Goal: Information Seeking & Learning: Check status

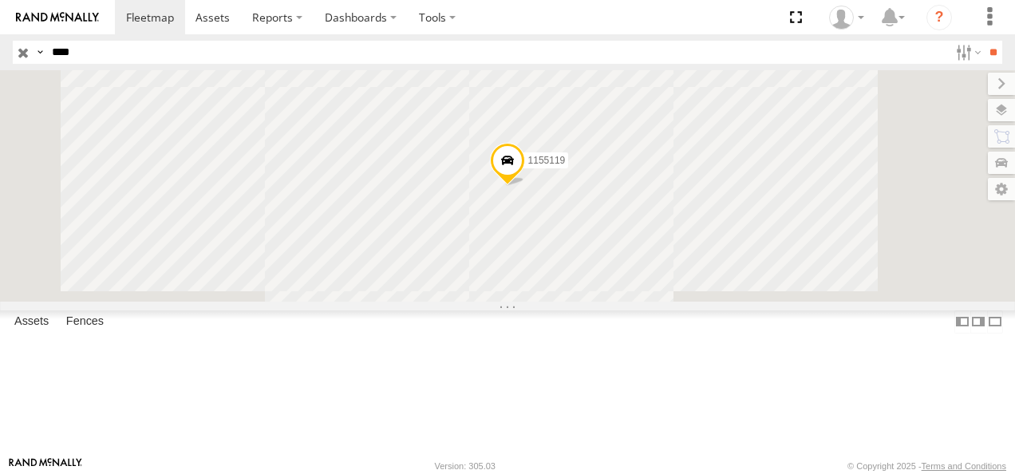
drag, startPoint x: 85, startPoint y: 56, endPoint x: 27, endPoint y: 5, distance: 77.5
click at [26, 49] on div "Search Query Asset ID Asset Label Registration Manufacturer Model VIN Job ID Dr…" at bounding box center [498, 52] width 971 height 23
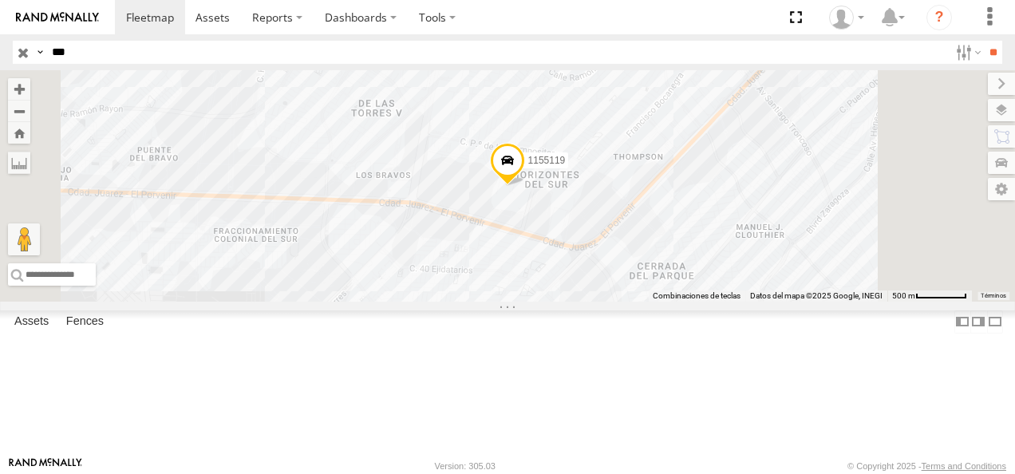
click at [706, 41] on input "**" at bounding box center [993, 52] width 18 height 23
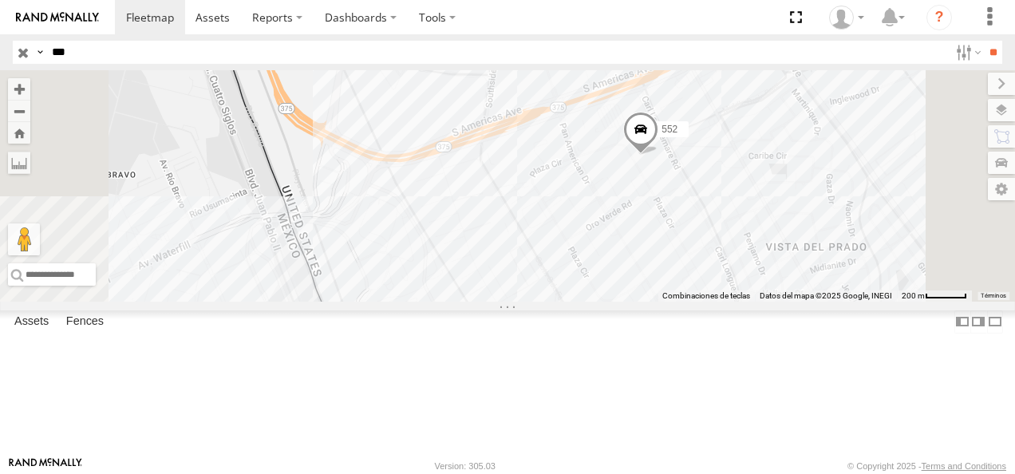
click at [0, 54] on html at bounding box center [507, 237] width 1015 height 474
click at [706, 41] on input "**" at bounding box center [993, 52] width 18 height 23
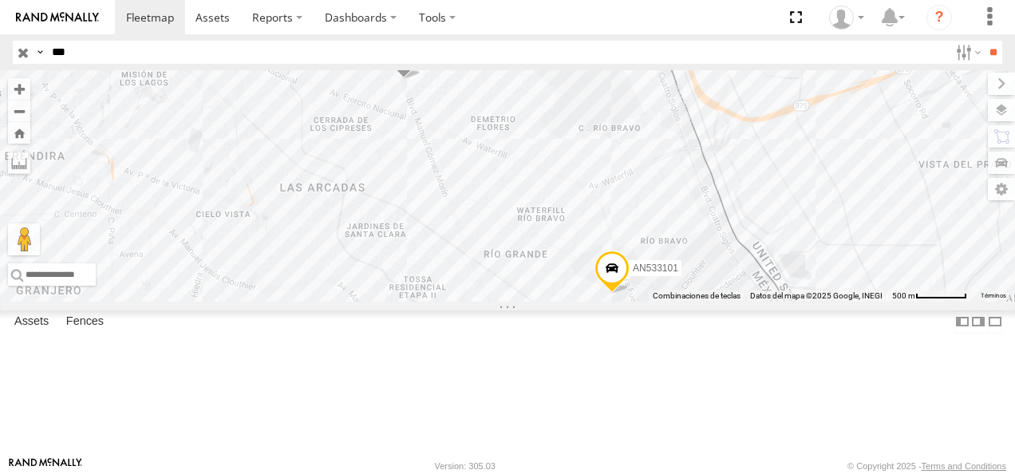
click at [0, 0] on div "Cruce" at bounding box center [0, 0] width 0 height 0
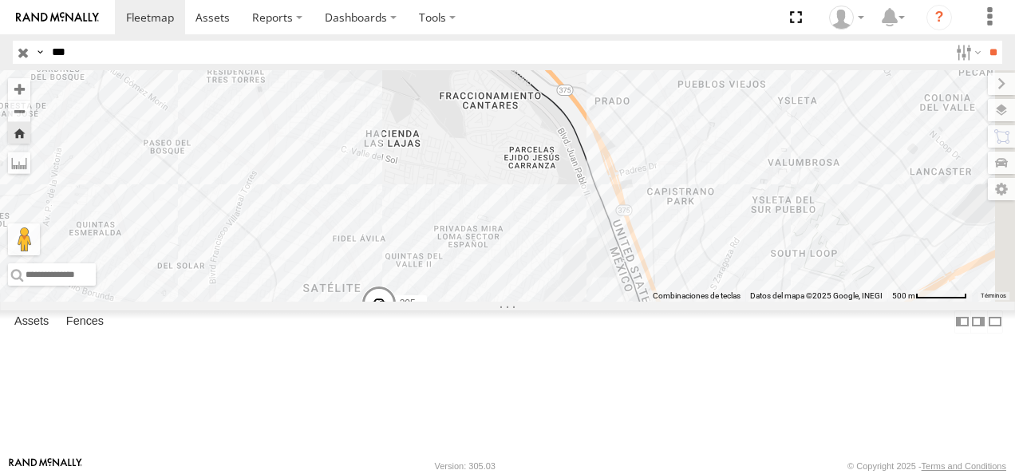
drag, startPoint x: 623, startPoint y: 328, endPoint x: 558, endPoint y: 404, distance: 100.1
click at [552, 449] on body at bounding box center [507, 237] width 1015 height 474
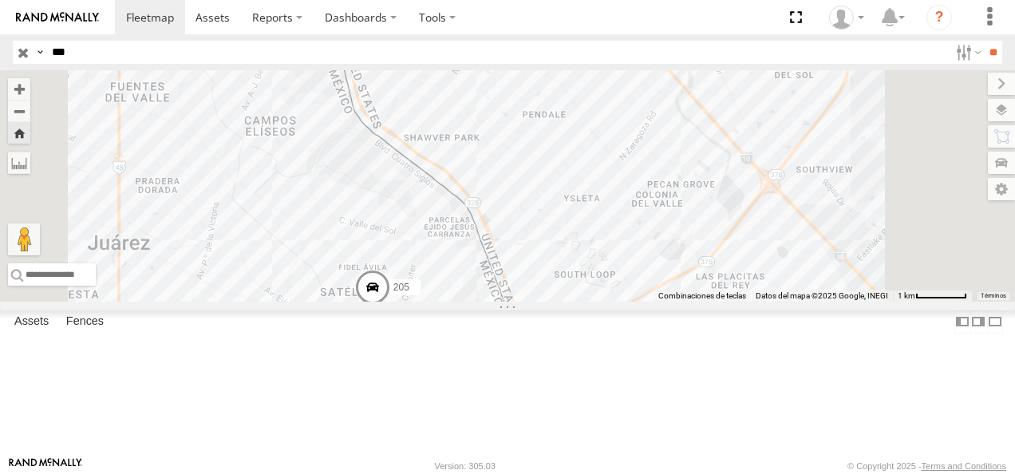
drag, startPoint x: 493, startPoint y: 276, endPoint x: 585, endPoint y: 342, distance: 112.7
click at [585, 302] on div "205" at bounding box center [507, 185] width 1015 height 231
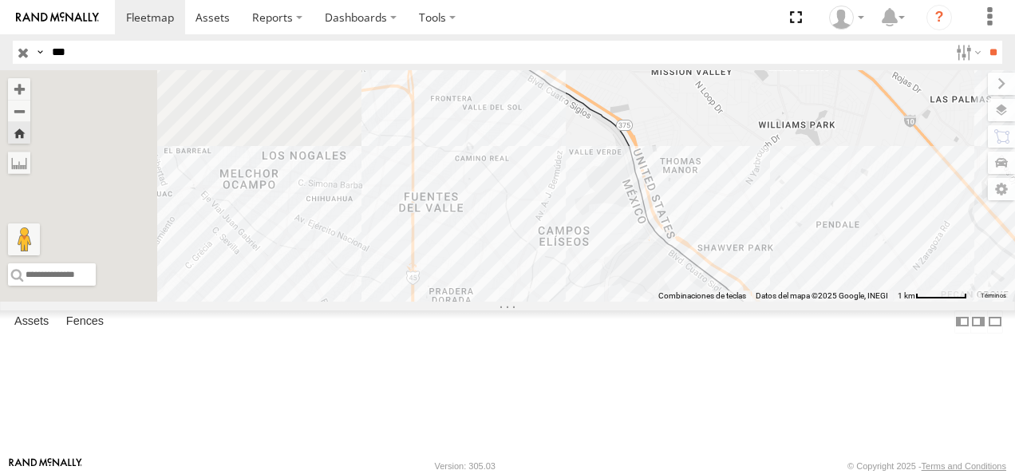
drag, startPoint x: 585, startPoint y: 342, endPoint x: 795, endPoint y: 415, distance: 222.3
click at [706, 302] on div "205" at bounding box center [507, 185] width 1015 height 231
drag, startPoint x: 785, startPoint y: 401, endPoint x: 681, endPoint y: 348, distance: 117.1
click at [681, 302] on div "205" at bounding box center [507, 185] width 1015 height 231
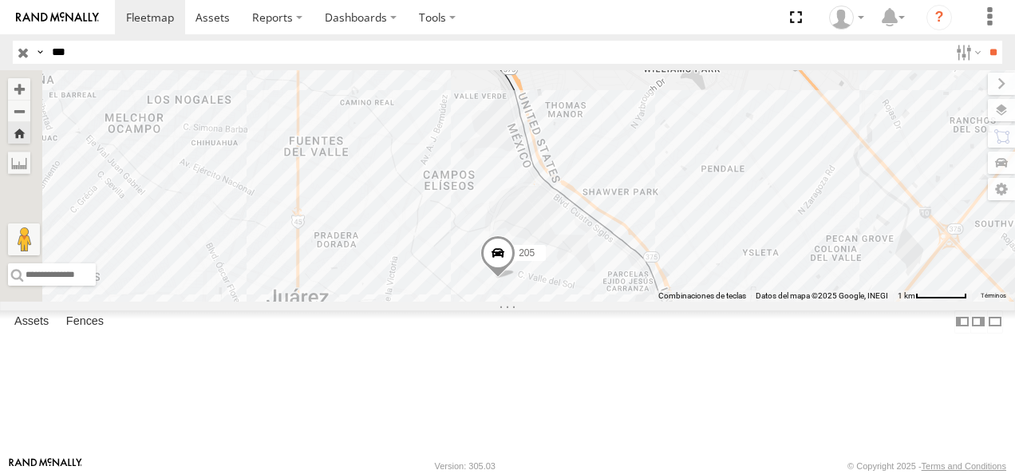
drag, startPoint x: 77, startPoint y: 57, endPoint x: 16, endPoint y: 65, distance: 61.1
click at [16, 65] on header "Search Query Asset ID Asset Label Registration Manufacturer Model VIN Job ID" at bounding box center [507, 52] width 1015 height 36
click at [706, 41] on input "**" at bounding box center [993, 52] width 18 height 23
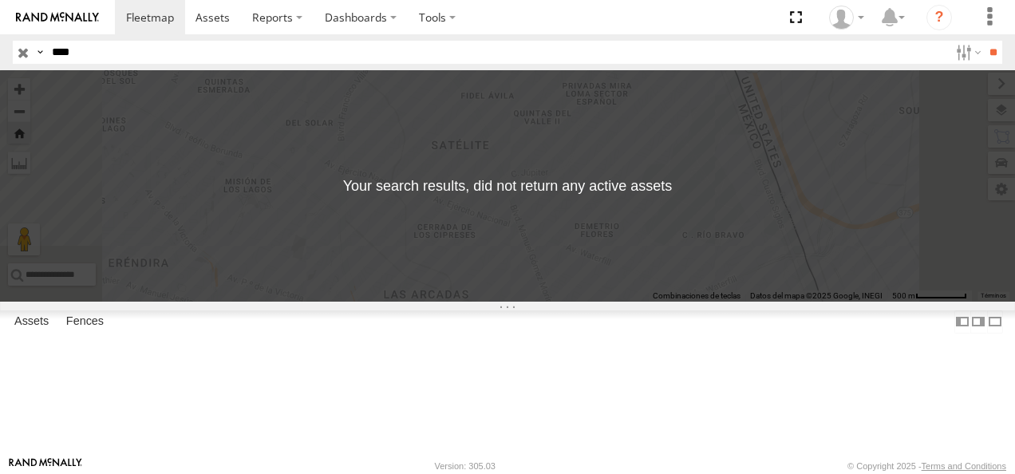
click at [0, 51] on html at bounding box center [507, 237] width 1015 height 474
click at [706, 41] on input "**" at bounding box center [993, 52] width 18 height 23
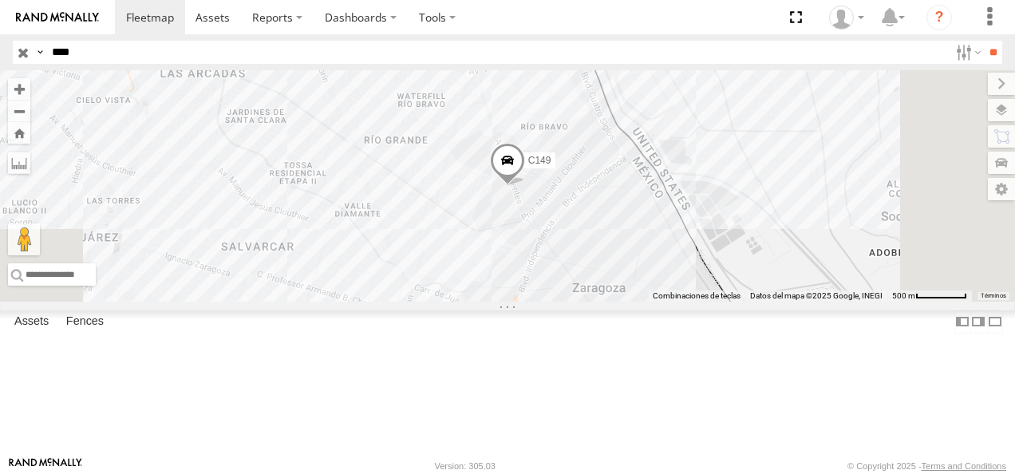
click at [0, 0] on div "Cruce" at bounding box center [0, 0] width 0 height 0
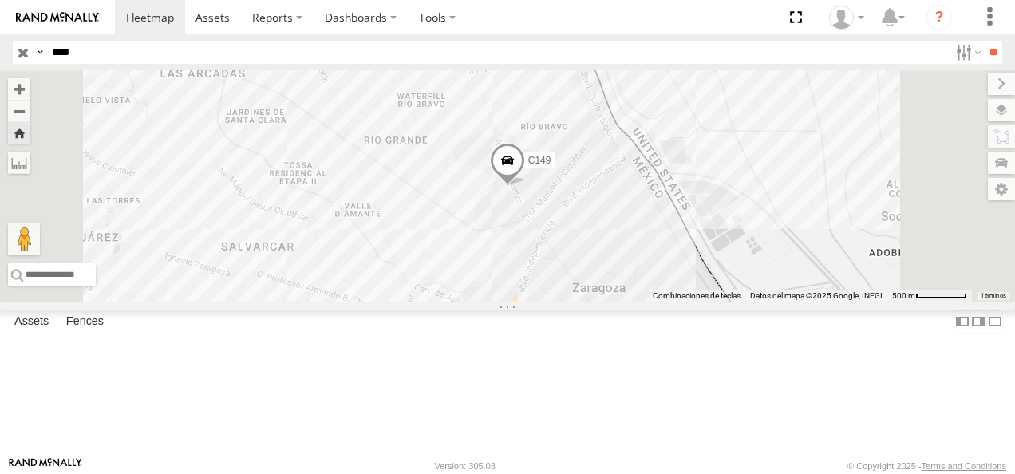
drag, startPoint x: 84, startPoint y: 56, endPoint x: 0, endPoint y: 34, distance: 86.7
click at [0, 48] on html at bounding box center [507, 237] width 1015 height 474
click at [706, 41] on input "**" at bounding box center [993, 52] width 18 height 23
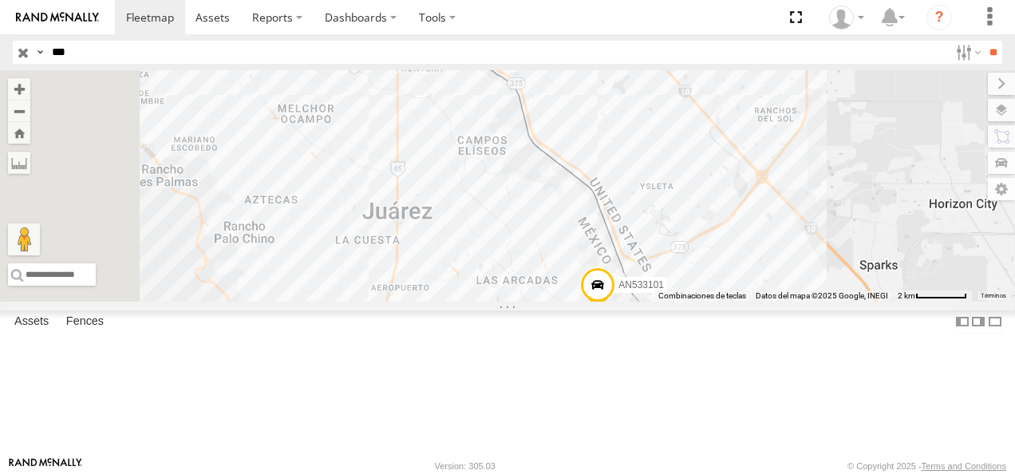
click at [0, 0] on div "205 Cruce" at bounding box center [0, 0] width 0 height 0
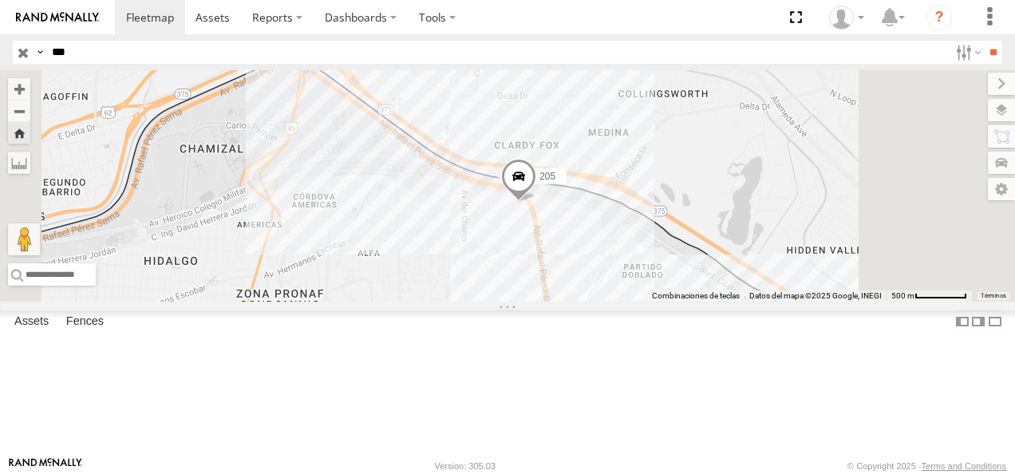
drag, startPoint x: 100, startPoint y: 49, endPoint x: -3, endPoint y: 49, distance: 102.9
click at [0, 49] on html at bounding box center [507, 237] width 1015 height 474
click at [706, 41] on input "**" at bounding box center [993, 52] width 18 height 23
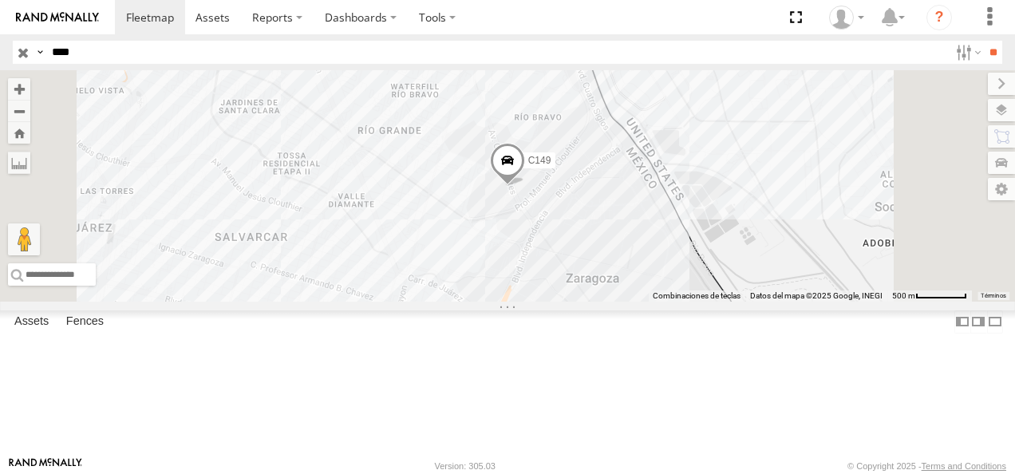
click at [0, 0] on div "Cruce" at bounding box center [0, 0] width 0 height 0
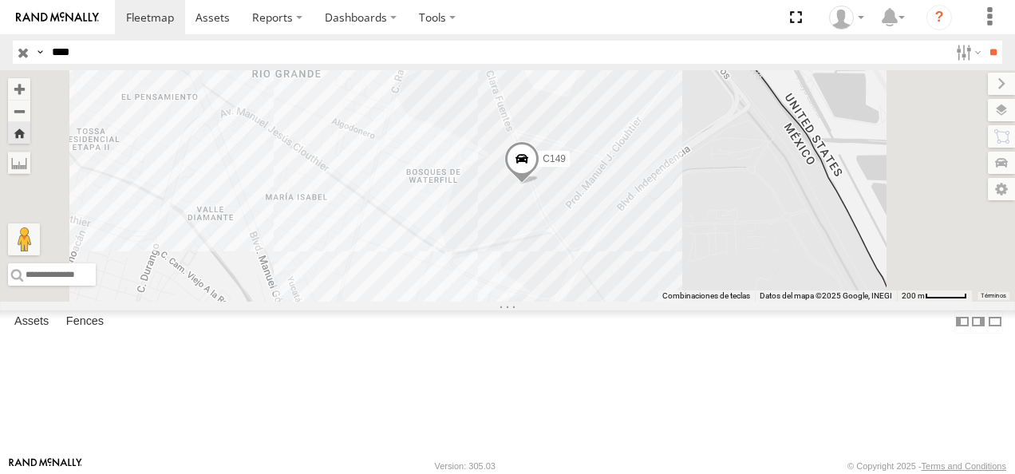
click at [539, 185] on span at bounding box center [521, 163] width 35 height 43
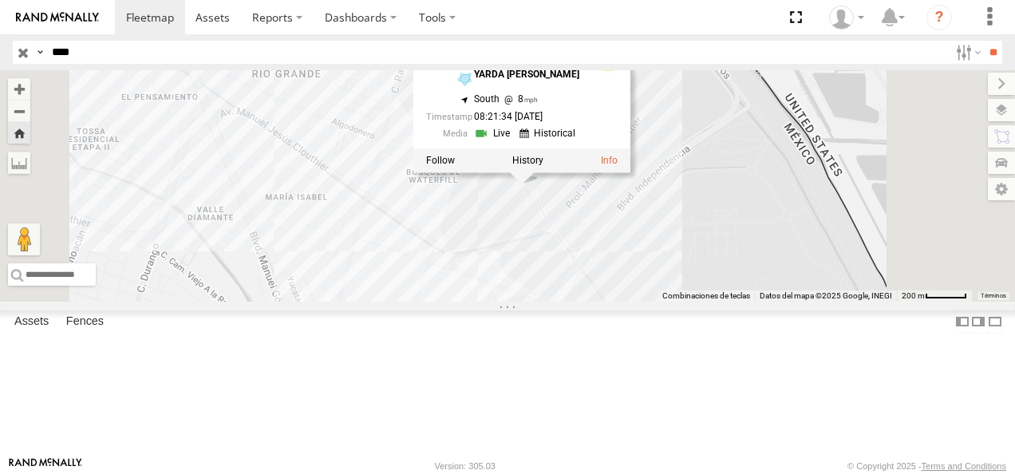
click at [654, 290] on div "C149 C149 Cruce YARDA CLOUTHIER 31.65644 , -106.34528 South 8 08:21:34 08/18/20…" at bounding box center [507, 185] width 1015 height 231
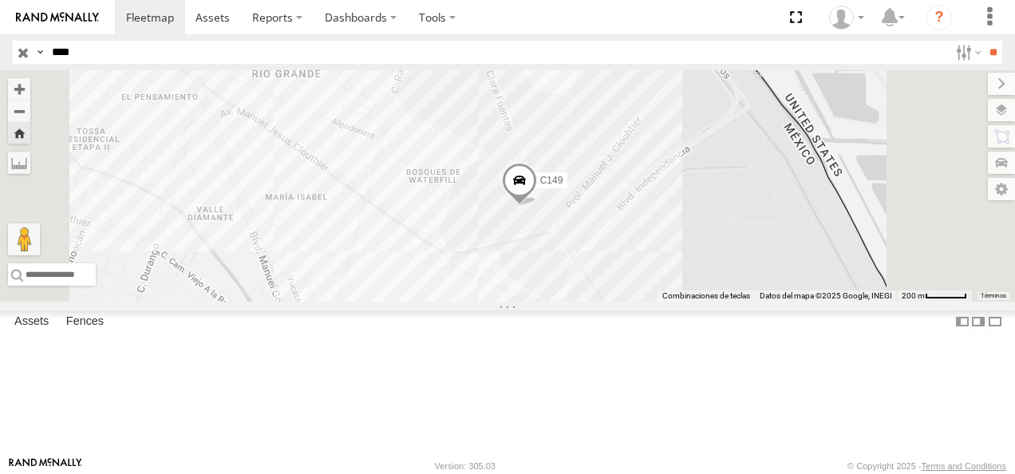
click at [0, 0] on div "Cruce" at bounding box center [0, 0] width 0 height 0
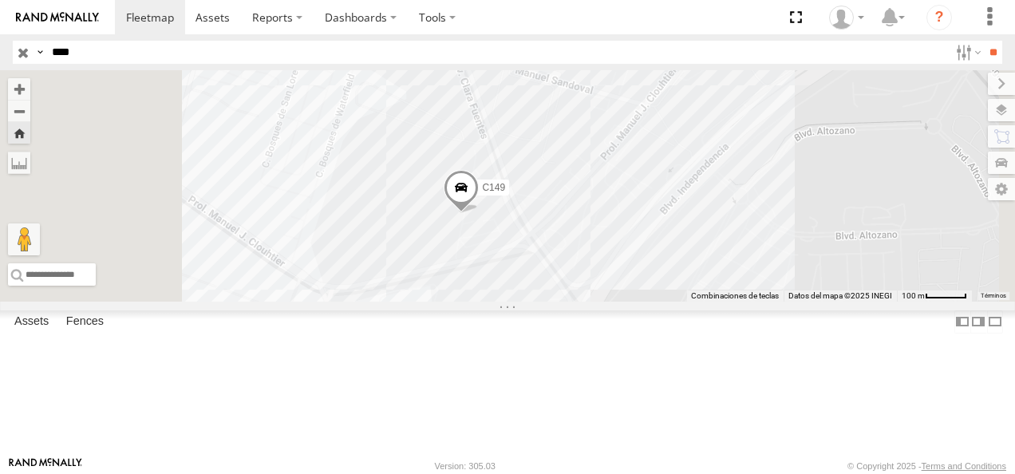
drag, startPoint x: 525, startPoint y: 182, endPoint x: 607, endPoint y: 255, distance: 110.2
click at [607, 255] on div "C149" at bounding box center [507, 185] width 1015 height 231
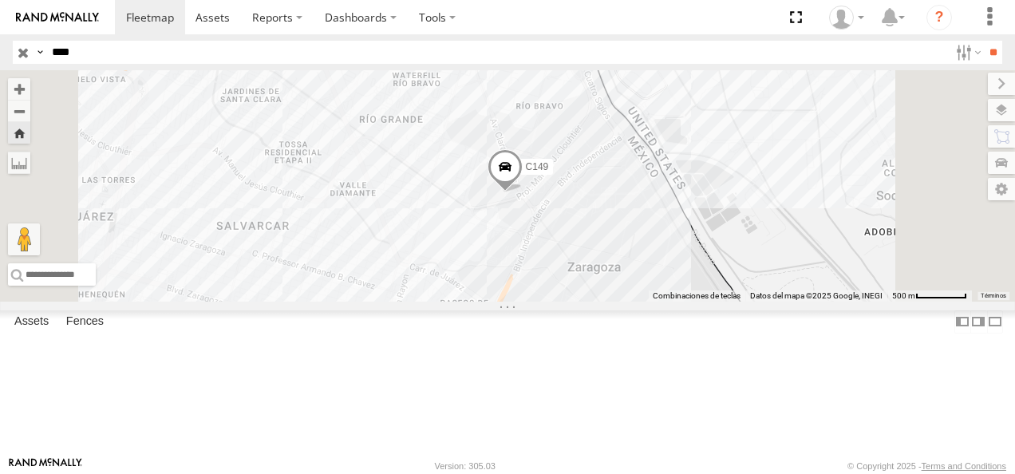
drag, startPoint x: 85, startPoint y: 66, endPoint x: 116, endPoint y: 54, distance: 32.6
click at [81, 65] on header "Search Query Asset ID Asset Label Registration Manufacturer Model VIN Job ID" at bounding box center [507, 52] width 1015 height 36
click at [0, 0] on span "Asset" at bounding box center [0, 0] width 0 height 0
drag, startPoint x: 109, startPoint y: 58, endPoint x: 10, endPoint y: 57, distance: 99.0
click at [10, 57] on header "Search Query Asset ID Asset Label Registration Manufacturer Model VIN Job ID" at bounding box center [507, 52] width 1015 height 36
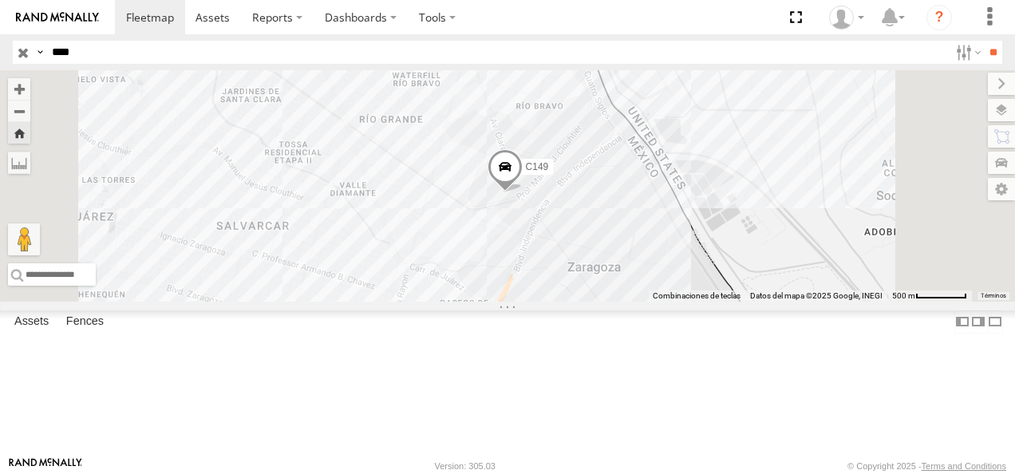
click at [706, 41] on input "**" at bounding box center [993, 52] width 18 height 23
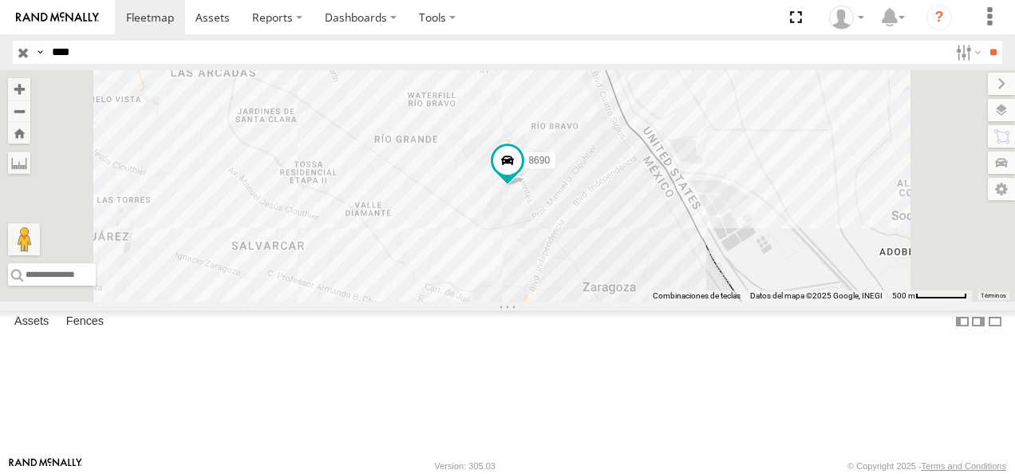
click at [0, 0] on div "FLEX NORTE" at bounding box center [0, 0] width 0 height 0
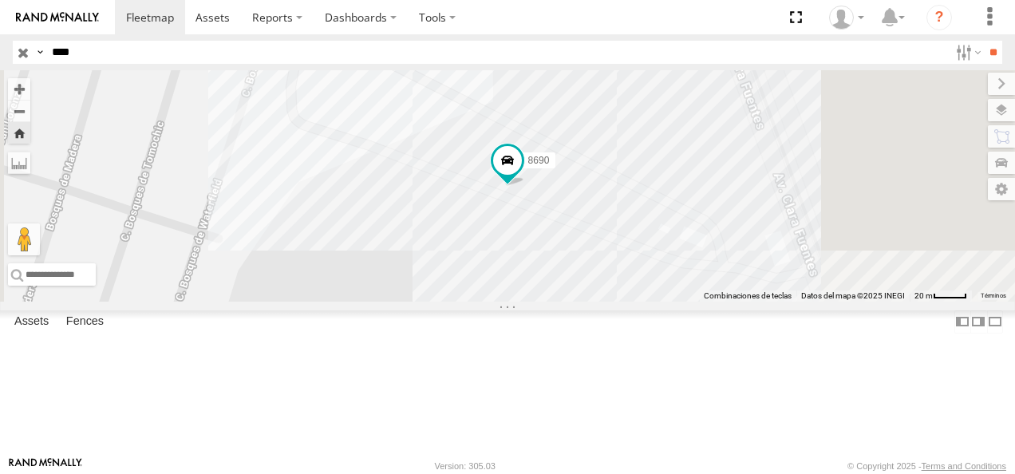
click at [0, 60] on html at bounding box center [507, 237] width 1015 height 474
click at [706, 41] on input "**" at bounding box center [993, 52] width 18 height 23
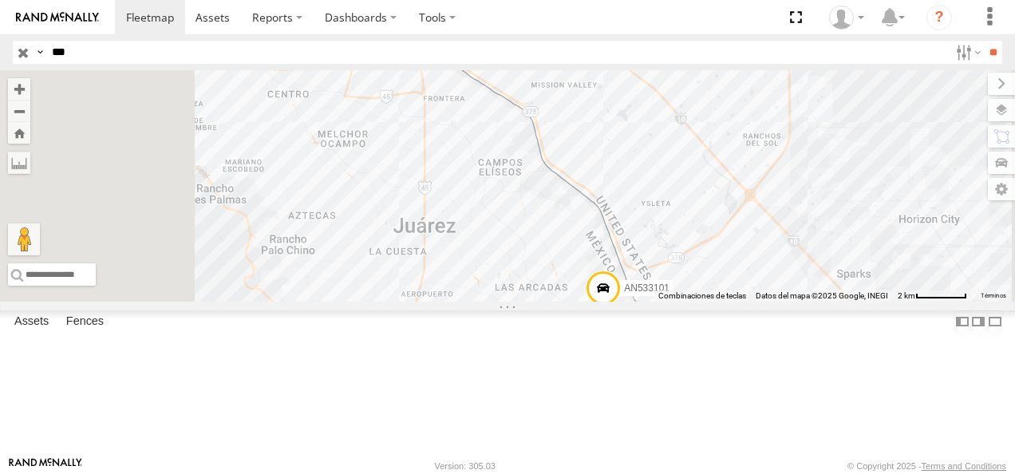
click at [0, 0] on div "Cruce" at bounding box center [0, 0] width 0 height 0
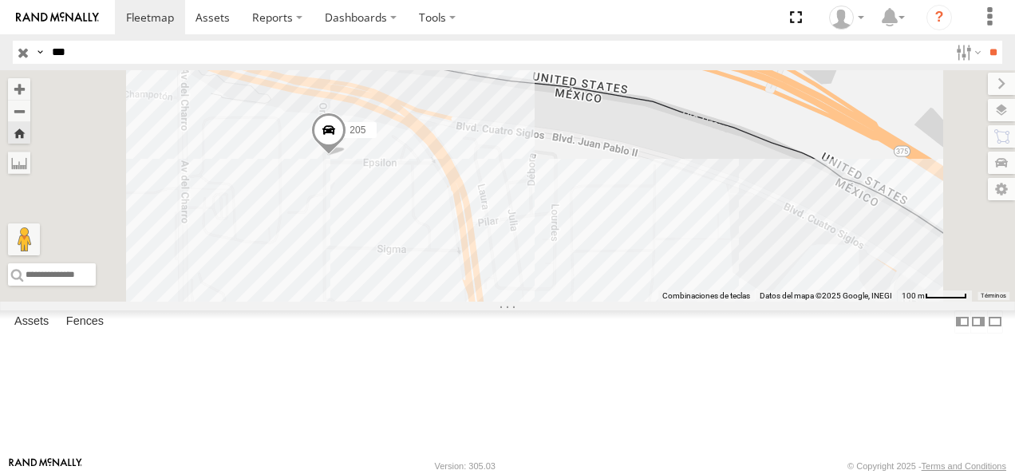
click at [0, 0] on div "Cruce" at bounding box center [0, 0] width 0 height 0
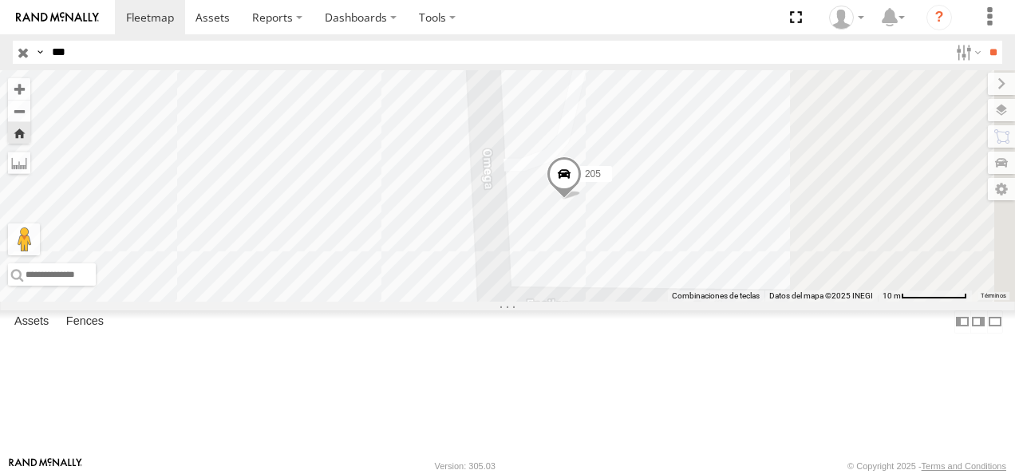
drag, startPoint x: 814, startPoint y: 271, endPoint x: 723, endPoint y: 310, distance: 98.7
click at [706, 302] on div "205" at bounding box center [507, 185] width 1015 height 231
click at [571, 211] on span at bounding box center [552, 189] width 35 height 43
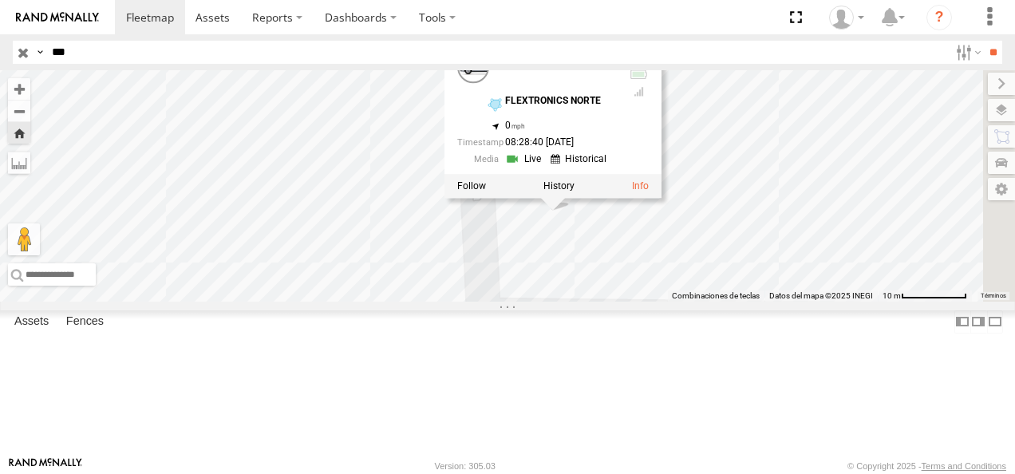
click at [546, 167] on link at bounding box center [525, 159] width 41 height 15
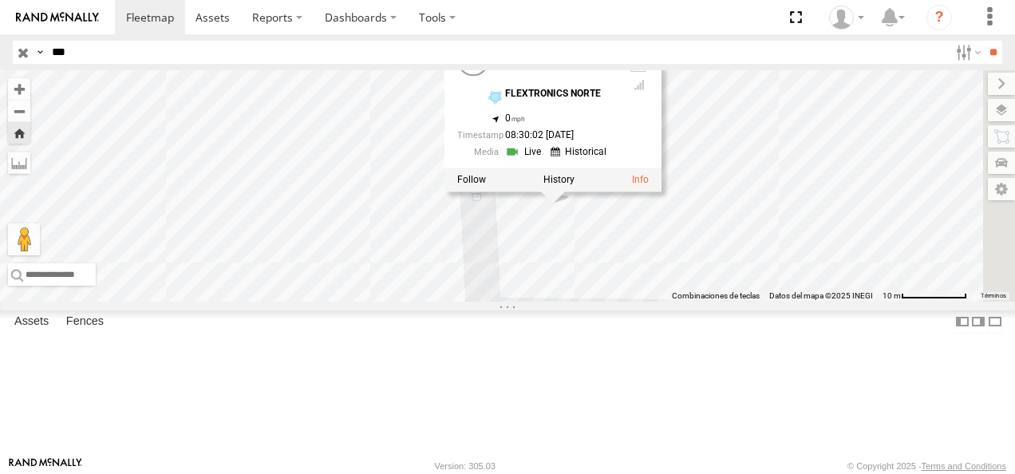
click at [706, 302] on div "205 205 Cruce FLEXTRONICS NORTE 31.75161 , -106.43009 0 08:30:02 08/18/2025" at bounding box center [507, 185] width 1015 height 231
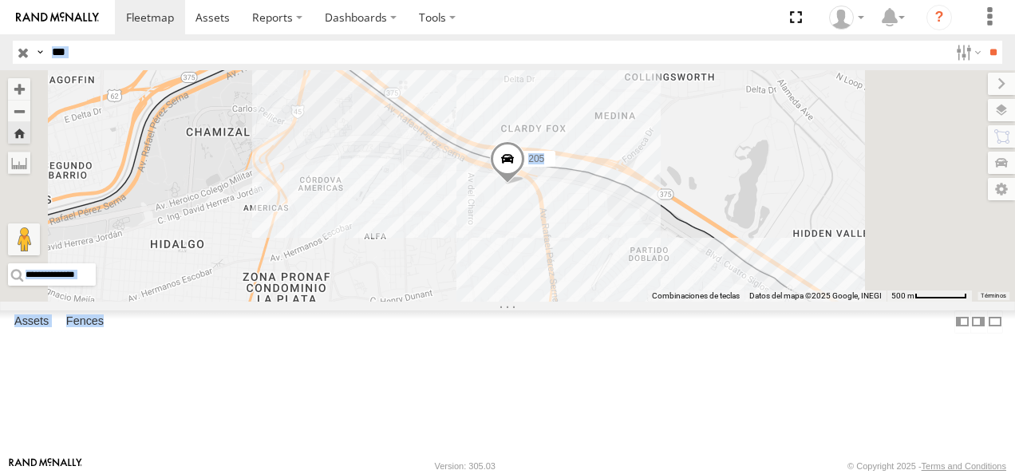
drag, startPoint x: 3, startPoint y: 77, endPoint x: -3, endPoint y: 86, distance: 10.9
click at [0, 86] on html at bounding box center [507, 237] width 1015 height 474
copy body "SERVICIO INTERNACIONAL DE ENLACE TERRESTRE SA FLEX NORTE Tractores Cruce Locale…"
click at [59, 53] on input "***" at bounding box center [496, 52] width 903 height 23
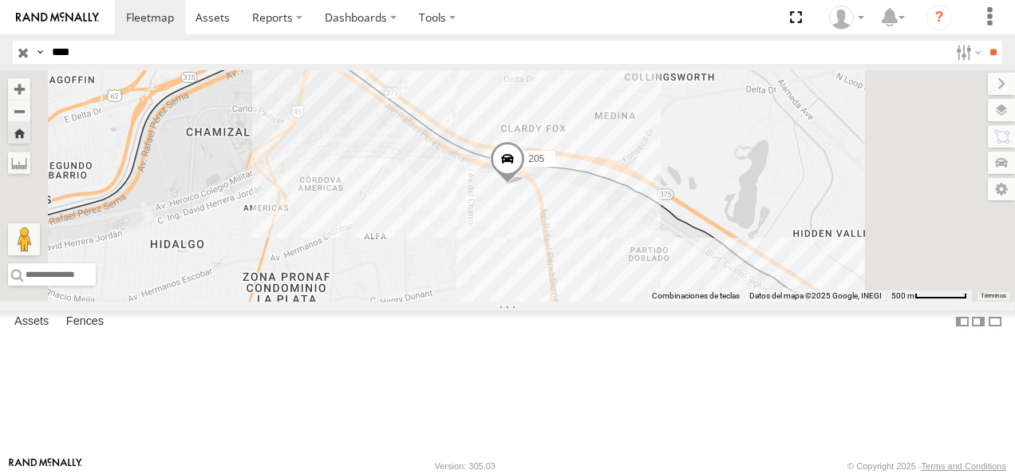
click at [706, 41] on input "**" at bounding box center [993, 52] width 18 height 23
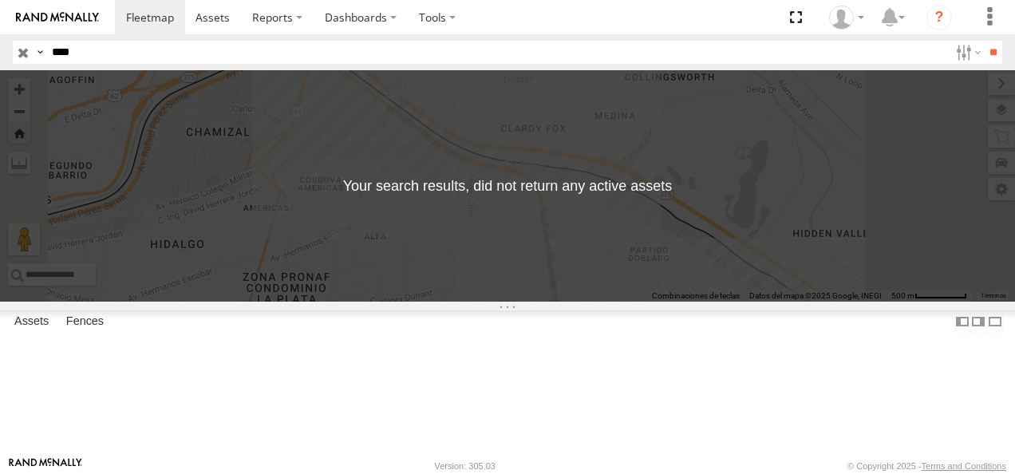
drag, startPoint x: 117, startPoint y: 49, endPoint x: -3, endPoint y: 53, distance: 120.5
click at [0, 53] on html at bounding box center [507, 237] width 1015 height 474
click at [706, 41] on input "**" at bounding box center [993, 52] width 18 height 23
drag, startPoint x: 38, startPoint y: 52, endPoint x: 0, endPoint y: 53, distance: 38.3
click at [0, 53] on html at bounding box center [507, 237] width 1015 height 474
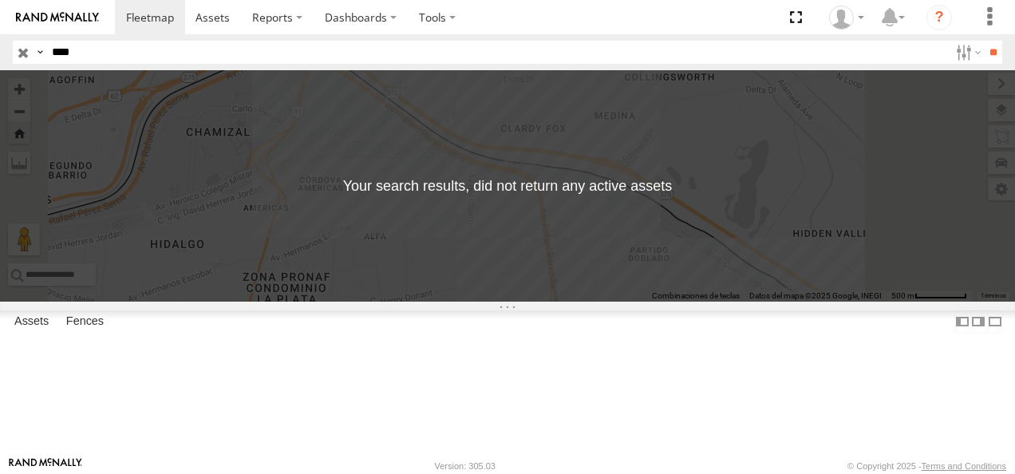
click at [706, 41] on input "**" at bounding box center [993, 52] width 18 height 23
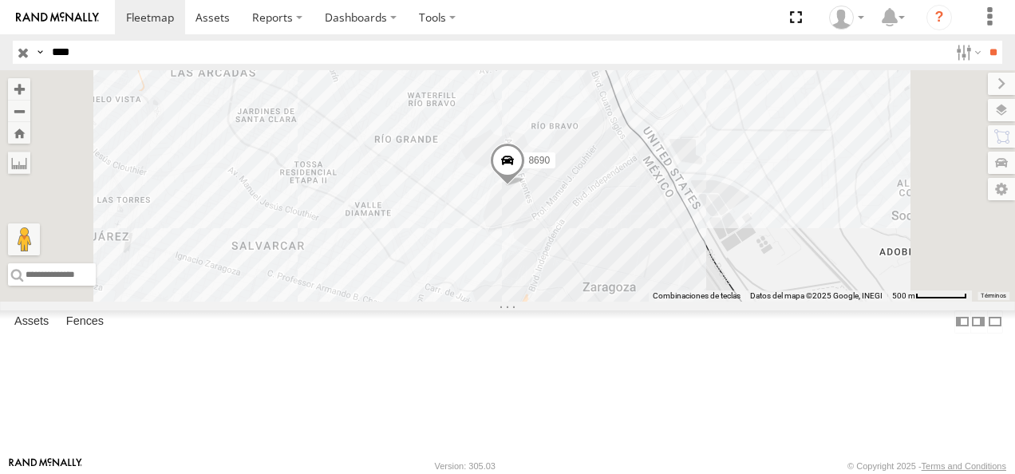
click at [0, 0] on div "FLEX NORTE" at bounding box center [0, 0] width 0 height 0
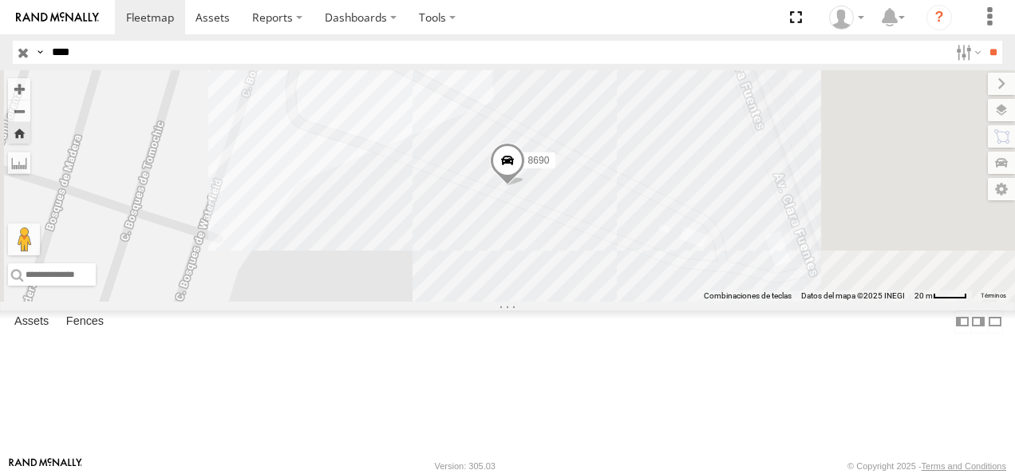
drag, startPoint x: 77, startPoint y: 48, endPoint x: 0, endPoint y: 53, distance: 77.6
click at [0, 53] on html at bounding box center [507, 237] width 1015 height 474
click at [706, 41] on input "**" at bounding box center [993, 52] width 18 height 23
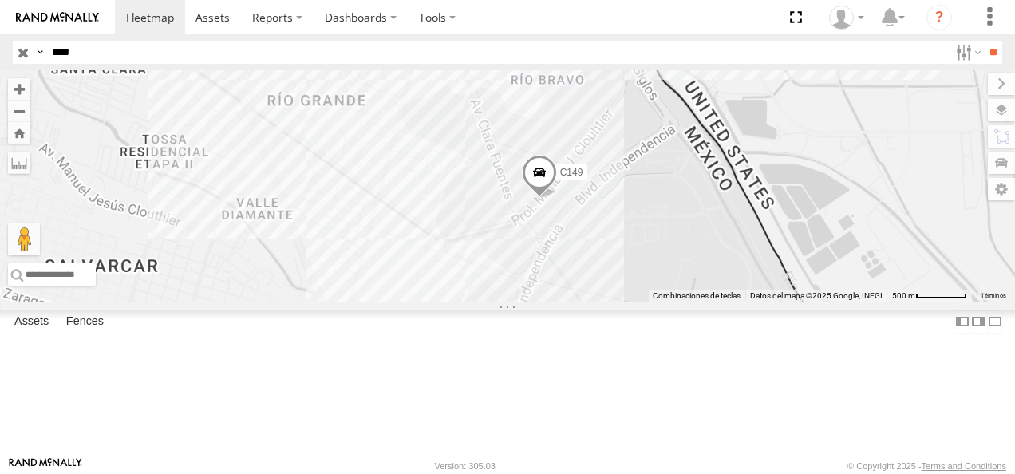
click at [0, 0] on div "C149" at bounding box center [0, 0] width 0 height 0
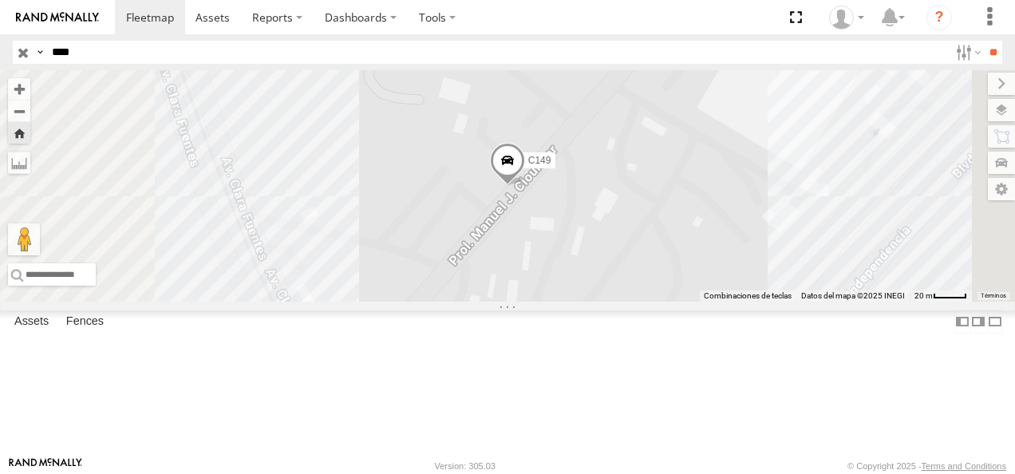
click at [525, 186] on span at bounding box center [507, 164] width 35 height 43
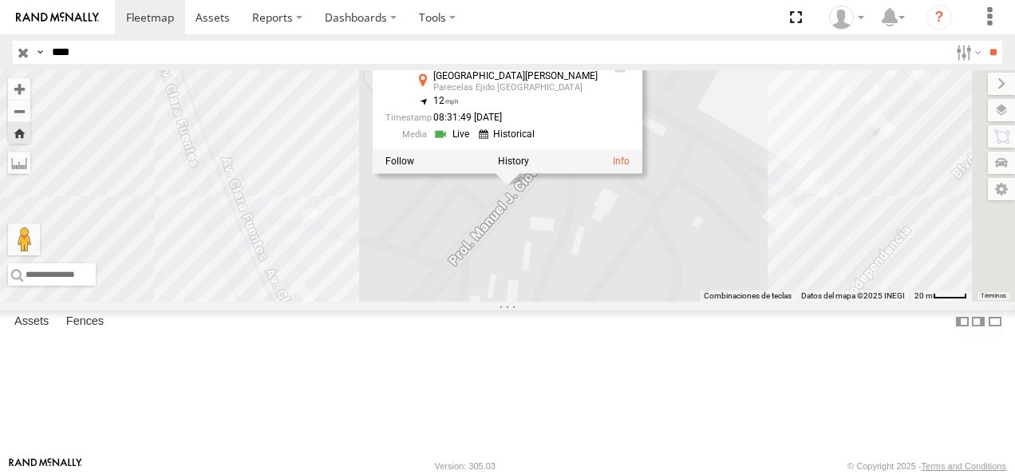
click at [623, 302] on div "C149 C149 Cruce Avenida Manuel J. Clouthier Parecelas Ejido Zaragoza 31.65578 ,…" at bounding box center [507, 185] width 1015 height 231
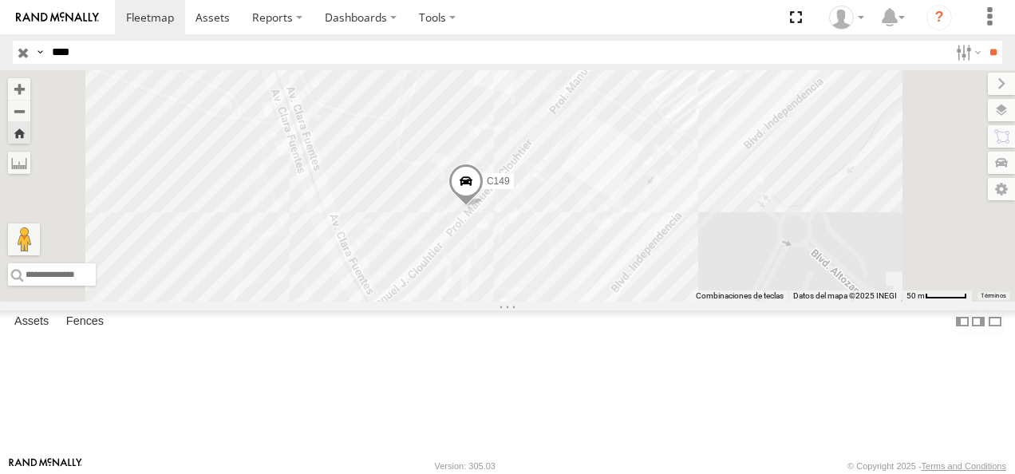
click at [560, 297] on div "C149" at bounding box center [507, 185] width 1015 height 231
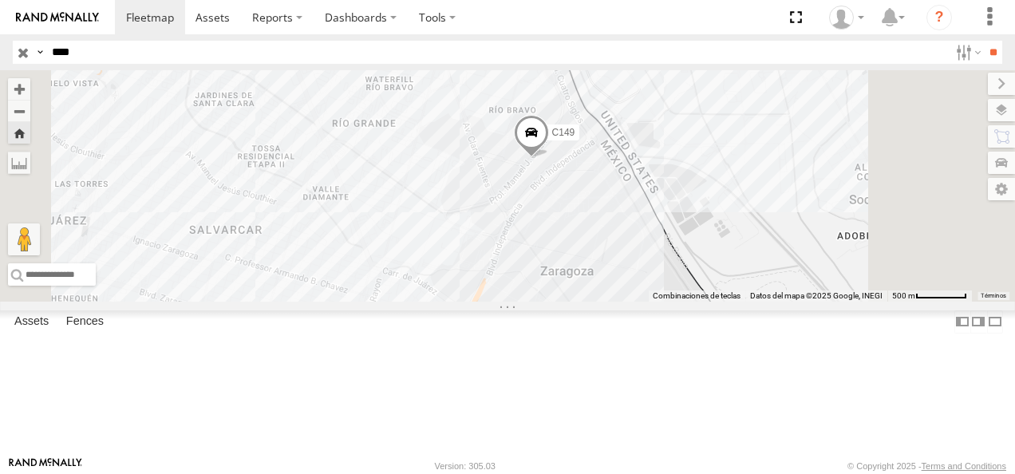
click at [0, 0] on div "Cruce" at bounding box center [0, 0] width 0 height 0
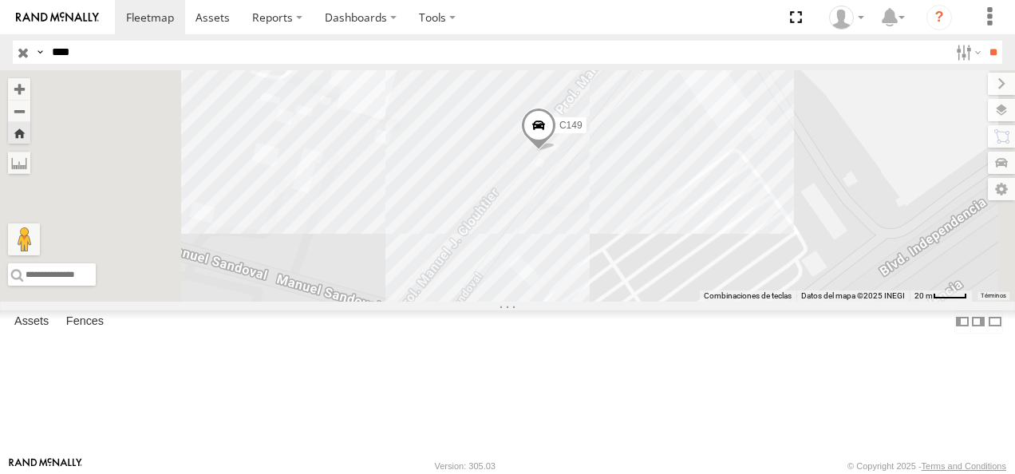
click at [0, 0] on div "Cruce" at bounding box center [0, 0] width 0 height 0
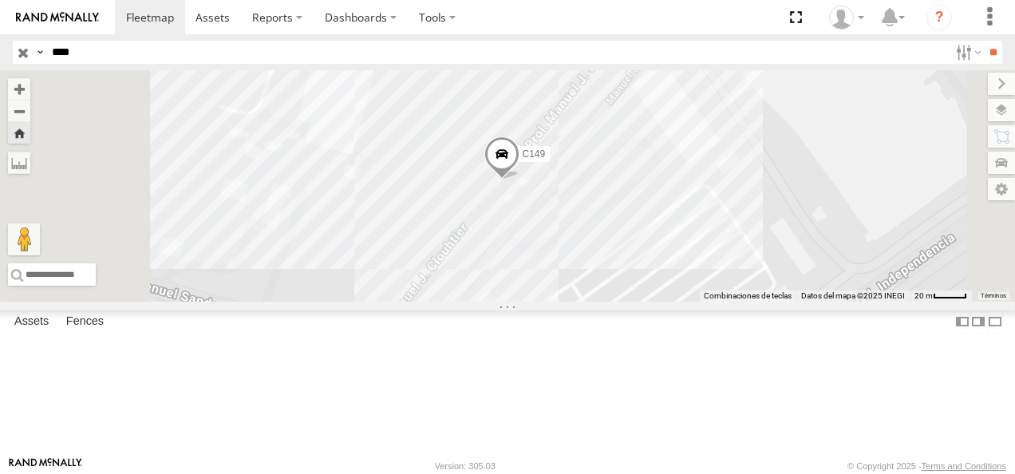
click at [0, 61] on html at bounding box center [507, 237] width 1015 height 474
click at [706, 41] on input "**" at bounding box center [993, 52] width 18 height 23
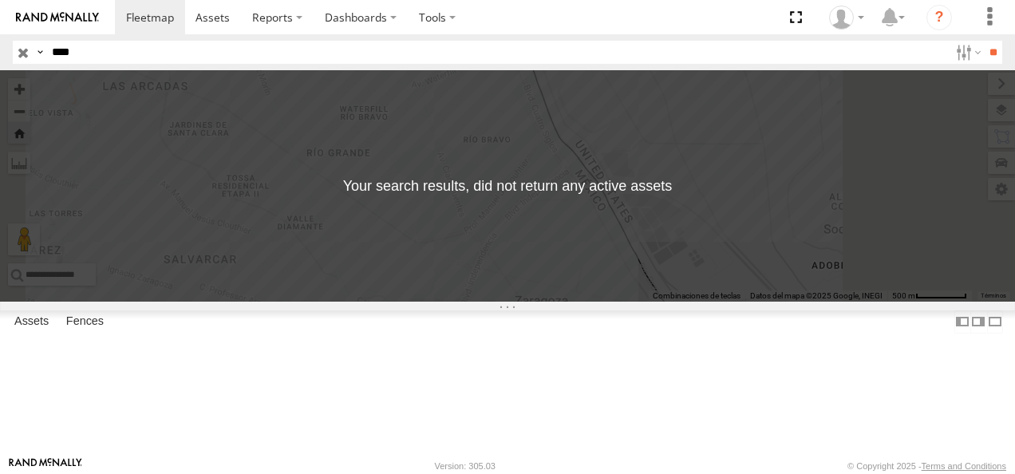
click at [0, 70] on html at bounding box center [507, 237] width 1015 height 474
click at [706, 41] on input "**" at bounding box center [993, 52] width 18 height 23
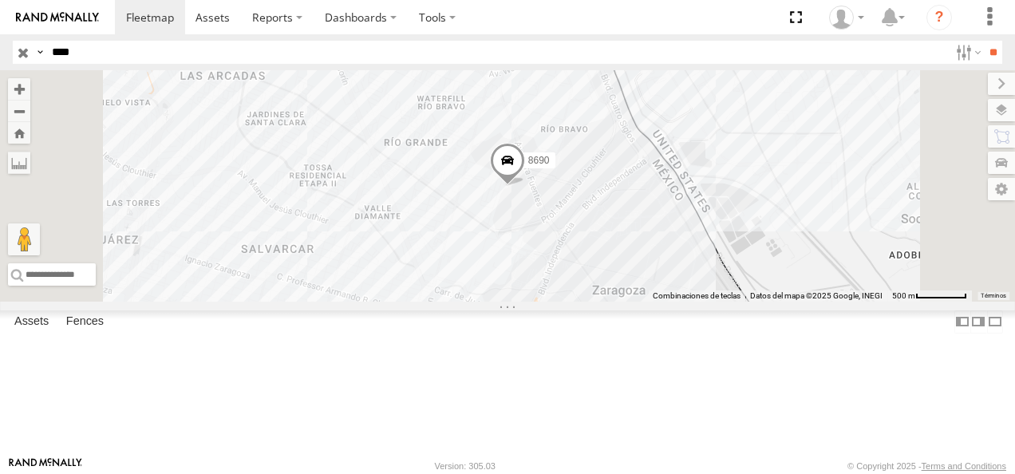
click at [0, 0] on div "8690" at bounding box center [0, 0] width 0 height 0
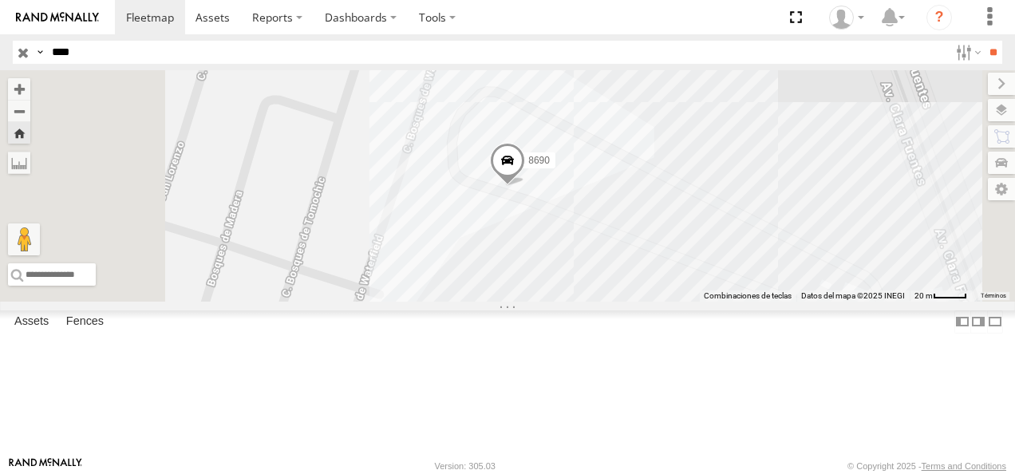
click at [525, 186] on span at bounding box center [507, 164] width 35 height 43
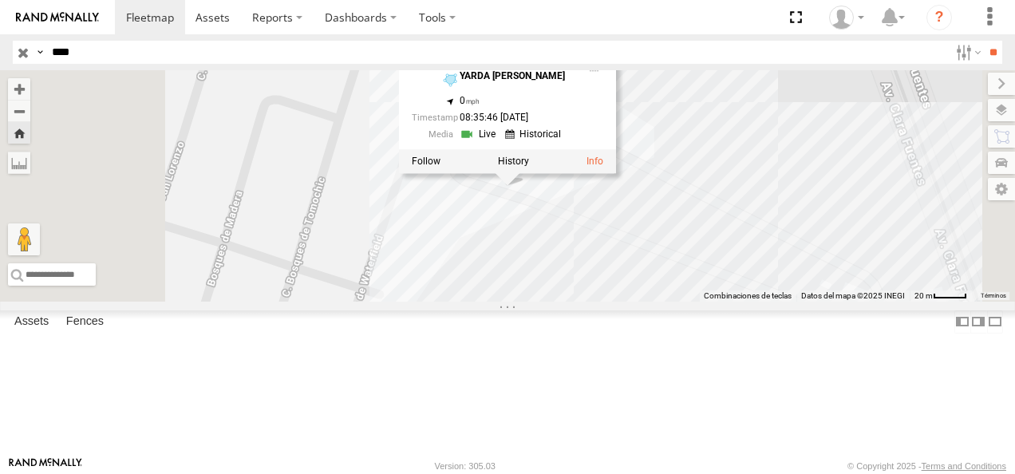
drag, startPoint x: 26, startPoint y: 64, endPoint x: 0, endPoint y: 64, distance: 26.3
click at [0, 64] on html at bounding box center [507, 237] width 1015 height 474
click at [706, 41] on input "**" at bounding box center [993, 52] width 18 height 23
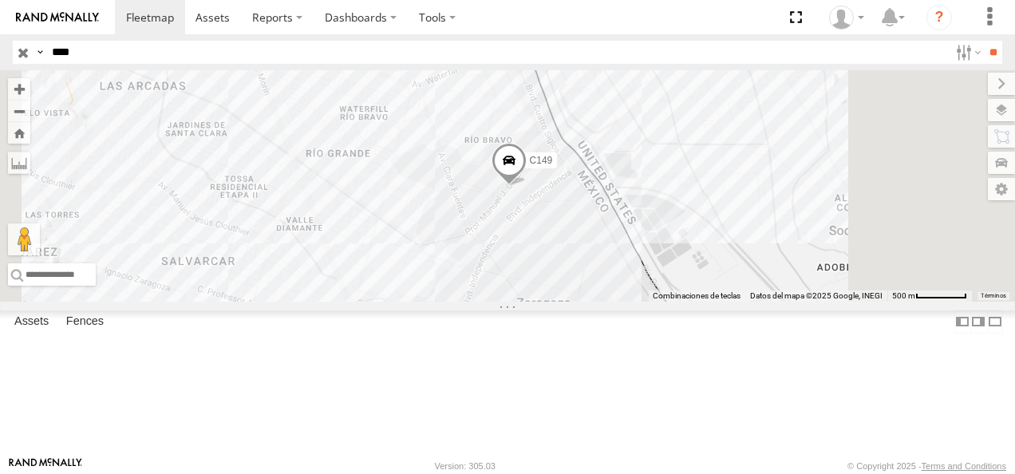
click at [0, 0] on div "C149" at bounding box center [0, 0] width 0 height 0
click at [0, 65] on html at bounding box center [507, 237] width 1015 height 474
click at [706, 41] on input "**" at bounding box center [993, 52] width 18 height 23
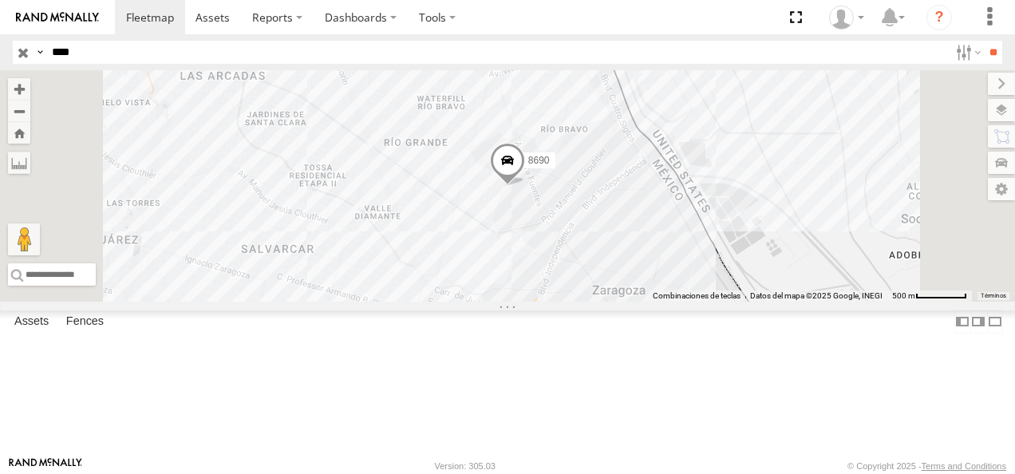
click at [0, 0] on div "8690 FLEX NORTE" at bounding box center [0, 0] width 0 height 0
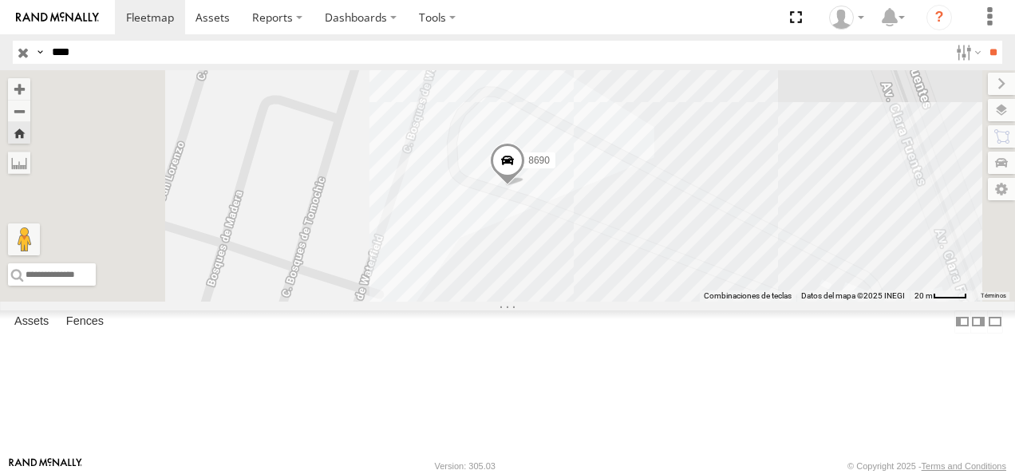
drag, startPoint x: 104, startPoint y: 54, endPoint x: 51, endPoint y: 51, distance: 52.8
click at [52, 52] on input "****" at bounding box center [496, 52] width 903 height 23
click at [706, 41] on input "**" at bounding box center [993, 52] width 18 height 23
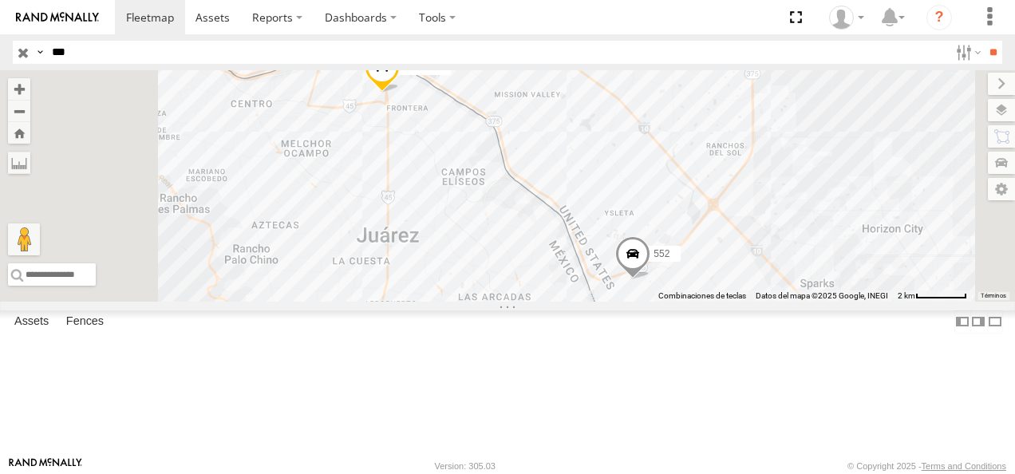
click at [0, 0] on div "552 Cruce" at bounding box center [0, 0] width 0 height 0
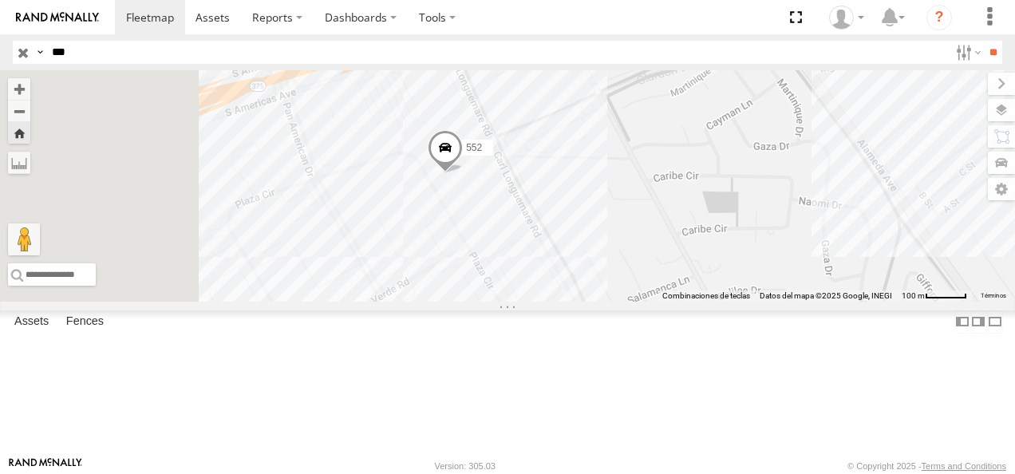
click at [575, 273] on div "552" at bounding box center [507, 185] width 1015 height 231
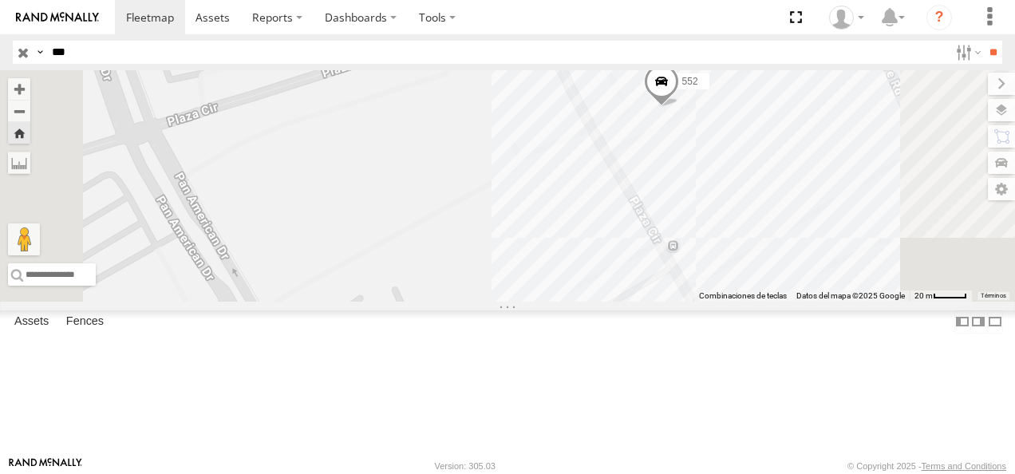
drag, startPoint x: 71, startPoint y: 56, endPoint x: 0, endPoint y: 65, distance: 71.6
click at [0, 65] on header "Search Query Asset ID Asset Label Registration Manufacturer Model VIN Job ID" at bounding box center [507, 52] width 1015 height 36
click at [706, 41] on input "**" at bounding box center [993, 52] width 18 height 23
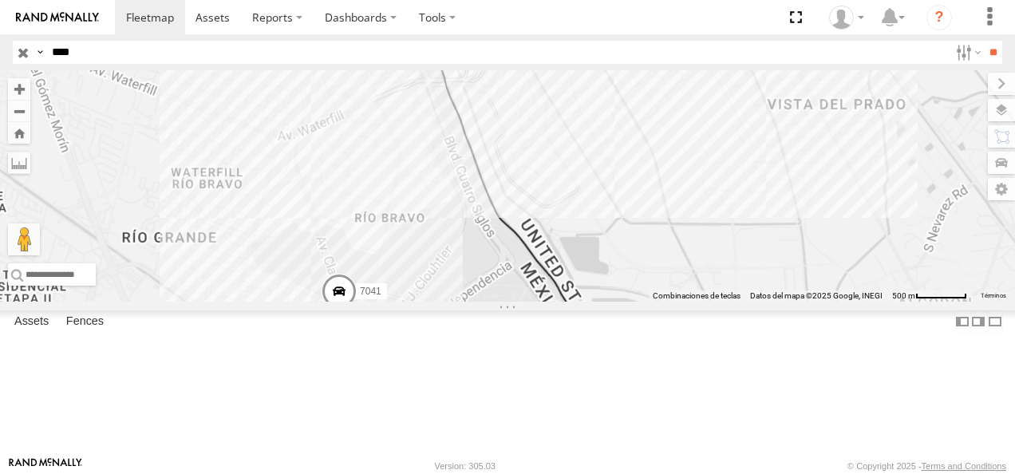
click at [0, 0] on div "FLEX NORTE" at bounding box center [0, 0] width 0 height 0
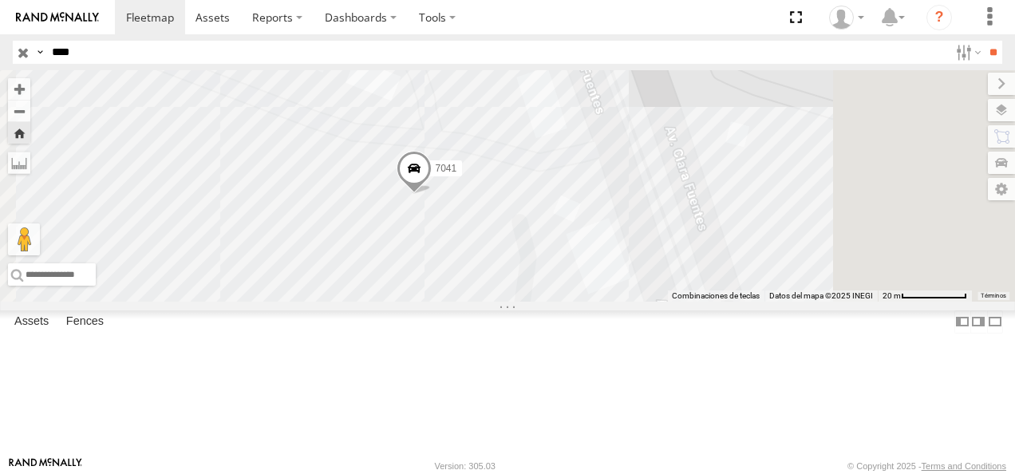
drag, startPoint x: 651, startPoint y: 277, endPoint x: 535, endPoint y: 316, distance: 122.9
click at [535, 302] on div "7041" at bounding box center [507, 185] width 1015 height 231
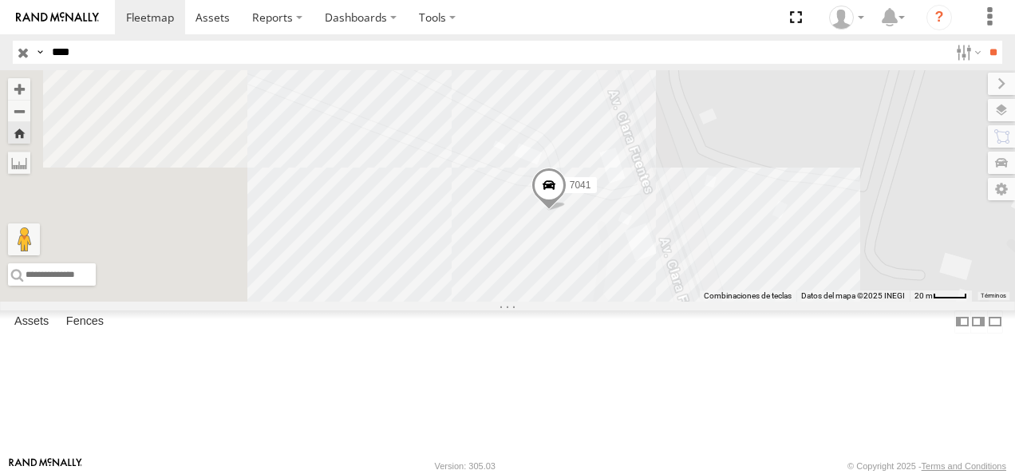
drag, startPoint x: 513, startPoint y: 312, endPoint x: 749, endPoint y: 293, distance: 236.2
click at [706, 293] on div "7041" at bounding box center [507, 185] width 1015 height 231
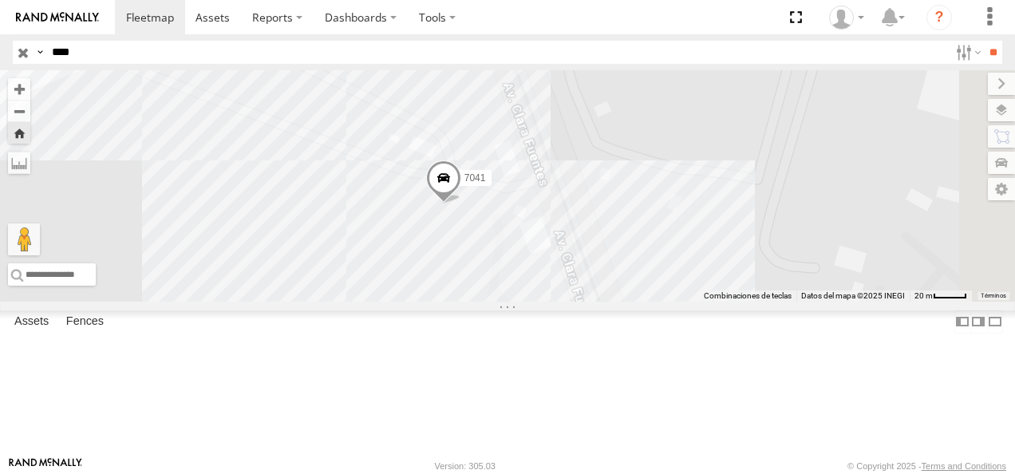
drag, startPoint x: 749, startPoint y: 287, endPoint x: 612, endPoint y: 284, distance: 136.5
click at [612, 284] on div "7041" at bounding box center [507, 185] width 1015 height 231
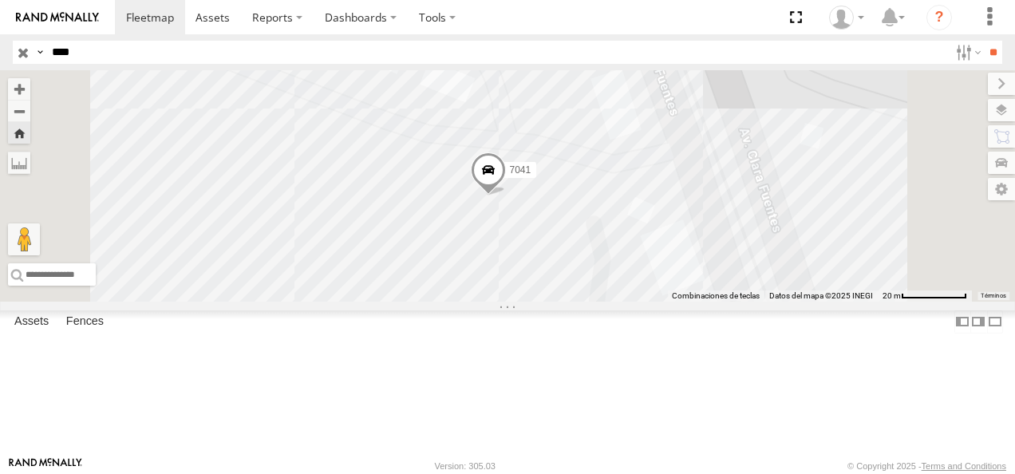
drag, startPoint x: 612, startPoint y: 284, endPoint x: 629, endPoint y: 279, distance: 17.7
click at [629, 279] on div "7041" at bounding box center [507, 185] width 1015 height 231
drag, startPoint x: 99, startPoint y: 49, endPoint x: -3, endPoint y: 53, distance: 102.2
click at [0, 53] on html at bounding box center [507, 237] width 1015 height 474
click at [706, 41] on input "**" at bounding box center [993, 52] width 18 height 23
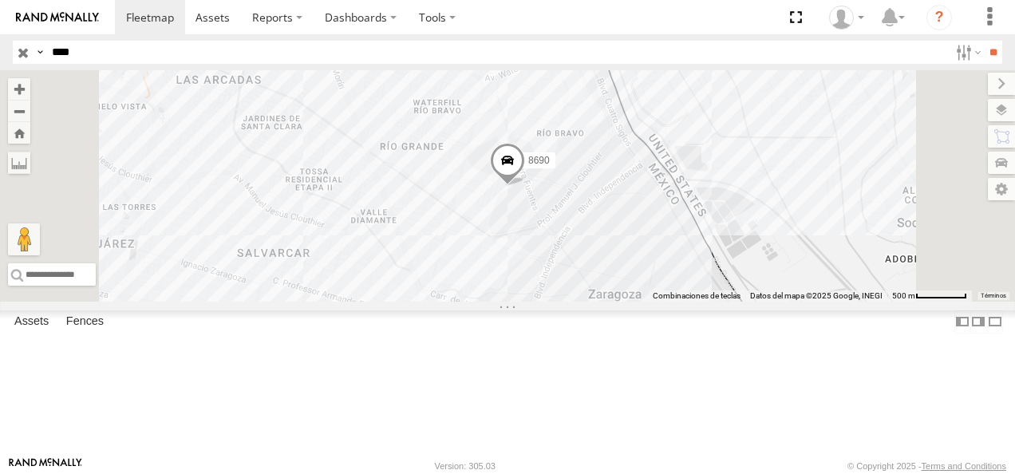
click at [0, 0] on div "8690" at bounding box center [0, 0] width 0 height 0
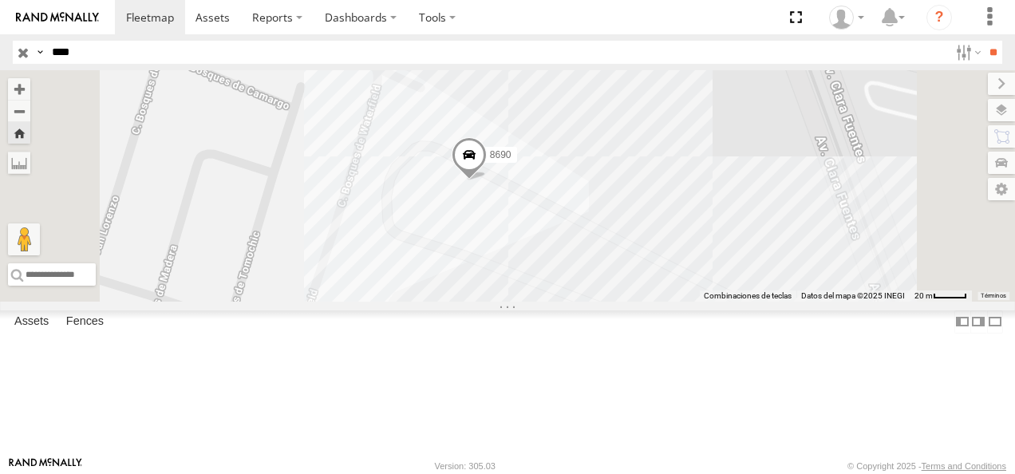
drag, startPoint x: 78, startPoint y: 53, endPoint x: 0, endPoint y: 53, distance: 78.2
click at [0, 53] on html at bounding box center [507, 237] width 1015 height 474
click at [706, 41] on input "**" at bounding box center [993, 52] width 18 height 23
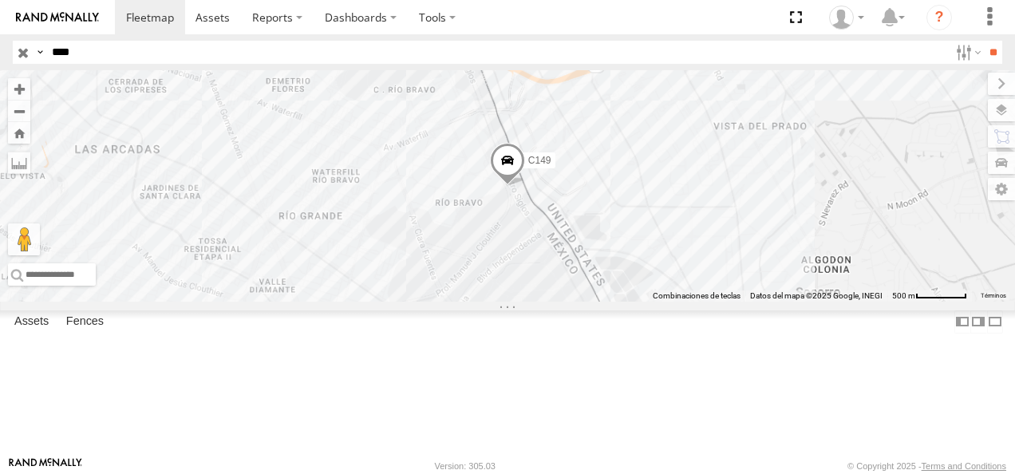
click at [0, 0] on div "Cruce" at bounding box center [0, 0] width 0 height 0
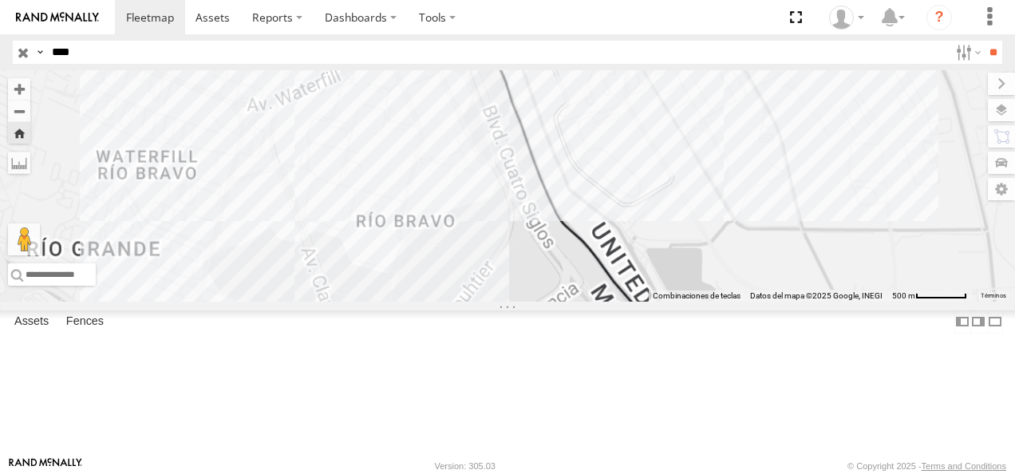
drag, startPoint x: 32, startPoint y: 55, endPoint x: -2, endPoint y: 51, distance: 33.8
click at [0, 51] on html at bounding box center [507, 237] width 1015 height 474
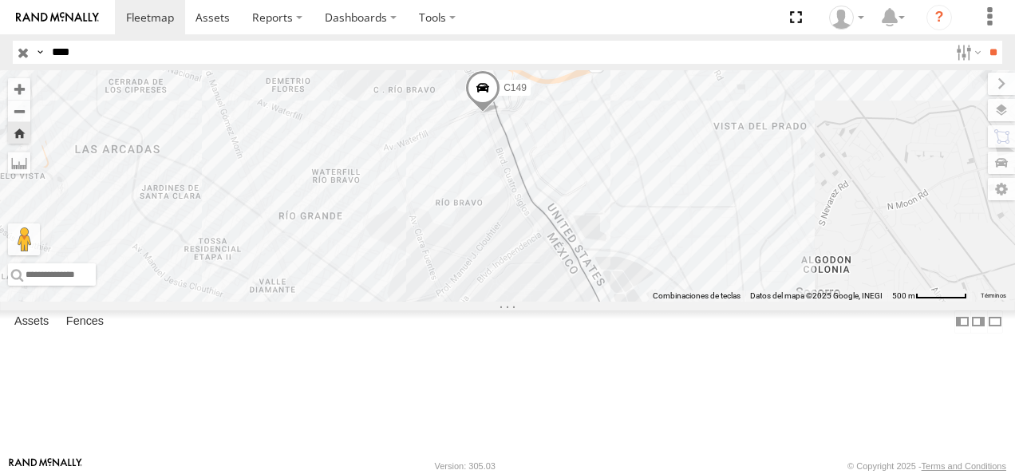
click at [706, 41] on input "**" at bounding box center [993, 52] width 18 height 23
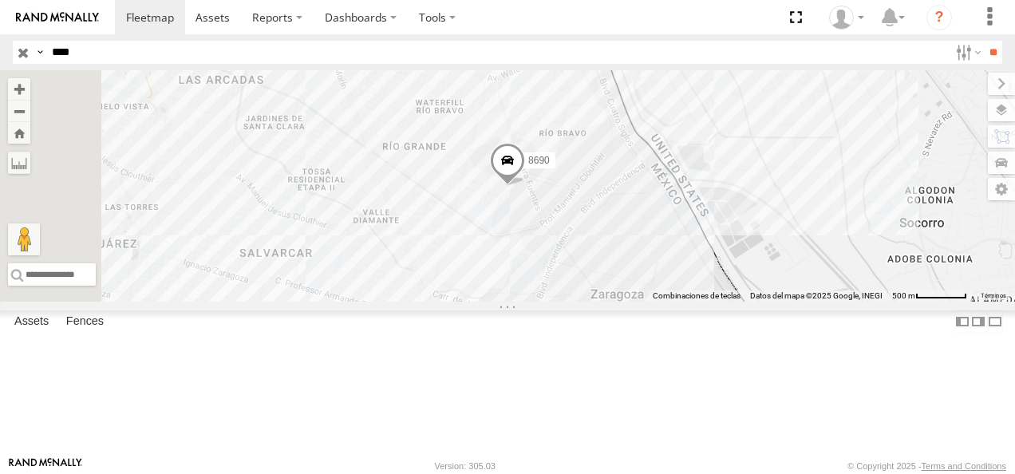
click at [0, 0] on div "FLEX NORTE" at bounding box center [0, 0] width 0 height 0
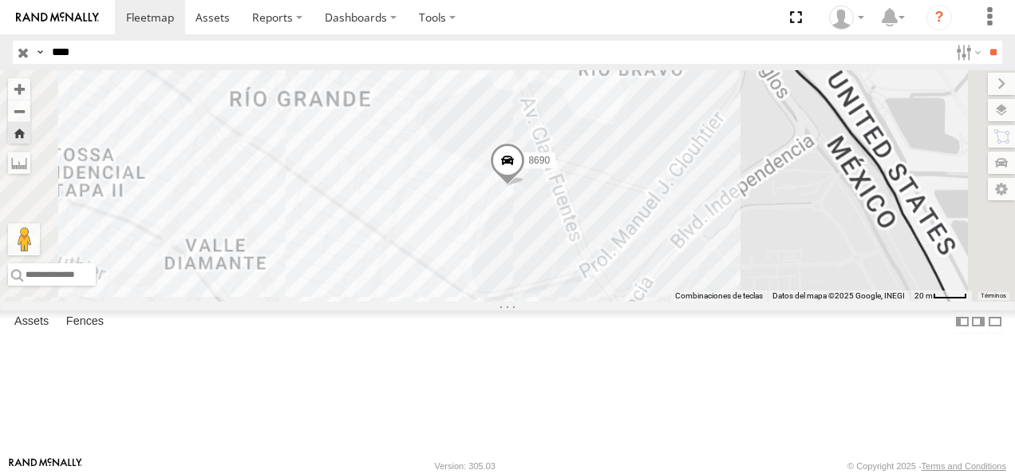
click at [81, 45] on input "****" at bounding box center [496, 52] width 903 height 23
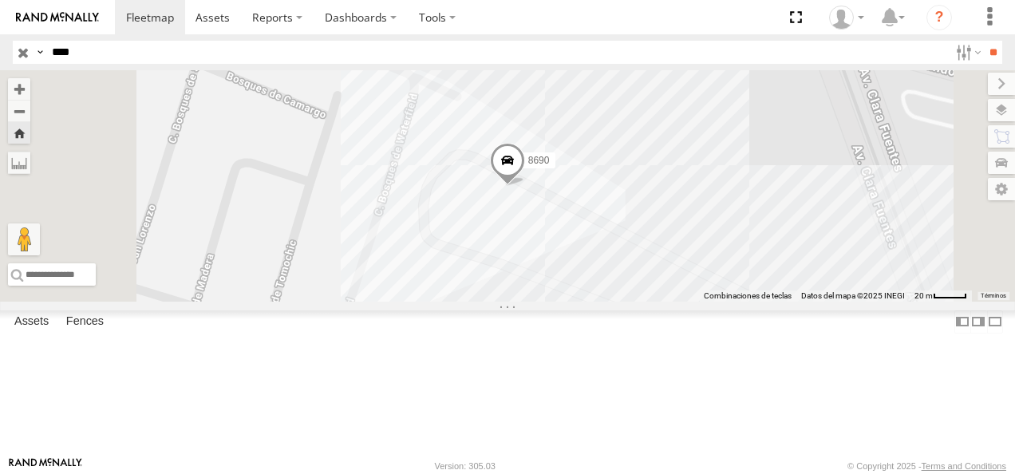
drag, startPoint x: 107, startPoint y: 56, endPoint x: -3, endPoint y: 53, distance: 110.2
click at [0, 53] on html at bounding box center [507, 237] width 1015 height 474
click at [706, 41] on input "**" at bounding box center [993, 52] width 18 height 23
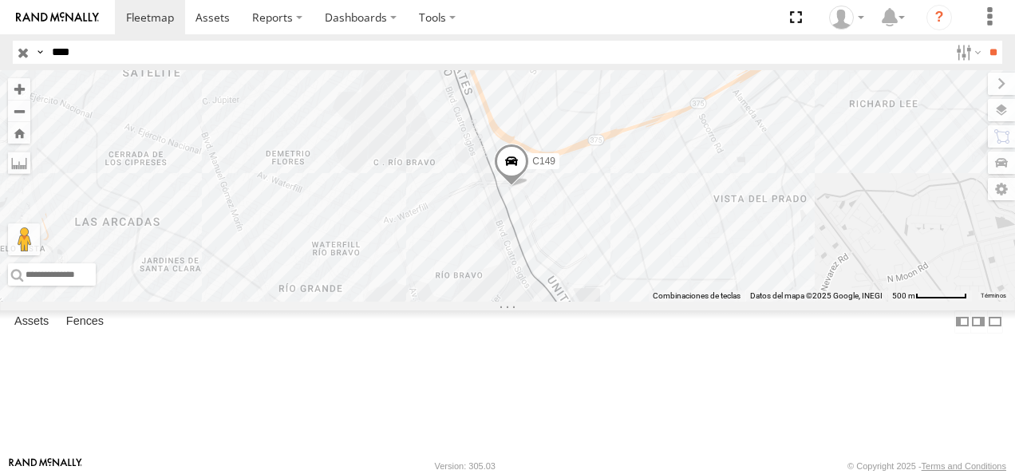
drag, startPoint x: 76, startPoint y: 57, endPoint x: 16, endPoint y: 57, distance: 59.9
click at [16, 57] on div "Search Query Asset ID Asset Label Registration Manufacturer Model VIN Job ID Dr…" at bounding box center [498, 52] width 971 height 23
click at [0, 0] on div "C149 Cruce AD AMERICANA SERVICIO INTERNACIONAL DE ENLACE TERRESTRE SA 31.67091 …" at bounding box center [0, 0] width 0 height 0
drag, startPoint x: 91, startPoint y: 56, endPoint x: -2, endPoint y: 43, distance: 94.2
click at [0, 43] on html at bounding box center [507, 237] width 1015 height 474
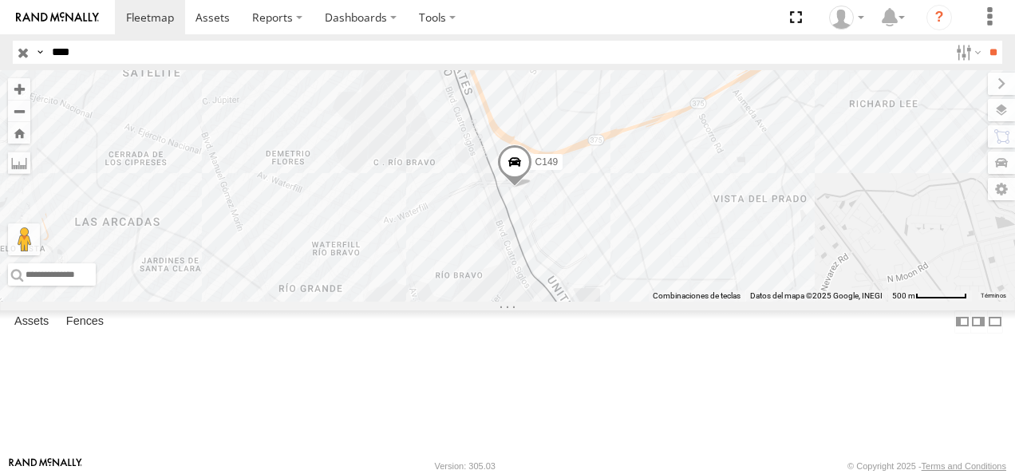
click at [706, 41] on input "**" at bounding box center [993, 52] width 18 height 23
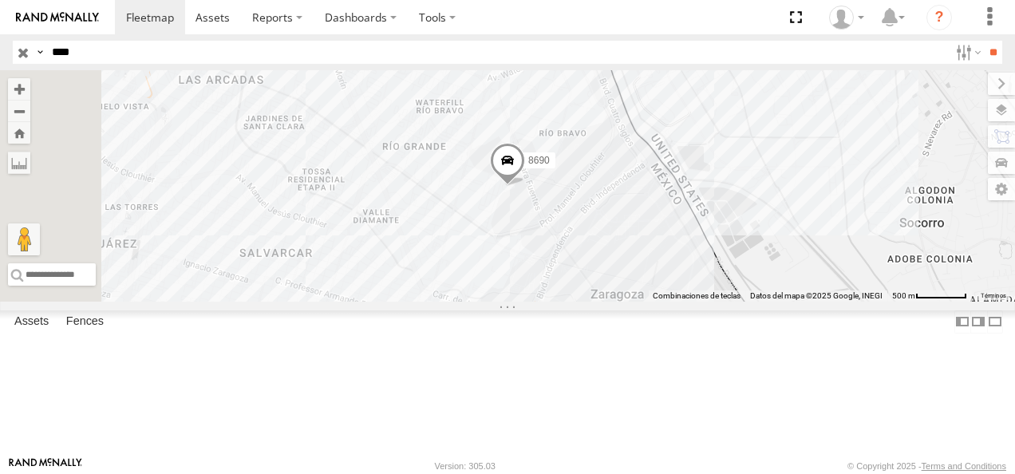
click at [0, 0] on div "8690" at bounding box center [0, 0] width 0 height 0
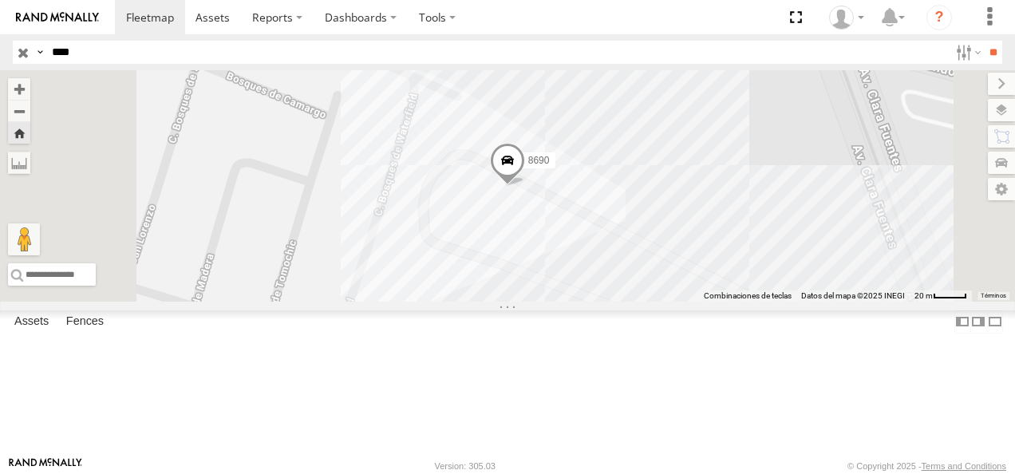
drag, startPoint x: 106, startPoint y: 58, endPoint x: 7, endPoint y: 47, distance: 99.6
click at [8, 47] on header "Search Query Asset ID Asset Label Registration Manufacturer Model VIN Job ID" at bounding box center [507, 52] width 1015 height 36
click at [706, 41] on input "**" at bounding box center [993, 52] width 18 height 23
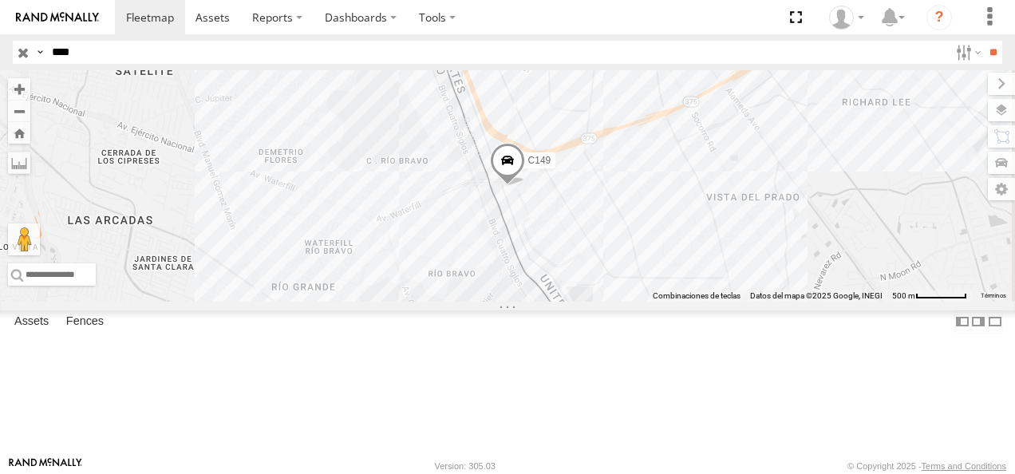
click at [525, 187] on span at bounding box center [507, 165] width 35 height 43
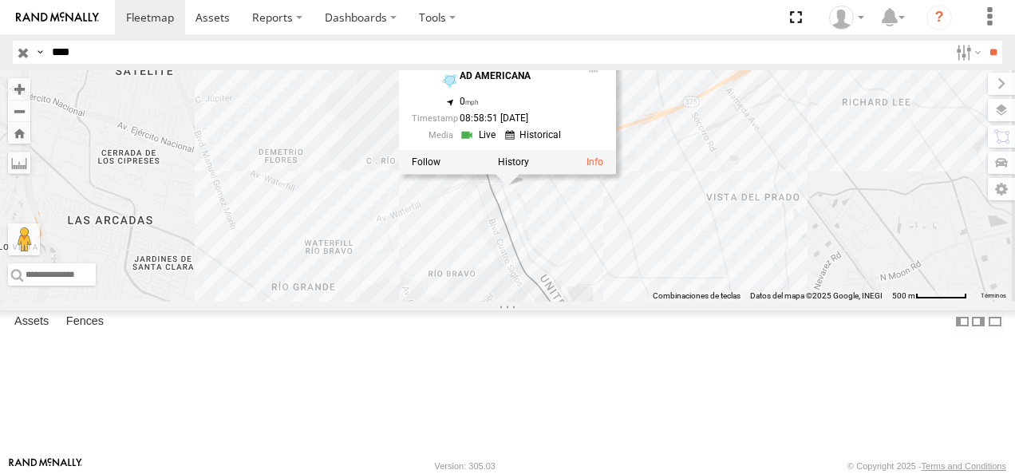
click at [603, 273] on div "C149 C149 Cruce AD AMERICANA 31.67074 , -106.33602 0 08:58:51 08/18/2025" at bounding box center [507, 185] width 1015 height 231
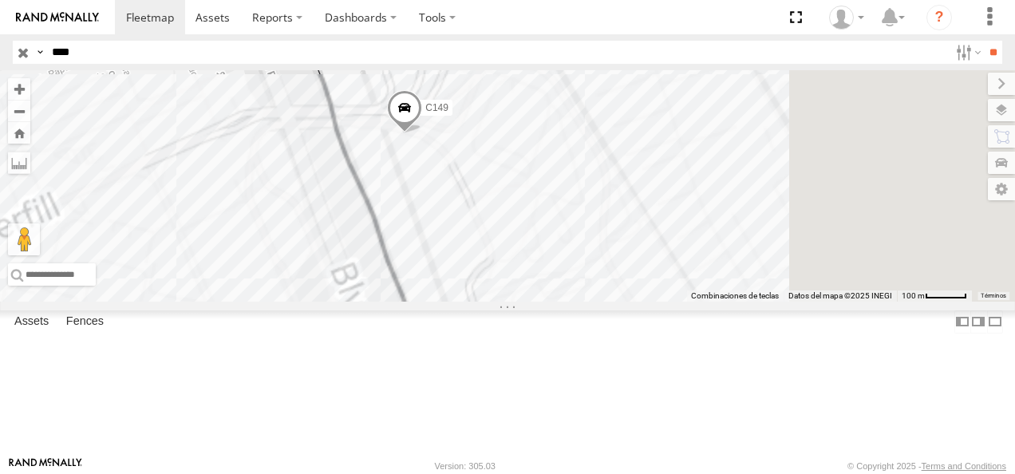
drag, startPoint x: 787, startPoint y: 261, endPoint x: 230, endPoint y: 217, distance: 558.7
click at [230, 217] on main "Para navegar por el mapa con gestos táctiles, tócalo dos veces, mantenlo pulsad…" at bounding box center [507, 263] width 1015 height 386
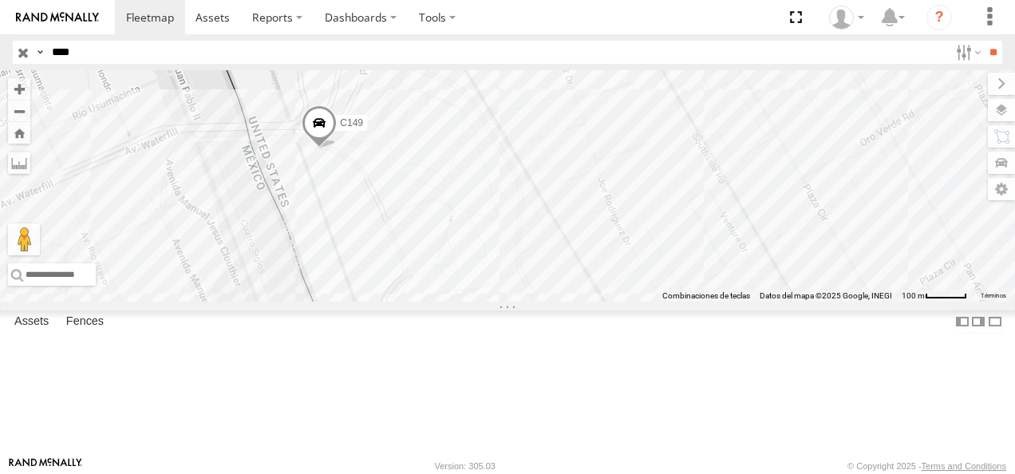
drag, startPoint x: 538, startPoint y: 227, endPoint x: 567, endPoint y: 227, distance: 28.7
click at [567, 227] on div "C149" at bounding box center [507, 185] width 1015 height 231
click at [0, 58] on html at bounding box center [507, 237] width 1015 height 474
click at [706, 41] on input "**" at bounding box center [993, 52] width 18 height 23
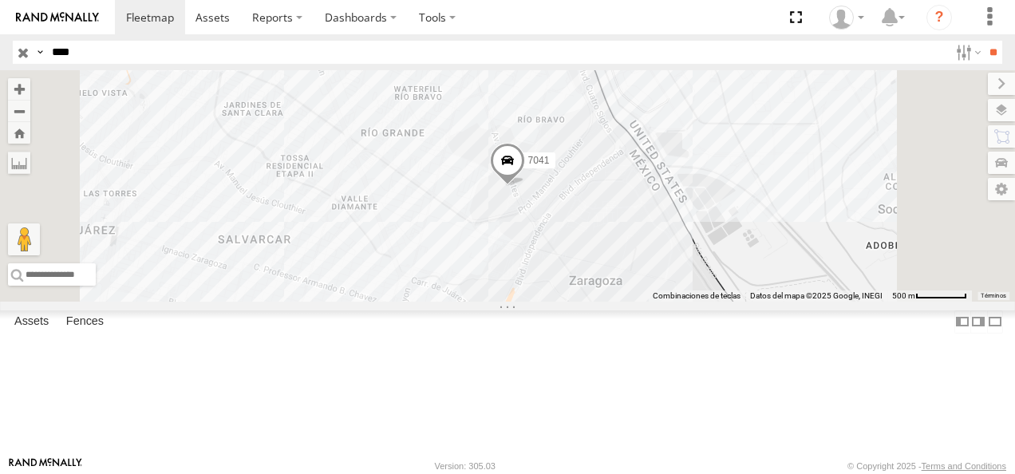
click at [0, 0] on div "7041" at bounding box center [0, 0] width 0 height 0
drag, startPoint x: 61, startPoint y: 63, endPoint x: 46, endPoint y: 65, distance: 15.4
click at [46, 65] on header "Search Query Asset ID Asset Label Registration Manufacturer Model VIN Job ID" at bounding box center [507, 52] width 1015 height 36
click at [706, 41] on input "**" at bounding box center [993, 52] width 18 height 23
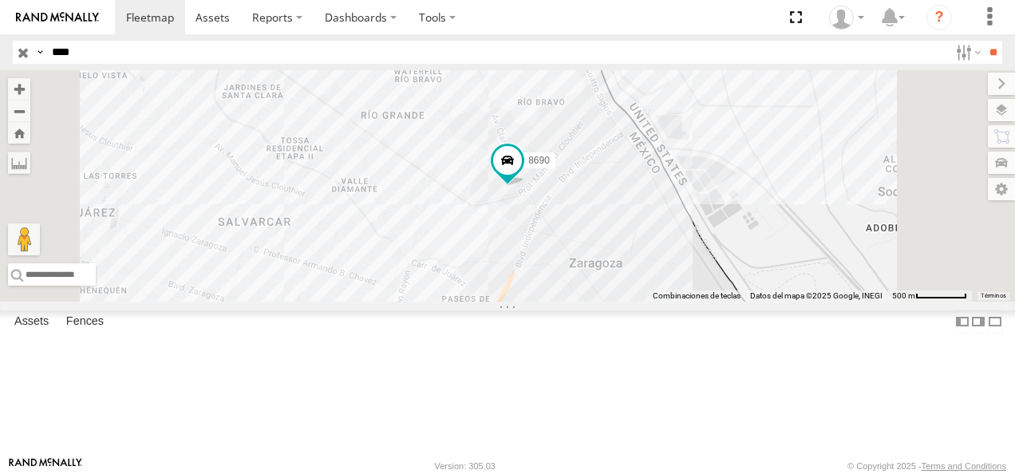
drag, startPoint x: 112, startPoint y: 57, endPoint x: 15, endPoint y: 48, distance: 97.0
click at [15, 48] on div "Search Query Asset ID Asset Label Registration Manufacturer Model VIN Job ID Dr…" at bounding box center [498, 52] width 971 height 23
click at [706, 41] on input "**" at bounding box center [993, 52] width 18 height 23
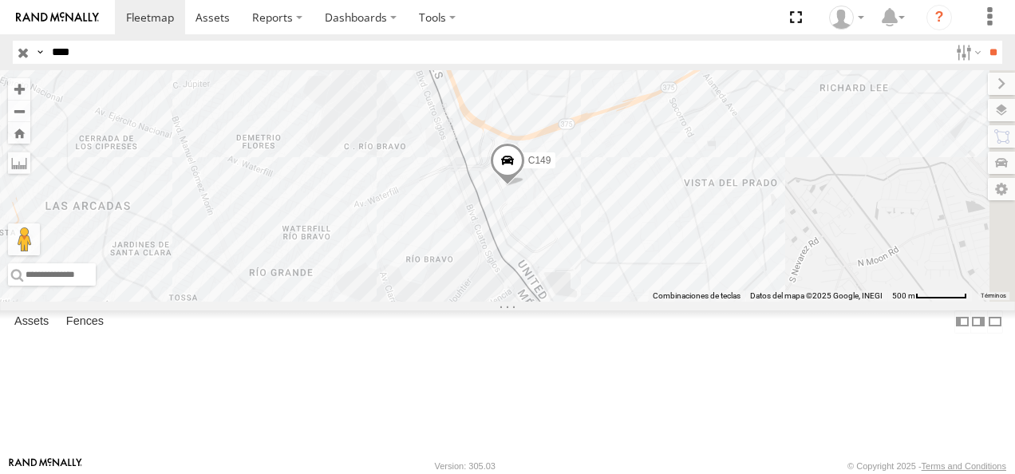
click at [0, 0] on div "C149" at bounding box center [0, 0] width 0 height 0
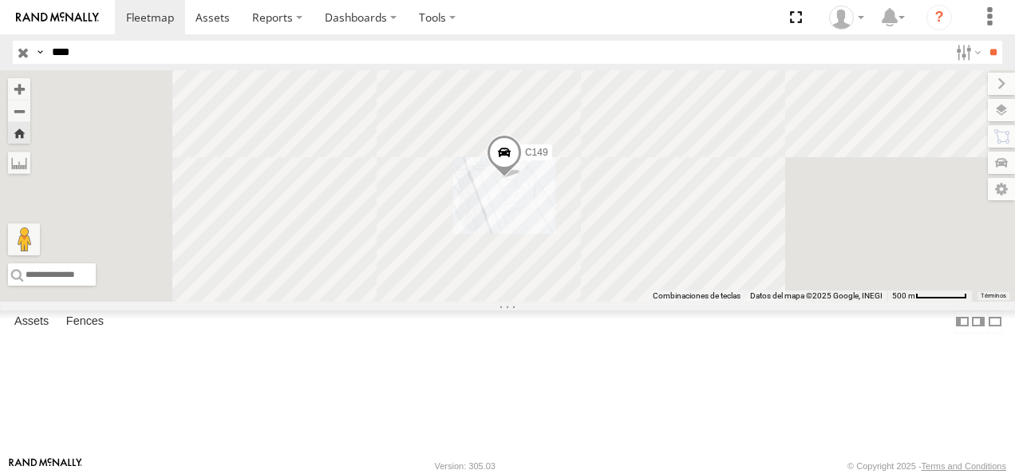
click at [134, 49] on input "****" at bounding box center [496, 52] width 903 height 23
click at [706, 41] on input "**" at bounding box center [993, 52] width 18 height 23
click at [118, 54] on input "****" at bounding box center [496, 52] width 903 height 23
click at [706, 41] on input "**" at bounding box center [993, 52] width 18 height 23
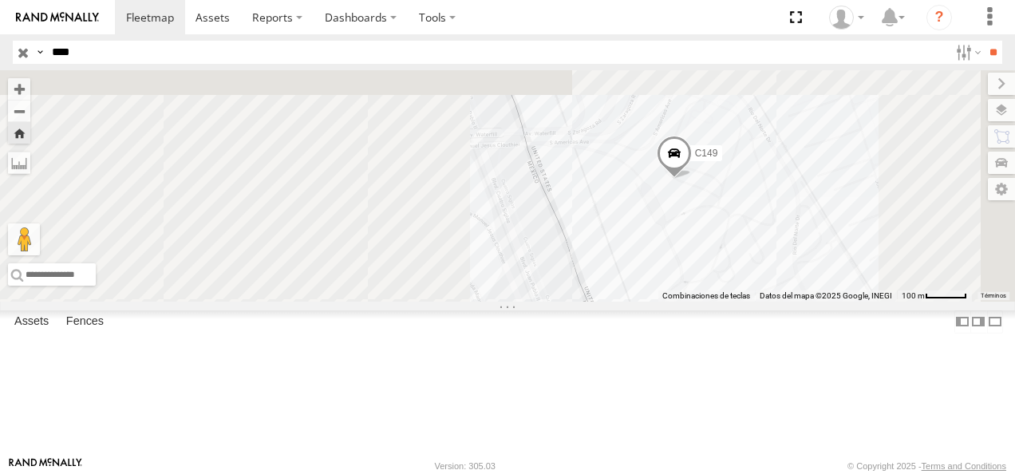
drag, startPoint x: 829, startPoint y: 267, endPoint x: 707, endPoint y: 266, distance: 122.1
click at [706, 266] on div "C149" at bounding box center [507, 185] width 1015 height 231
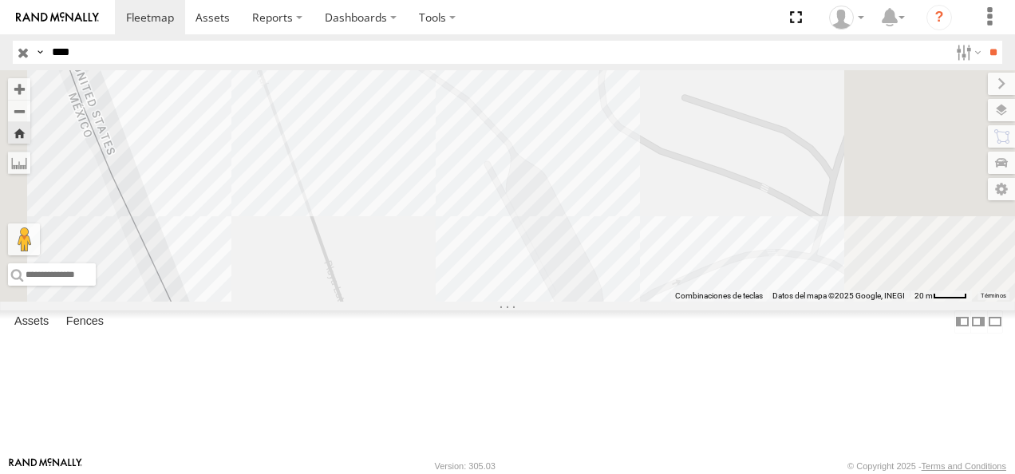
click at [634, 271] on div "C149" at bounding box center [507, 185] width 1015 height 231
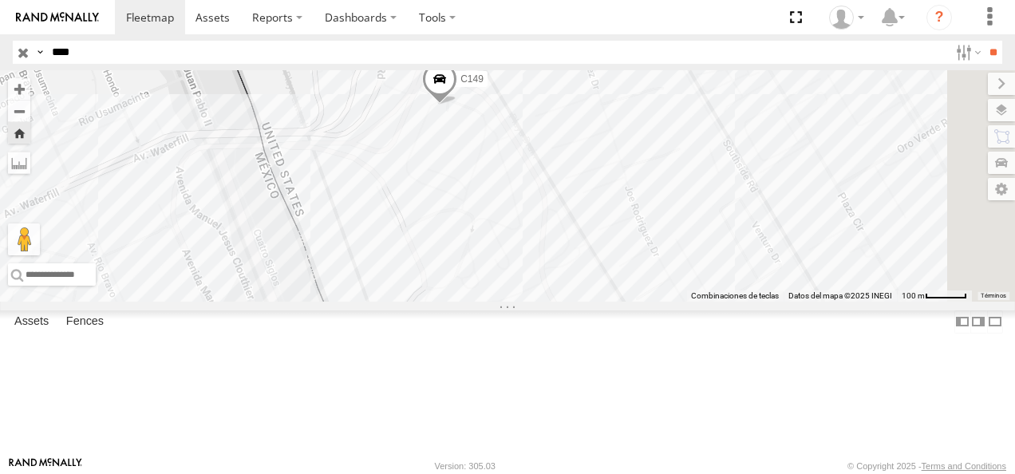
drag, startPoint x: 932, startPoint y: 265, endPoint x: 591, endPoint y: 279, distance: 341.9
click at [591, 279] on div "C149" at bounding box center [507, 185] width 1015 height 231
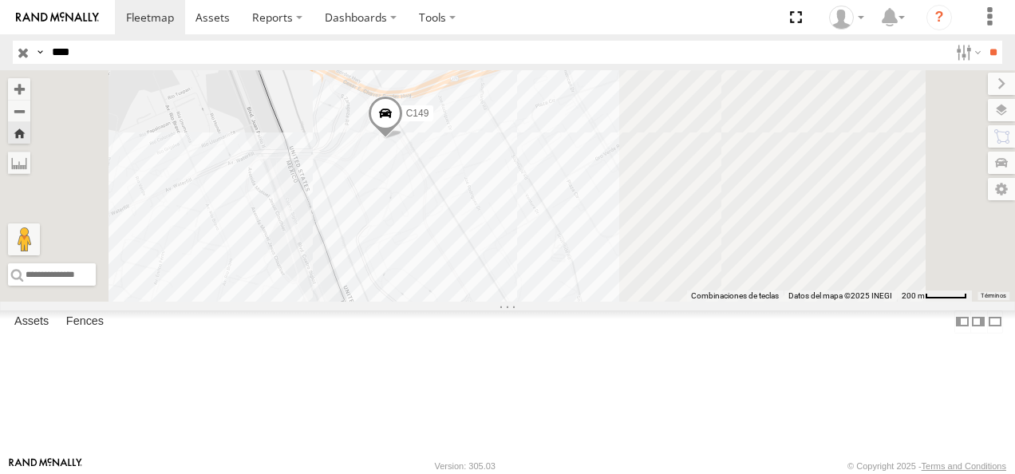
drag, startPoint x: 109, startPoint y: 43, endPoint x: 81, endPoint y: 123, distance: 84.3
click at [36, 51] on div "Search Query Asset ID Asset Label Registration Manufacturer Model VIN Job ID Dr…" at bounding box center [498, 52] width 971 height 23
click at [0, 0] on div "C149 Cruce El Paso El Paso 31.67017 -106.33393 Video" at bounding box center [0, 0] width 0 height 0
click at [0, 0] on div "C149 Cruce" at bounding box center [0, 0] width 0 height 0
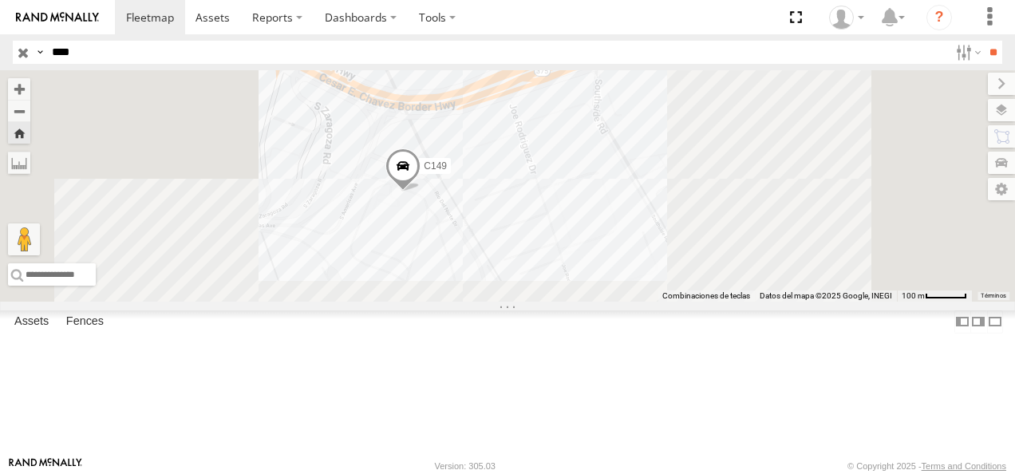
drag, startPoint x: 581, startPoint y: 281, endPoint x: 541, endPoint y: 245, distance: 53.7
click at [541, 245] on div "C149" at bounding box center [507, 185] width 1015 height 231
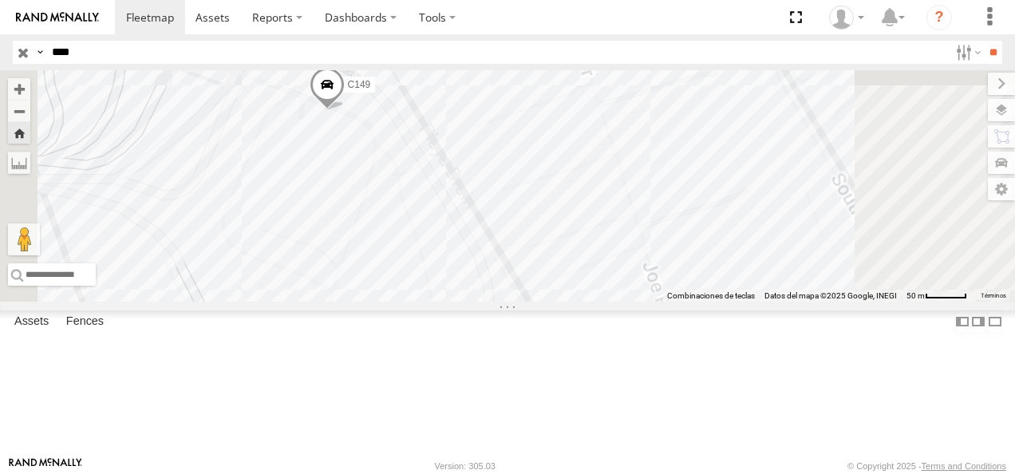
drag, startPoint x: 544, startPoint y: 247, endPoint x: 484, endPoint y: 231, distance: 61.9
click at [484, 231] on div "C149" at bounding box center [507, 185] width 1015 height 231
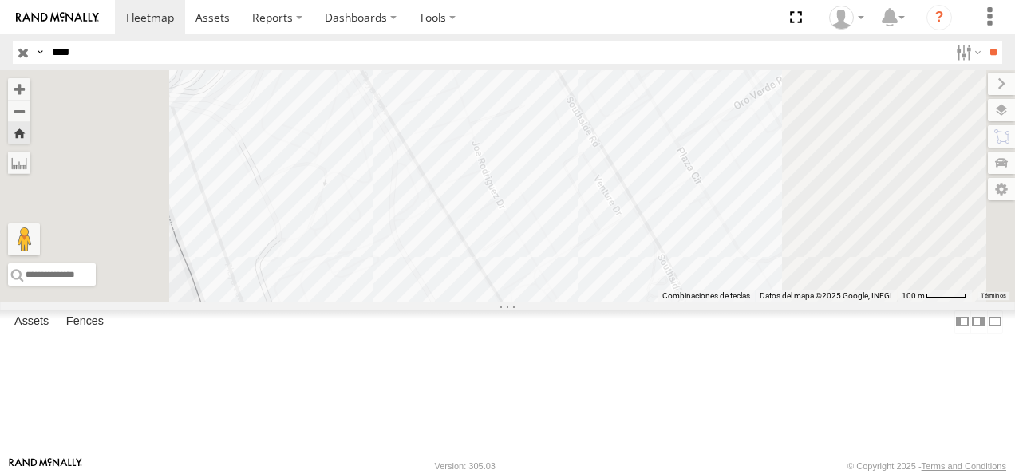
drag, startPoint x: 484, startPoint y: 231, endPoint x: 492, endPoint y: 164, distance: 68.2
click at [492, 164] on div "C149" at bounding box center [507, 185] width 1015 height 231
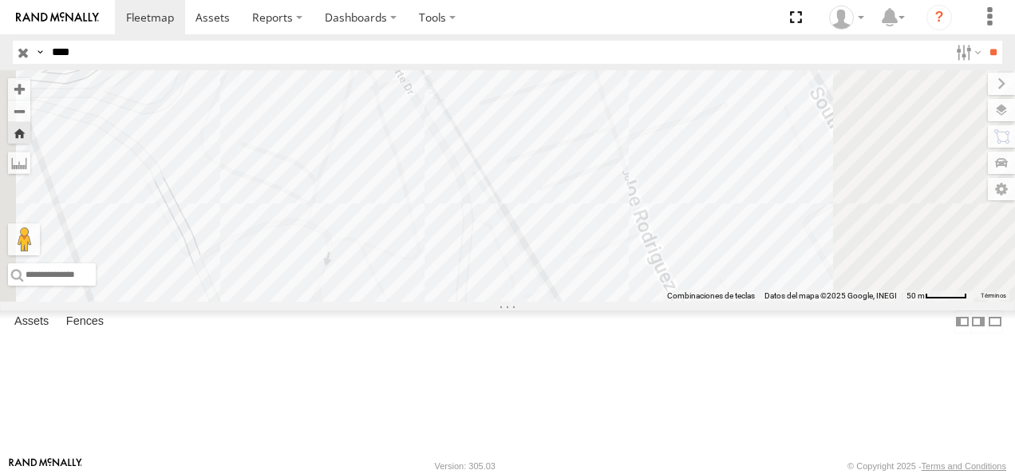
drag, startPoint x: 498, startPoint y: 164, endPoint x: 463, endPoint y: 154, distance: 36.6
click at [463, 154] on div "C149" at bounding box center [507, 185] width 1015 height 231
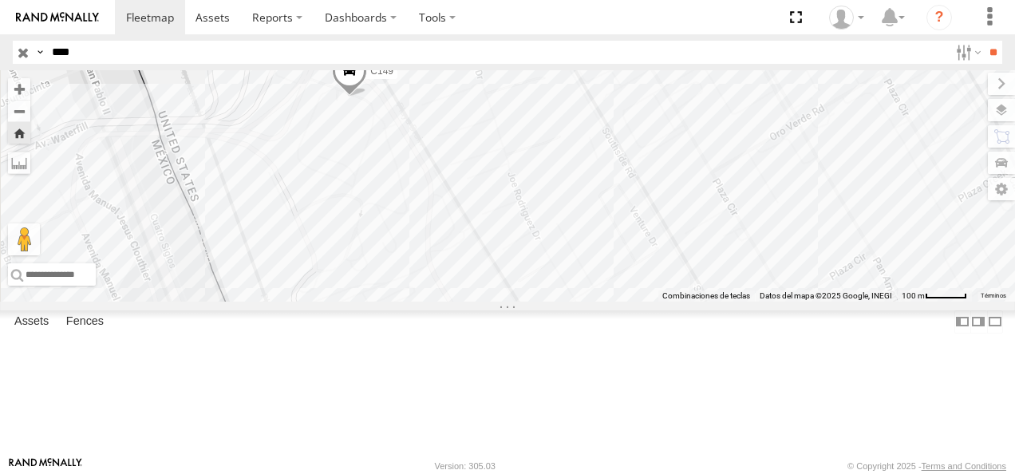
drag, startPoint x: 476, startPoint y: 165, endPoint x: 546, endPoint y: 214, distance: 84.8
click at [546, 214] on div "C149" at bounding box center [507, 185] width 1015 height 231
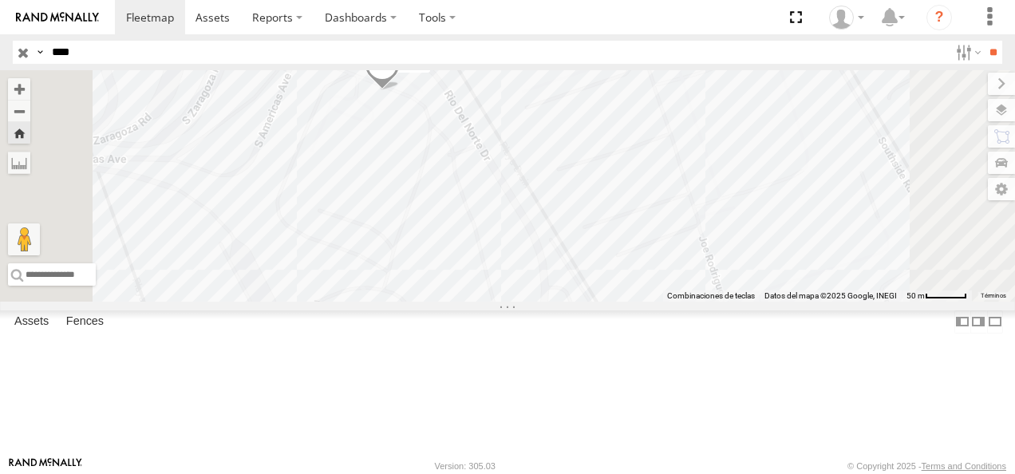
drag, startPoint x: 517, startPoint y: 165, endPoint x: 544, endPoint y: 203, distance: 46.3
click at [544, 203] on div "C149" at bounding box center [507, 185] width 1015 height 231
click at [562, 199] on div "C149" at bounding box center [507, 185] width 1015 height 231
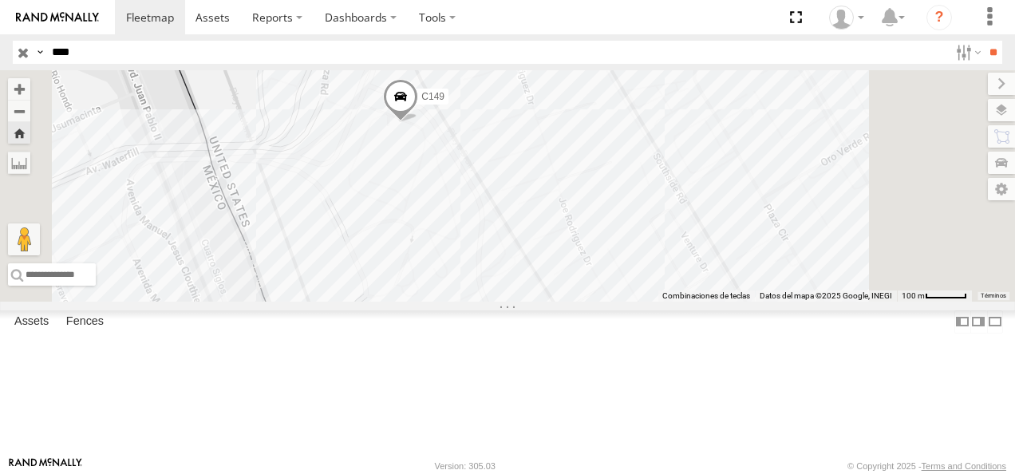
drag, startPoint x: 563, startPoint y: 208, endPoint x: 594, endPoint y: 227, distance: 35.4
click at [594, 227] on div "C149" at bounding box center [507, 185] width 1015 height 231
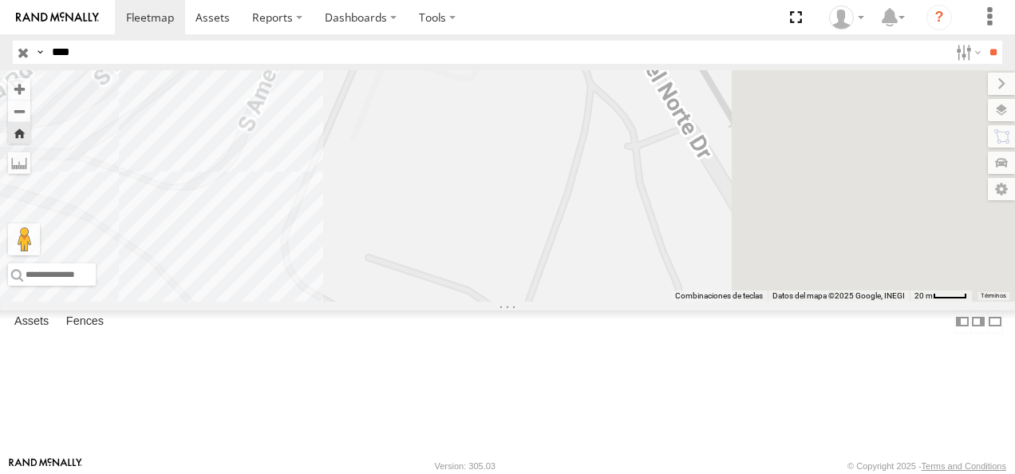
drag, startPoint x: 699, startPoint y: 227, endPoint x: 586, endPoint y: 183, distance: 121.5
click at [587, 183] on div "C149" at bounding box center [507, 185] width 1015 height 231
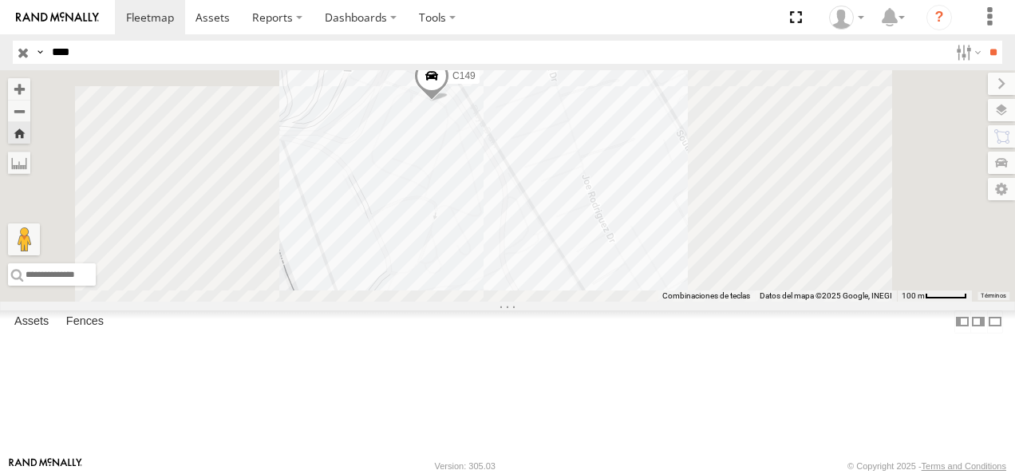
drag, startPoint x: 606, startPoint y: 199, endPoint x: 620, endPoint y: 216, distance: 22.2
click at [620, 216] on div "C149" at bounding box center [507, 185] width 1015 height 231
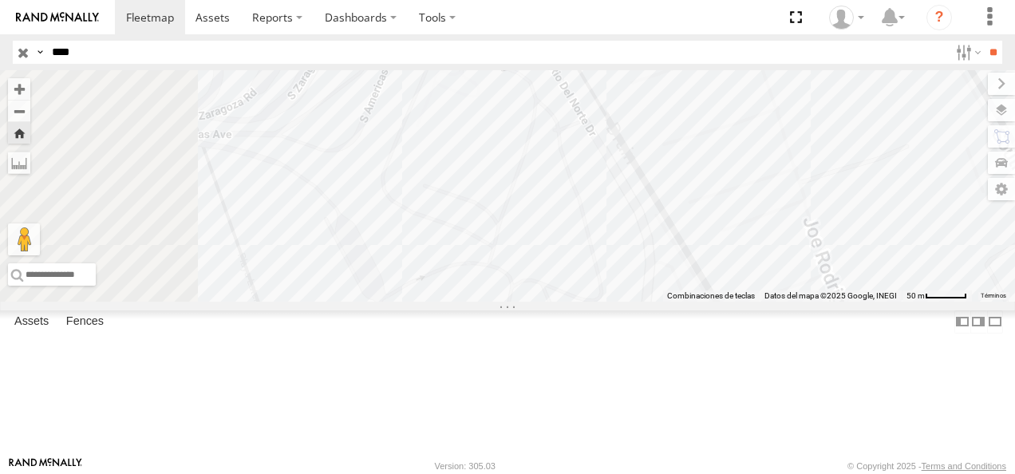
drag, startPoint x: 661, startPoint y: 223, endPoint x: 683, endPoint y: 226, distance: 22.5
click at [683, 226] on div "C149" at bounding box center [507, 185] width 1015 height 231
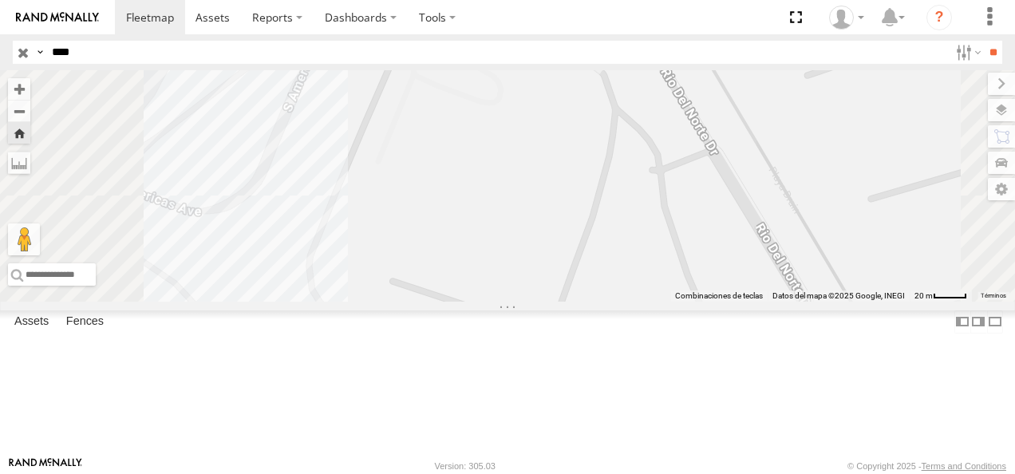
drag, startPoint x: 683, startPoint y: 226, endPoint x: 714, endPoint y: 290, distance: 71.0
click at [706, 290] on div "C149" at bounding box center [507, 185] width 1015 height 231
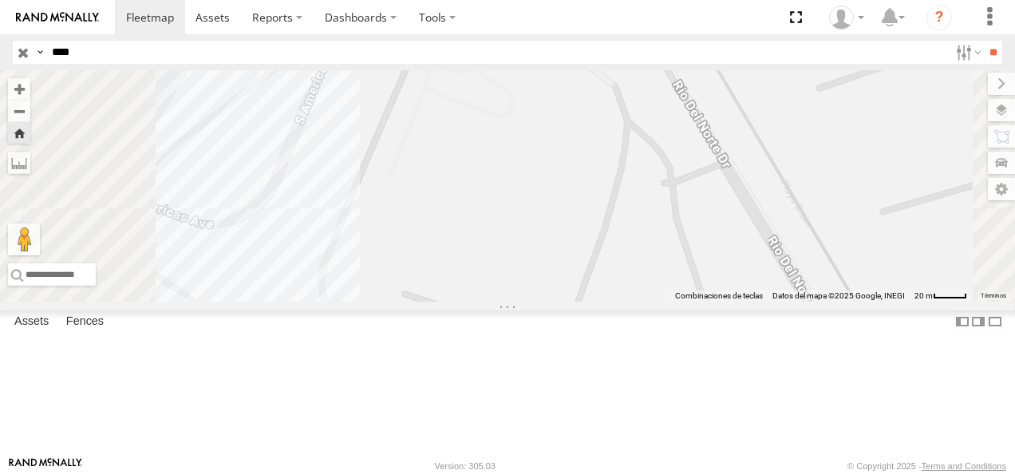
drag, startPoint x: 89, startPoint y: 53, endPoint x: 0, endPoint y: 52, distance: 88.6
click at [0, 52] on html at bounding box center [507, 237] width 1015 height 474
click at [706, 41] on input "**" at bounding box center [993, 52] width 18 height 23
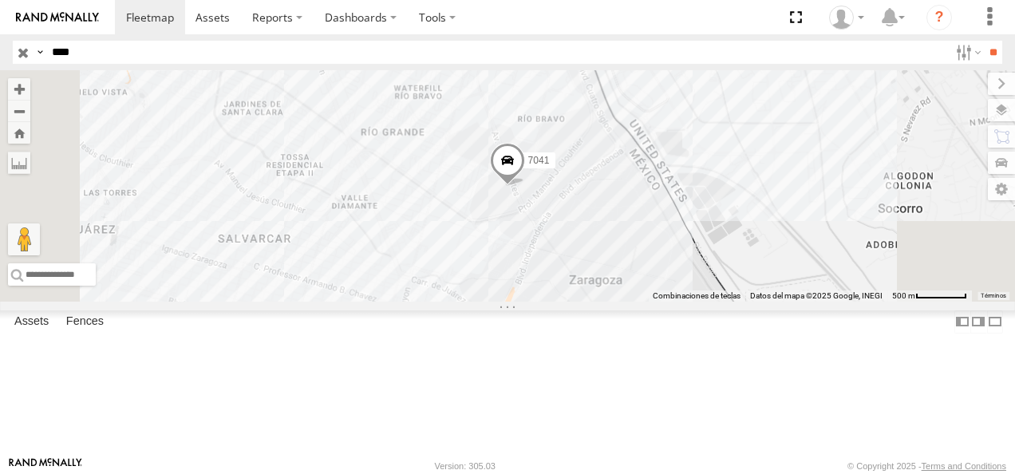
click at [0, 0] on div "FLEX NORTE" at bounding box center [0, 0] width 0 height 0
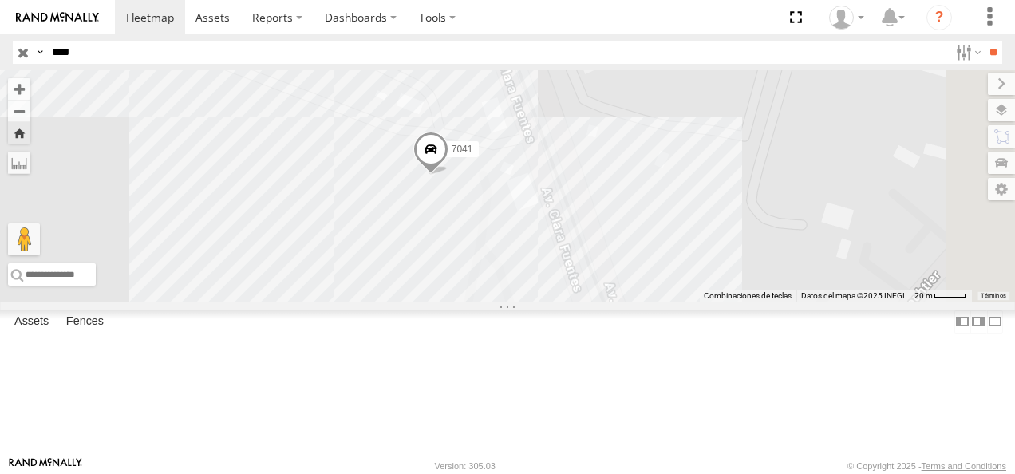
drag, startPoint x: 658, startPoint y: 319, endPoint x: 578, endPoint y: 306, distance: 80.8
click at [578, 302] on div "7041" at bounding box center [507, 185] width 1015 height 231
click at [445, 174] on span at bounding box center [427, 152] width 35 height 43
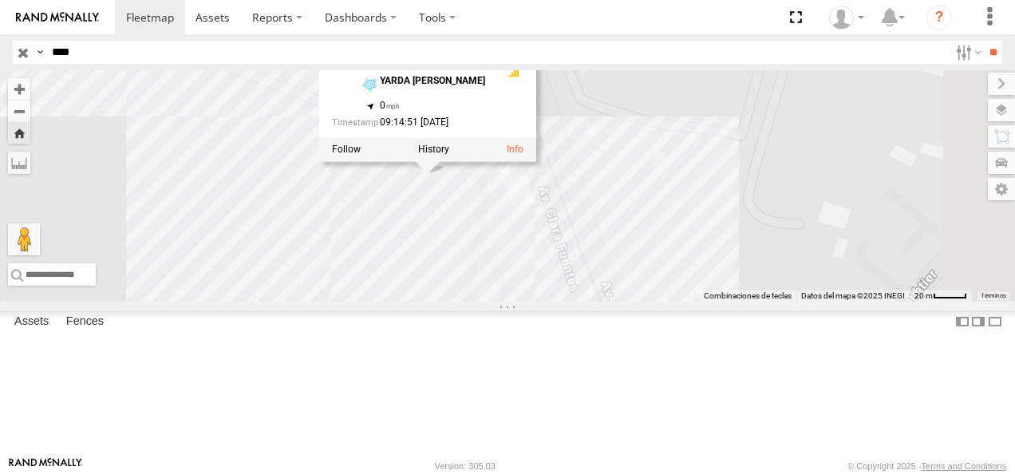
click at [587, 302] on div "7041 7041 FLEX NORTE YARDA CLOUTHIER 31.65656 , -106.34563 0 09:14:51 08/18/2025" at bounding box center [507, 185] width 1015 height 231
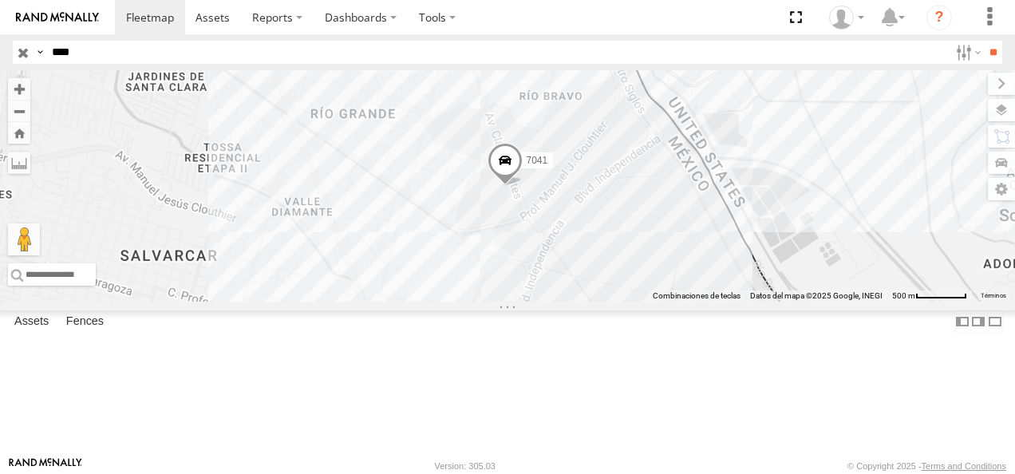
drag, startPoint x: 102, startPoint y: 52, endPoint x: 0, endPoint y: 46, distance: 102.3
click at [0, 50] on html at bounding box center [507, 237] width 1015 height 474
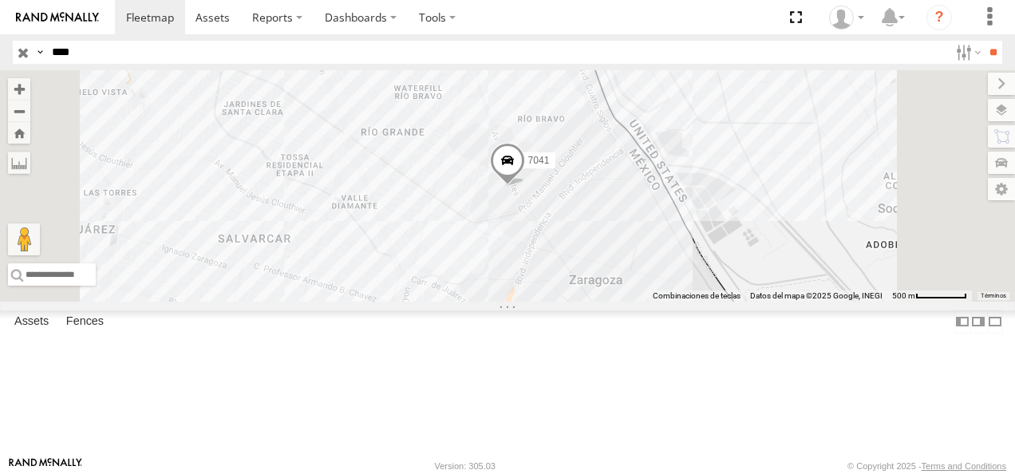
click at [706, 41] on input "**" at bounding box center [993, 52] width 18 height 23
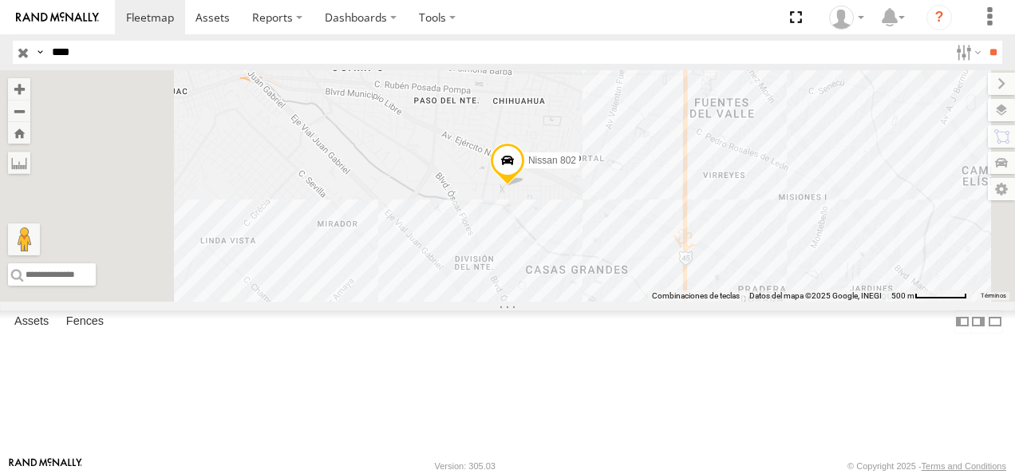
drag, startPoint x: 105, startPoint y: 51, endPoint x: 0, endPoint y: 49, distance: 104.6
click at [0, 49] on html at bounding box center [507, 237] width 1015 height 474
click at [706, 41] on input "**" at bounding box center [993, 52] width 18 height 23
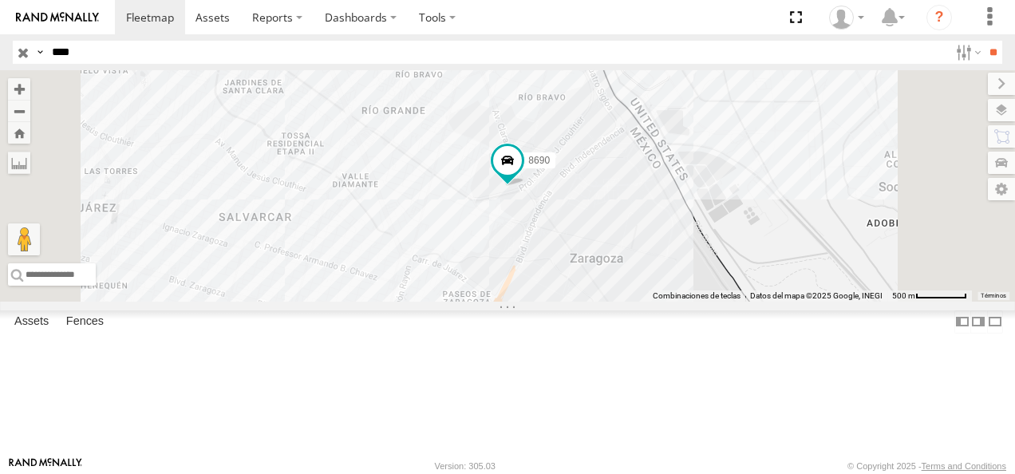
click at [0, 0] on div "FLEX NORTE" at bounding box center [0, 0] width 0 height 0
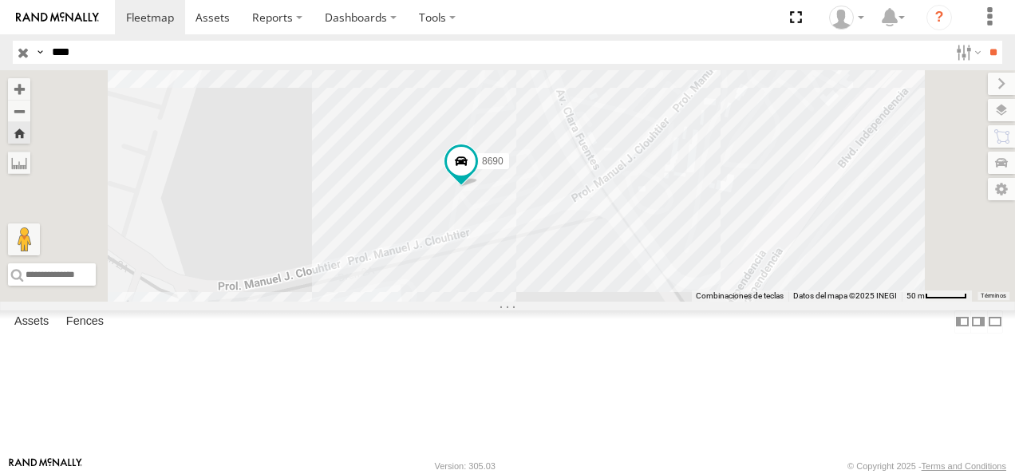
click at [4, 48] on header "Search Query Asset ID Asset Label Registration Manufacturer Model VIN Job ID" at bounding box center [507, 52] width 1015 height 36
drag, startPoint x: 102, startPoint y: 40, endPoint x: -3, endPoint y: 53, distance: 106.1
click at [0, 53] on html at bounding box center [507, 237] width 1015 height 474
drag, startPoint x: -3, startPoint y: 53, endPoint x: 61, endPoint y: 49, distance: 63.9
click at [61, 49] on input "****" at bounding box center [496, 52] width 903 height 23
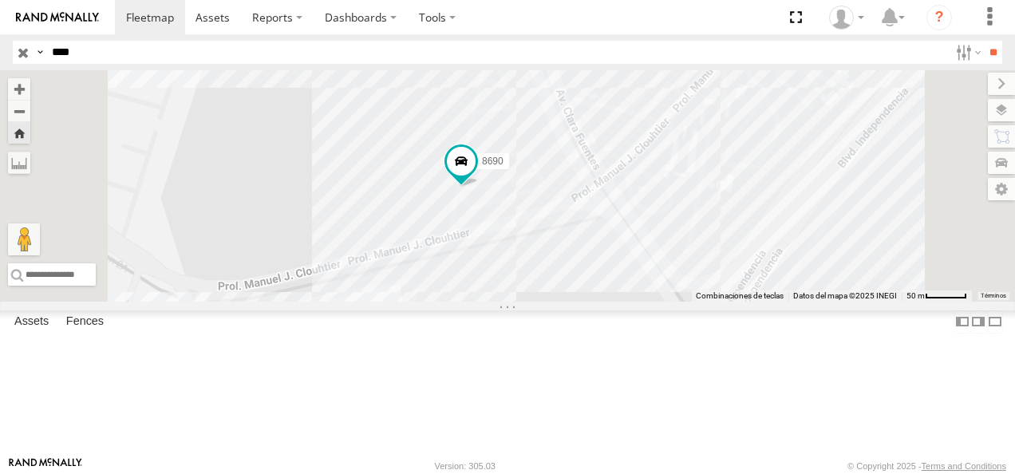
type input "*"
click at [706, 41] on input "**" at bounding box center [993, 52] width 18 height 23
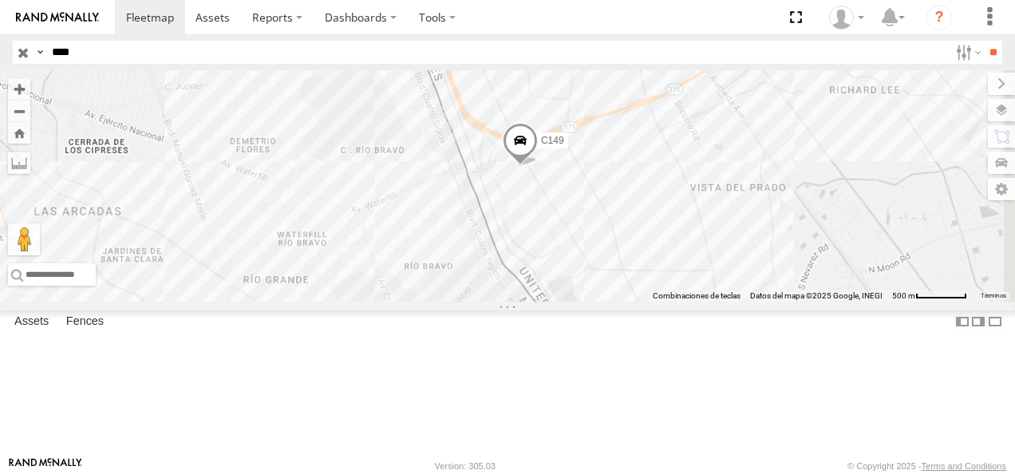
click at [0, 0] on div "C149 Cruce" at bounding box center [0, 0] width 0 height 0
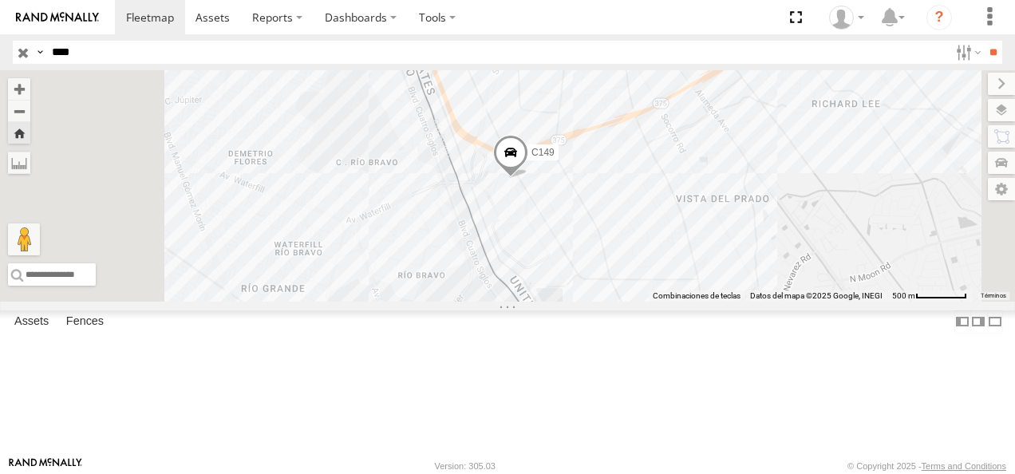
drag, startPoint x: 646, startPoint y: 275, endPoint x: 670, endPoint y: 278, distance: 24.1
click at [670, 278] on div "C149" at bounding box center [507, 185] width 1015 height 231
drag, startPoint x: 85, startPoint y: 52, endPoint x: 4, endPoint y: 41, distance: 82.1
click at [1, 47] on header "Search Query Asset ID Asset Label Registration Manufacturer Model VIN Job ID" at bounding box center [507, 52] width 1015 height 36
click at [706, 41] on input "**" at bounding box center [993, 52] width 18 height 23
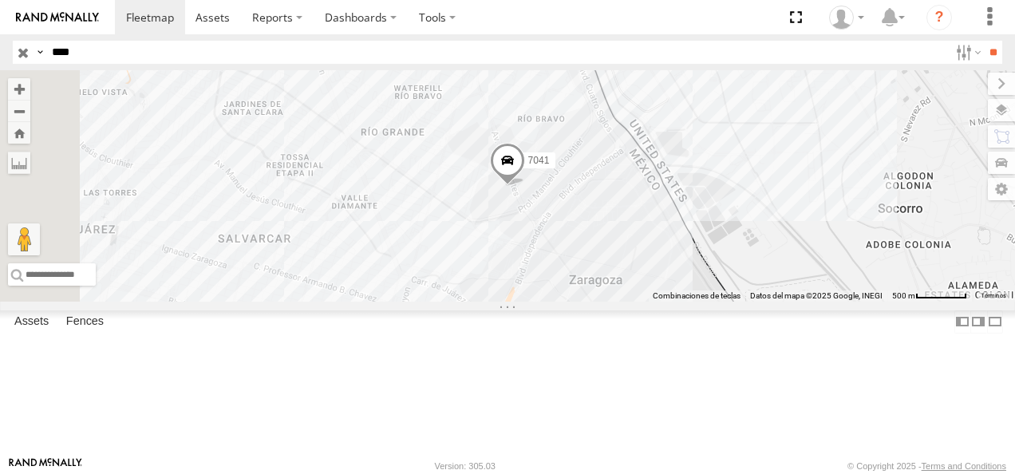
click at [0, 0] on div "7041" at bounding box center [0, 0] width 0 height 0
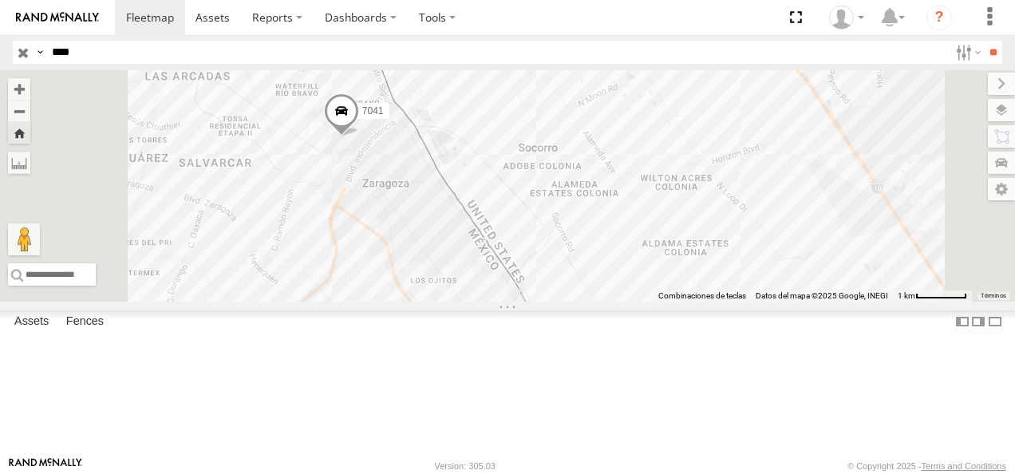
click at [0, 0] on div "FLEX NORTE" at bounding box center [0, 0] width 0 height 0
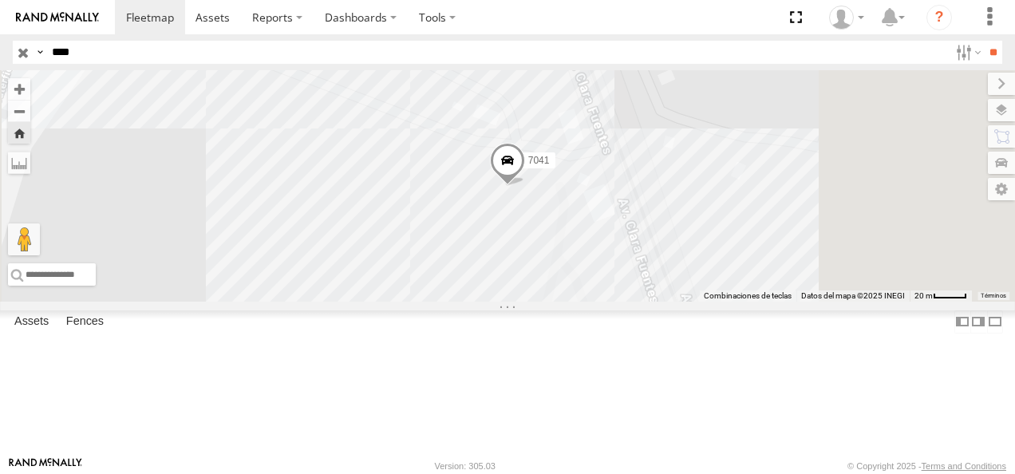
click at [525, 186] on span at bounding box center [507, 164] width 35 height 43
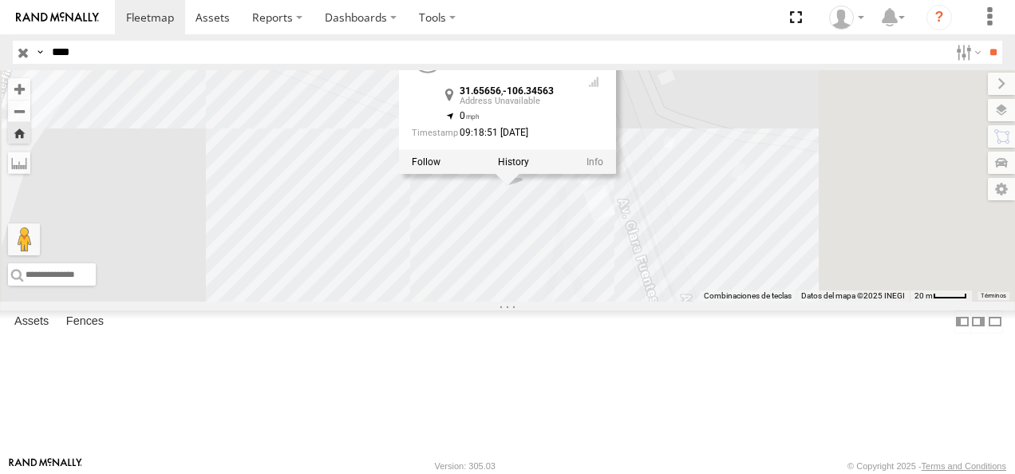
click at [680, 302] on div "7041 7041 31.65656 , -106.34563 0 09:18:51 08/18/2025" at bounding box center [507, 185] width 1015 height 231
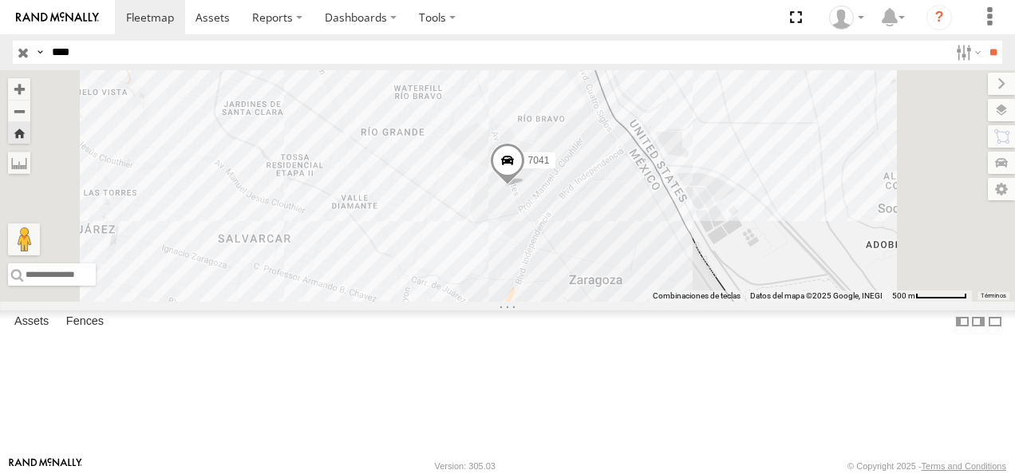
drag, startPoint x: 140, startPoint y: 49, endPoint x: 11, endPoint y: 49, distance: 129.3
click at [11, 49] on header "Search Query Asset ID Asset Label Registration Manufacturer Model VIN Job ID" at bounding box center [507, 52] width 1015 height 36
click at [706, 41] on input "**" at bounding box center [993, 52] width 18 height 23
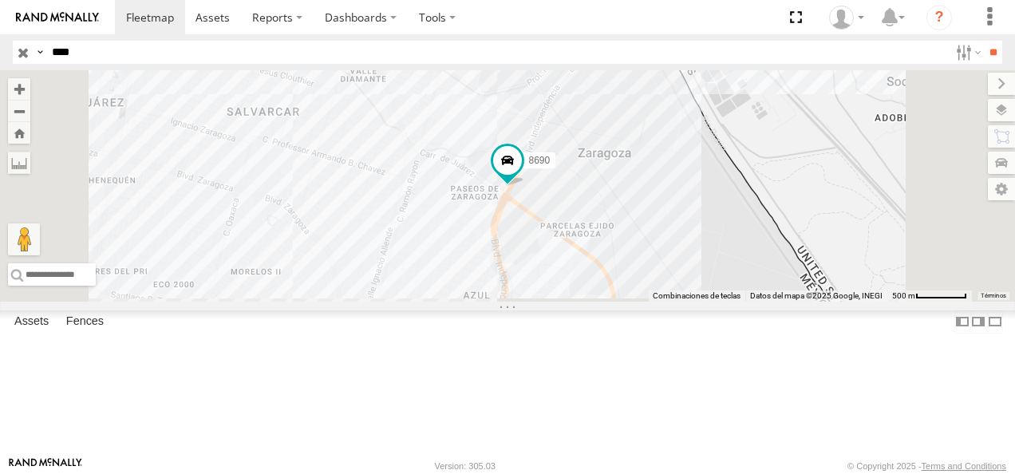
click at [0, 0] on div "FLEX NORTE" at bounding box center [0, 0] width 0 height 0
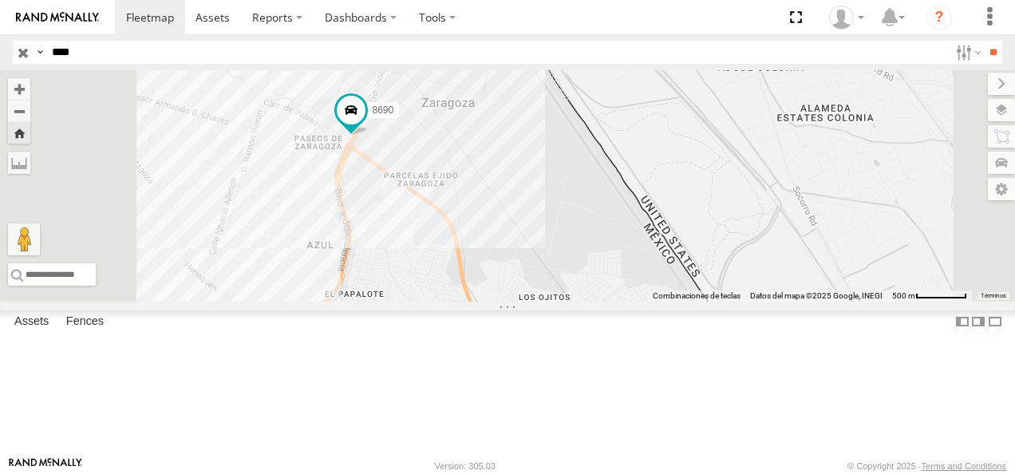
drag, startPoint x: 56, startPoint y: 49, endPoint x: 0, endPoint y: 65, distance: 58.3
click at [0, 65] on html at bounding box center [507, 237] width 1015 height 474
click at [706, 41] on input "**" at bounding box center [993, 52] width 18 height 23
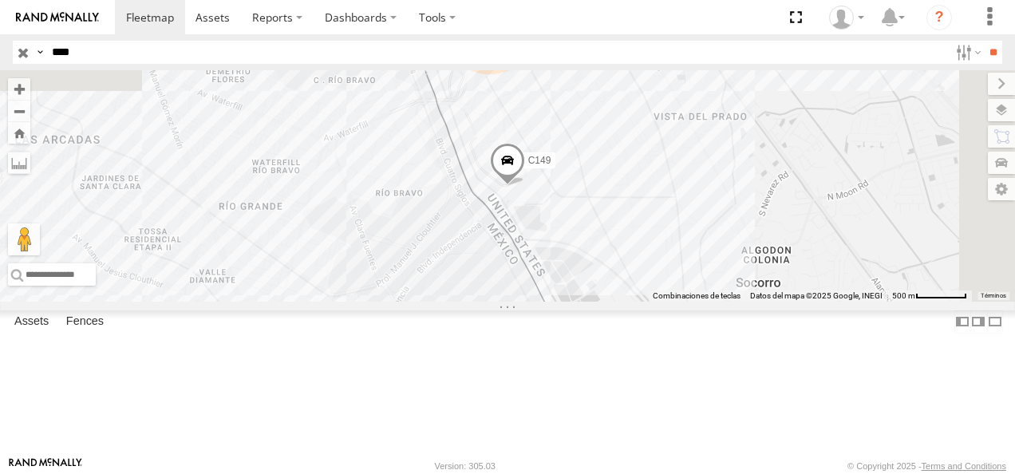
click at [0, 0] on div "C149" at bounding box center [0, 0] width 0 height 0
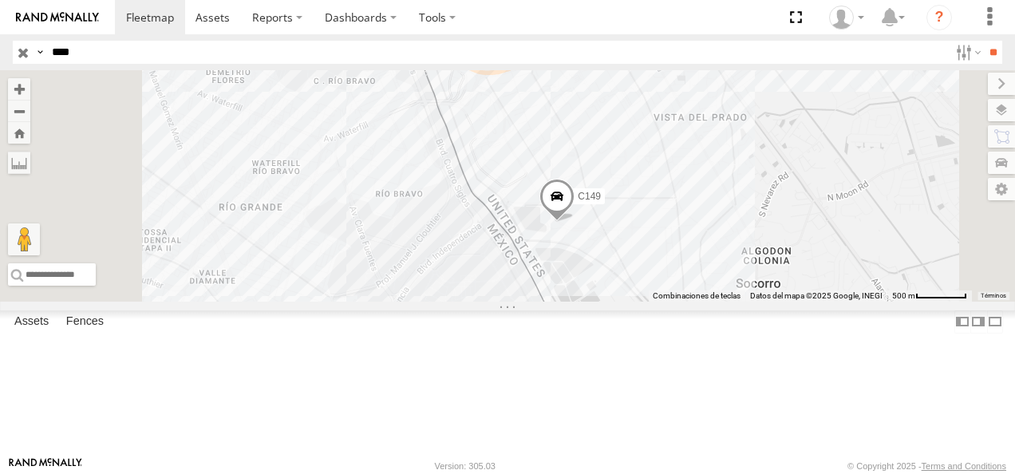
drag, startPoint x: 58, startPoint y: 57, endPoint x: 2, endPoint y: 55, distance: 56.7
click at [0, 57] on html at bounding box center [507, 237] width 1015 height 474
click at [706, 41] on input "**" at bounding box center [993, 52] width 18 height 23
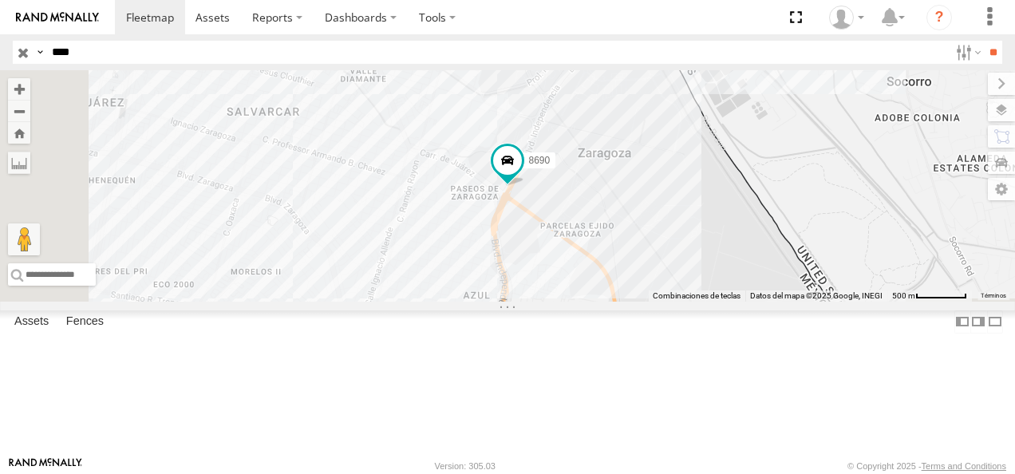
click at [0, 0] on div "FLEX NORTE" at bounding box center [0, 0] width 0 height 0
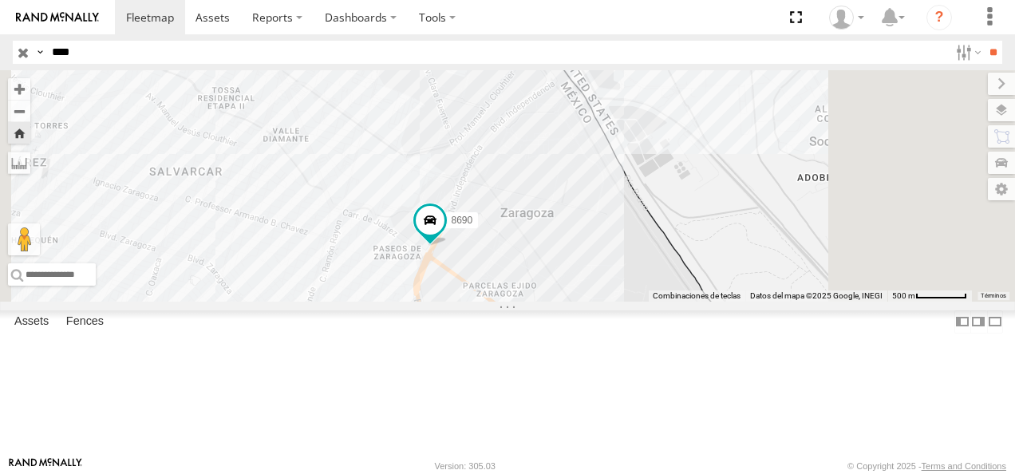
drag, startPoint x: 640, startPoint y: 268, endPoint x: 579, endPoint y: 331, distance: 88.0
click at [579, 302] on div "8690" at bounding box center [507, 185] width 1015 height 231
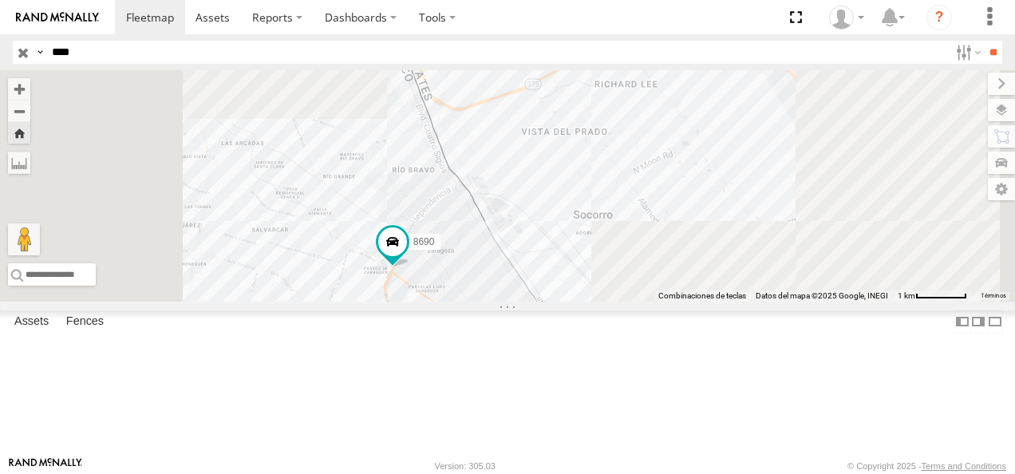
drag, startPoint x: 547, startPoint y: 292, endPoint x: 606, endPoint y: 365, distance: 93.7
click at [606, 302] on div "8690" at bounding box center [507, 185] width 1015 height 231
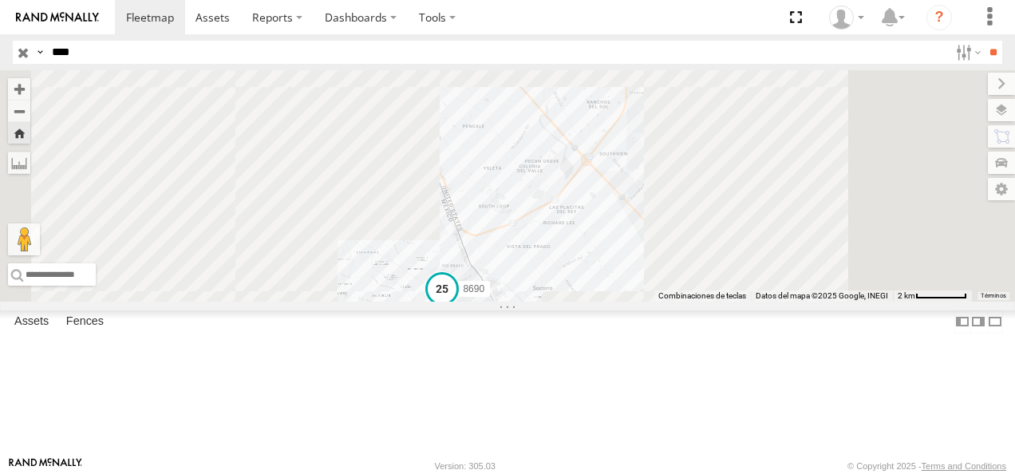
click at [456, 303] on span at bounding box center [442, 289] width 29 height 29
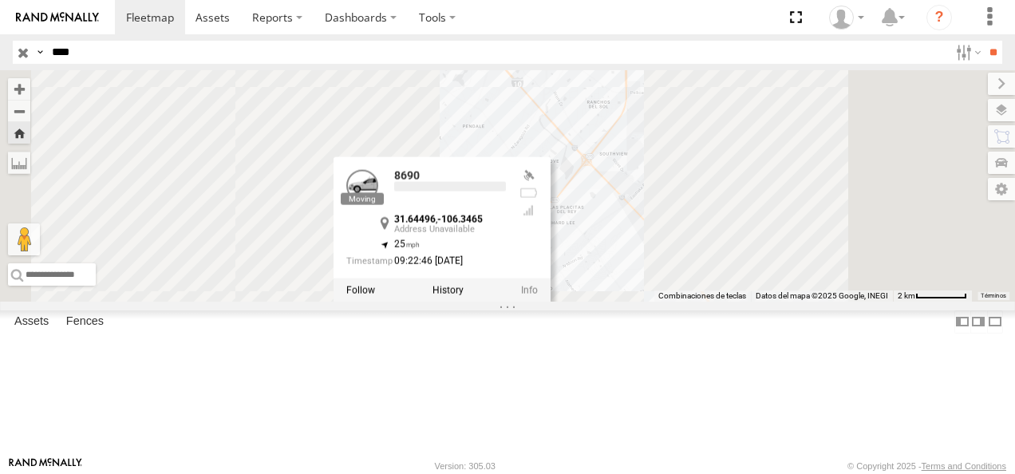
click at [568, 302] on div "8690 8690 31.64496 , -106.3465 25 09:22:46 08/18/2025" at bounding box center [507, 185] width 1015 height 231
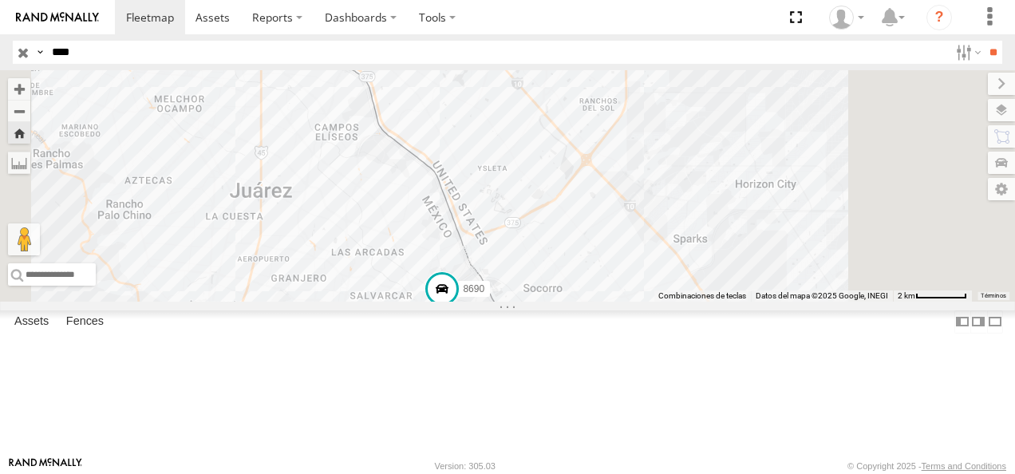
drag, startPoint x: -3, startPoint y: 56, endPoint x: 0, endPoint y: 69, distance: 13.2
click at [0, 59] on html at bounding box center [507, 237] width 1015 height 474
click at [706, 41] on input "**" at bounding box center [993, 52] width 18 height 23
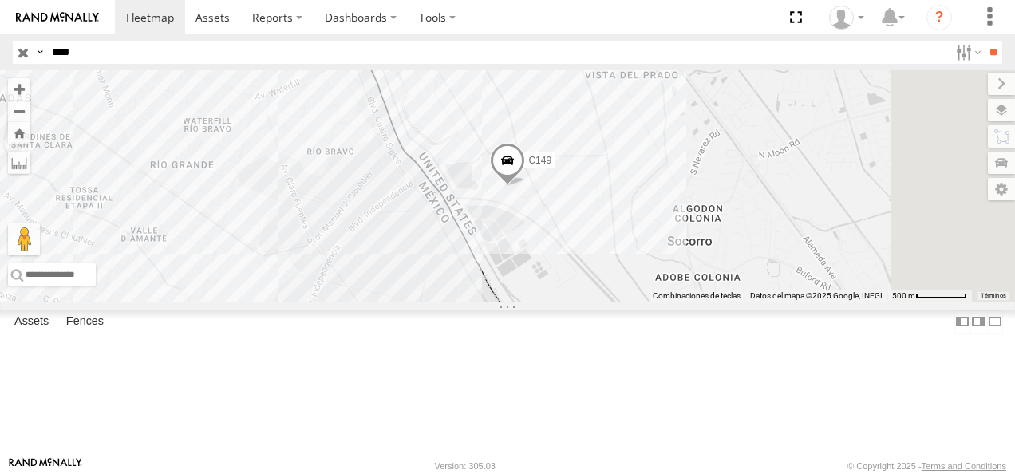
click at [0, 0] on div "Cruce" at bounding box center [0, 0] width 0 height 0
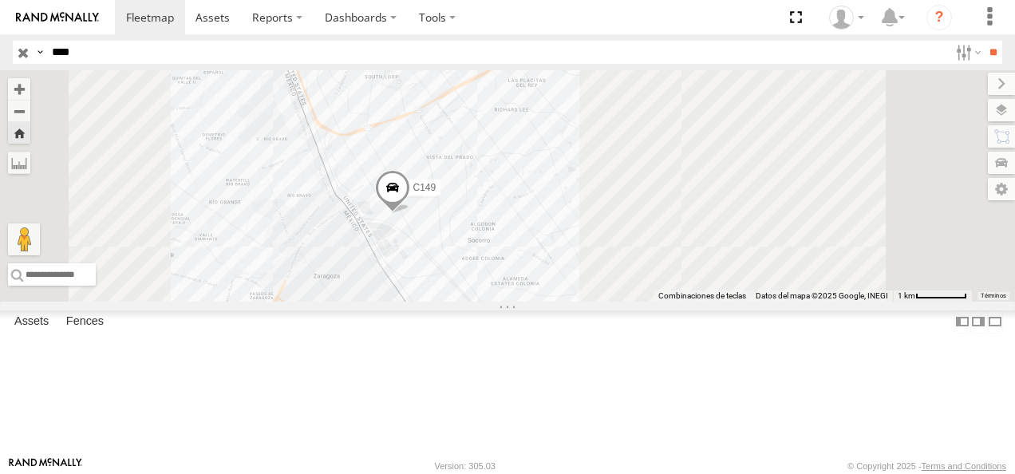
drag, startPoint x: 509, startPoint y: 234, endPoint x: 525, endPoint y: 290, distance: 58.1
click at [525, 290] on div "C149" at bounding box center [507, 185] width 1015 height 231
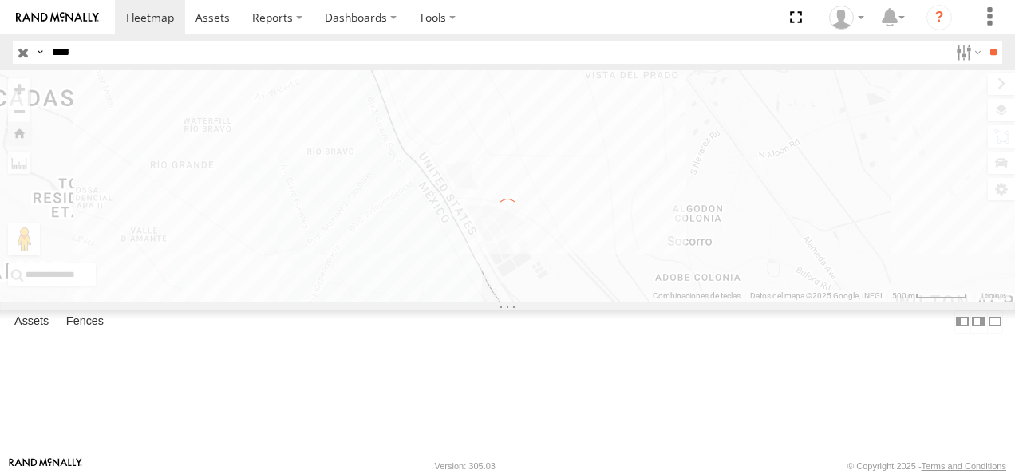
drag, startPoint x: 83, startPoint y: 56, endPoint x: 0, endPoint y: 53, distance: 83.1
click at [0, 52] on html at bounding box center [507, 237] width 1015 height 474
click at [706, 41] on input "**" at bounding box center [993, 52] width 18 height 23
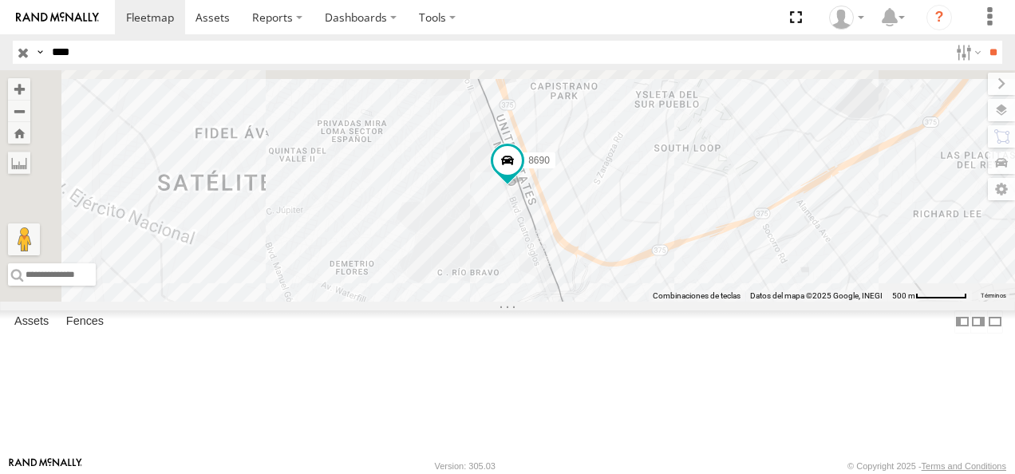
drag, startPoint x: 128, startPoint y: 54, endPoint x: -3, endPoint y: 54, distance: 131.7
click at [0, 54] on html at bounding box center [507, 237] width 1015 height 474
click at [706, 41] on input "**" at bounding box center [993, 52] width 18 height 23
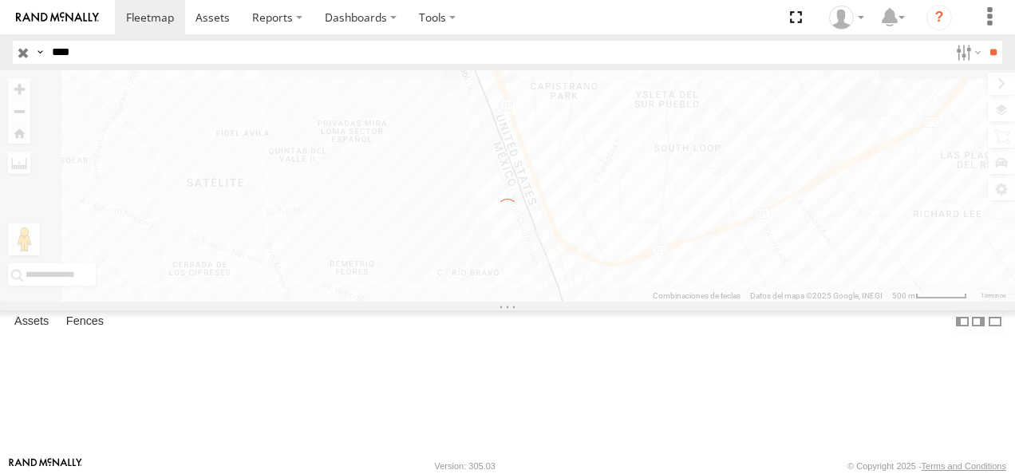
drag, startPoint x: 89, startPoint y: 64, endPoint x: 10, endPoint y: 48, distance: 81.4
click at [10, 48] on header "Search Query Asset ID Asset Label Registration Manufacturer Model VIN Job ID" at bounding box center [507, 52] width 1015 height 36
type input "****"
click at [706, 41] on input "**" at bounding box center [993, 52] width 18 height 23
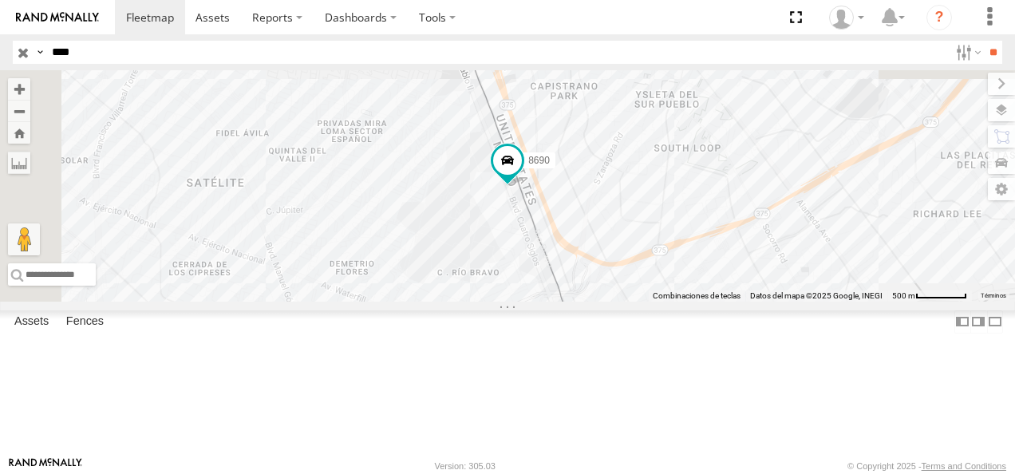
click at [0, 0] on div "FLEX NORTE" at bounding box center [0, 0] width 0 height 0
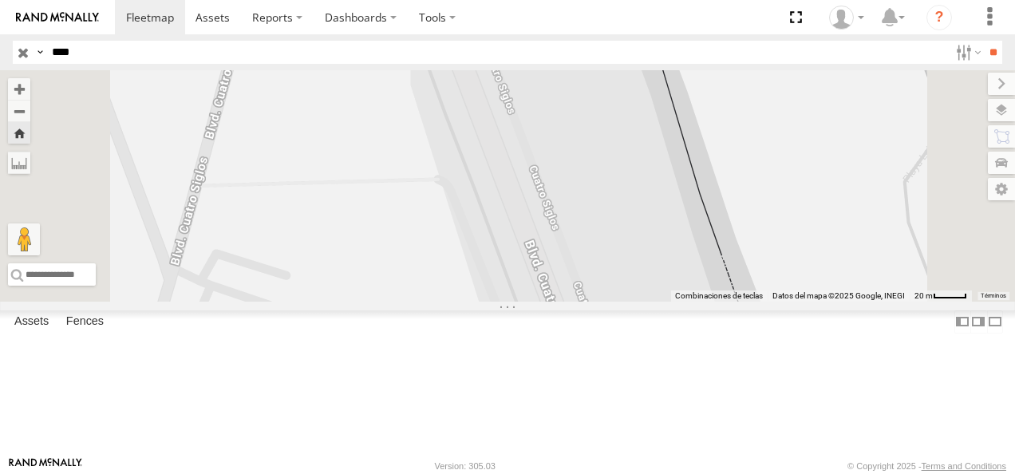
drag, startPoint x: 94, startPoint y: 60, endPoint x: -3, endPoint y: 57, distance: 97.4
click at [0, 57] on html at bounding box center [507, 237] width 1015 height 474
click at [984, 41] on input "**" at bounding box center [993, 52] width 18 height 23
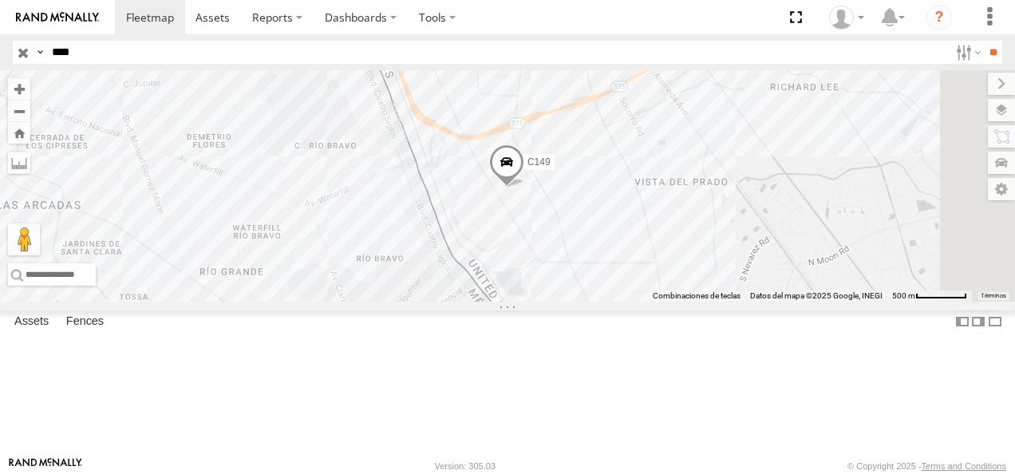
click at [755, 226] on div "C149" at bounding box center [507, 185] width 1015 height 231
drag, startPoint x: 112, startPoint y: 48, endPoint x: -3, endPoint y: 45, distance: 114.9
click at [0, 45] on html at bounding box center [507, 237] width 1015 height 474
click at [984, 41] on input "**" at bounding box center [993, 52] width 18 height 23
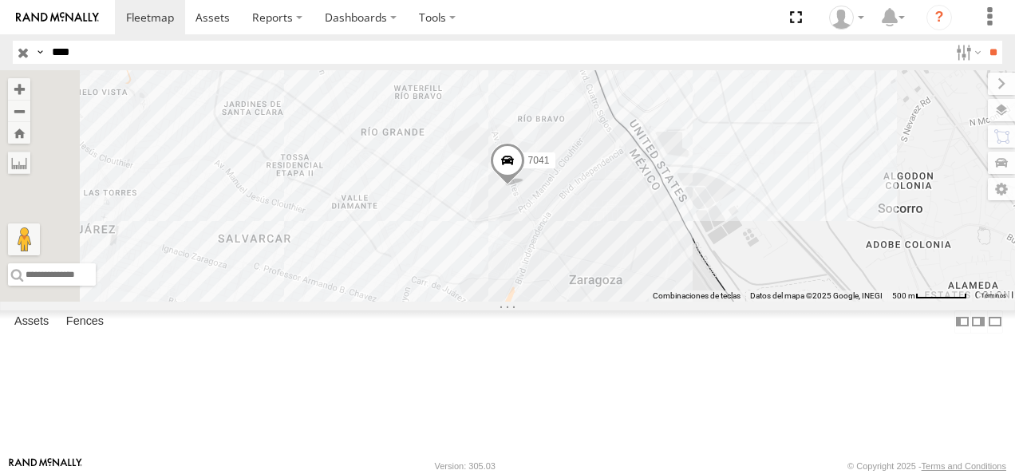
click at [0, 0] on div "FLEX NORTE" at bounding box center [0, 0] width 0 height 0
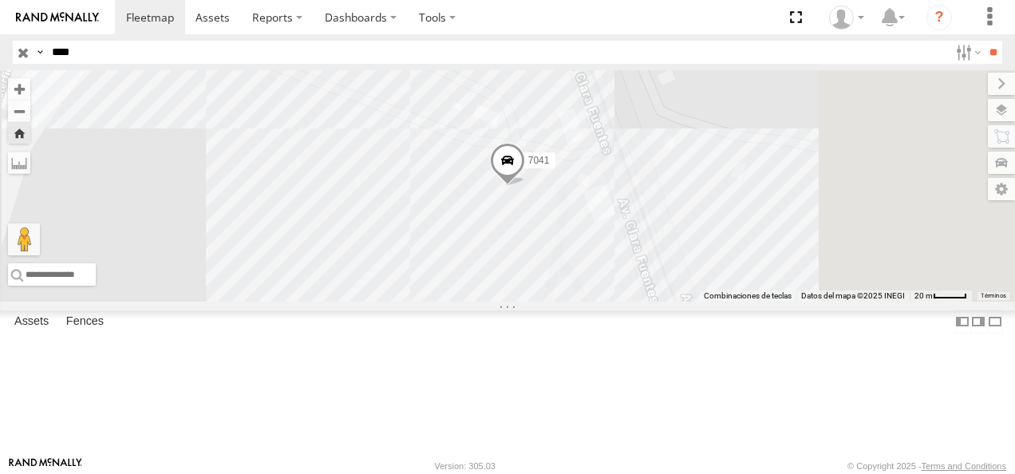
drag, startPoint x: 93, startPoint y: 51, endPoint x: 0, endPoint y: 51, distance: 92.6
click at [0, 51] on html at bounding box center [507, 237] width 1015 height 474
click at [984, 41] on input "**" at bounding box center [993, 52] width 18 height 23
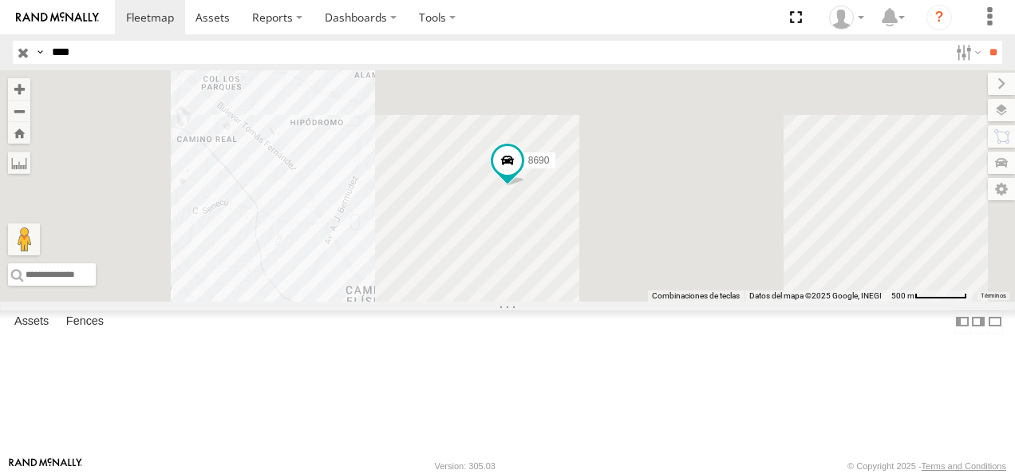
click at [0, 0] on div "FLEX NORTE" at bounding box center [0, 0] width 0 height 0
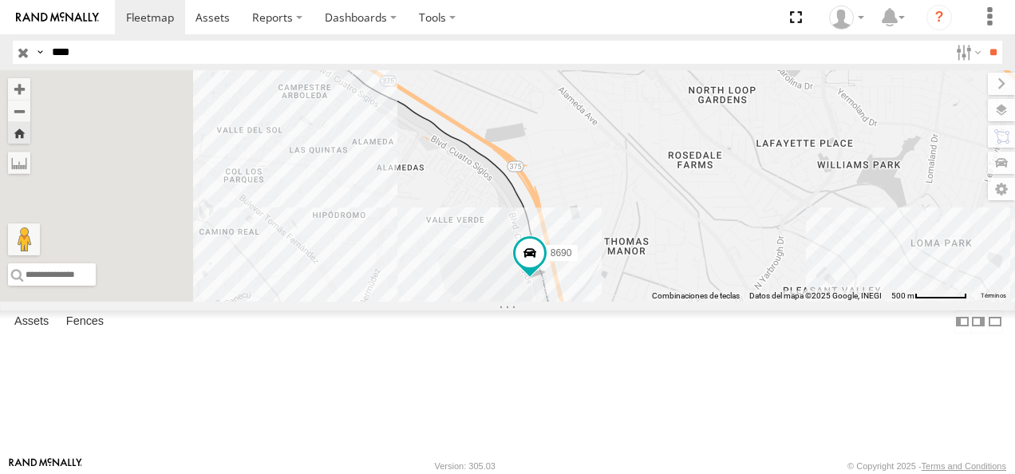
drag, startPoint x: 652, startPoint y: 288, endPoint x: 824, endPoint y: 334, distance: 177.7
click at [824, 302] on div "8690" at bounding box center [507, 185] width 1015 height 231
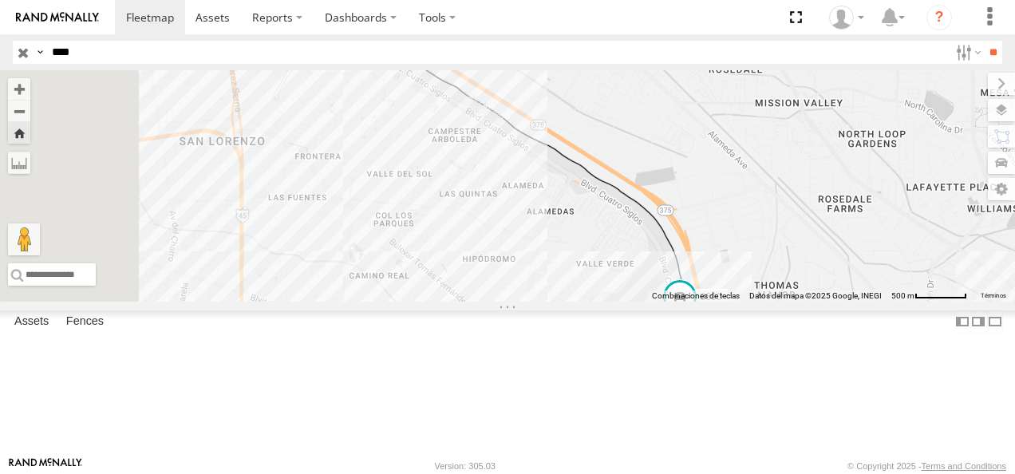
drag, startPoint x: 641, startPoint y: 340, endPoint x: 682, endPoint y: 362, distance: 46.4
click at [682, 302] on div "8690" at bounding box center [507, 185] width 1015 height 231
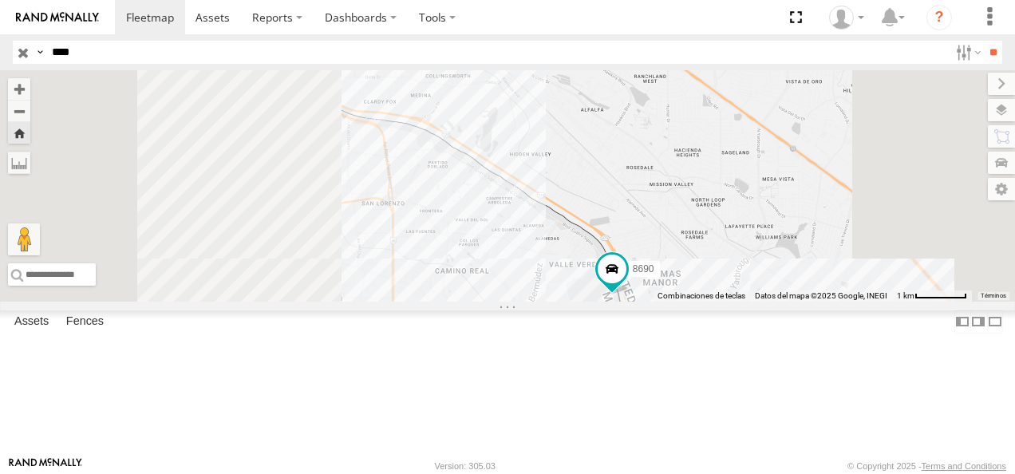
drag, startPoint x: 577, startPoint y: 259, endPoint x: 618, endPoint y: 310, distance: 65.3
click at [618, 302] on div "8690" at bounding box center [507, 185] width 1015 height 231
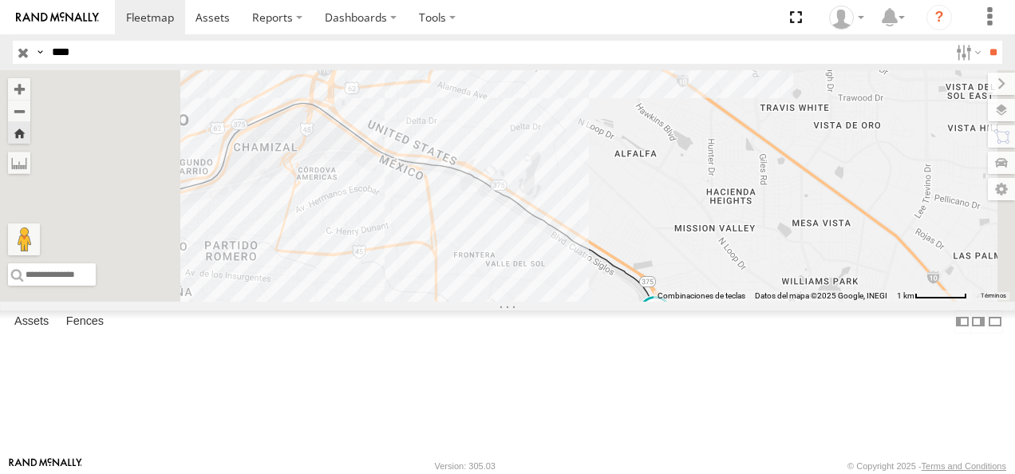
drag, startPoint x: 92, startPoint y: 57, endPoint x: -3, endPoint y: 53, distance: 95.0
click at [0, 53] on html at bounding box center [507, 237] width 1015 height 474
click at [984, 41] on input "**" at bounding box center [993, 52] width 18 height 23
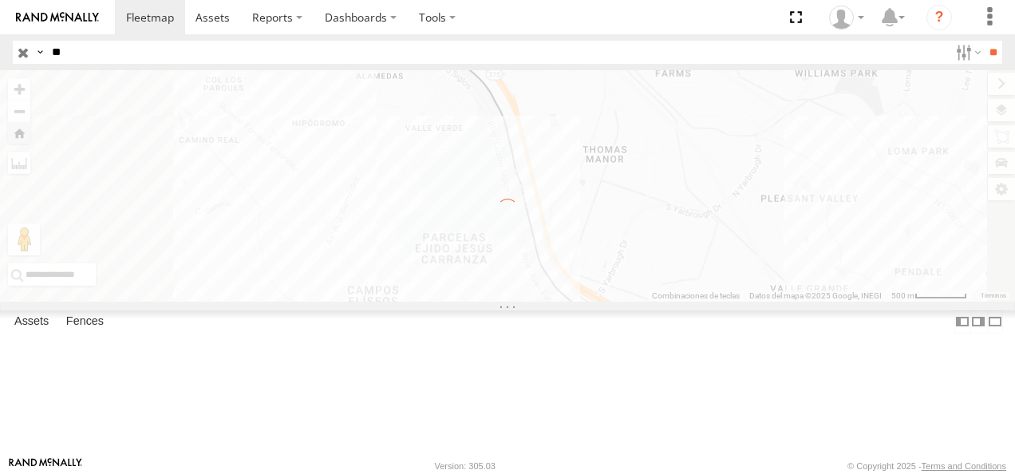
type input "*"
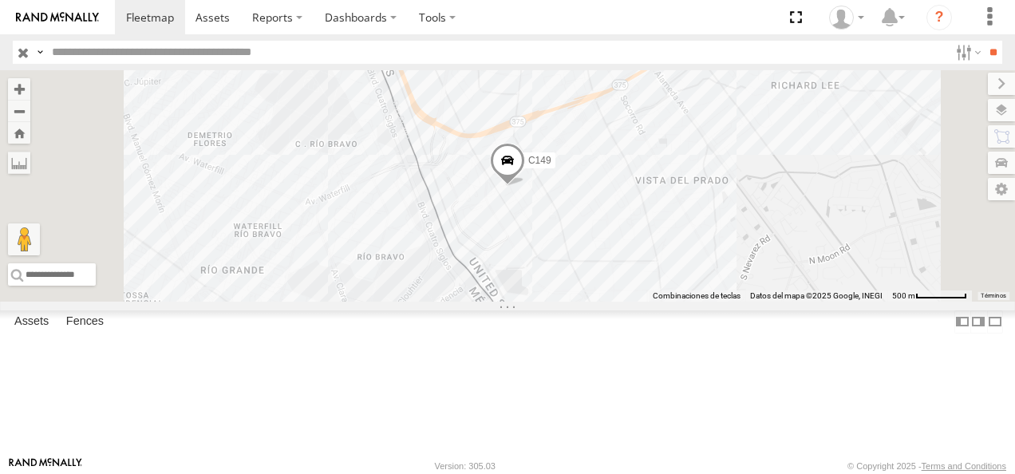
type input "*"
click at [984, 41] on input "**" at bounding box center [993, 52] width 18 height 23
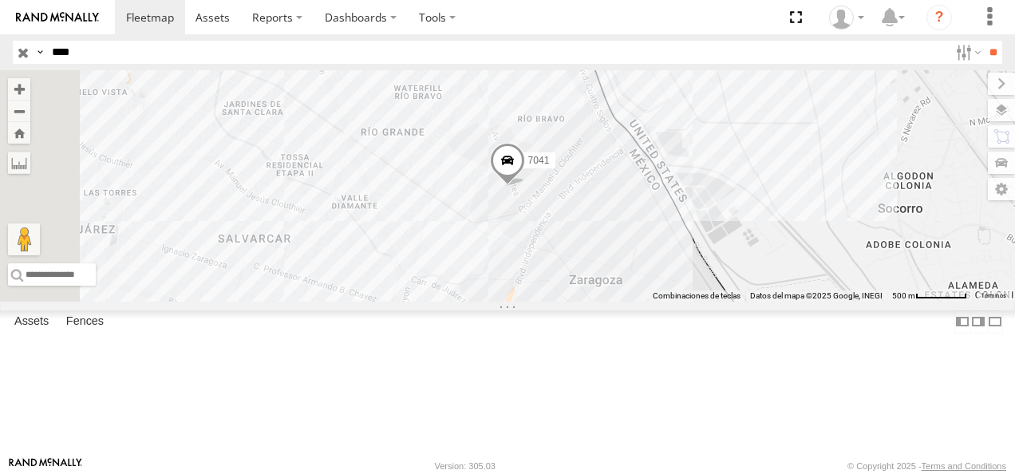
click at [0, 0] on div "FLEX NORTE" at bounding box center [0, 0] width 0 height 0
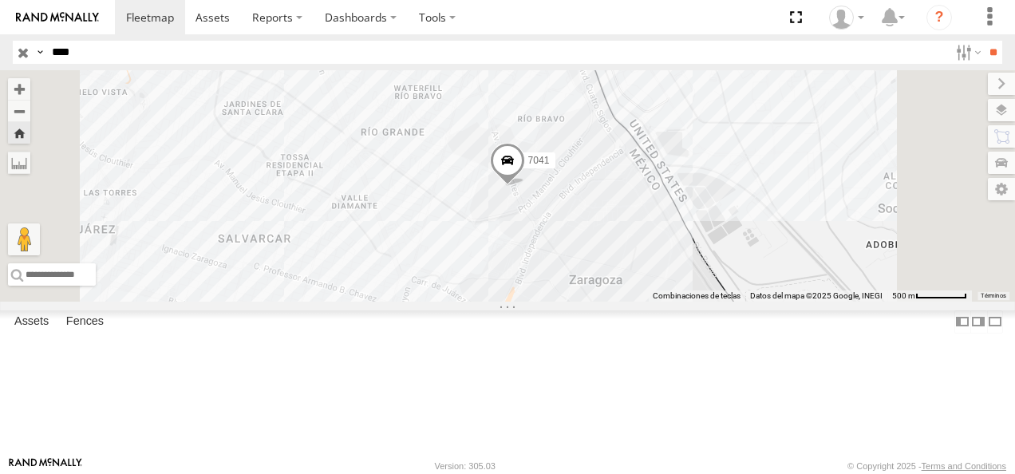
drag, startPoint x: 91, startPoint y: 44, endPoint x: -3, endPoint y: 57, distance: 95.0
click at [0, 57] on html at bounding box center [507, 237] width 1015 height 474
click at [984, 41] on input "**" at bounding box center [993, 52] width 18 height 23
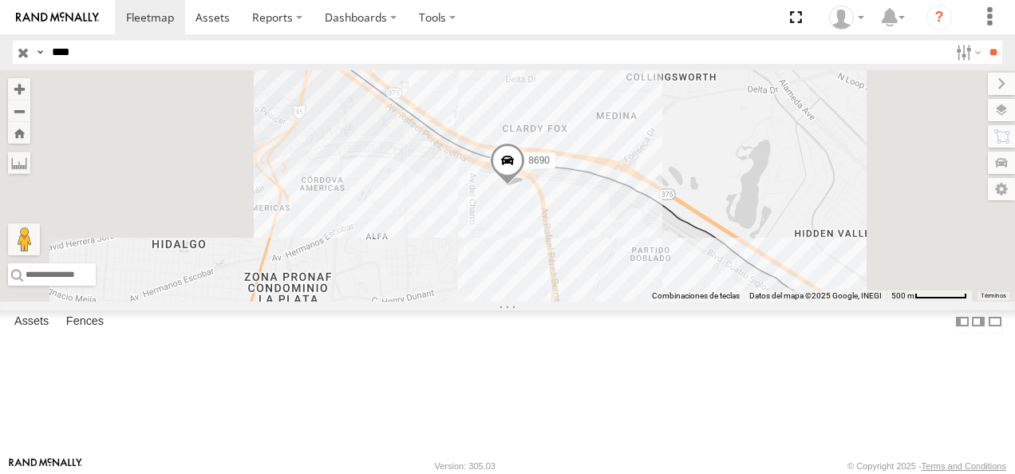
drag, startPoint x: 626, startPoint y: 220, endPoint x: 637, endPoint y: 243, distance: 25.0
click at [637, 243] on div "8690" at bounding box center [507, 185] width 1015 height 231
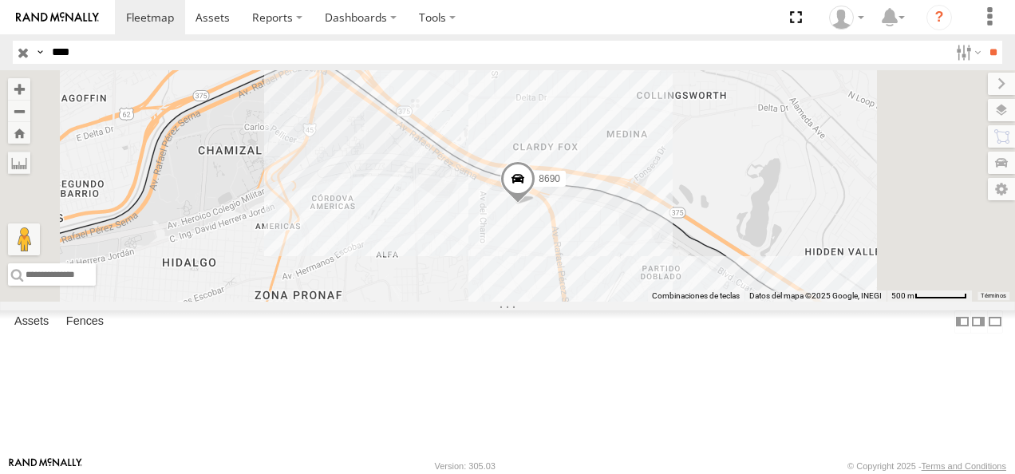
drag, startPoint x: 75, startPoint y: 48, endPoint x: -3, endPoint y: 48, distance: 78.2
click at [0, 48] on html at bounding box center [507, 237] width 1015 height 474
click at [984, 41] on input "**" at bounding box center [993, 52] width 18 height 23
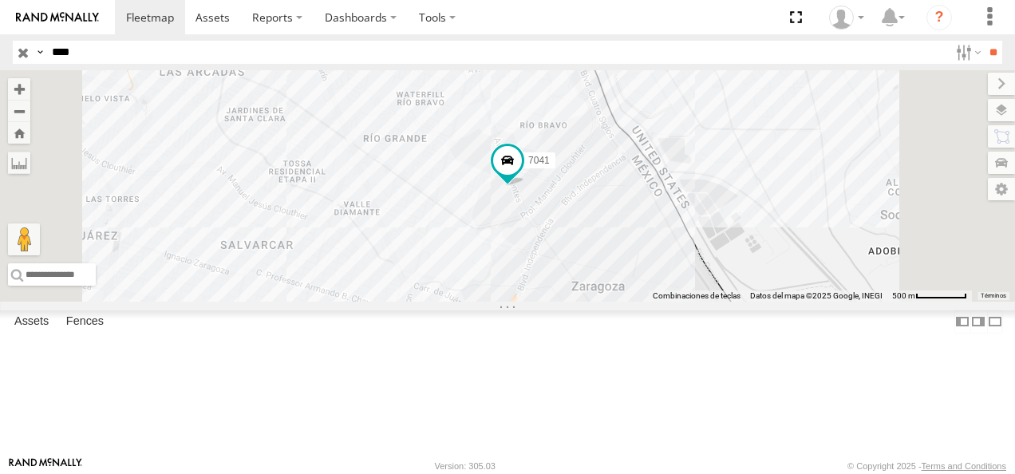
click at [0, 0] on div "FLEX NORTE" at bounding box center [0, 0] width 0 height 0
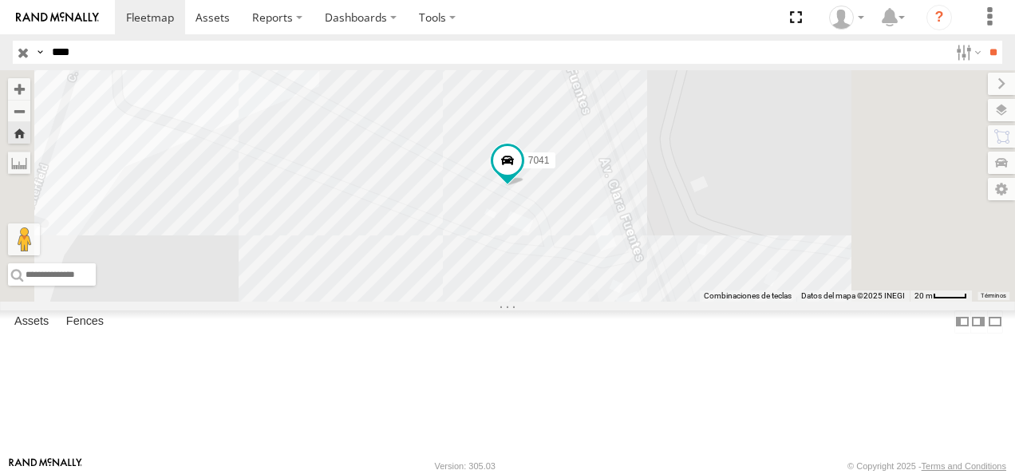
drag, startPoint x: 83, startPoint y: 53, endPoint x: 0, endPoint y: 53, distance: 83.0
click at [0, 53] on header "Search Query Asset ID Asset Label Registration Manufacturer Model VIN Job ID" at bounding box center [507, 52] width 1015 height 36
click at [984, 41] on input "**" at bounding box center [993, 52] width 18 height 23
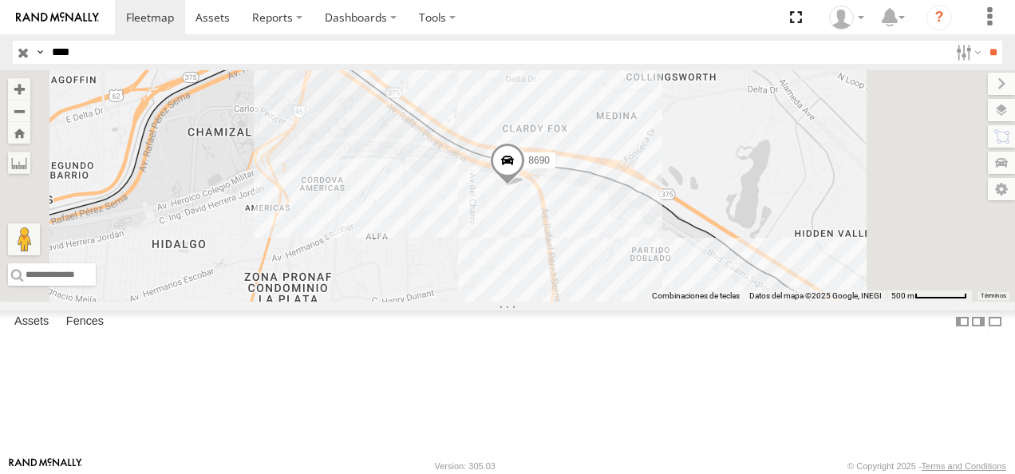
click at [0, 0] on div "FLEX NORTE" at bounding box center [0, 0] width 0 height 0
drag, startPoint x: 89, startPoint y: 55, endPoint x: -3, endPoint y: 54, distance: 91.8
click at [0, 54] on html at bounding box center [507, 237] width 1015 height 474
click at [984, 41] on input "**" at bounding box center [993, 52] width 18 height 23
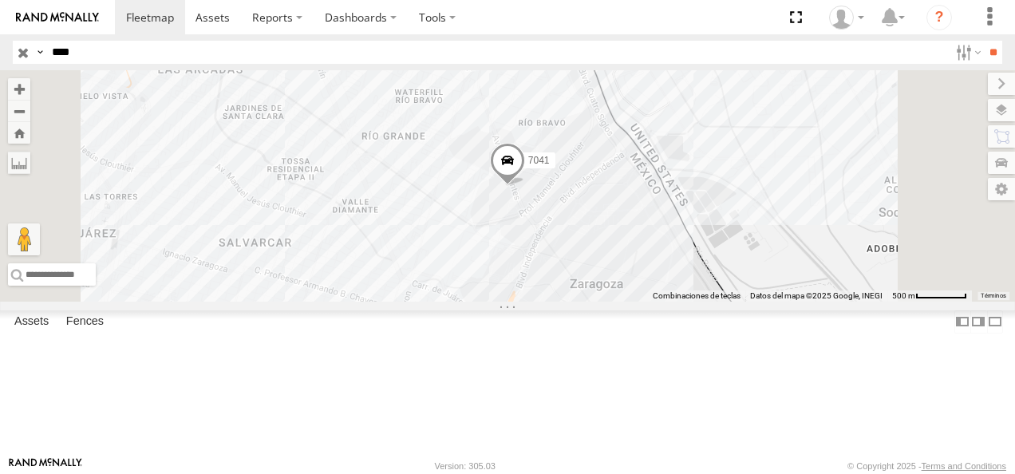
click at [0, 0] on div "FLEX NORTE" at bounding box center [0, 0] width 0 height 0
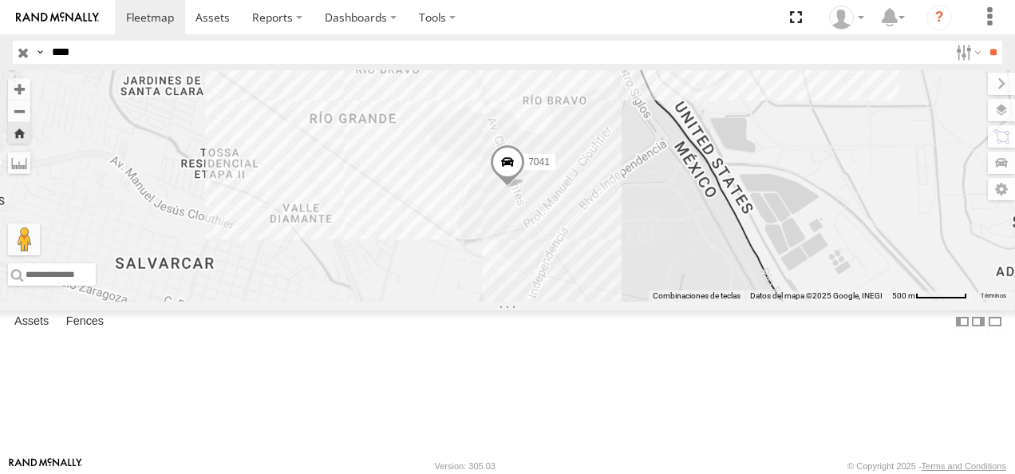
drag, startPoint x: 115, startPoint y: 49, endPoint x: 91, endPoint y: 54, distance: 24.4
click at [91, 54] on input "****" at bounding box center [496, 52] width 903 height 23
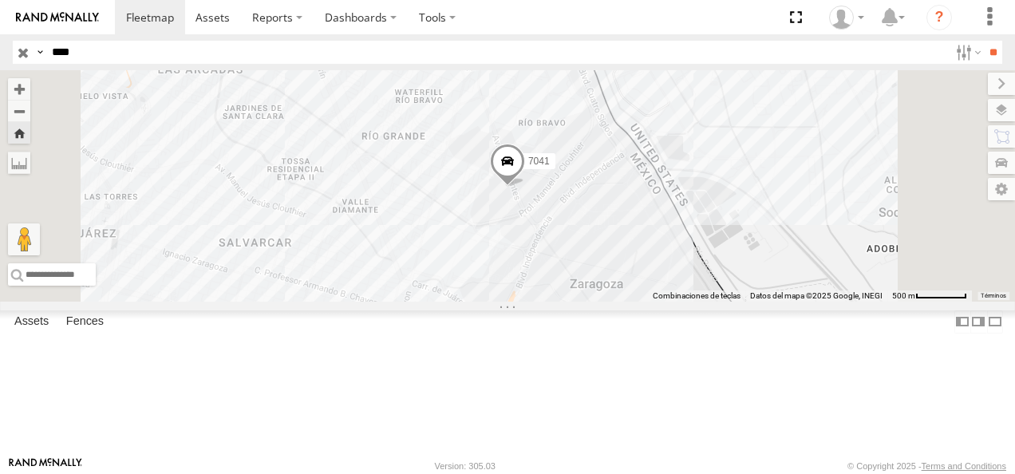
click at [0, 0] on div "[GEOGRAPHIC_DATA]" at bounding box center [0, 0] width 0 height 0
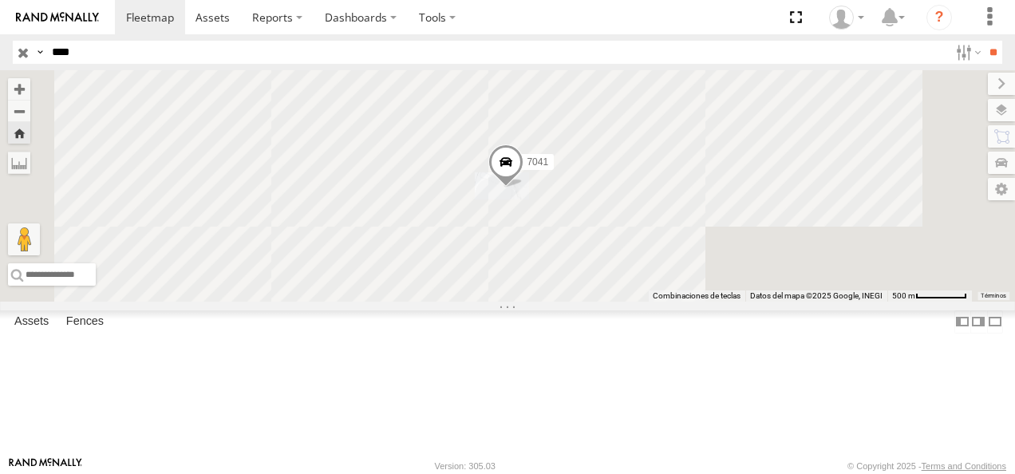
drag, startPoint x: 105, startPoint y: 59, endPoint x: 0, endPoint y: 57, distance: 105.4
click at [0, 57] on html at bounding box center [507, 237] width 1015 height 474
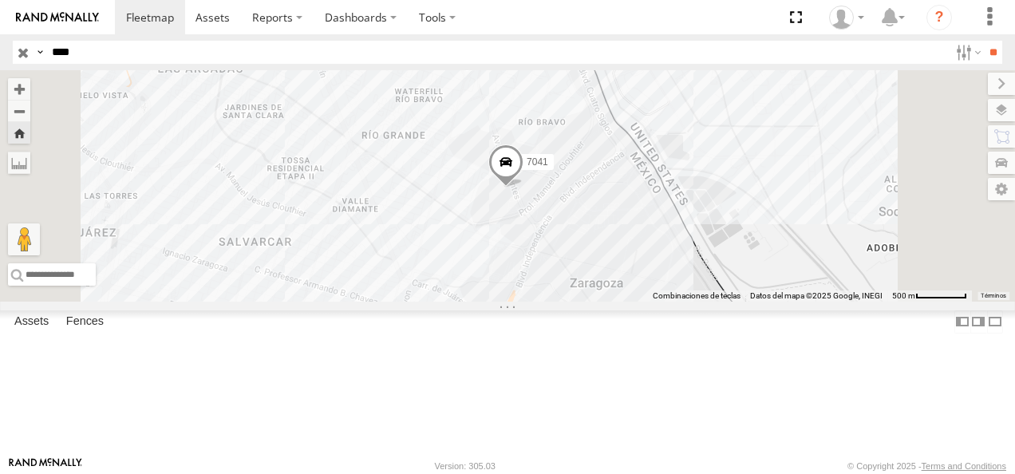
click at [984, 41] on input "**" at bounding box center [993, 52] width 18 height 23
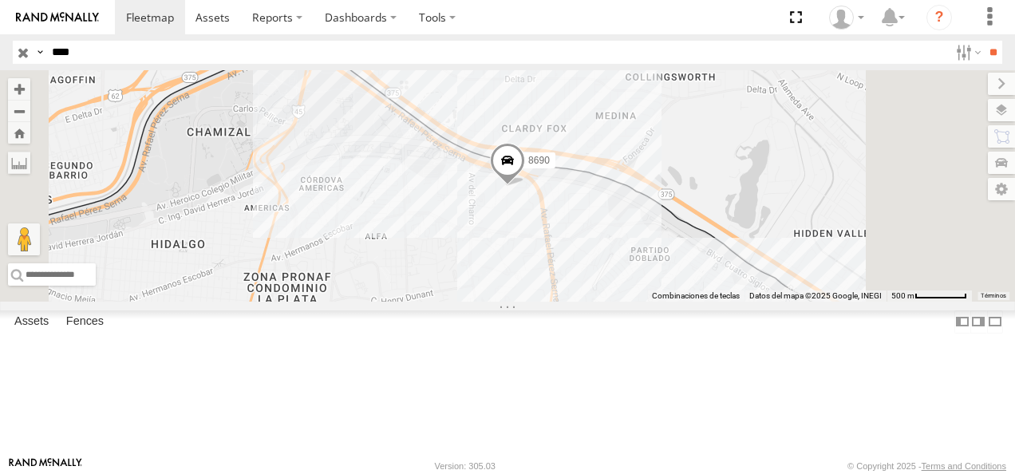
click at [0, 0] on div "8690" at bounding box center [0, 0] width 0 height 0
drag, startPoint x: 83, startPoint y: 45, endPoint x: -3, endPoint y: 62, distance: 87.8
click at [0, 62] on html at bounding box center [507, 237] width 1015 height 474
click at [984, 41] on input "**" at bounding box center [993, 52] width 18 height 23
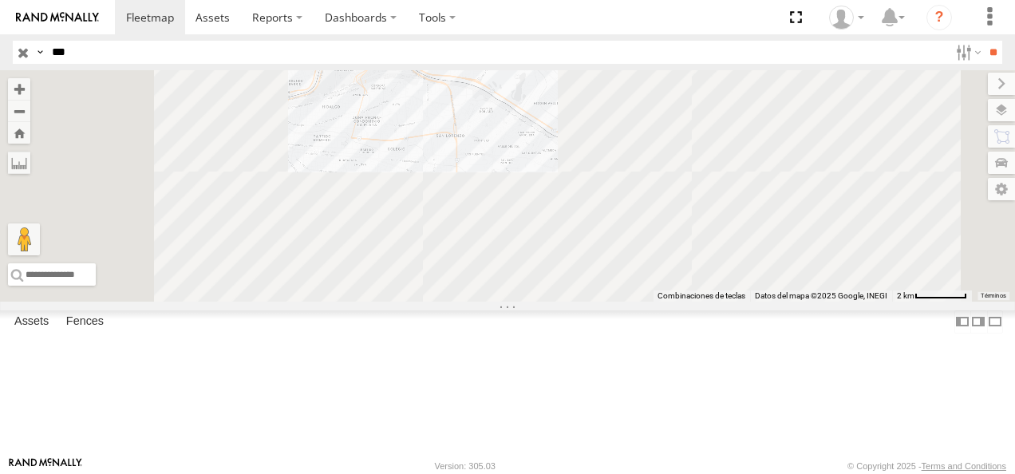
click at [0, 0] on div "205" at bounding box center [0, 0] width 0 height 0
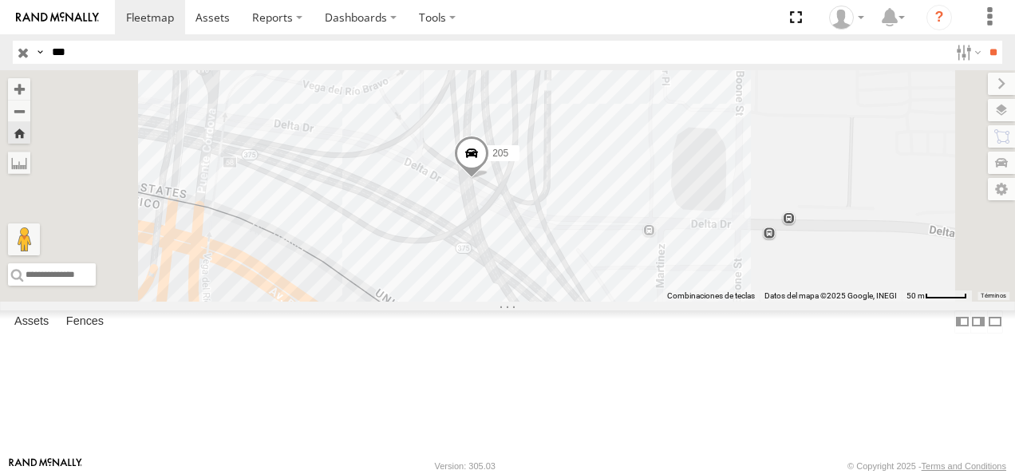
drag, startPoint x: 38, startPoint y: 53, endPoint x: 0, endPoint y: 56, distance: 38.4
click at [0, 56] on html at bounding box center [507, 237] width 1015 height 474
click at [984, 41] on input "**" at bounding box center [993, 52] width 18 height 23
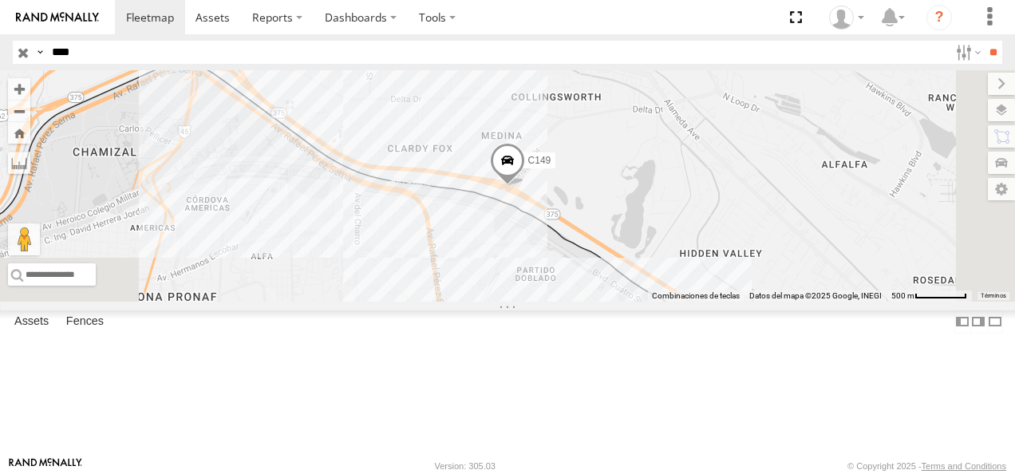
click at [0, 0] on div "C149" at bounding box center [0, 0] width 0 height 0
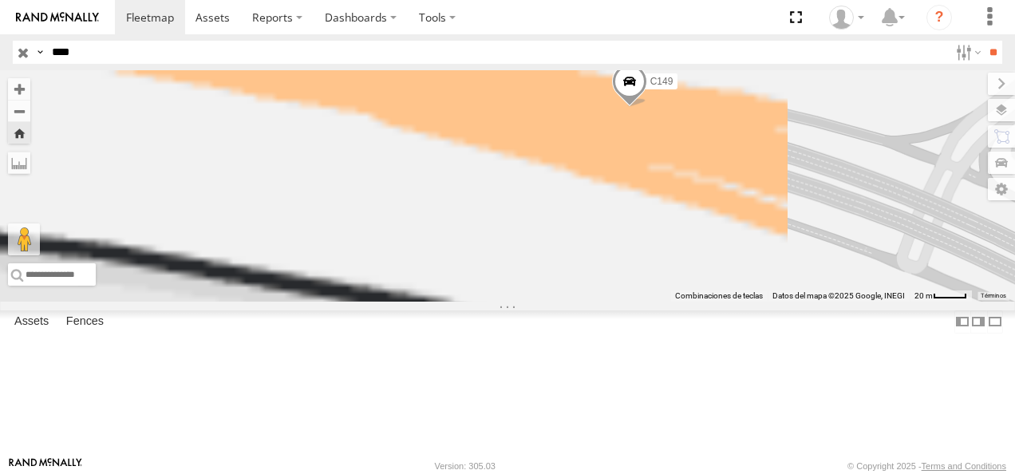
drag, startPoint x: 454, startPoint y: 307, endPoint x: 915, endPoint y: 330, distance: 461.0
click at [920, 302] on div "C149" at bounding box center [507, 185] width 1015 height 231
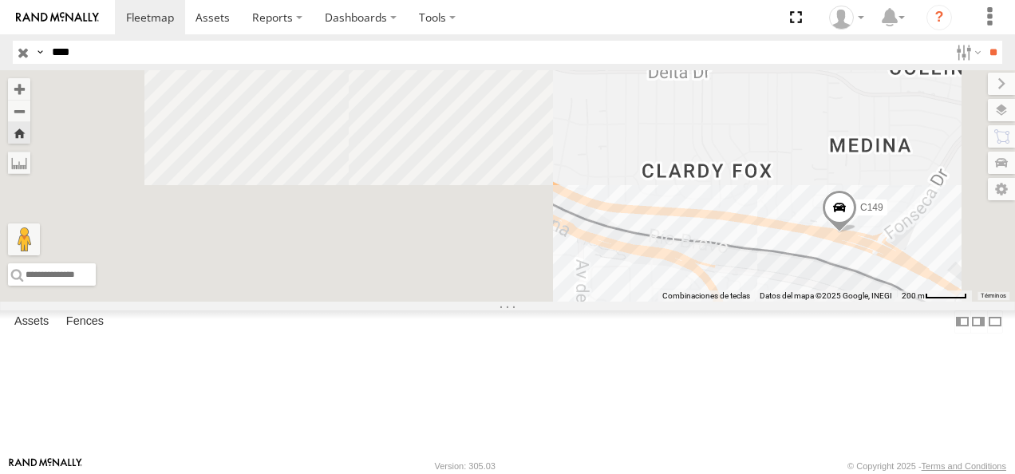
drag, startPoint x: 586, startPoint y: 298, endPoint x: 856, endPoint y: 329, distance: 272.2
click at [856, 302] on div "C149" at bounding box center [507, 185] width 1015 height 231
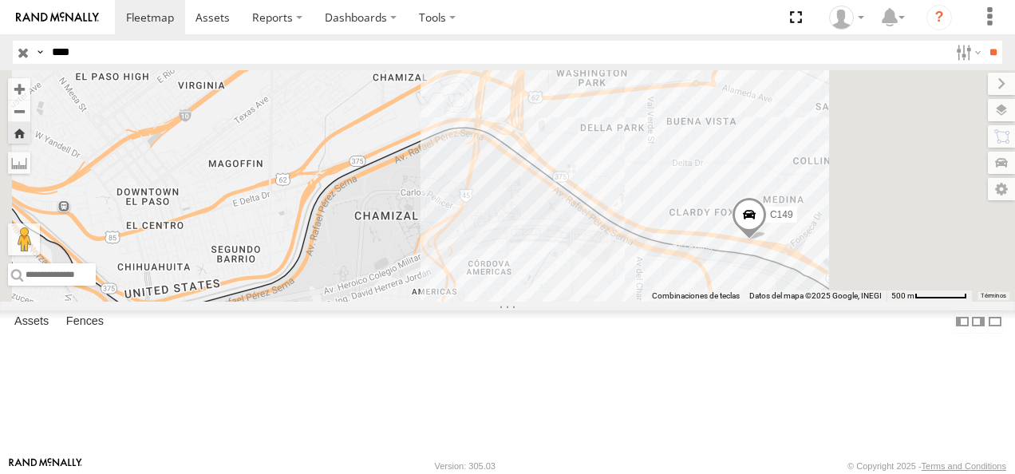
drag, startPoint x: 725, startPoint y: 268, endPoint x: 832, endPoint y: 284, distance: 107.3
click at [832, 284] on div "C149" at bounding box center [507, 185] width 1015 height 231
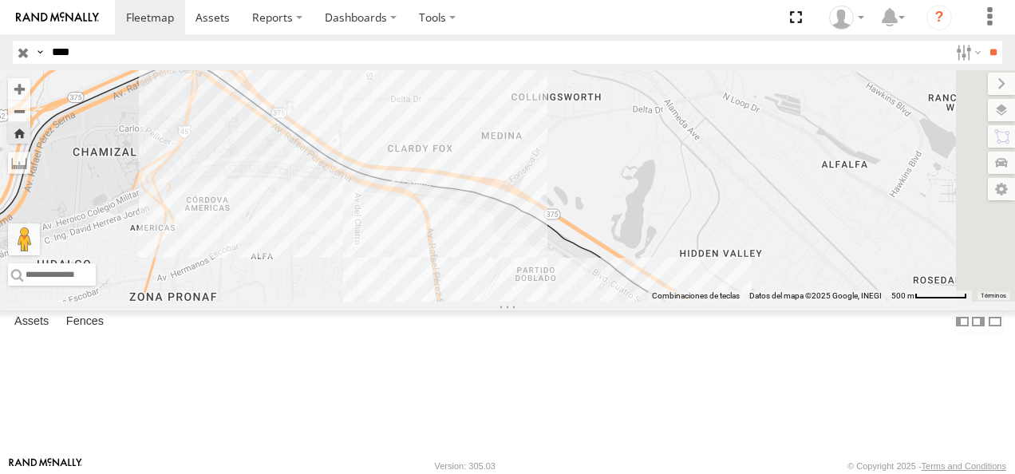
click at [0, 0] on div "Cruce" at bounding box center [0, 0] width 0 height 0
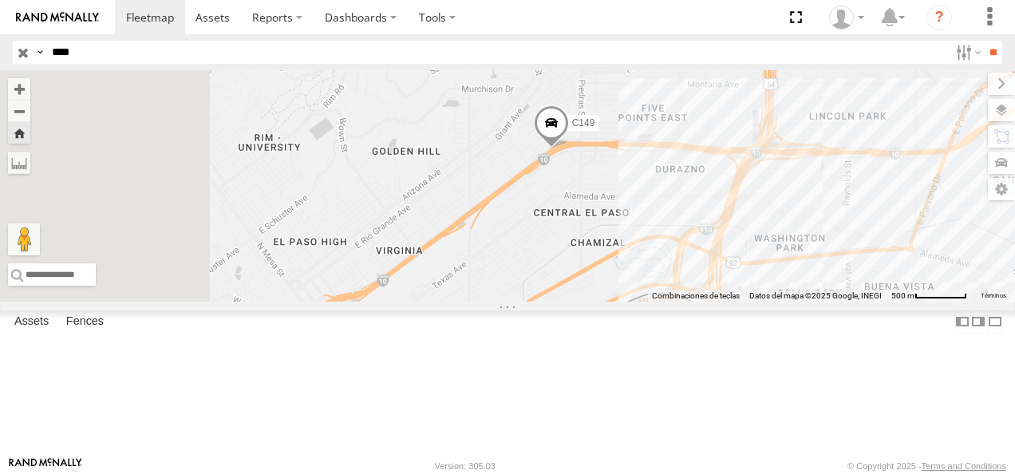
drag, startPoint x: 637, startPoint y: 289, endPoint x: 745, endPoint y: 274, distance: 108.8
click at [745, 274] on div "C149" at bounding box center [507, 185] width 1015 height 231
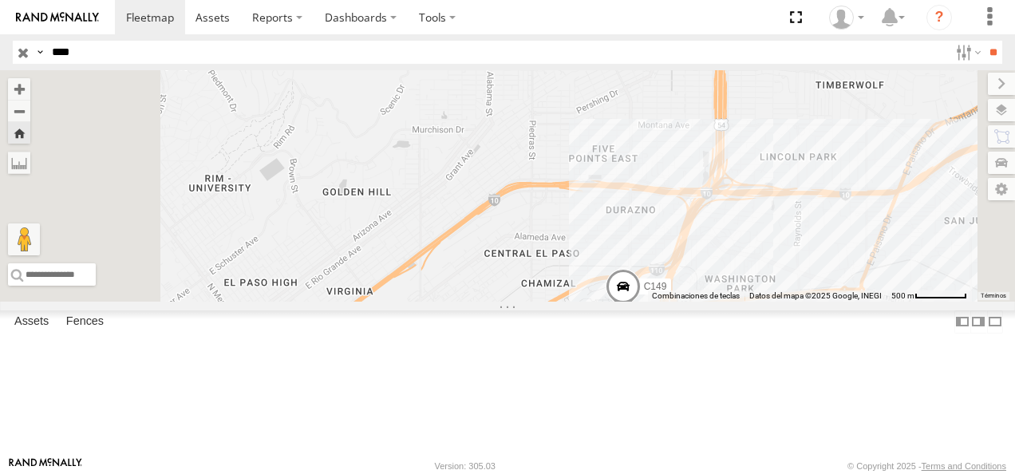
drag, startPoint x: 102, startPoint y: 54, endPoint x: 0, endPoint y: 53, distance: 102.2
click at [0, 53] on header "Search Query Asset ID Asset Label Registration Manufacturer Model VIN Job ID" at bounding box center [507, 52] width 1015 height 36
click at [984, 41] on input "**" at bounding box center [993, 52] width 18 height 23
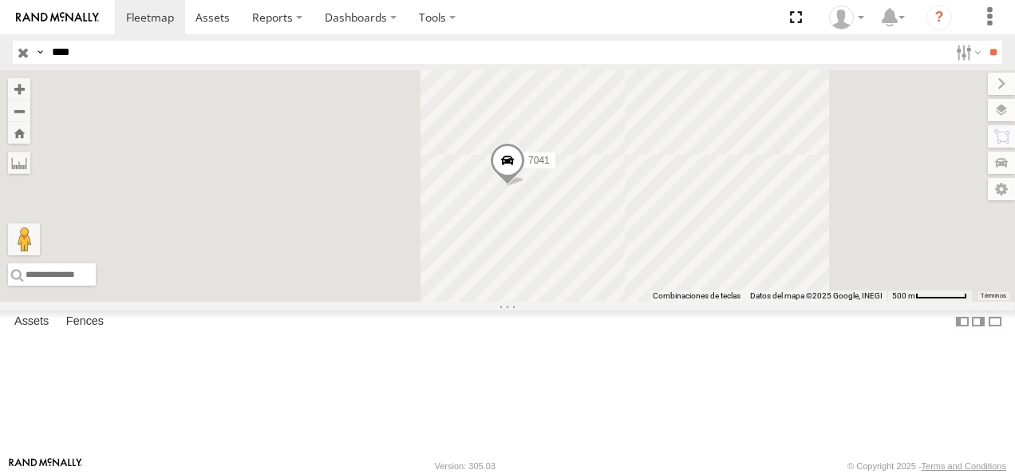
click at [0, 0] on div "FLEX NORTE" at bounding box center [0, 0] width 0 height 0
click at [0, 0] on div "7041" at bounding box center [0, 0] width 0 height 0
drag, startPoint x: 113, startPoint y: 58, endPoint x: 33, endPoint y: 58, distance: 80.6
click at [33, 58] on div "Search Query Asset ID Asset Label Registration Manufacturer Model VIN Job ID Dr…" at bounding box center [498, 52] width 971 height 23
click at [984, 41] on input "**" at bounding box center [993, 52] width 18 height 23
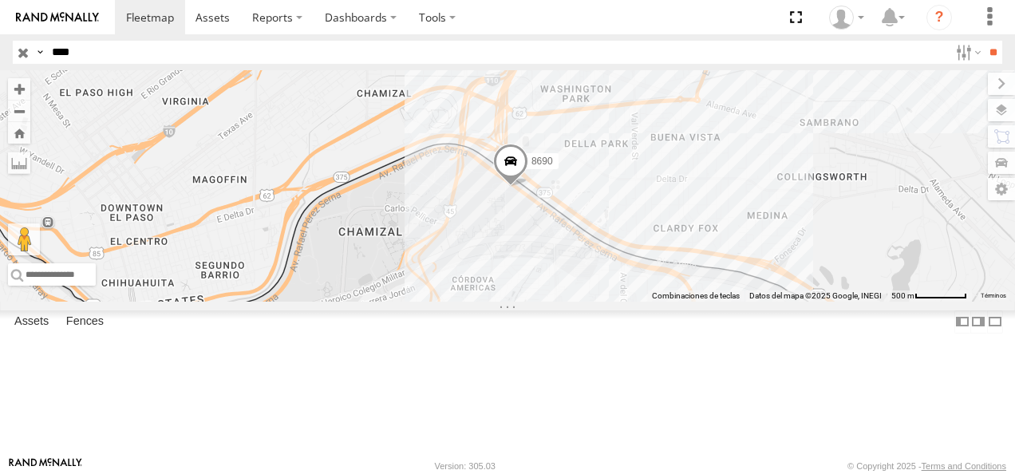
click at [125, 56] on input "****" at bounding box center [496, 52] width 903 height 23
click at [0, 0] on div "FLEX NORTE" at bounding box center [0, 0] width 0 height 0
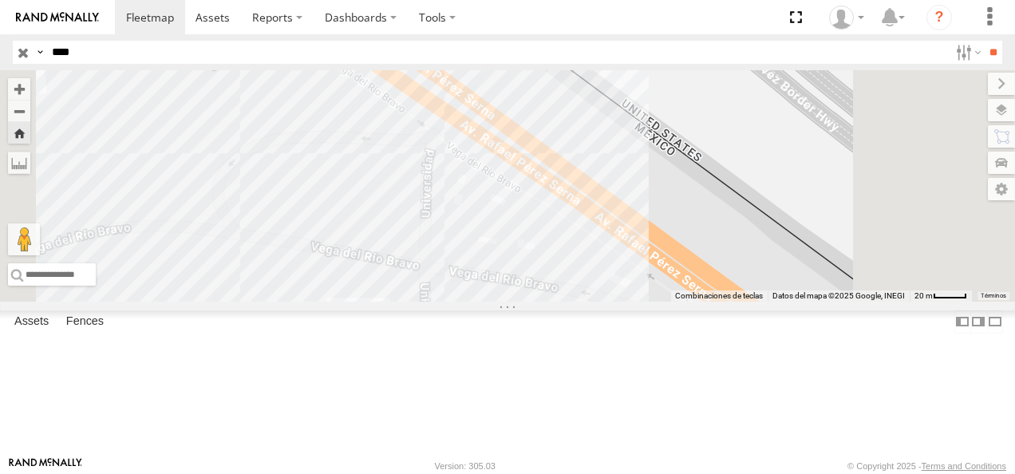
click at [0, 0] on div "8690" at bounding box center [0, 0] width 0 height 0
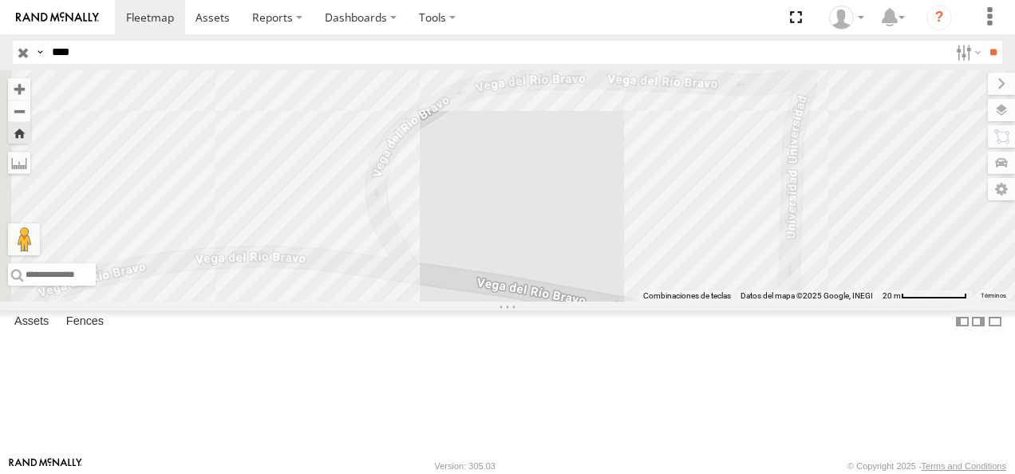
drag, startPoint x: 823, startPoint y: 262, endPoint x: 618, endPoint y: 412, distance: 253.5
click at [618, 302] on div "8690" at bounding box center [507, 185] width 1015 height 231
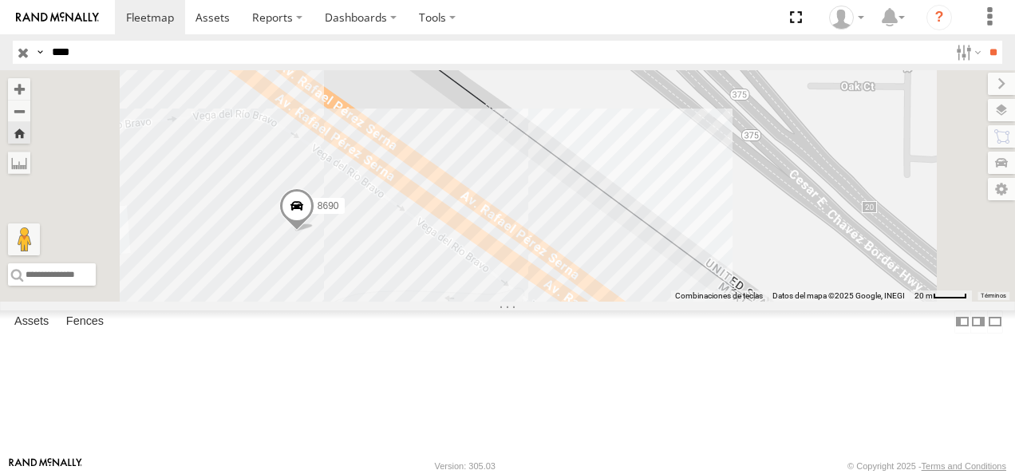
click at [730, 302] on div "8690" at bounding box center [507, 185] width 1015 height 231
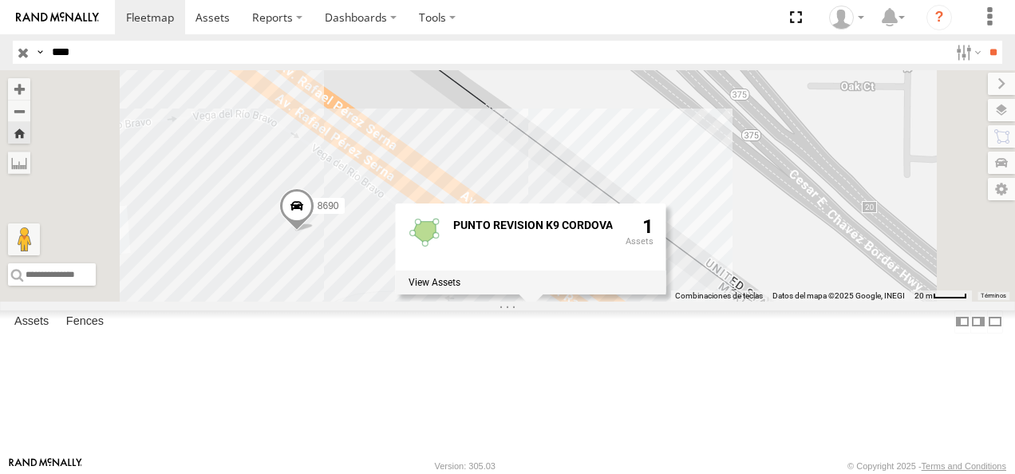
click at [606, 302] on div "8690 PUNTO REVISION K9 CORDOVA 1" at bounding box center [507, 185] width 1015 height 231
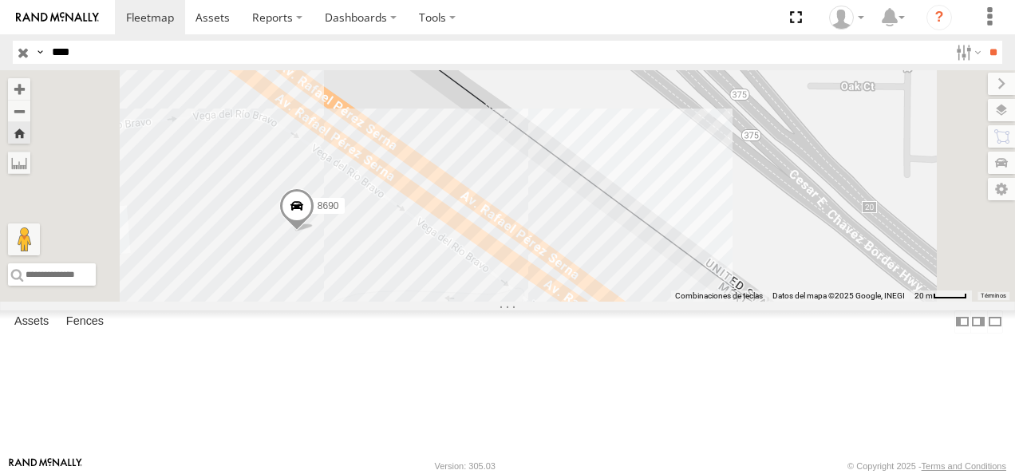
click at [572, 302] on div "8690" at bounding box center [507, 185] width 1015 height 231
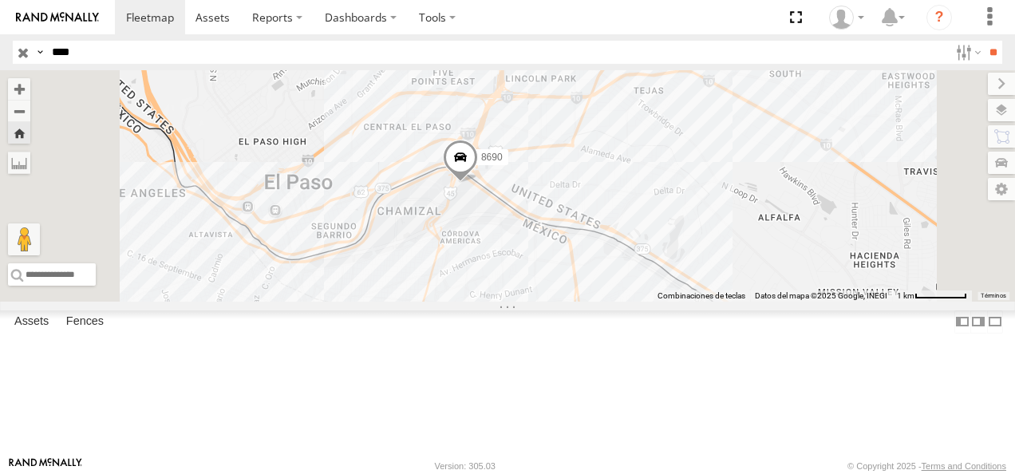
click at [0, 62] on html at bounding box center [507, 237] width 1015 height 474
click at [984, 41] on input "**" at bounding box center [993, 52] width 18 height 23
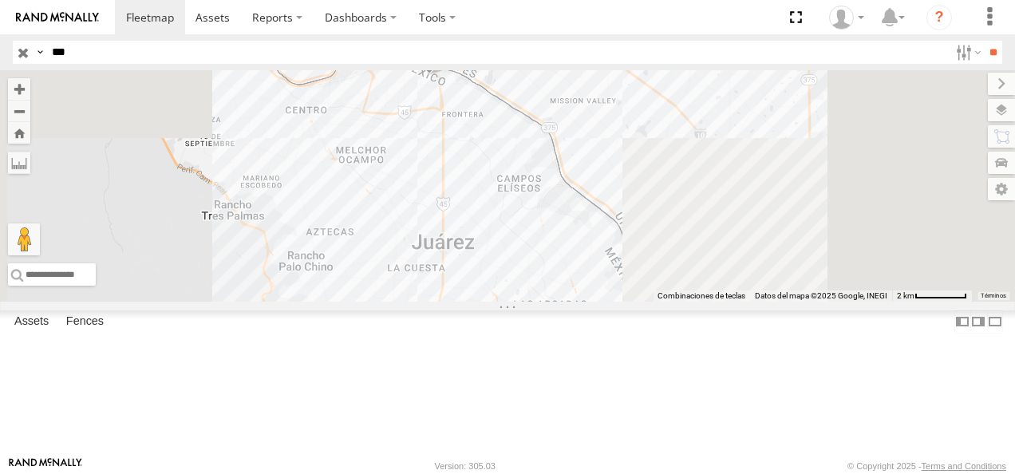
click at [0, 0] on div "626" at bounding box center [0, 0] width 0 height 0
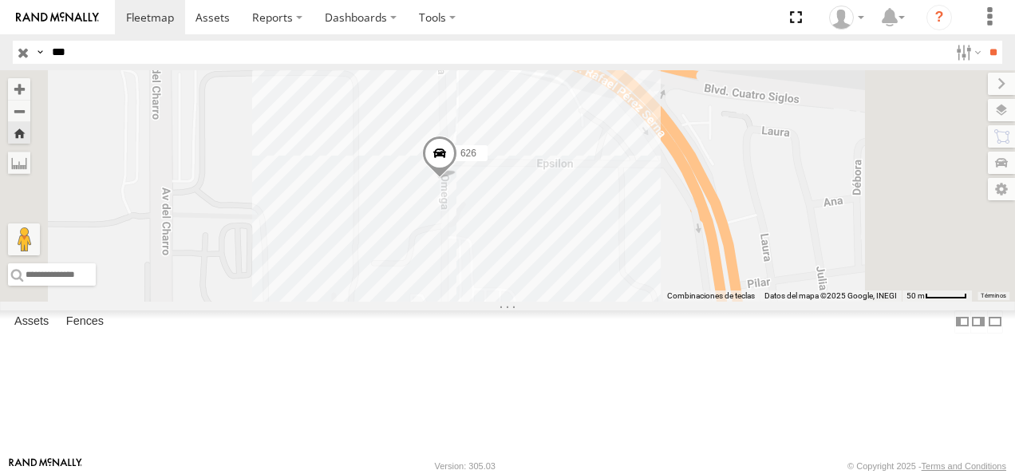
drag, startPoint x: 101, startPoint y: 52, endPoint x: 0, endPoint y: 56, distance: 100.6
click at [0, 56] on html at bounding box center [507, 237] width 1015 height 474
click at [984, 41] on input "**" at bounding box center [993, 52] width 18 height 23
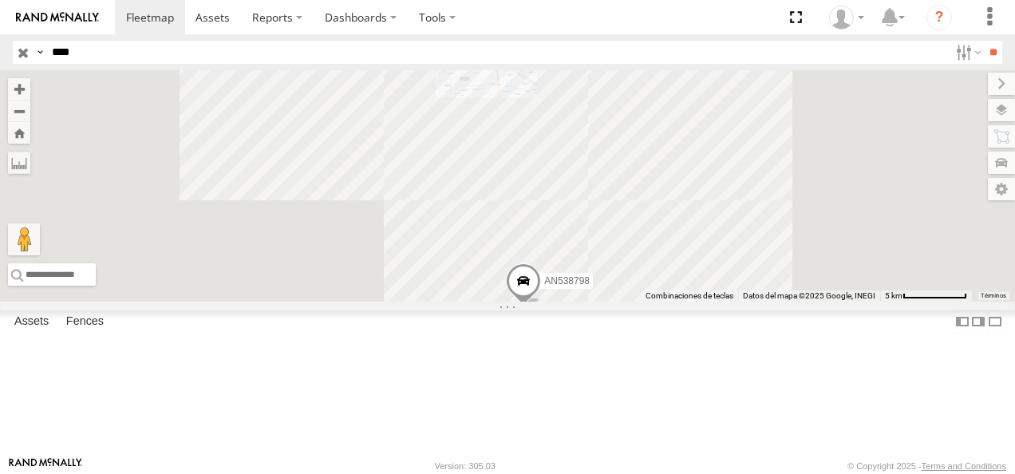
click at [0, 0] on div "8798" at bounding box center [0, 0] width 0 height 0
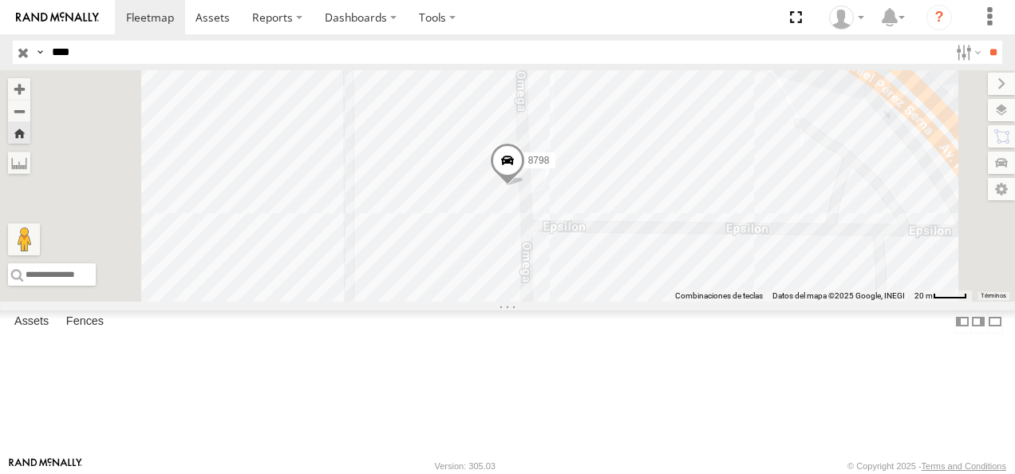
drag, startPoint x: 99, startPoint y: 46, endPoint x: -3, endPoint y: 52, distance: 102.3
click at [0, 52] on html at bounding box center [507, 237] width 1015 height 474
type input "*"
click at [984, 41] on input "**" at bounding box center [993, 52] width 18 height 23
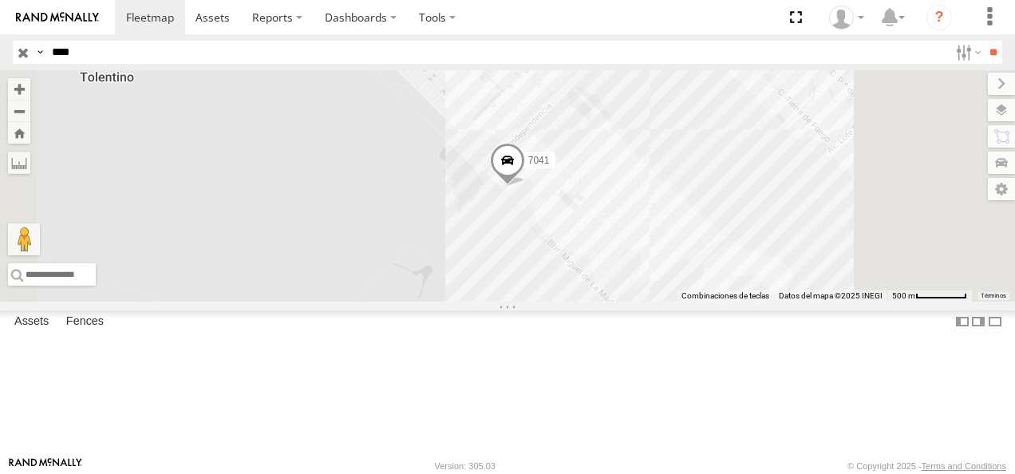
click at [0, 0] on div "[GEOGRAPHIC_DATA]" at bounding box center [0, 0] width 0 height 0
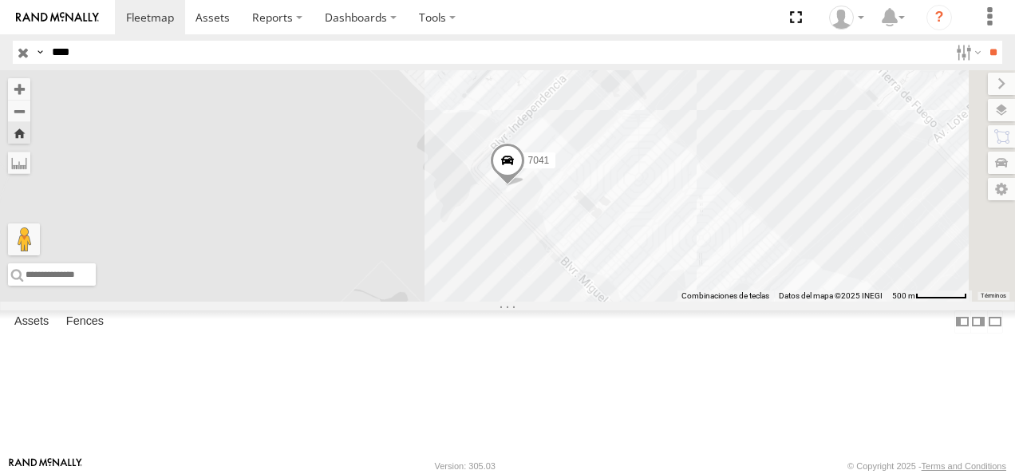
drag, startPoint x: 94, startPoint y: 57, endPoint x: 6, endPoint y: 61, distance: 88.6
click at [6, 61] on header "Search Query Asset ID Asset Label Registration Manufacturer Model VIN Job ID" at bounding box center [507, 52] width 1015 height 36
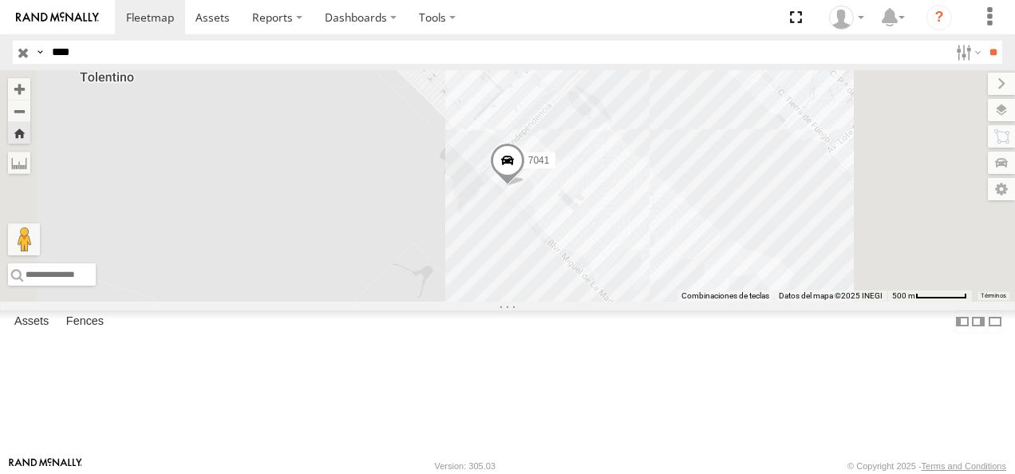
click at [0, 0] on div "FLEX NORTE" at bounding box center [0, 0] width 0 height 0
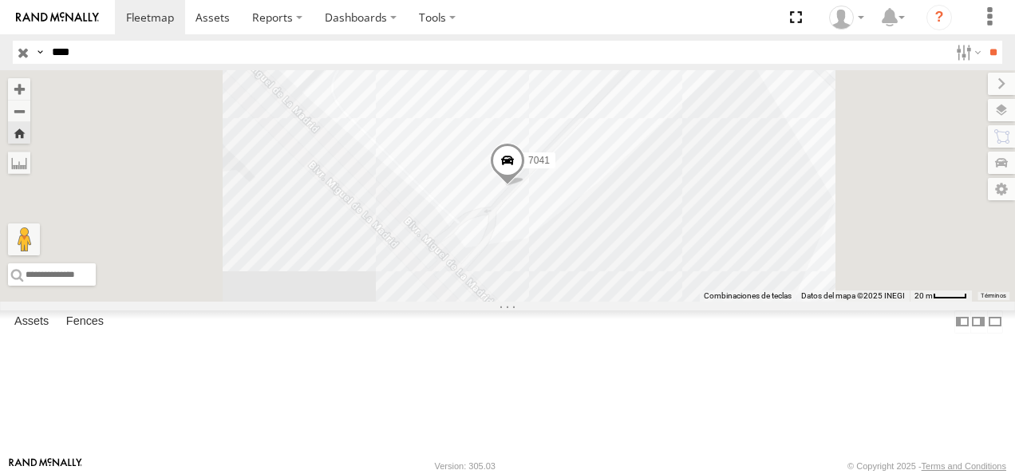
drag, startPoint x: 91, startPoint y: 53, endPoint x: 11, endPoint y: 54, distance: 79.8
click at [11, 54] on header "Search Query Asset ID Asset Label Registration Manufacturer Model VIN Job ID" at bounding box center [507, 52] width 1015 height 36
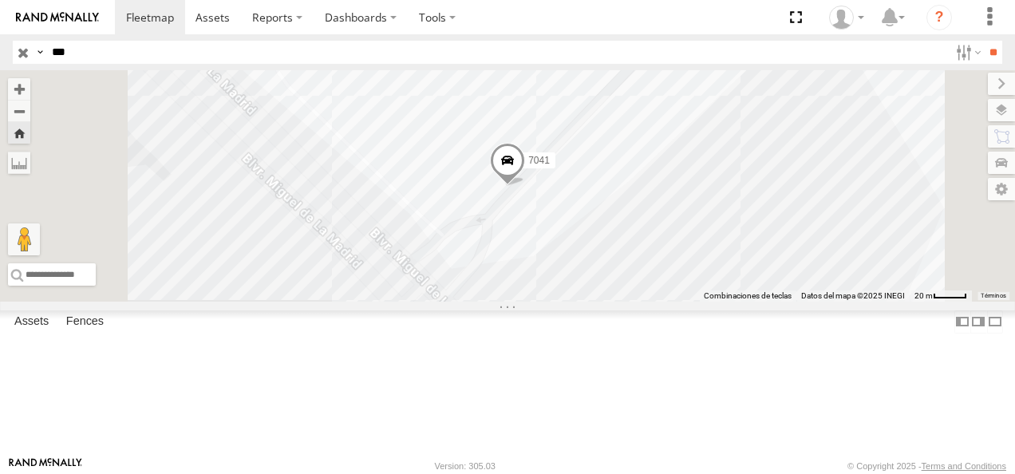
click at [984, 41] on input "**" at bounding box center [993, 52] width 18 height 23
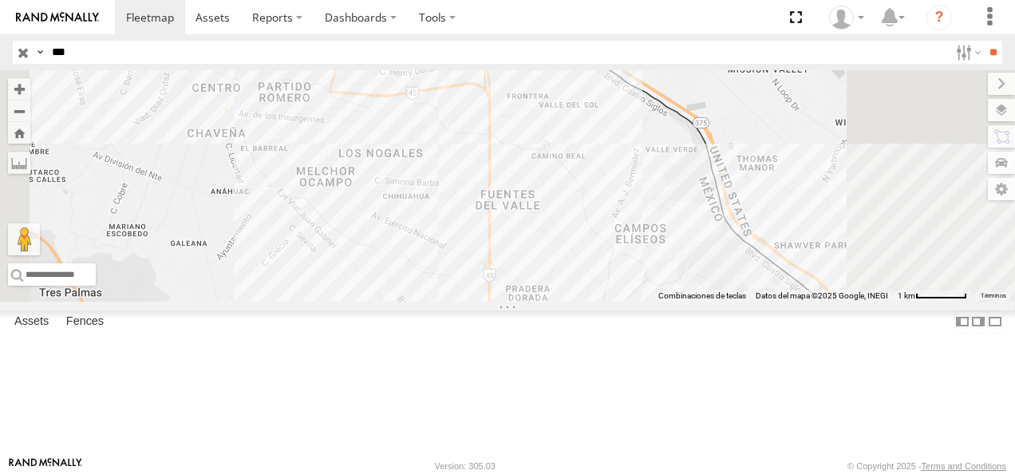
drag, startPoint x: 630, startPoint y: 145, endPoint x: 613, endPoint y: 301, distance: 156.6
click at [613, 301] on div "8732 626" at bounding box center [507, 185] width 1015 height 231
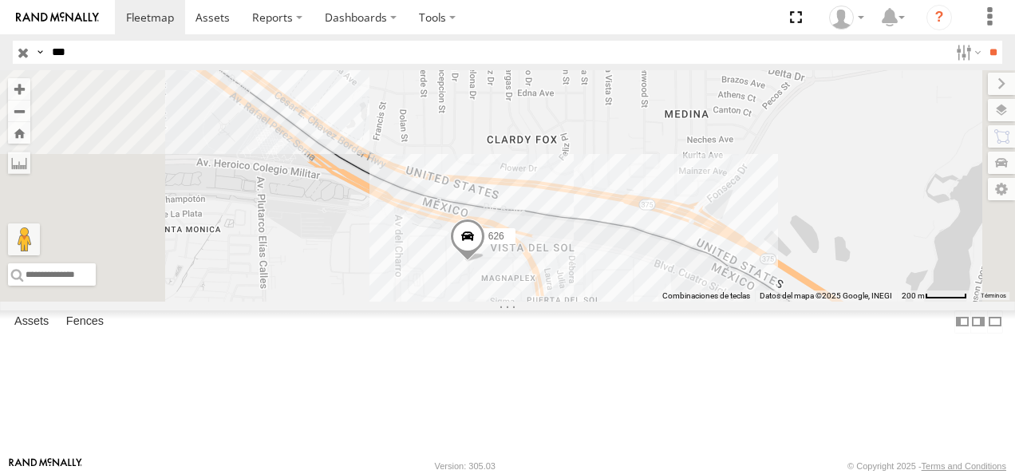
drag, startPoint x: 613, startPoint y: 330, endPoint x: 592, endPoint y: 149, distance: 182.3
click at [592, 149] on div "8732 626" at bounding box center [507, 185] width 1015 height 231
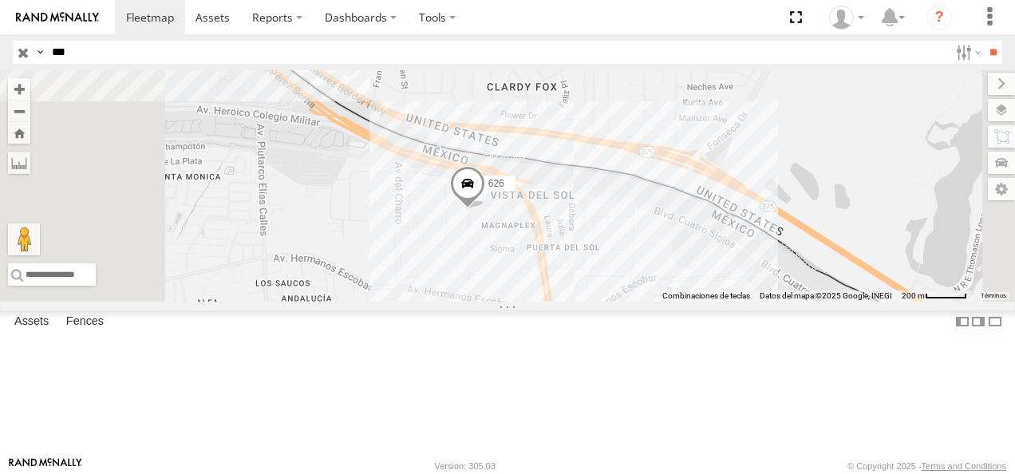
click at [485, 210] on span at bounding box center [467, 188] width 35 height 43
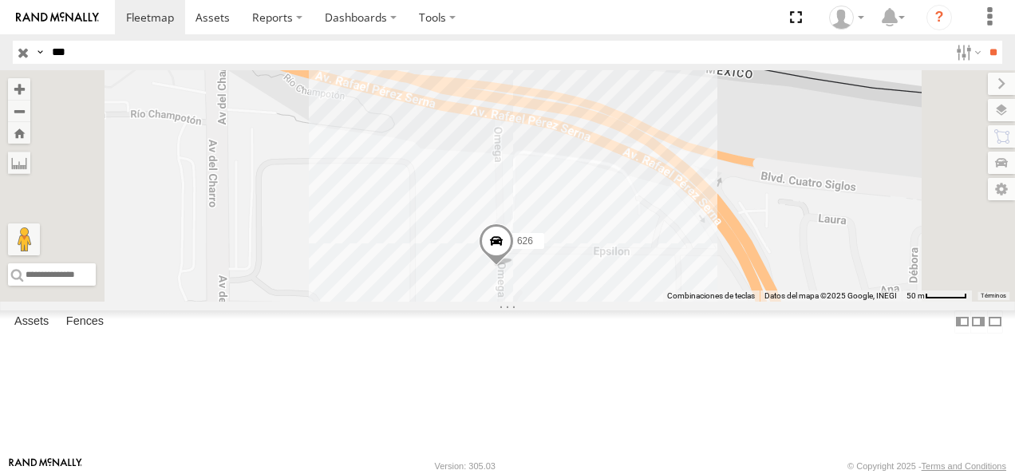
drag, startPoint x: 697, startPoint y: 353, endPoint x: 700, endPoint y: 342, distance: 11.4
click at [700, 302] on div "626" at bounding box center [507, 185] width 1015 height 231
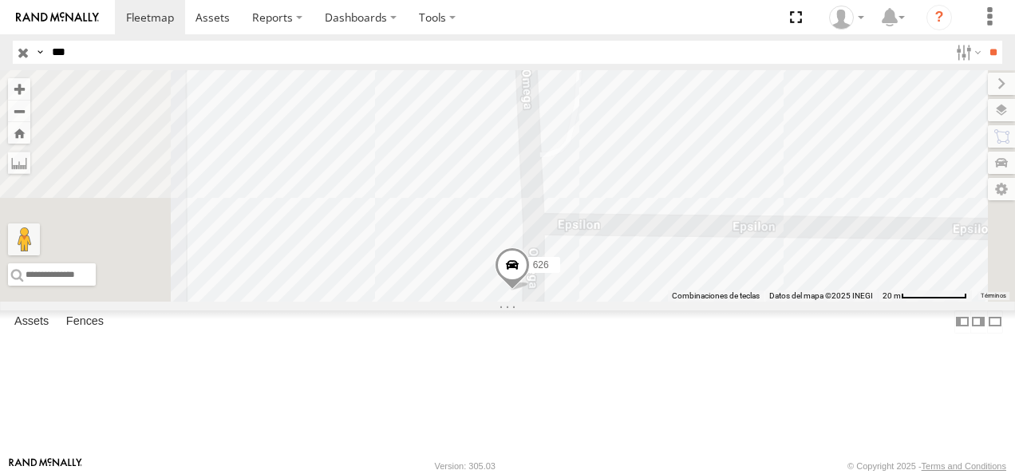
click at [530, 291] on span at bounding box center [512, 269] width 35 height 43
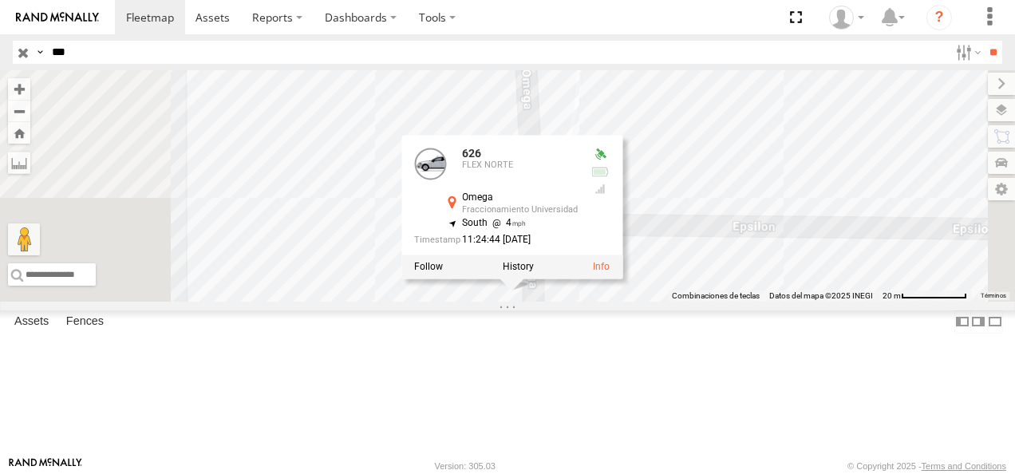
click at [717, 302] on div "626 626 FLEX NORTE Omega Fraccionamiento Universidad 31.75126 , -106.43028 Sout…" at bounding box center [507, 185] width 1015 height 231
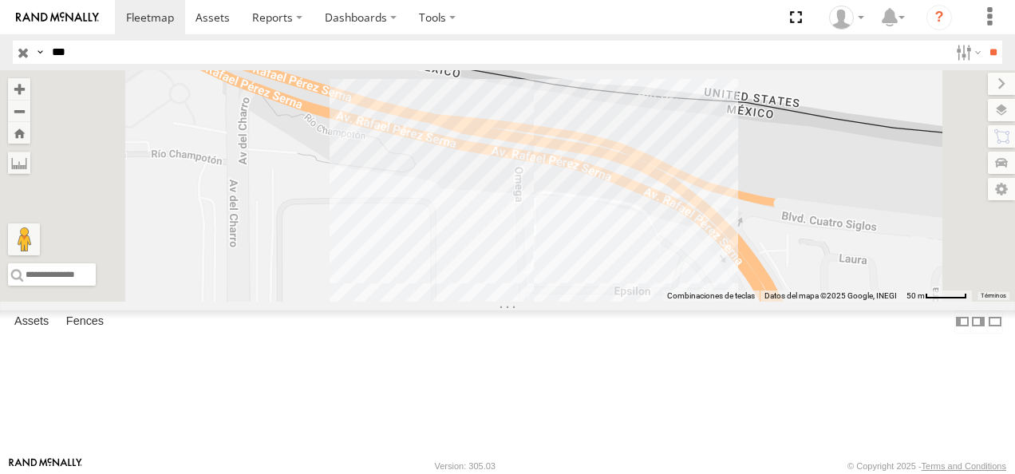
drag, startPoint x: 83, startPoint y: 49, endPoint x: 81, endPoint y: 63, distance: 14.6
click at [82, 49] on input "***" at bounding box center [496, 52] width 903 height 23
click at [0, 0] on div "626" at bounding box center [0, 0] width 0 height 0
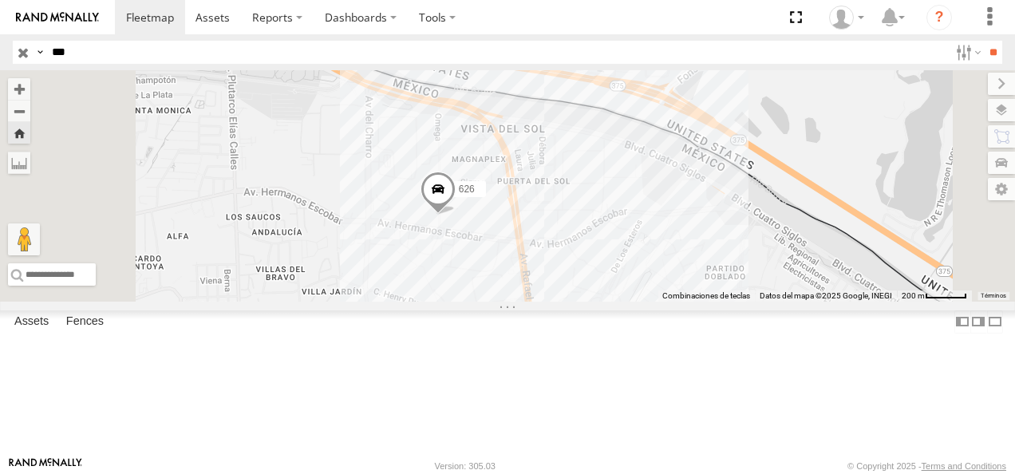
click at [456, 215] on span at bounding box center [438, 193] width 35 height 43
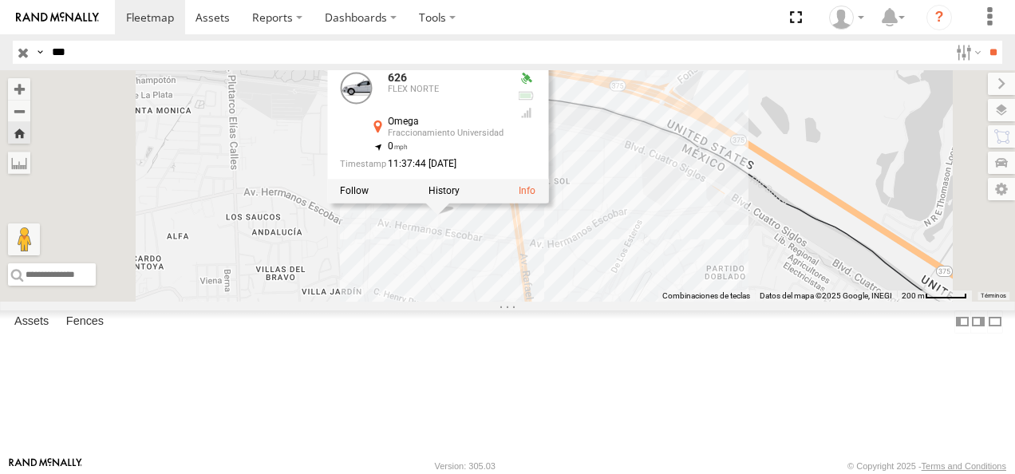
click at [563, 302] on div "626 626 FLEX NORTE Omega Fraccionamiento Universidad 31.74798 , -106.43028 0 11…" at bounding box center [507, 185] width 1015 height 231
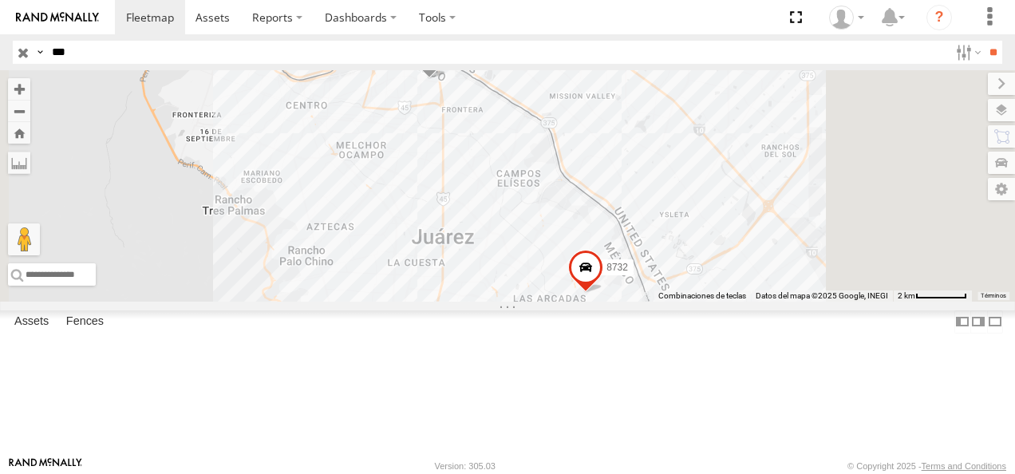
click at [447, 80] on span at bounding box center [429, 58] width 35 height 43
click at [595, 200] on div "626 8732 626 FLEX NORTE Omega Fraccionamiento Universidad 31.74798 , -106.43028…" at bounding box center [507, 185] width 1015 height 231
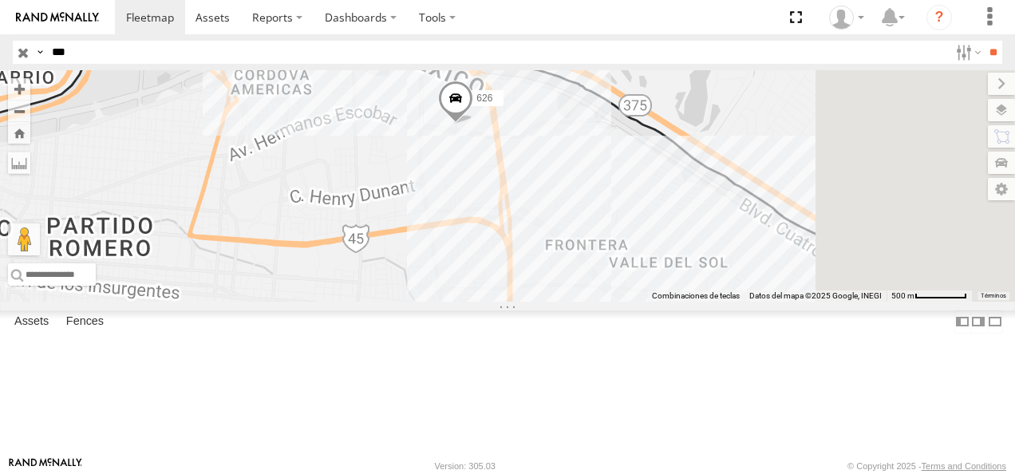
drag, startPoint x: 648, startPoint y: 145, endPoint x: 563, endPoint y: 354, distance: 225.5
click at [563, 302] on div "626 8732" at bounding box center [507, 185] width 1015 height 231
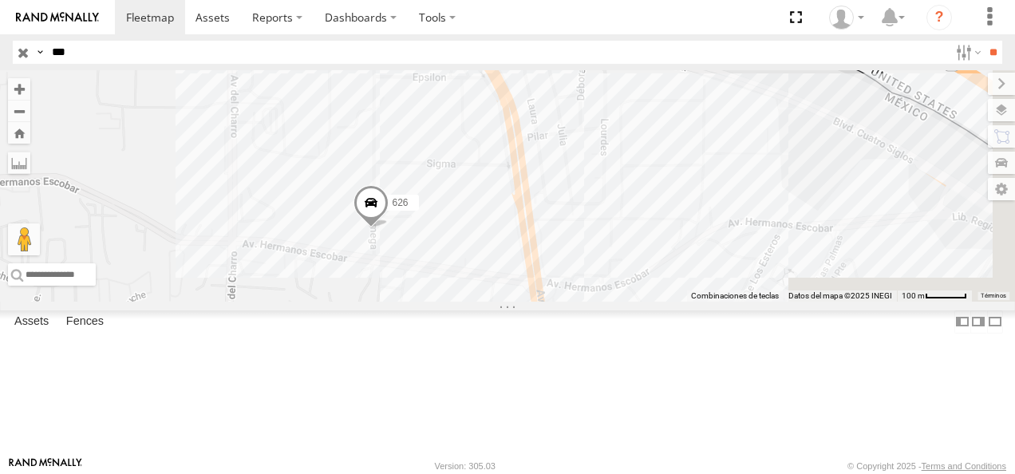
drag, startPoint x: 661, startPoint y: 144, endPoint x: 539, endPoint y: 324, distance: 217.3
click at [539, 302] on div "626 8732" at bounding box center [507, 185] width 1015 height 231
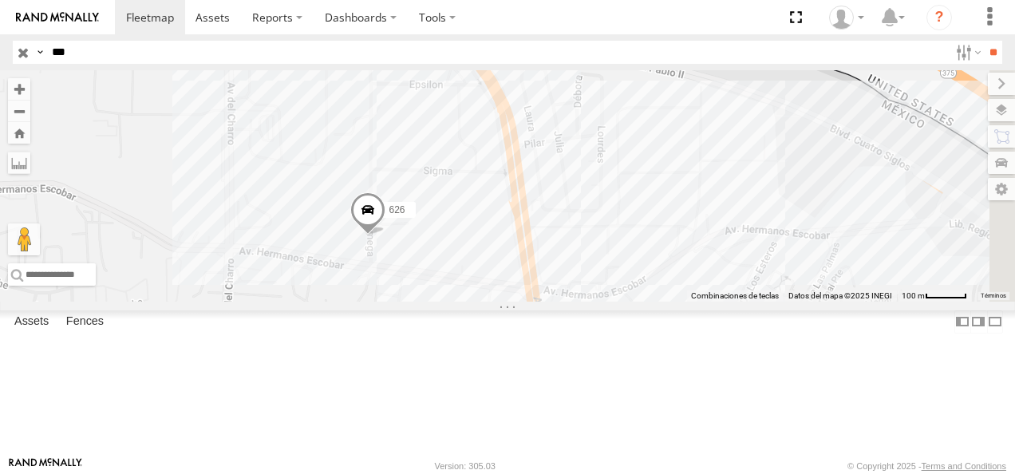
click at [385, 236] on span at bounding box center [367, 214] width 35 height 43
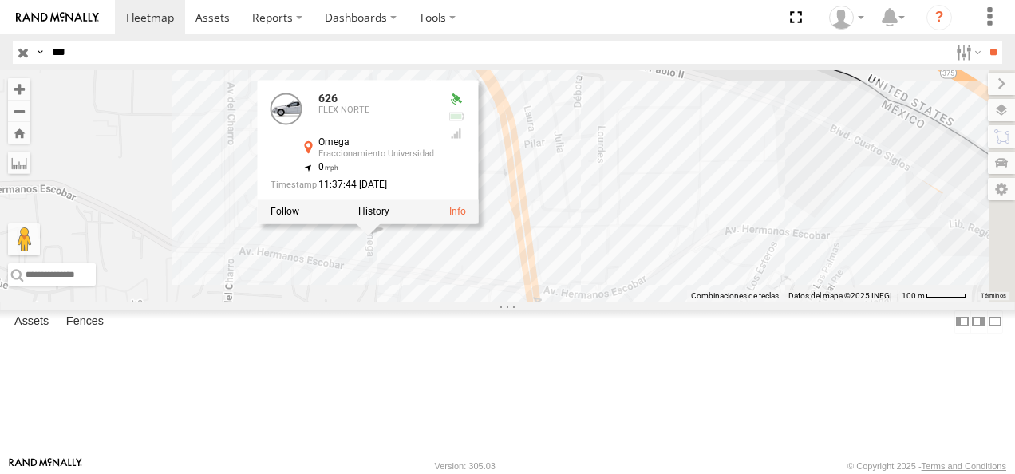
drag, startPoint x: 93, startPoint y: 46, endPoint x: 0, endPoint y: 57, distance: 93.9
click at [0, 57] on html at bounding box center [507, 237] width 1015 height 474
type input "*"
type input "****"
click at [984, 41] on input "**" at bounding box center [993, 52] width 18 height 23
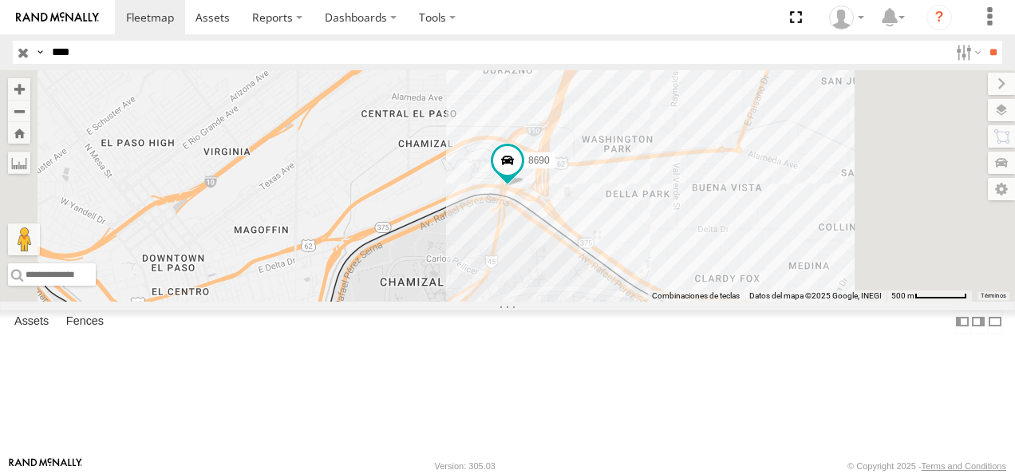
click at [0, 0] on div "8690" at bounding box center [0, 0] width 0 height 0
click at [99, 30] on link at bounding box center [57, 17] width 115 height 34
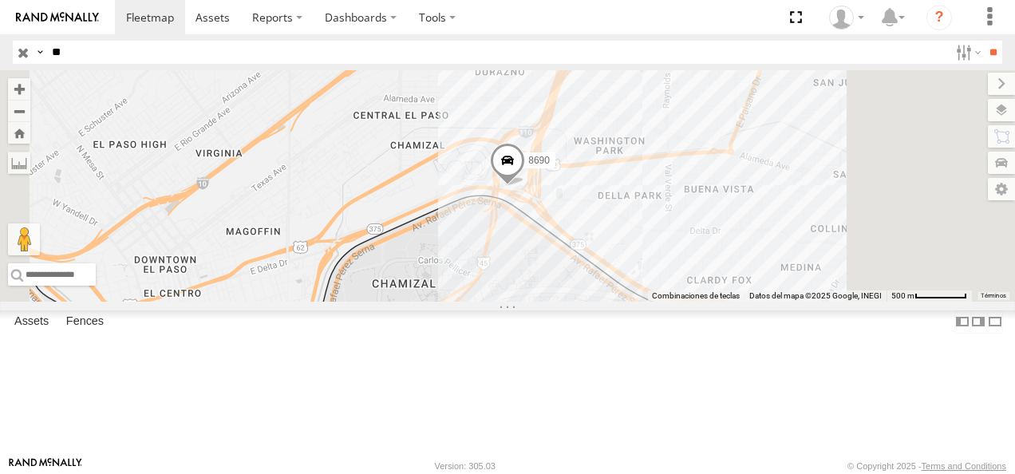
type input "*"
click at [984, 41] on input "**" at bounding box center [993, 52] width 18 height 23
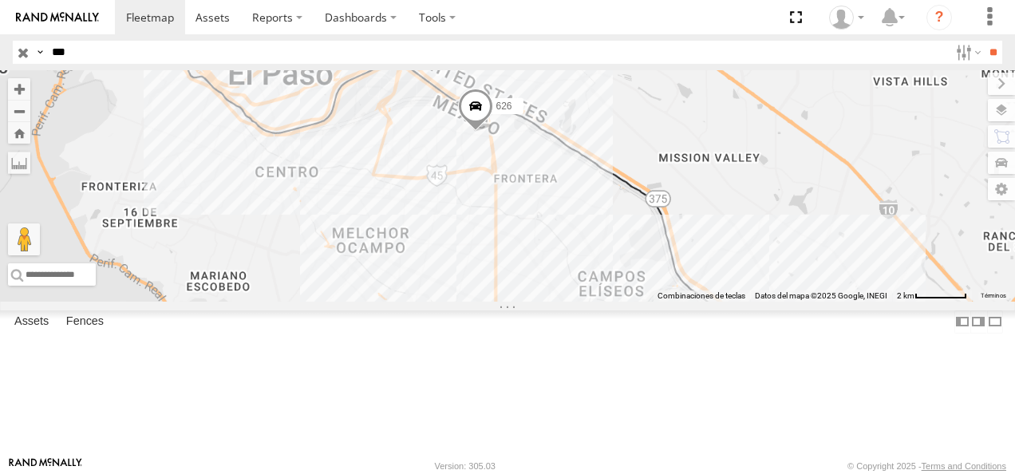
click at [0, 0] on div "626" at bounding box center [0, 0] width 0 height 0
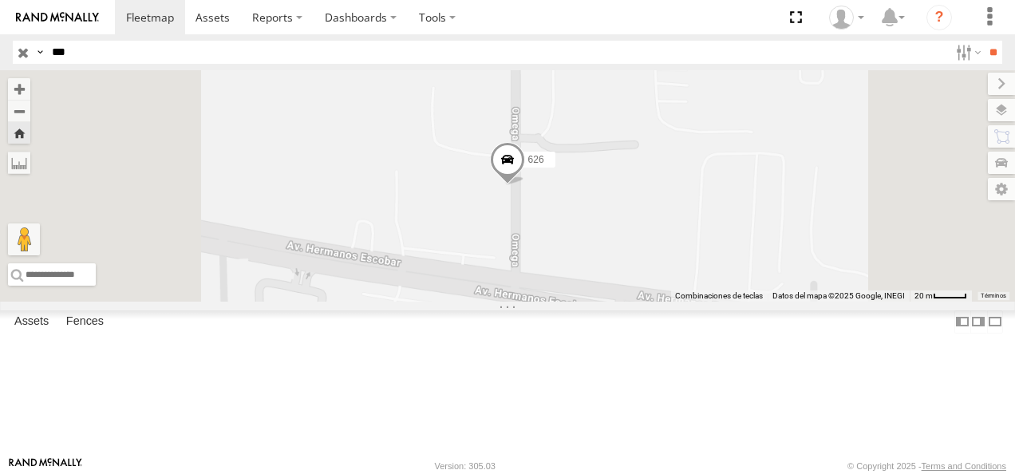
click at [525, 185] on span at bounding box center [507, 163] width 35 height 43
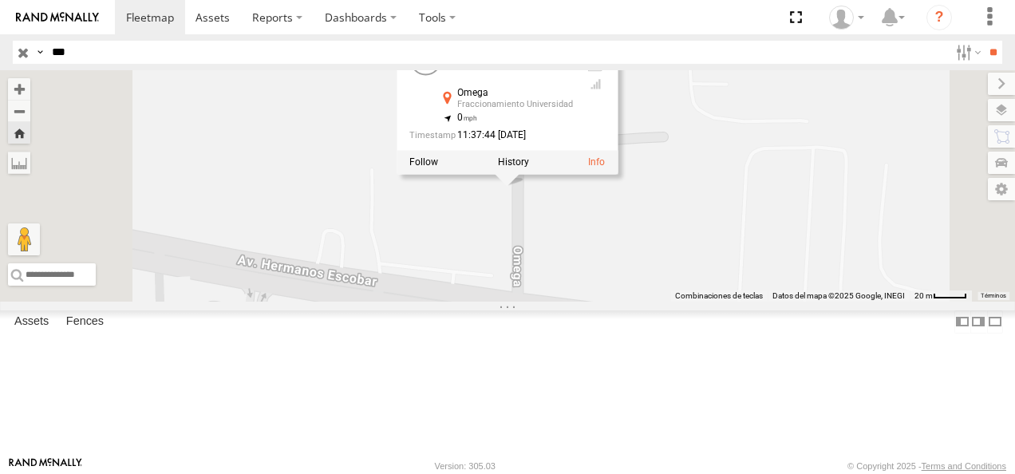
click at [607, 289] on div "626 626 FLEX NORTE Omega Fraccionamiento Universidad 31.74798 , -106.43028 0 11…" at bounding box center [507, 185] width 1015 height 231
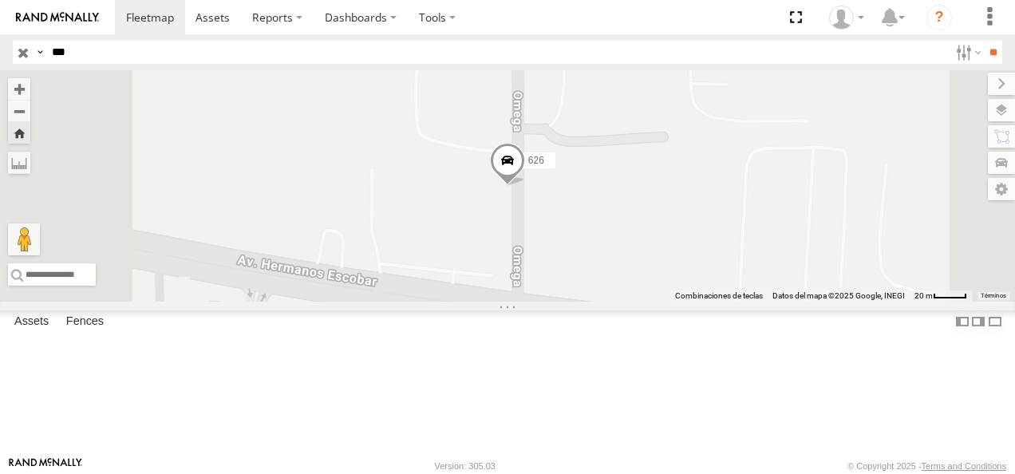
click at [525, 187] on span at bounding box center [507, 165] width 35 height 43
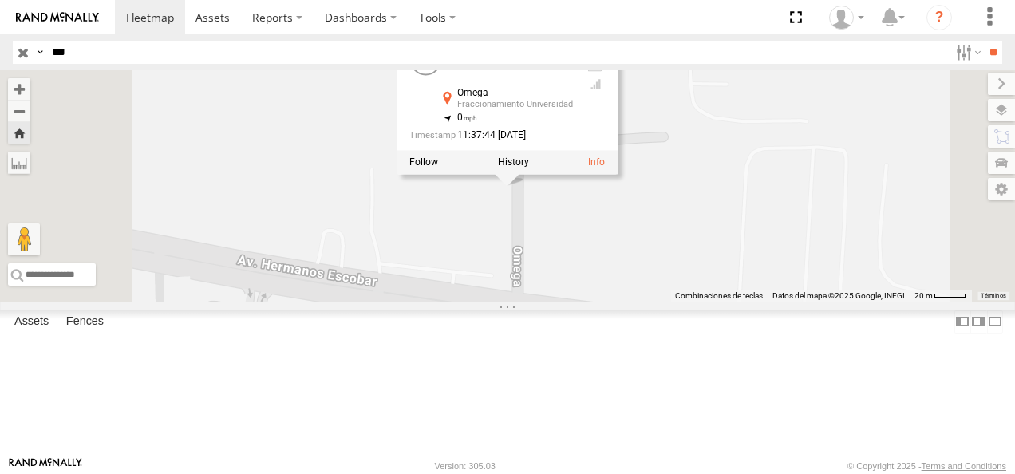
click at [679, 285] on div "626 626 FLEX NORTE Omega Fraccionamiento Universidad 31.74798 , -106.43028 0 11…" at bounding box center [507, 185] width 1015 height 231
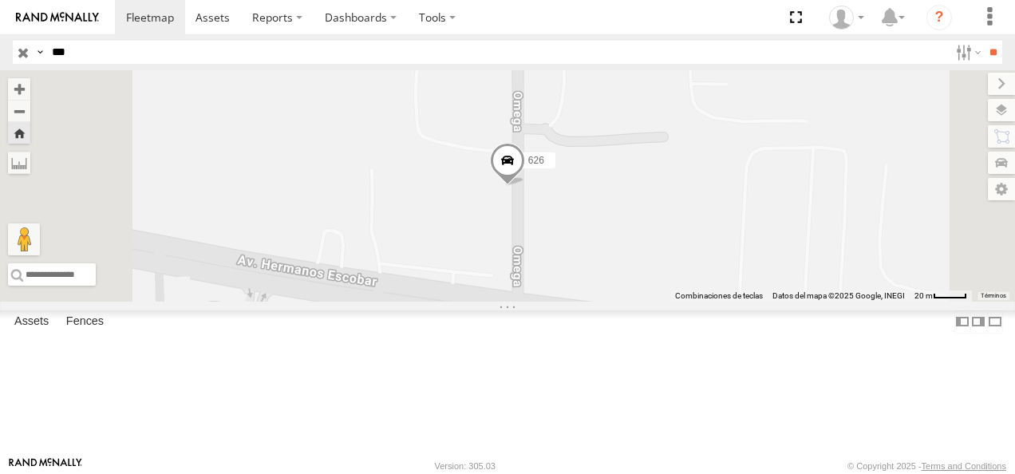
click at [0, 0] on div "FLEX NORTE" at bounding box center [0, 0] width 0 height 0
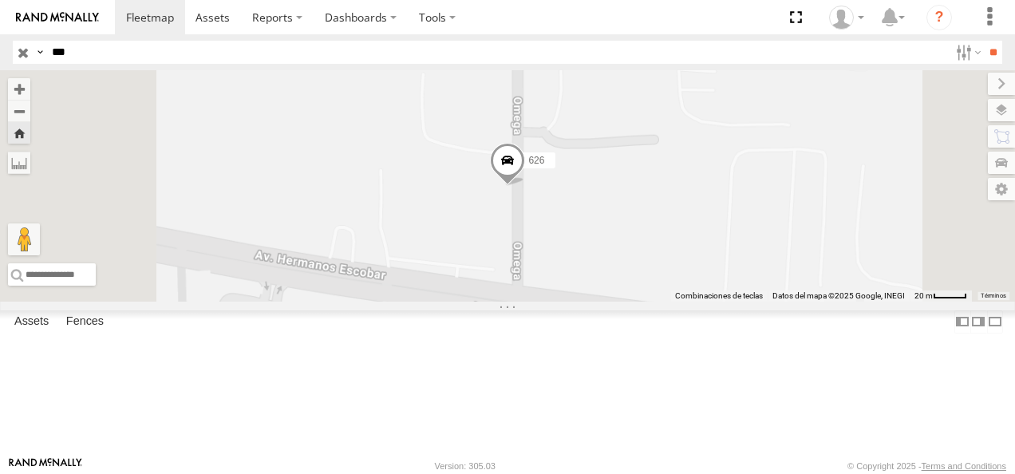
click at [525, 186] on span at bounding box center [507, 164] width 35 height 43
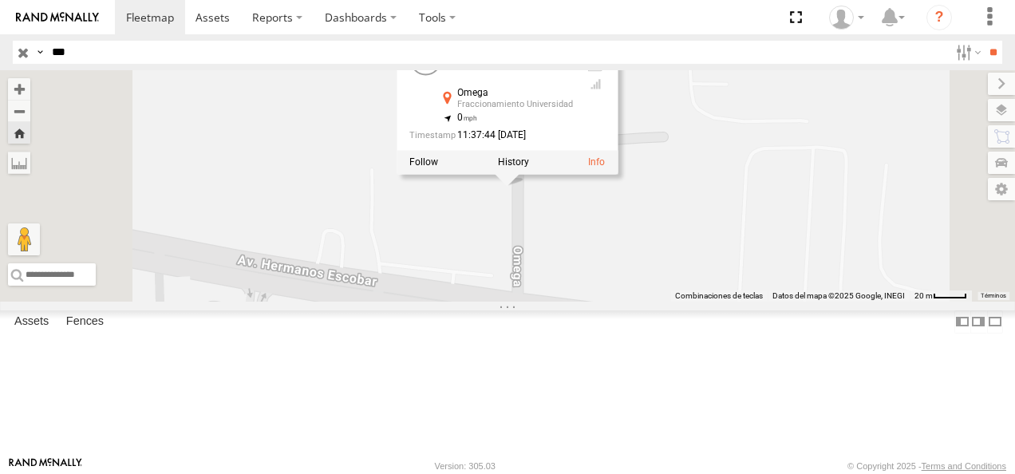
click at [651, 302] on div "626 626 FLEX NORTE Omega Fraccionamiento Universidad 31.74798 , -106.43028 0 11…" at bounding box center [507, 185] width 1015 height 231
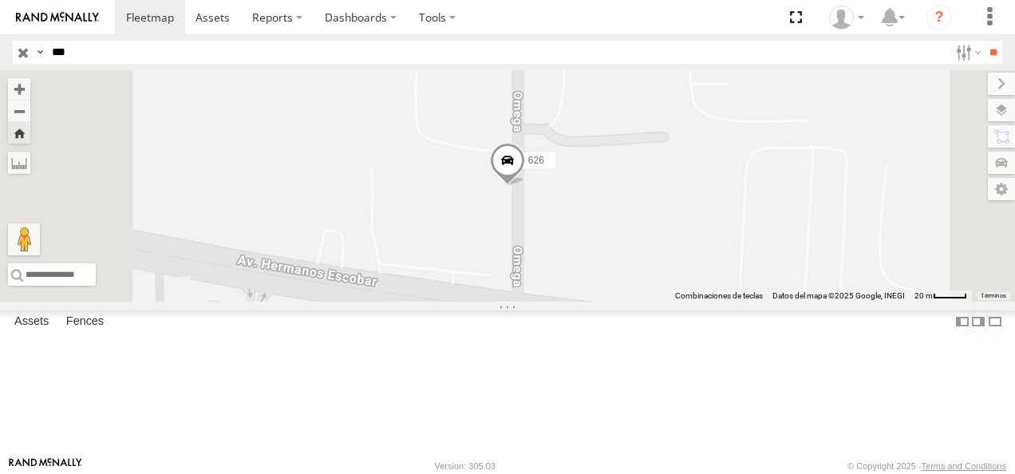
click at [0, 0] on div "FLEX NORTE" at bounding box center [0, 0] width 0 height 0
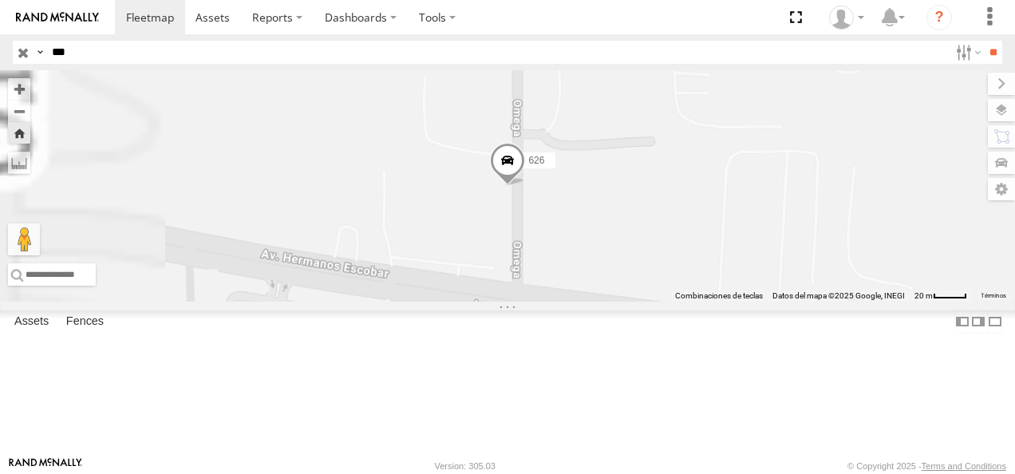
click at [525, 187] on span at bounding box center [507, 165] width 35 height 43
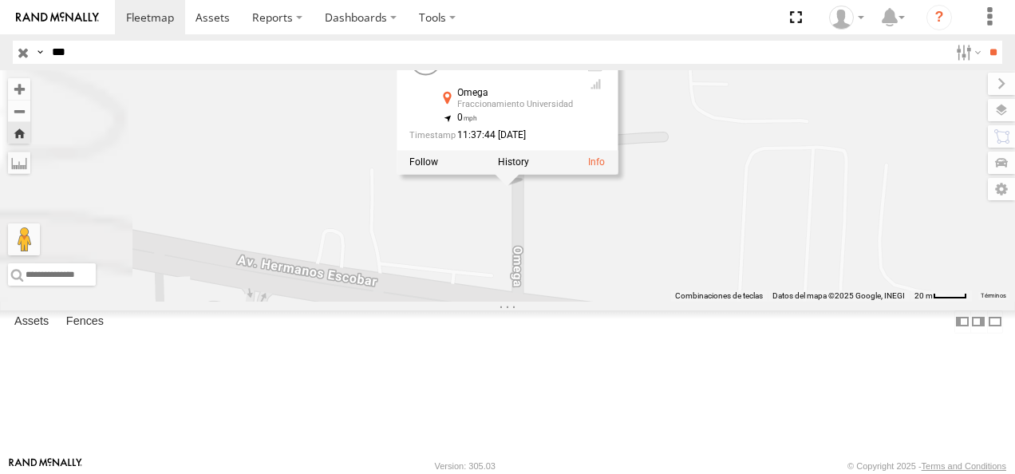
click at [630, 302] on div "626 626 FLEX NORTE Omega Fraccionamiento Universidad 31.74798 , -106.43028 0 11…" at bounding box center [507, 185] width 1015 height 231
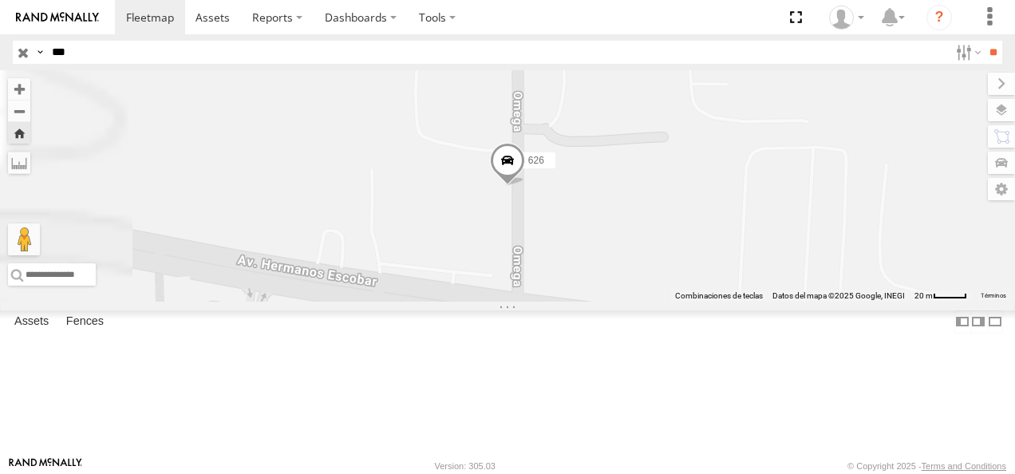
click at [525, 187] on span at bounding box center [507, 165] width 35 height 43
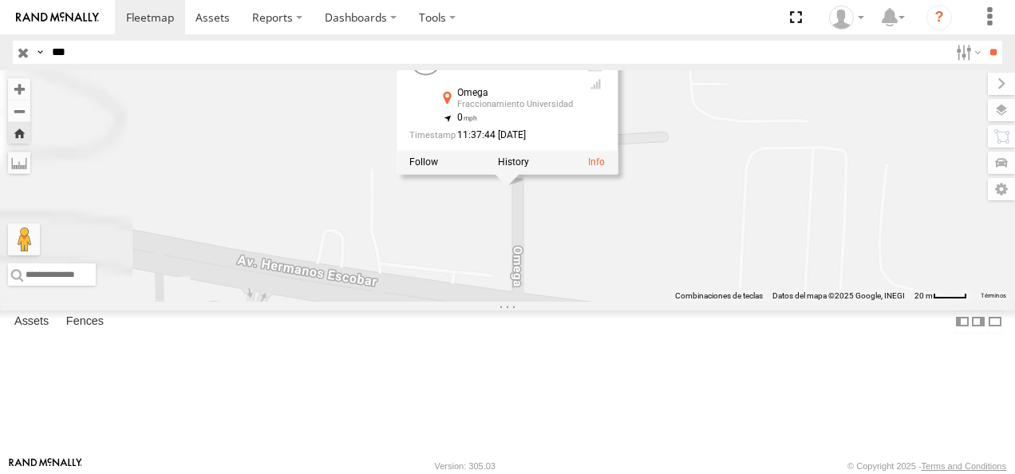
click at [606, 281] on div "626 626 FLEX NORTE Omega Fraccionamiento Universidad 31.74798 , -106.43028 0 11…" at bounding box center [507, 185] width 1015 height 231
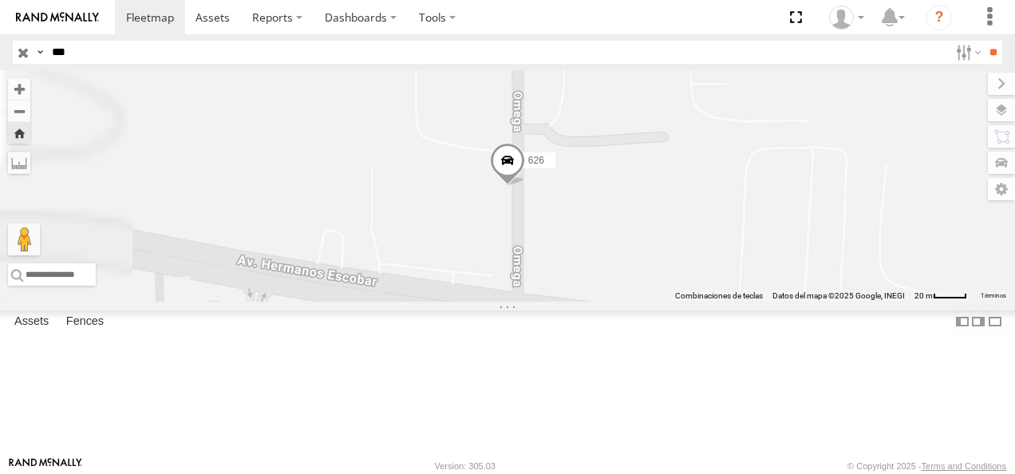
click at [543, 290] on div "626" at bounding box center [507, 185] width 1015 height 231
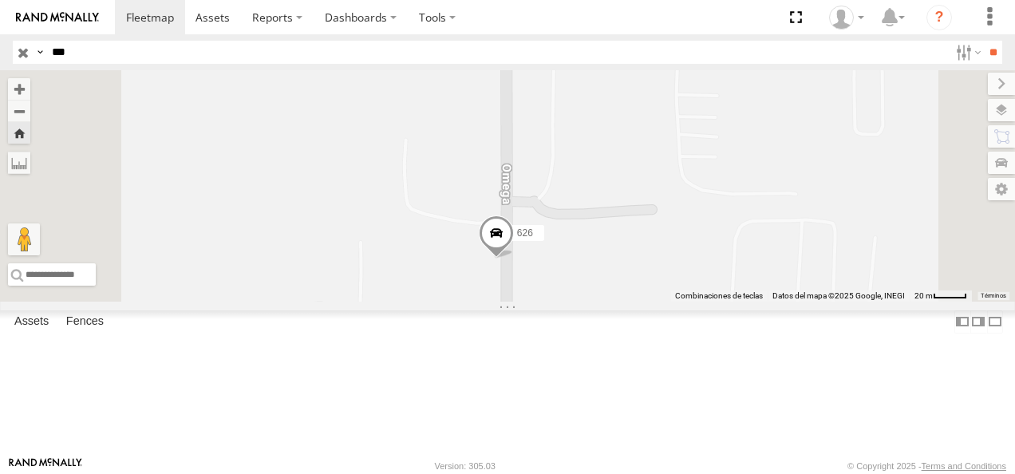
drag, startPoint x: 851, startPoint y: 181, endPoint x: 833, endPoint y: 293, distance: 113.2
click at [833, 293] on div "626" at bounding box center [507, 185] width 1015 height 231
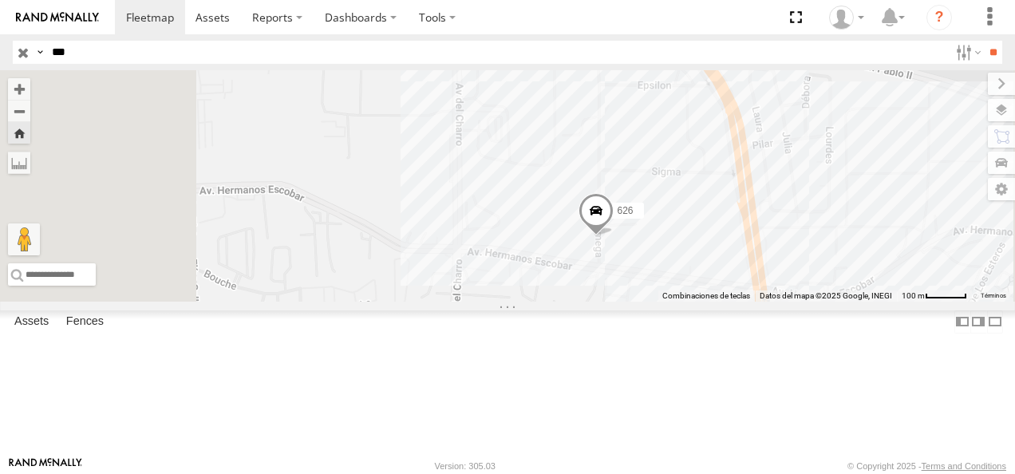
click at [793, 178] on div "626" at bounding box center [507, 185] width 1015 height 231
click at [772, 169] on div "626" at bounding box center [507, 185] width 1015 height 231
click at [836, 196] on div "626 FLEXTRONICS NORTE 3" at bounding box center [507, 185] width 1015 height 231
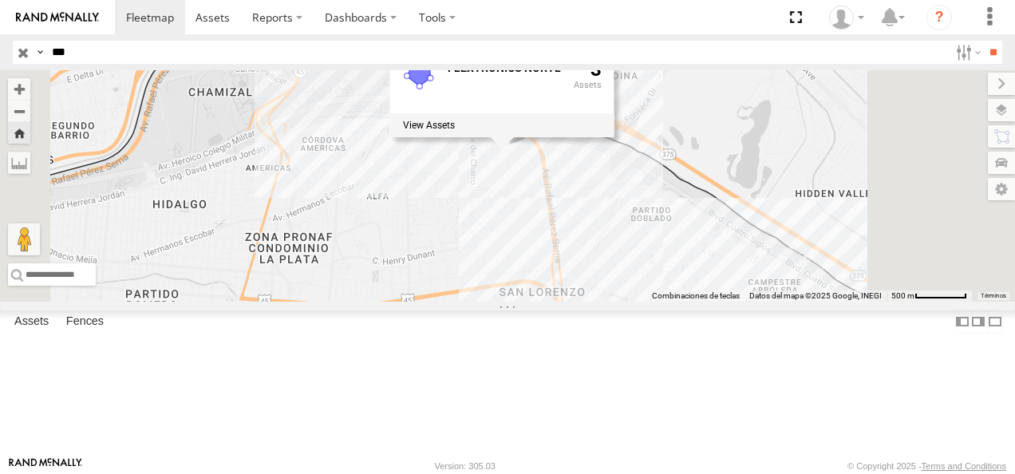
click at [0, 0] on div "626" at bounding box center [0, 0] width 0 height 0
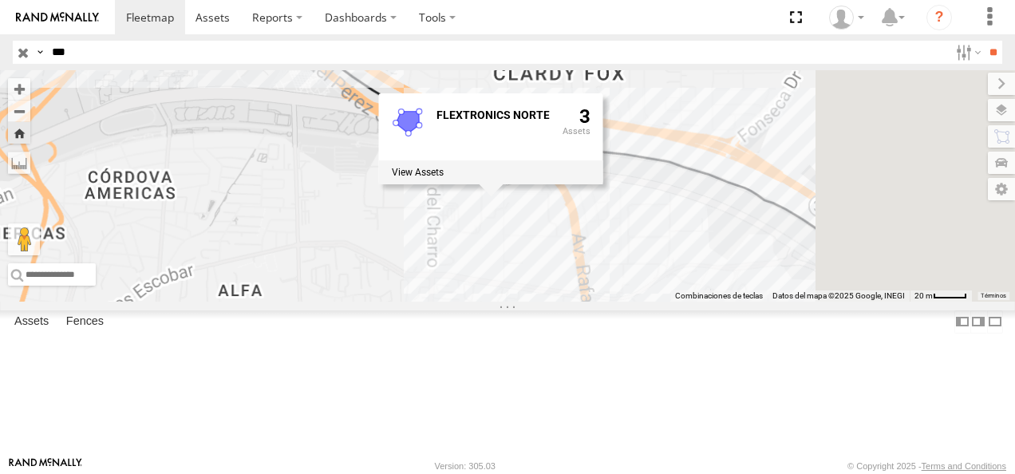
click at [685, 291] on div "626 FLEXTRONICS NORTE 3" at bounding box center [507, 185] width 1015 height 231
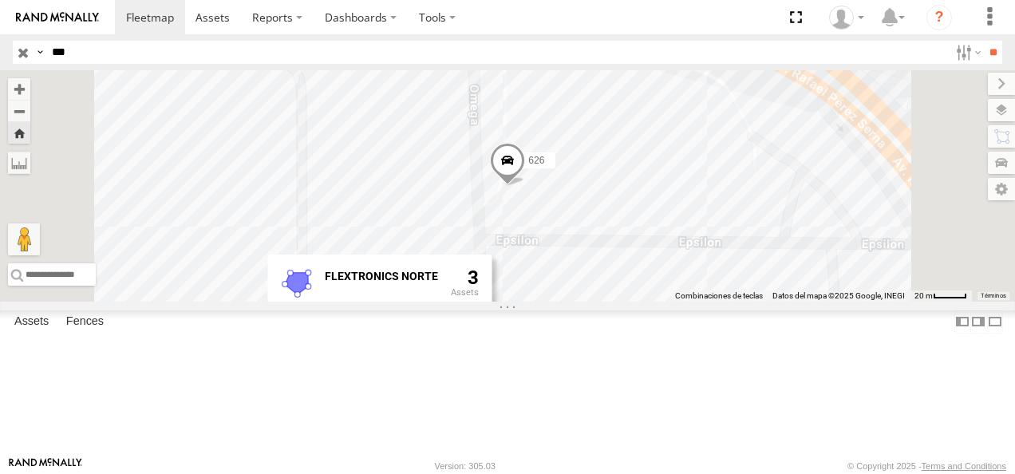
click at [525, 186] on span at bounding box center [507, 164] width 35 height 43
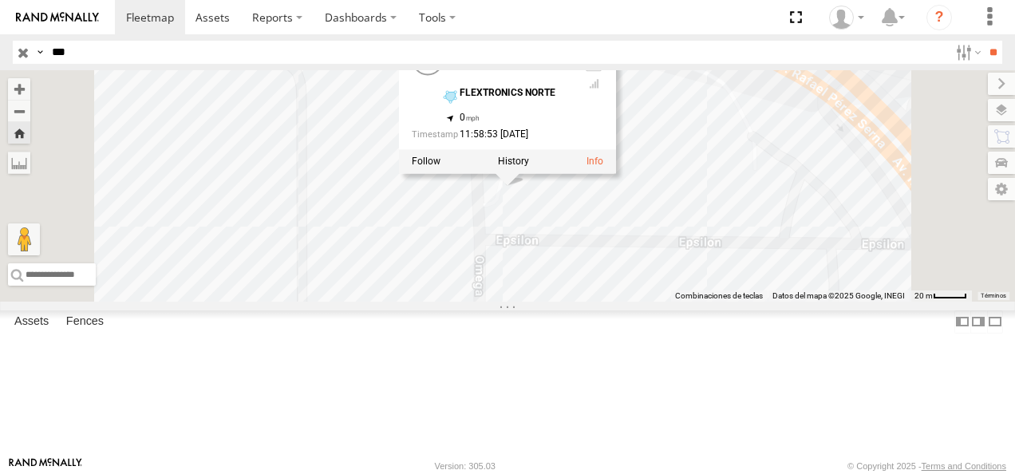
click at [0, 0] on div "FLEX NORTE" at bounding box center [0, 0] width 0 height 0
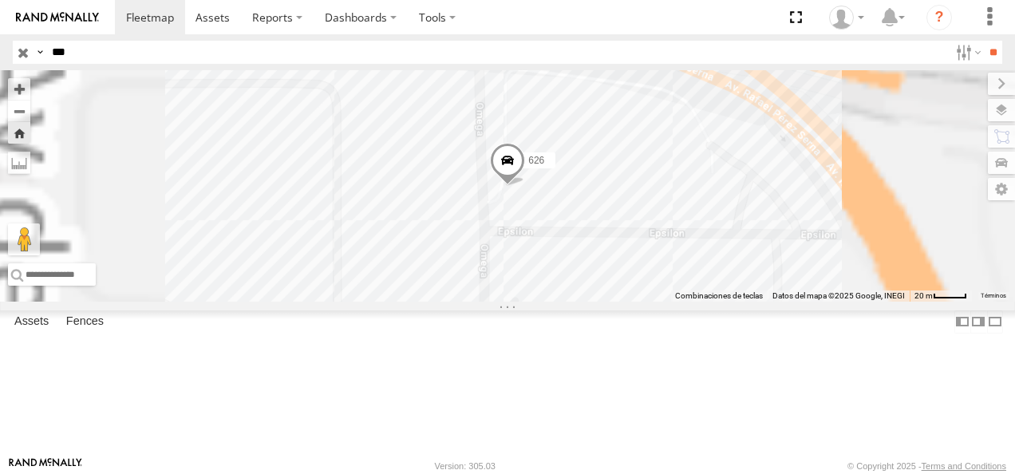
click at [525, 187] on span at bounding box center [507, 165] width 35 height 43
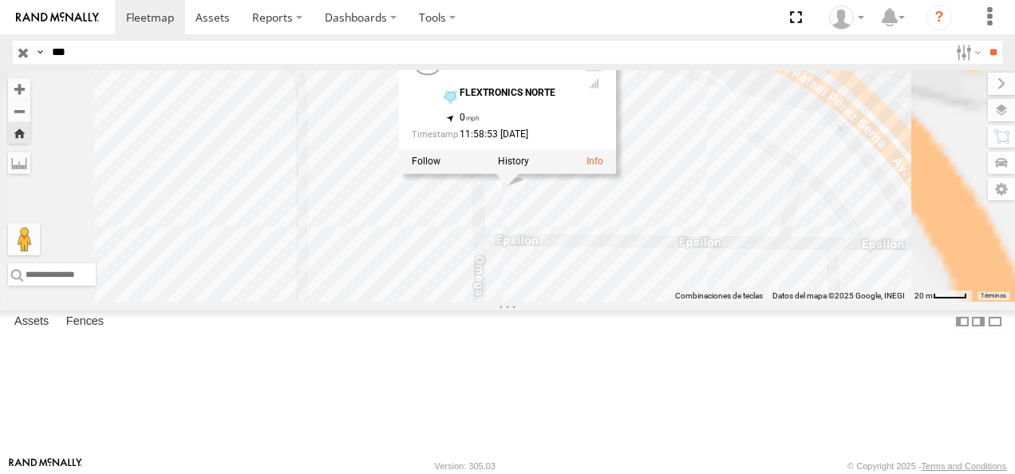
click at [674, 301] on div "626 626 FLEX NORTE FLEXTRONICS NORTE 31.75176 , -106.43002 0 11:58:53 08/18/2025" at bounding box center [507, 185] width 1015 height 231
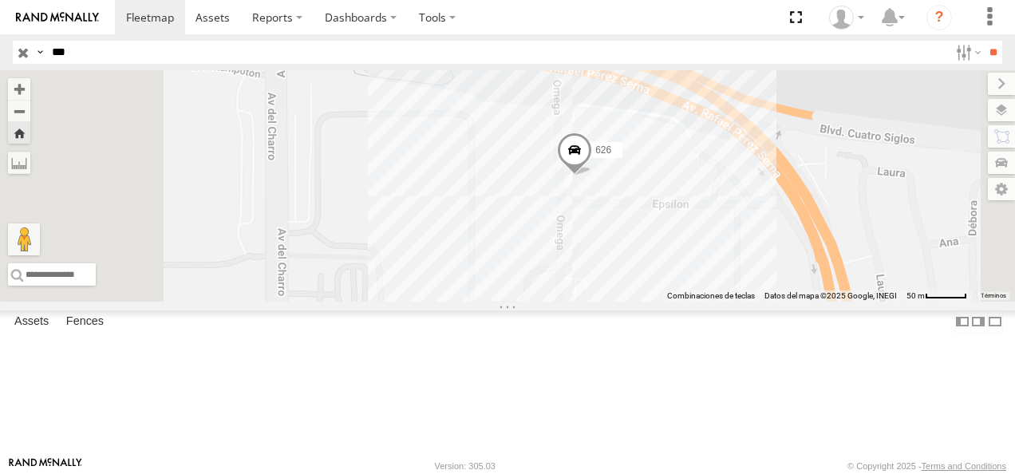
click at [592, 176] on span at bounding box center [574, 154] width 35 height 43
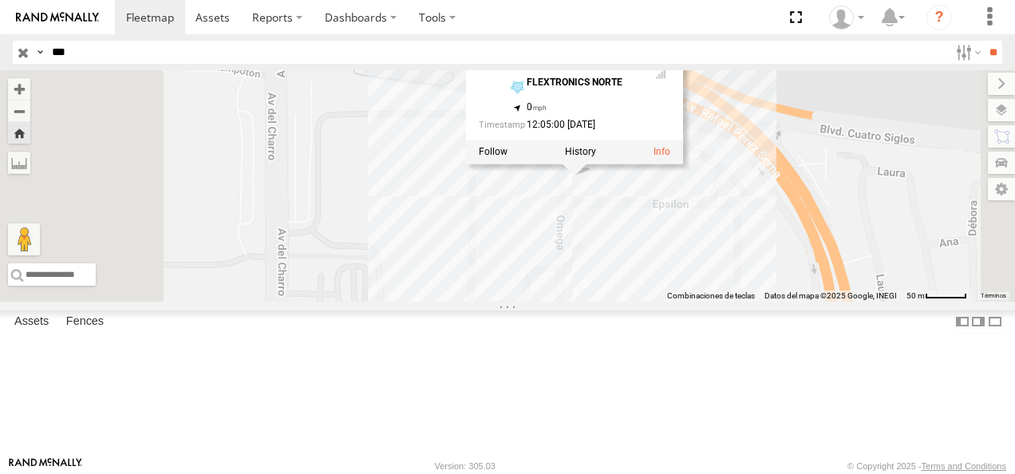
click at [777, 294] on div "626 626 FLEX NORTE FLEXTRONICS NORTE 31.75176 , -106.43002 0 12:05:00 08/18/2025" at bounding box center [507, 185] width 1015 height 231
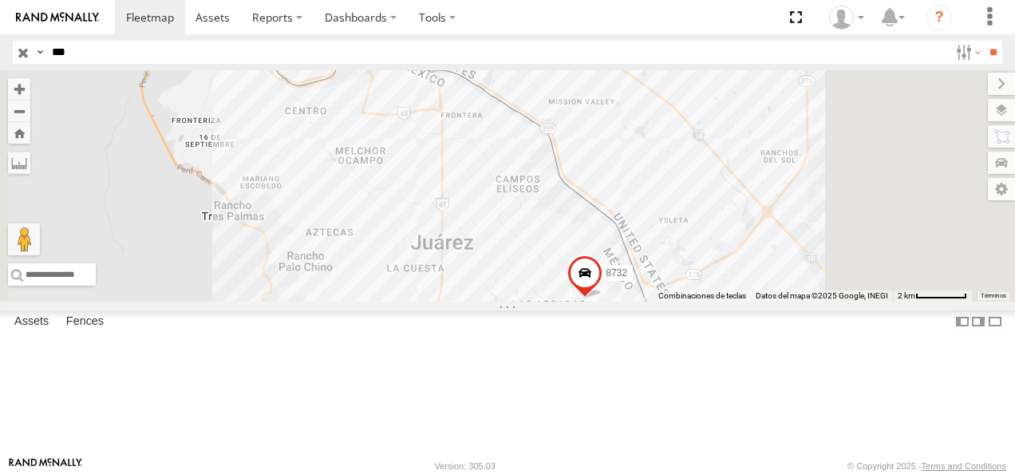
drag, startPoint x: 104, startPoint y: 53, endPoint x: 27, endPoint y: 53, distance: 76.6
click at [27, 53] on div "Search Query Asset ID Asset Label Registration Manufacturer Model VIN Job ID Dr…" at bounding box center [498, 52] width 971 height 23
click at [984, 41] on input "**" at bounding box center [993, 52] width 18 height 23
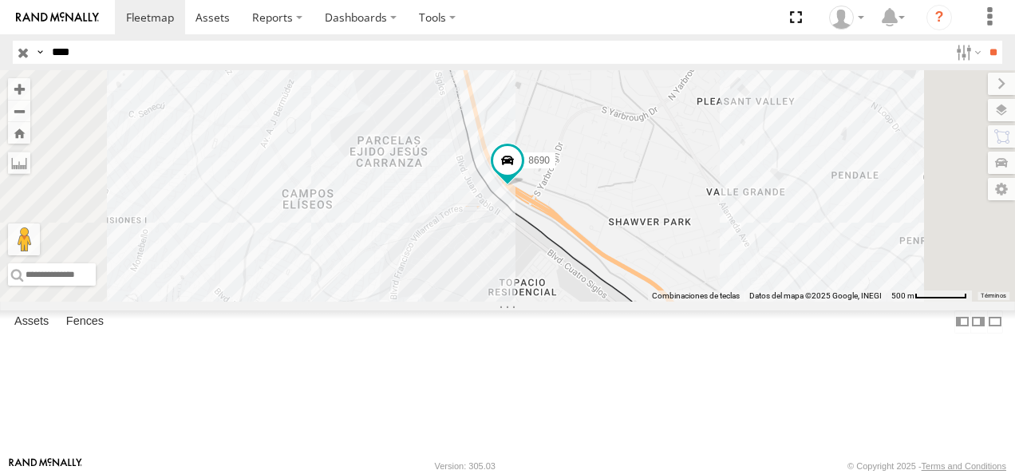
click at [0, 0] on div "8690" at bounding box center [0, 0] width 0 height 0
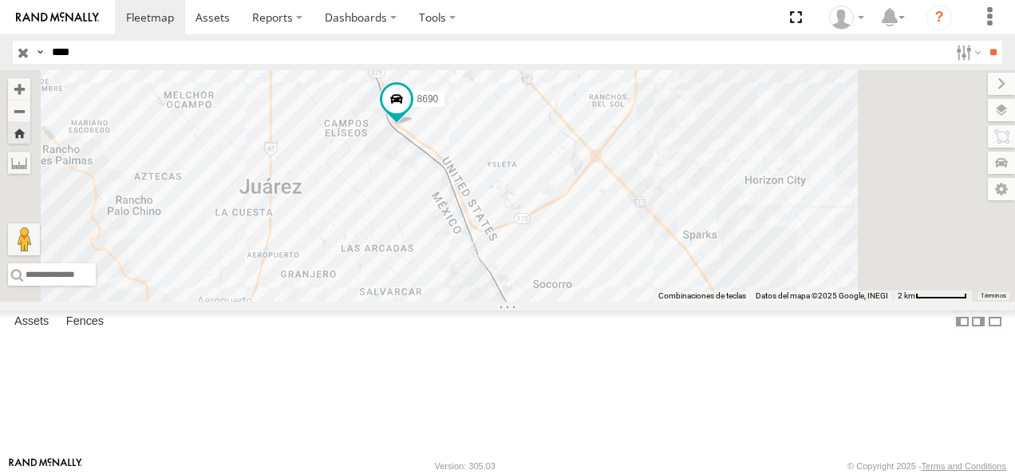
drag, startPoint x: 718, startPoint y: 322, endPoint x: 650, endPoint y: 247, distance: 101.7
click at [650, 247] on div "8690" at bounding box center [507, 185] width 1015 height 231
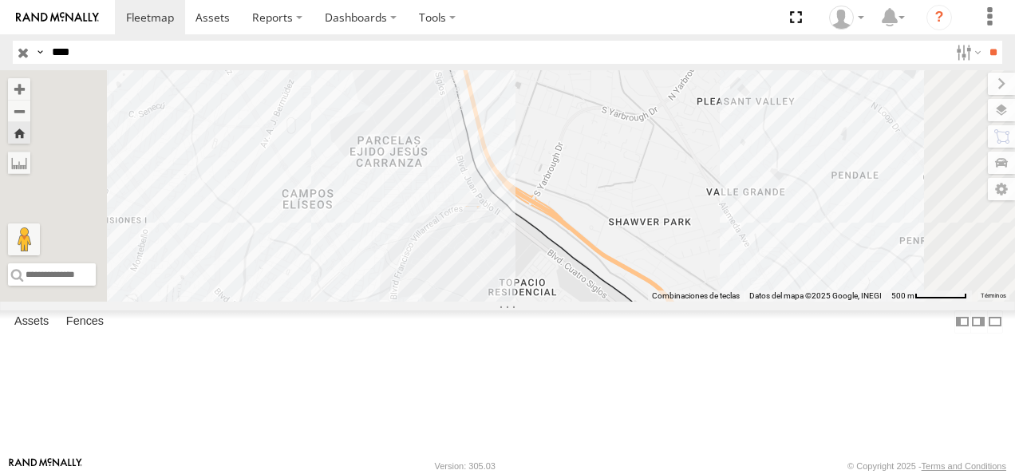
drag, startPoint x: 103, startPoint y: 57, endPoint x: 43, endPoint y: 57, distance: 59.9
click at [43, 57] on div "Search Query Asset ID Asset Label Registration Manufacturer Model VIN Job ID Dr…" at bounding box center [498, 52] width 971 height 23
click at [0, 0] on div "Asset Current Location" at bounding box center [0, 0] width 0 height 0
click at [0, 0] on div "8690" at bounding box center [0, 0] width 0 height 0
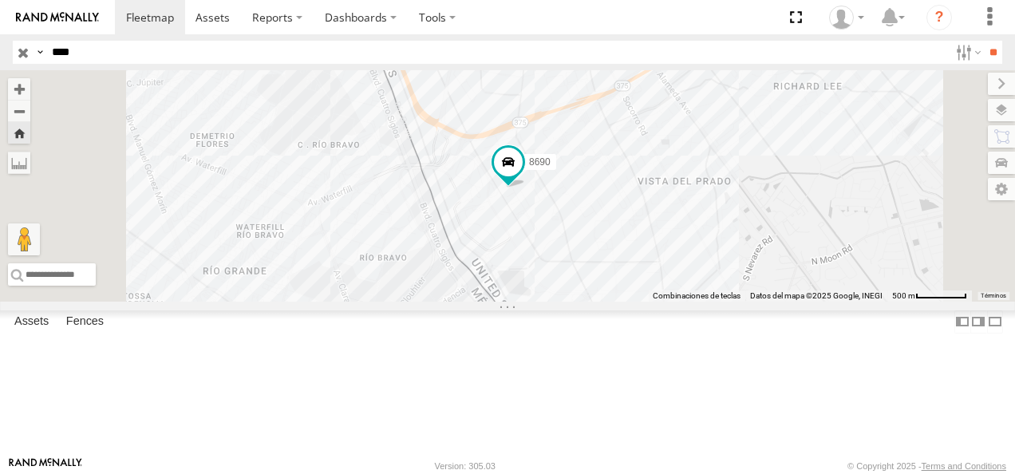
drag, startPoint x: 89, startPoint y: 56, endPoint x: 2, endPoint y: 57, distance: 87.8
click at [2, 57] on header "Search Query Asset ID Asset Label Registration Manufacturer Model VIN Job ID" at bounding box center [507, 52] width 1015 height 36
click at [984, 41] on input "**" at bounding box center [993, 52] width 18 height 23
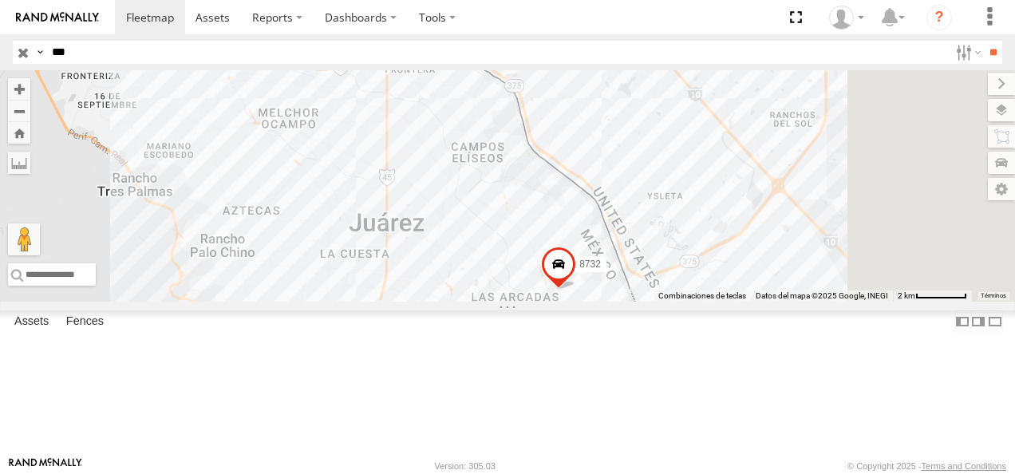
click at [0, 0] on div "FLEX NORTE" at bounding box center [0, 0] width 0 height 0
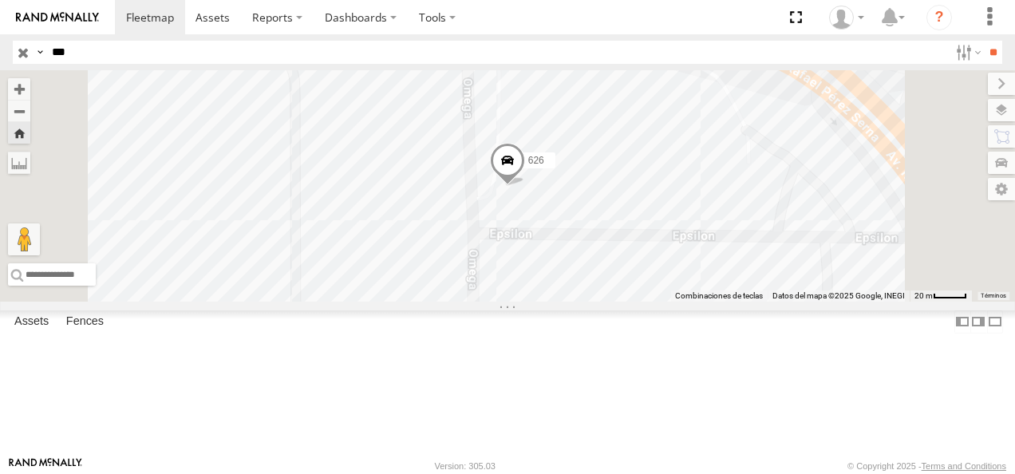
click at [525, 187] on span at bounding box center [507, 165] width 35 height 43
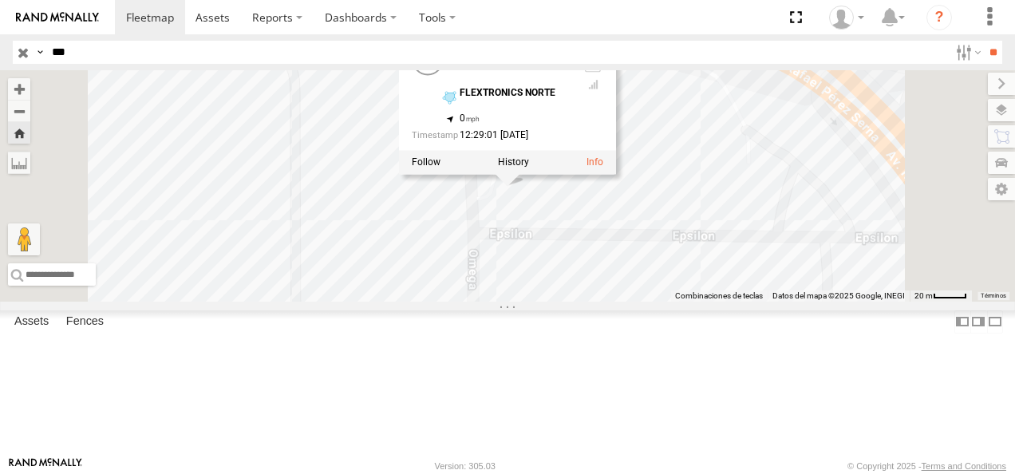
click at [679, 302] on div "626 626 FLEX NORTE FLEXTRONICS NORTE 31.75172 , -106.42998 0 12:29:01 08/18/2025" at bounding box center [507, 185] width 1015 height 231
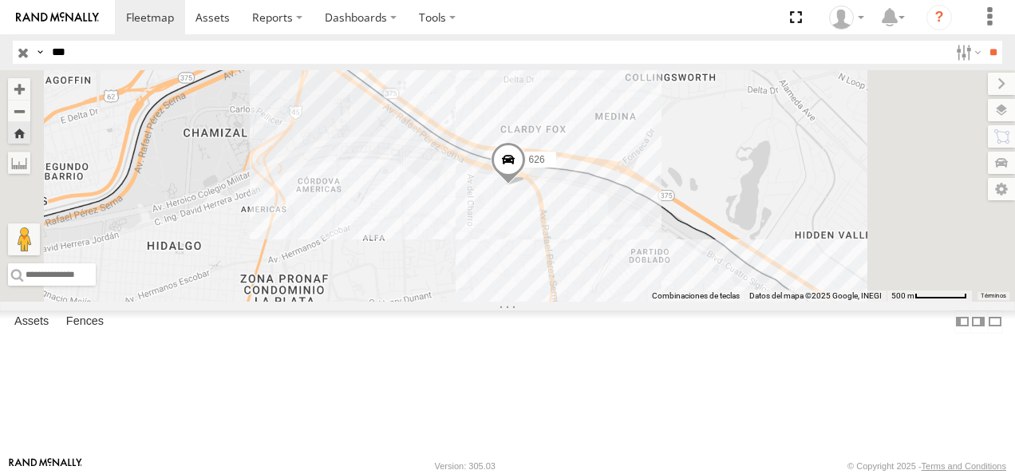
drag, startPoint x: 110, startPoint y: 51, endPoint x: -2, endPoint y: 57, distance: 111.9
click at [0, 57] on html at bounding box center [507, 237] width 1015 height 474
click at [984, 41] on input "**" at bounding box center [993, 52] width 18 height 23
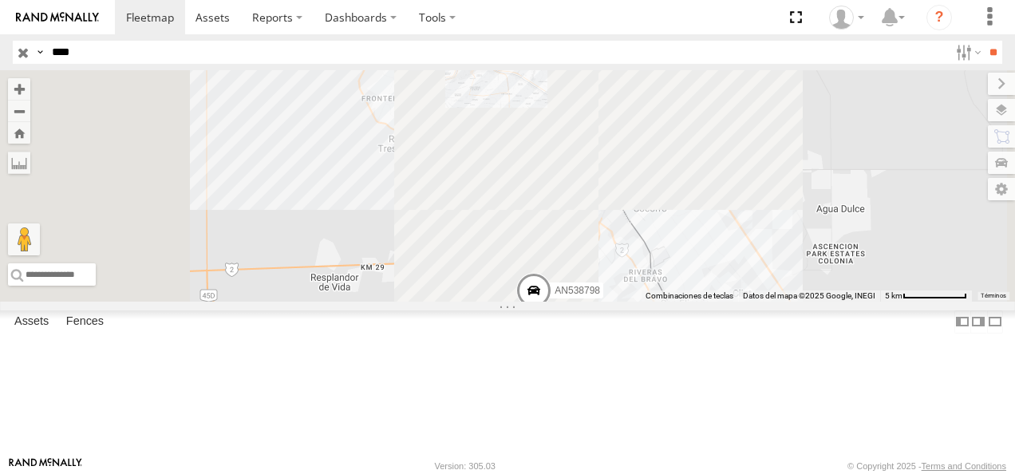
click at [0, 0] on div "8798" at bounding box center [0, 0] width 0 height 0
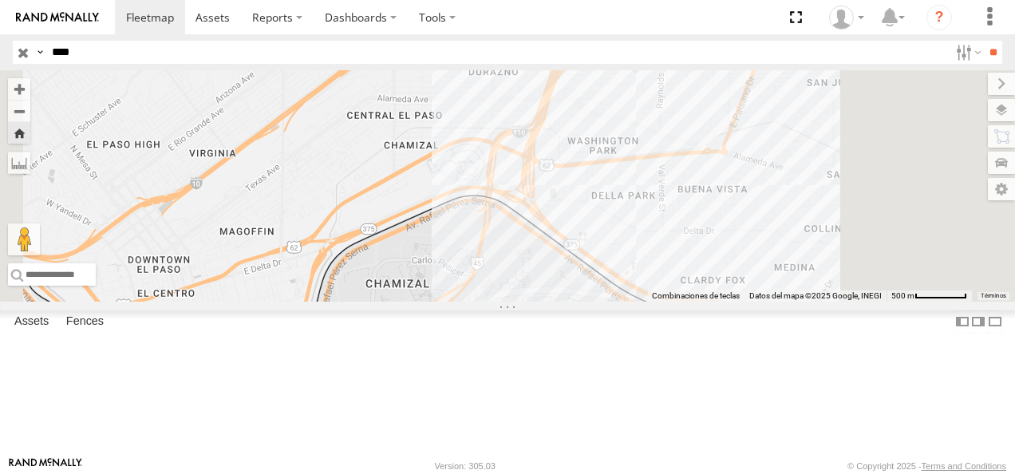
drag, startPoint x: 89, startPoint y: 44, endPoint x: 38, endPoint y: 46, distance: 50.3
click at [38, 46] on div "Search Query Asset ID Asset Label Registration Manufacturer Model VIN Job ID Dr…" at bounding box center [498, 52] width 971 height 23
click at [984, 41] on input "**" at bounding box center [993, 52] width 18 height 23
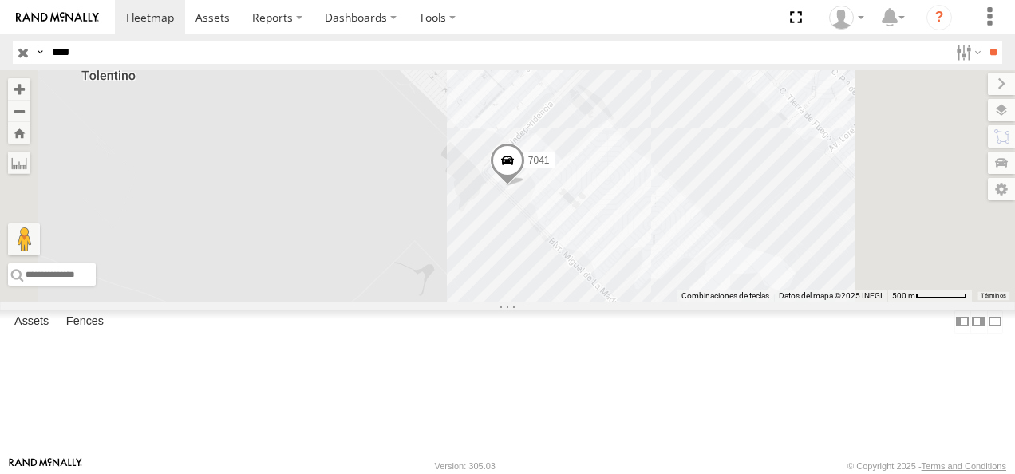
click at [0, 0] on div "7041" at bounding box center [0, 0] width 0 height 0
drag, startPoint x: 89, startPoint y: 61, endPoint x: -3, endPoint y: 54, distance: 92.0
click at [0, 54] on html at bounding box center [507, 237] width 1015 height 474
click at [984, 41] on input "**" at bounding box center [993, 52] width 18 height 23
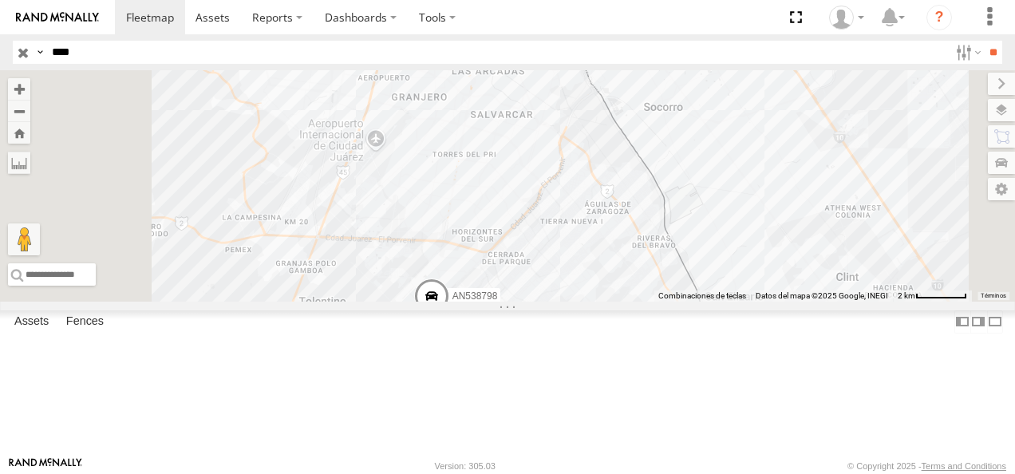
click at [0, 0] on div "8798" at bounding box center [0, 0] width 0 height 0
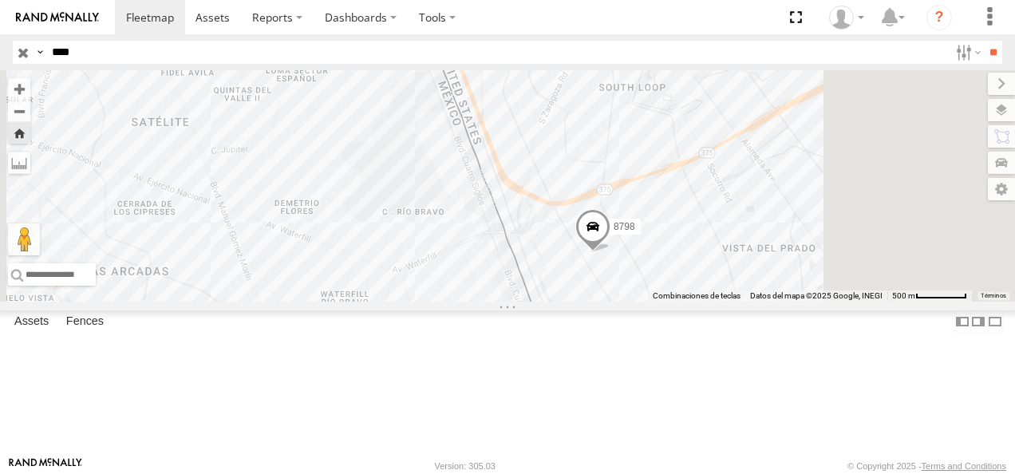
click at [0, 0] on div "8798" at bounding box center [0, 0] width 0 height 0
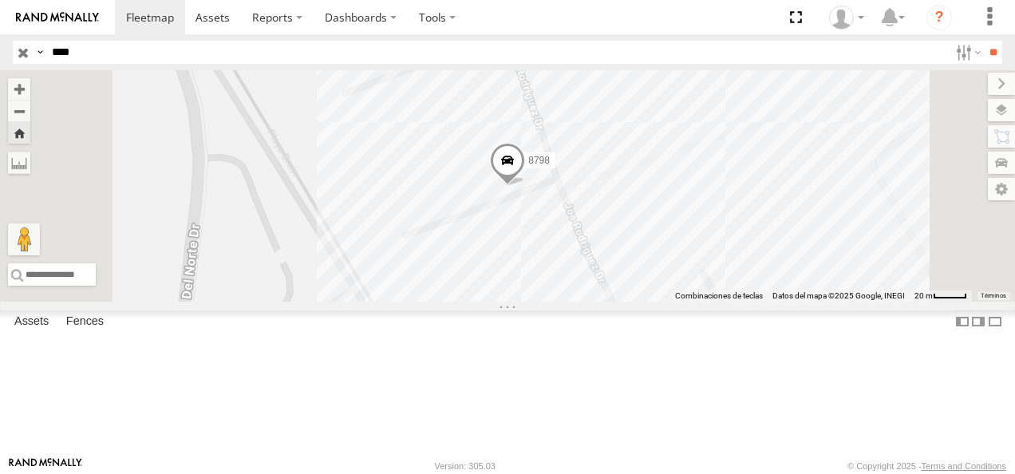
drag, startPoint x: 78, startPoint y: 61, endPoint x: 12, endPoint y: 80, distance: 68.9
click at [14, 77] on body at bounding box center [507, 237] width 1015 height 474
type input "****"
click at [984, 41] on input "**" at bounding box center [993, 52] width 18 height 23
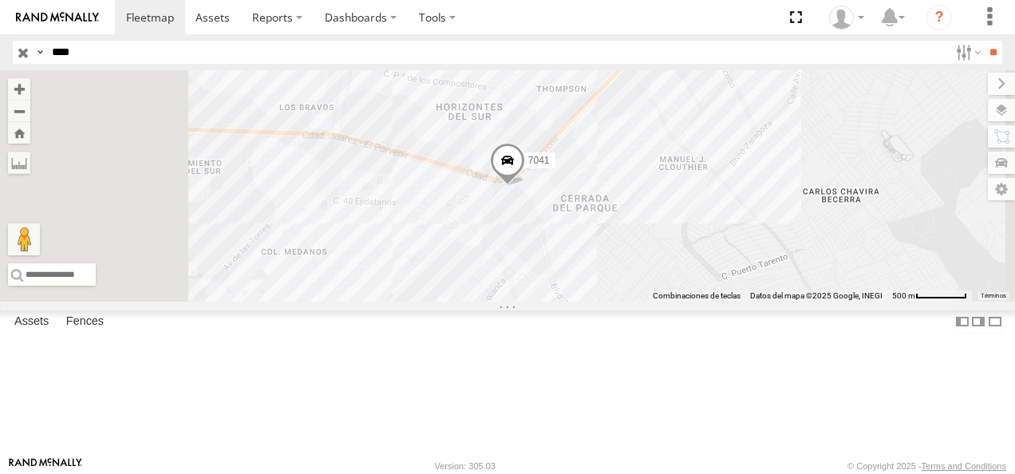
click at [984, 41] on input "**" at bounding box center [993, 52] width 18 height 23
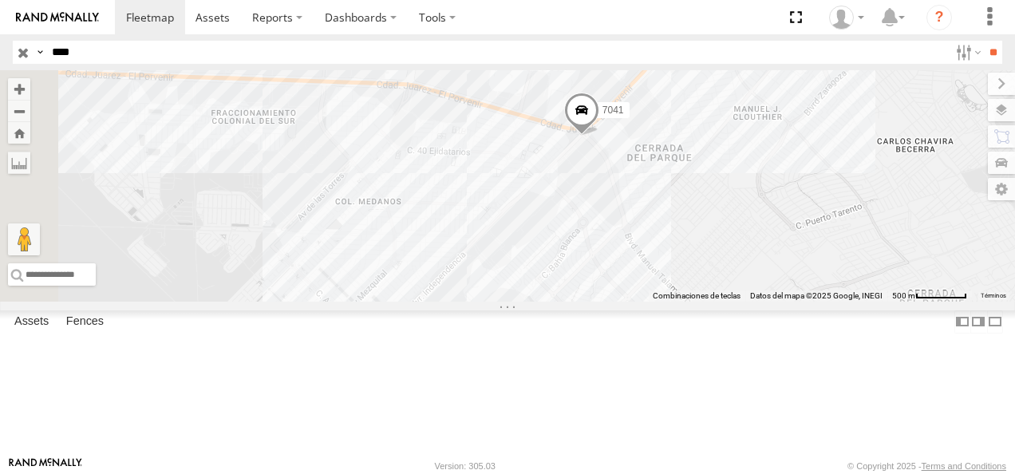
drag, startPoint x: 658, startPoint y: 279, endPoint x: 728, endPoint y: 286, distance: 70.5
click at [728, 286] on div "7041" at bounding box center [507, 185] width 1015 height 231
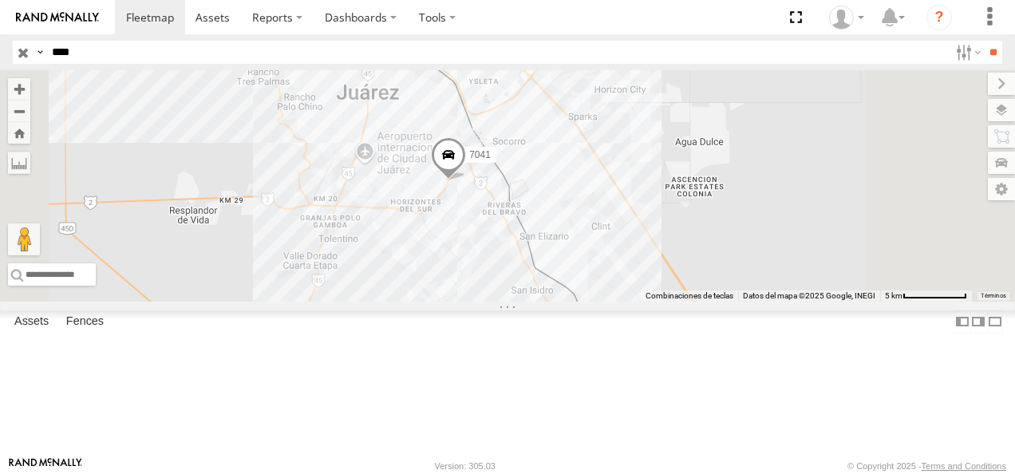
drag, startPoint x: 666, startPoint y: 257, endPoint x: 530, endPoint y: 353, distance: 166.7
click at [530, 302] on div "7041" at bounding box center [507, 185] width 1015 height 231
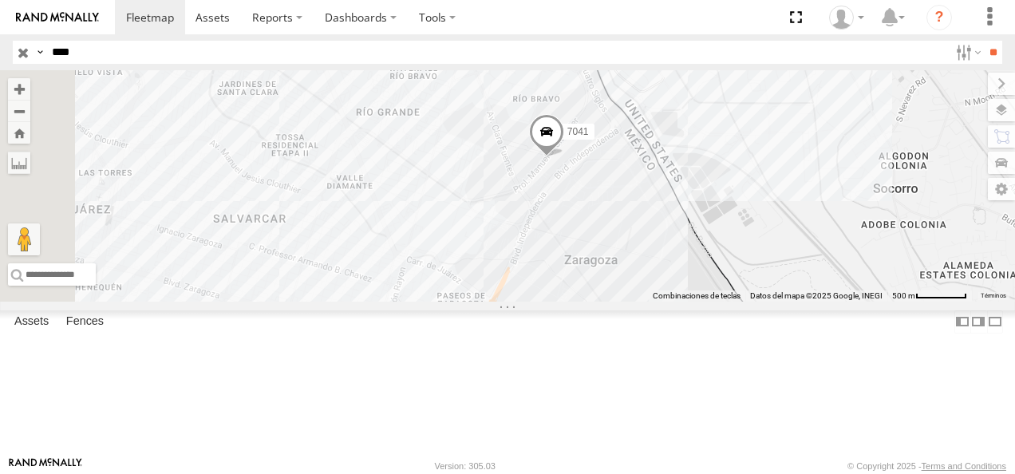
click at [619, 210] on div "7041" at bounding box center [507, 185] width 1015 height 231
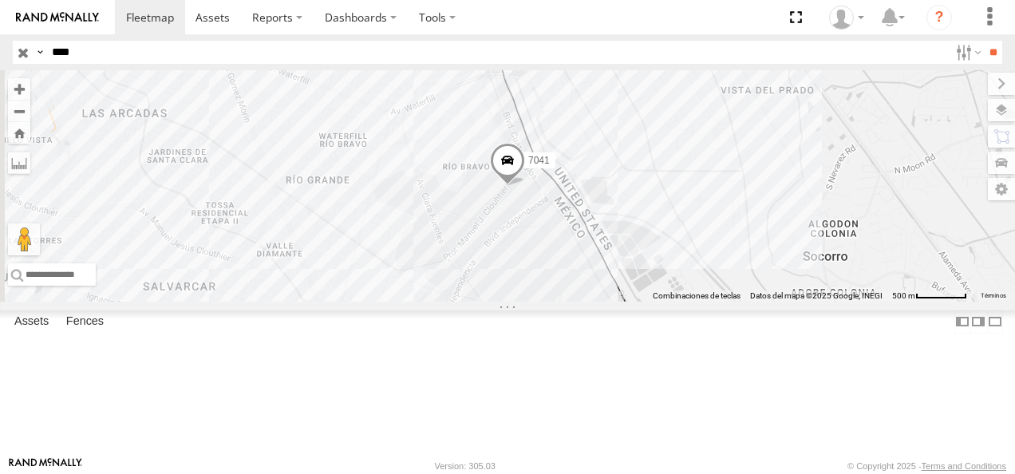
click at [69, 54] on input "****" at bounding box center [496, 52] width 903 height 23
click at [61, 50] on input "****" at bounding box center [496, 52] width 903 height 23
click at [525, 186] on span at bounding box center [507, 164] width 35 height 43
click at [80, 59] on input "text" at bounding box center [496, 52] width 903 height 23
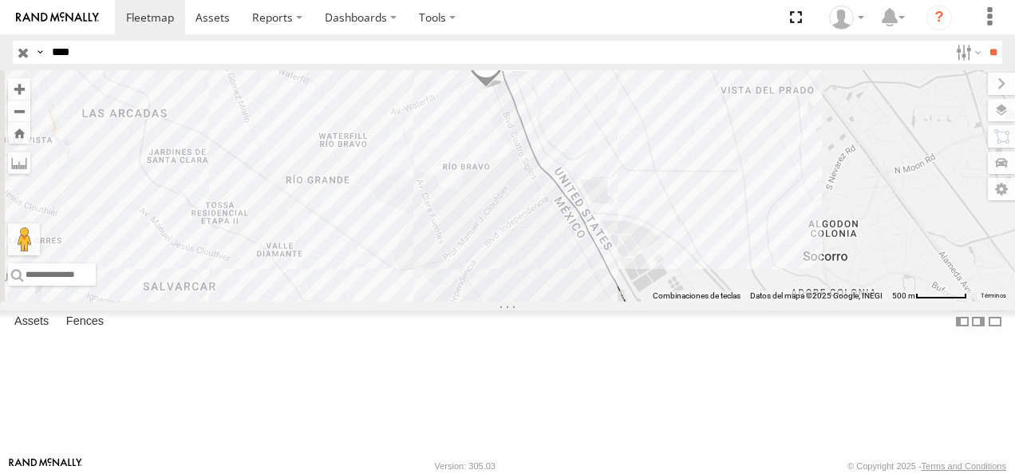
click at [984, 41] on input "**" at bounding box center [993, 52] width 18 height 23
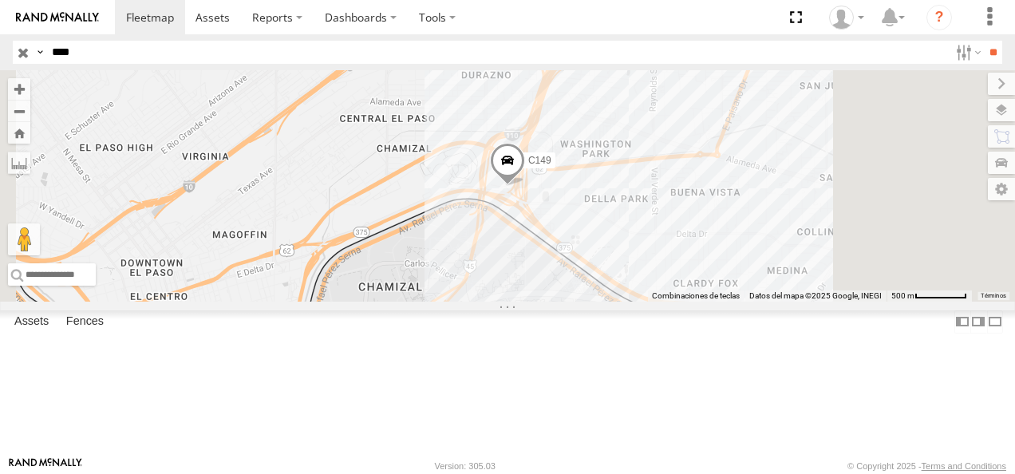
click at [0, 0] on div "C149" at bounding box center [0, 0] width 0 height 0
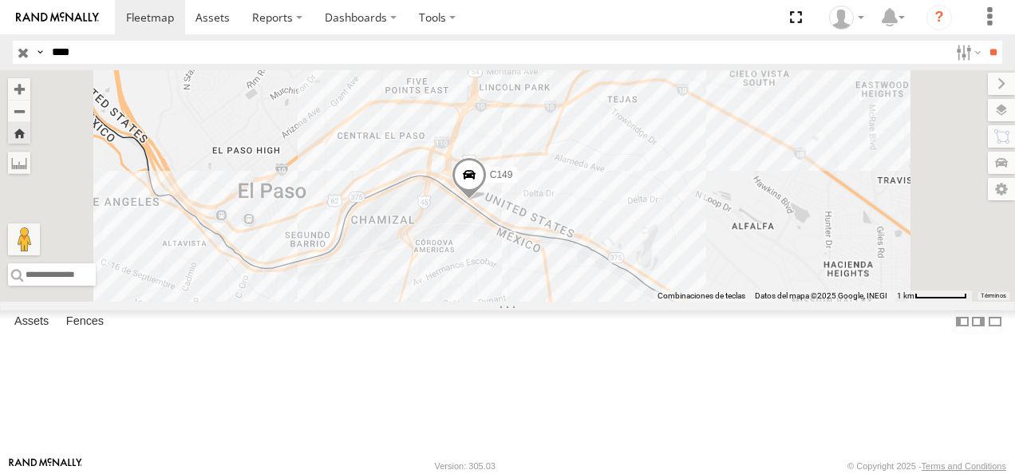
drag, startPoint x: 741, startPoint y: 360, endPoint x: 567, endPoint y: 288, distance: 188.2
click at [589, 302] on div "C149" at bounding box center [507, 185] width 1015 height 231
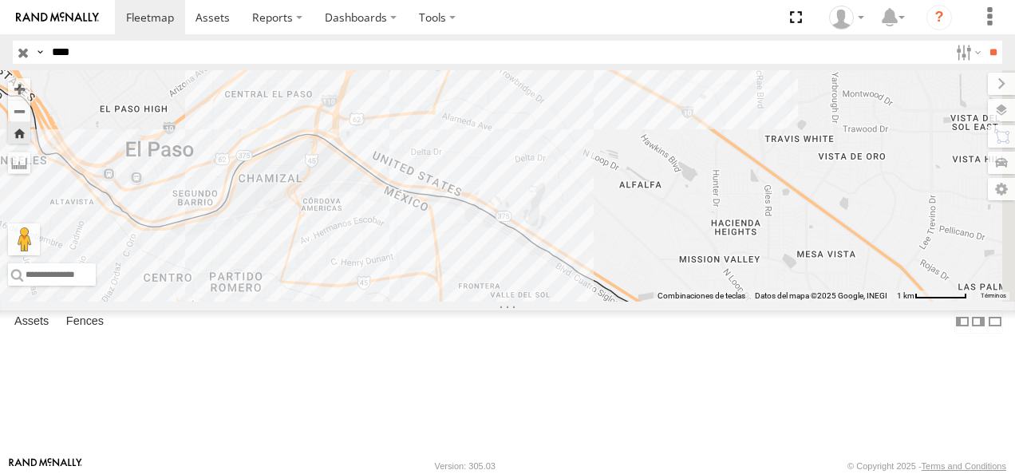
drag, startPoint x: 590, startPoint y: 306, endPoint x: 386, endPoint y: 159, distance: 250.9
click at [386, 159] on main "Para navegar por el mapa con gestos táctiles, tócalo dos veces, mantenlo pulsad…" at bounding box center [507, 263] width 1015 height 386
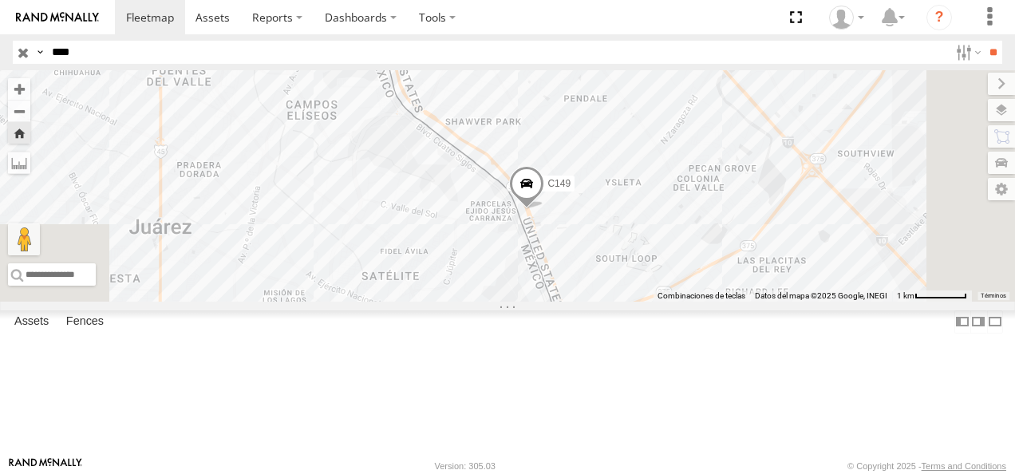
drag, startPoint x: 630, startPoint y: 234, endPoint x: 610, endPoint y: 174, distance: 63.3
click at [610, 176] on div "C149" at bounding box center [507, 185] width 1015 height 231
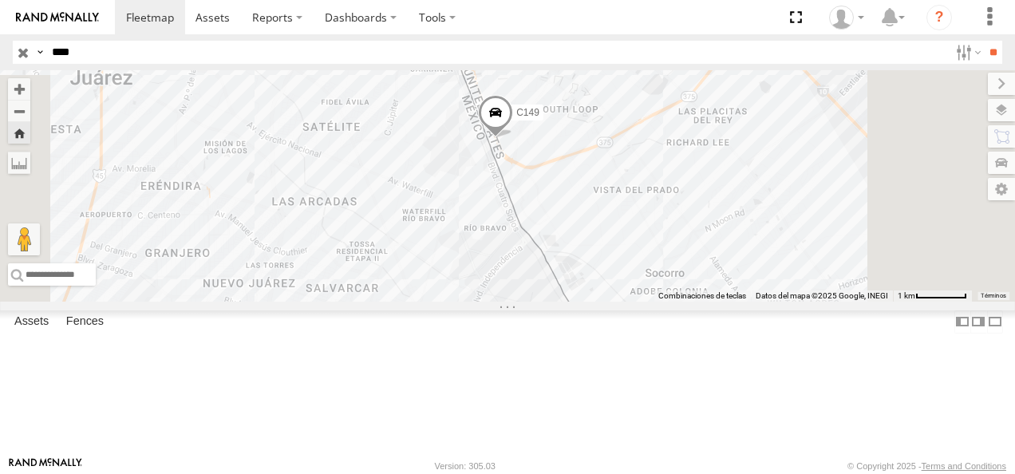
drag, startPoint x: 120, startPoint y: 56, endPoint x: 37, endPoint y: 48, distance: 83.4
click at [37, 48] on div "Search Query Asset ID Asset Label Registration Manufacturer Model VIN Job ID Dr…" at bounding box center [498, 52] width 971 height 23
click at [984, 41] on input "**" at bounding box center [993, 52] width 18 height 23
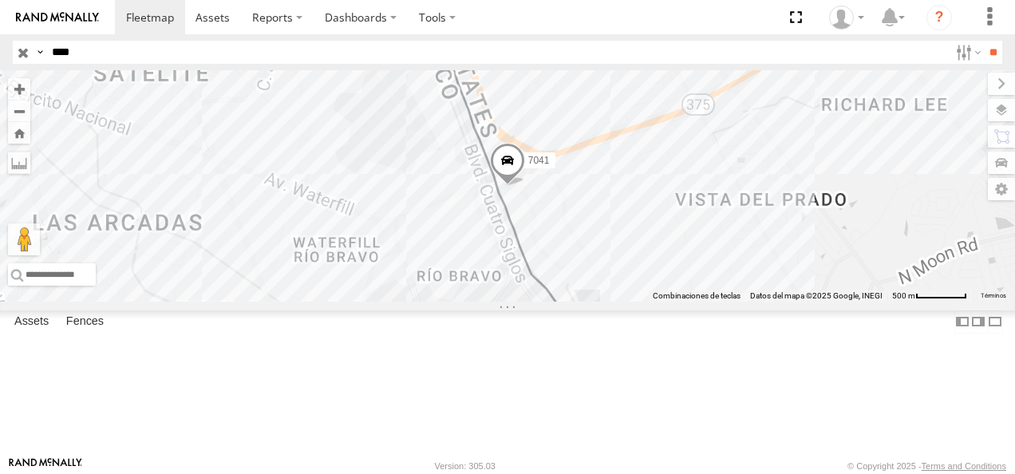
click at [0, 0] on div "[GEOGRAPHIC_DATA]" at bounding box center [0, 0] width 0 height 0
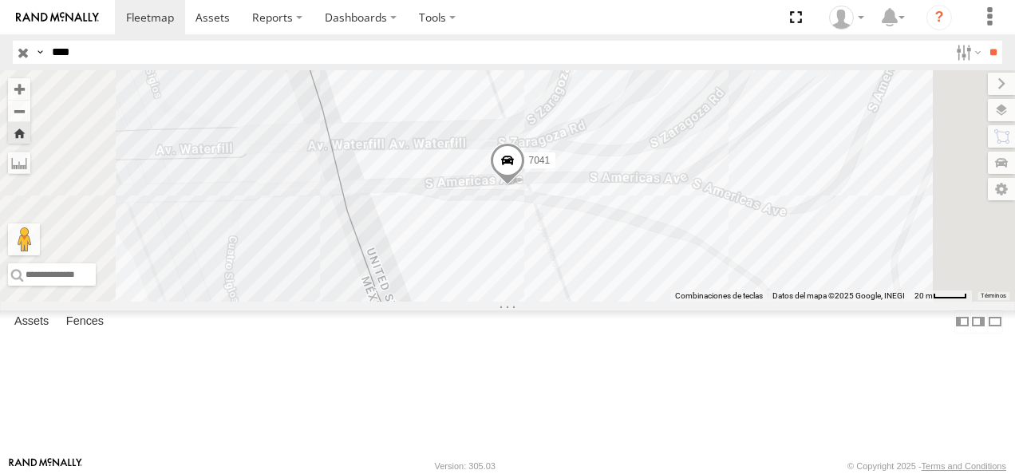
click at [0, 0] on div "7041 FLEX NORTE AD AMERICANA SERVICIO INTERNACIONAL DE ENLACE TERRESTRE SA 31.6…" at bounding box center [0, 0] width 0 height 0
click at [678, 285] on div "7041" at bounding box center [507, 185] width 1015 height 231
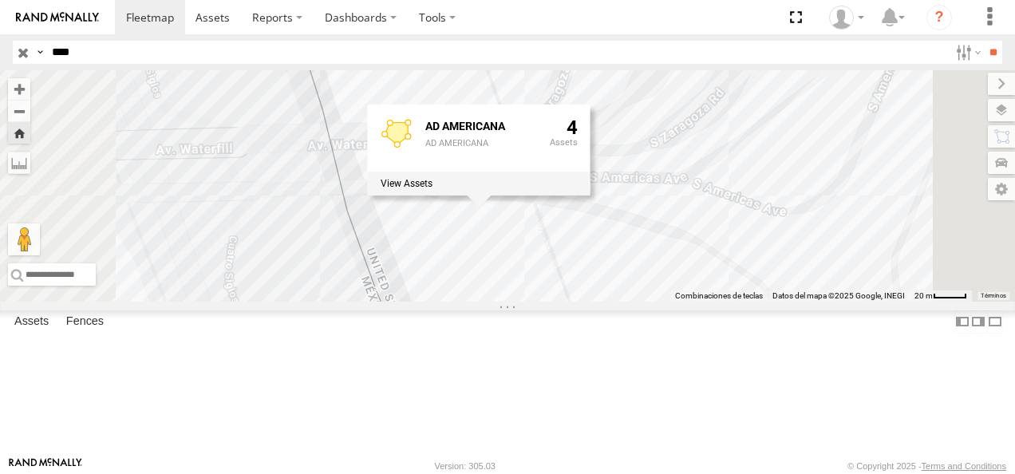
click at [787, 302] on div "7041 AD AMERICANA AD AMERICANA 4" at bounding box center [507, 185] width 1015 height 231
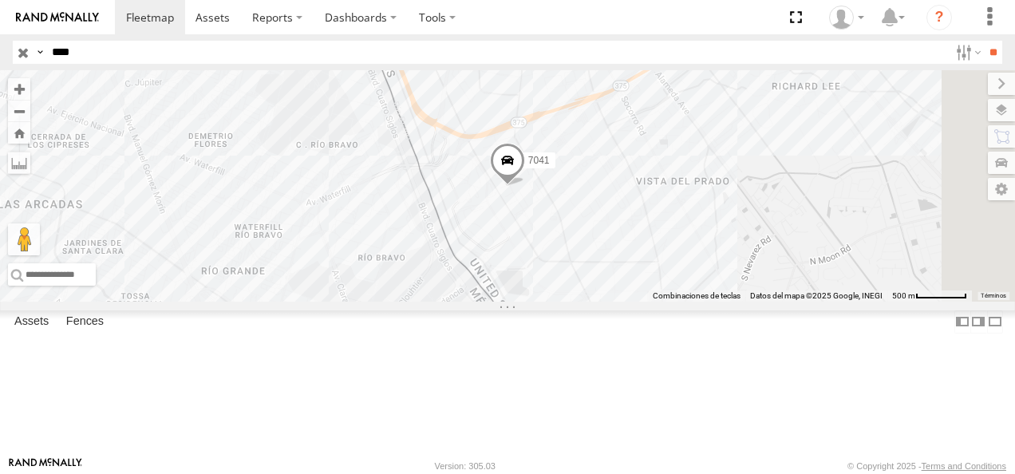
drag, startPoint x: 97, startPoint y: 53, endPoint x: 11, endPoint y: 54, distance: 86.2
click at [11, 54] on header "Search Query Asset ID Asset Label Registration Manufacturer Model VIN Job ID" at bounding box center [507, 52] width 1015 height 36
click at [984, 41] on input "**" at bounding box center [993, 52] width 18 height 23
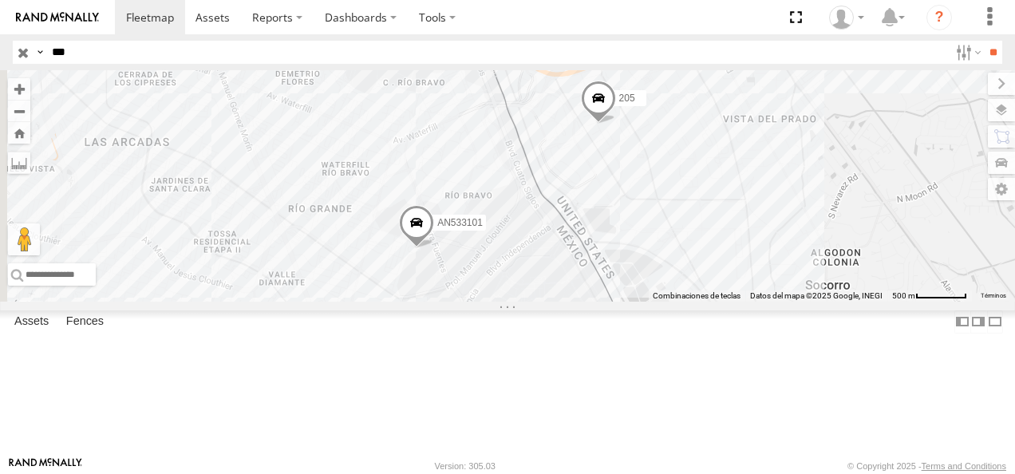
drag, startPoint x: 78, startPoint y: 49, endPoint x: -3, endPoint y: 57, distance: 81.8
click at [0, 57] on html at bounding box center [507, 237] width 1015 height 474
click at [984, 41] on input "**" at bounding box center [993, 52] width 18 height 23
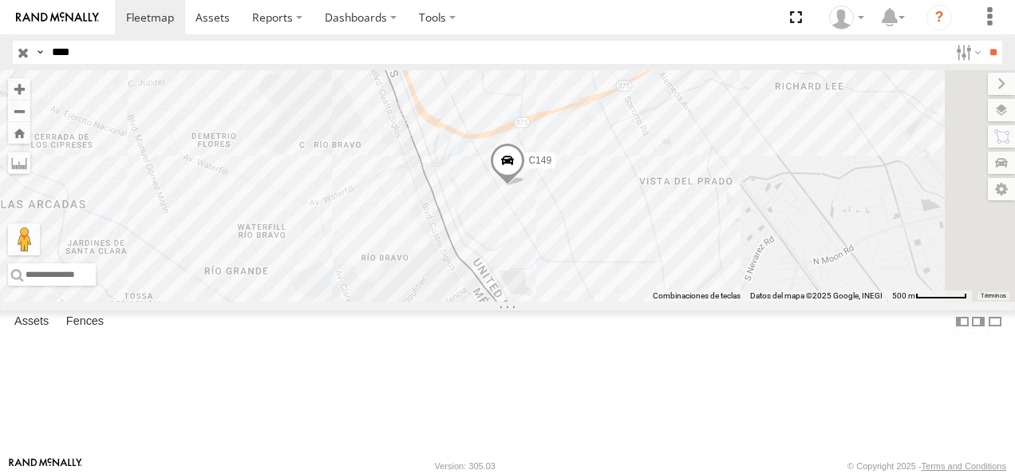
click at [0, 0] on div "C149" at bounding box center [0, 0] width 0 height 0
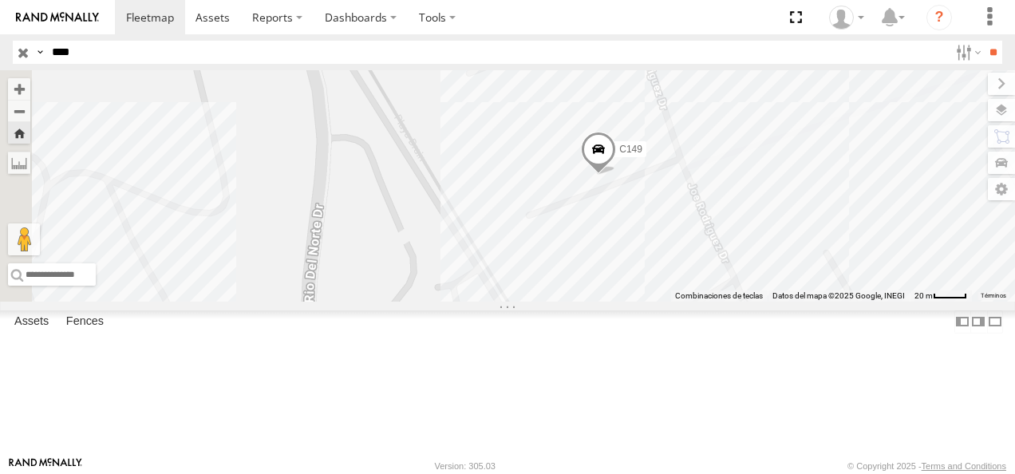
click at [662, 228] on div "C149" at bounding box center [507, 185] width 1015 height 231
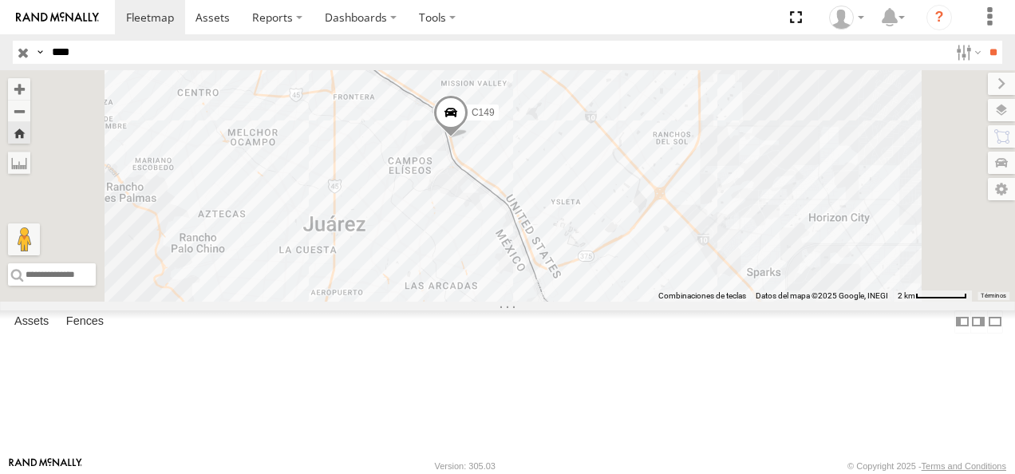
drag, startPoint x: 555, startPoint y: 151, endPoint x: 620, endPoint y: 260, distance: 127.4
click at [620, 260] on div "C149" at bounding box center [507, 185] width 1015 height 231
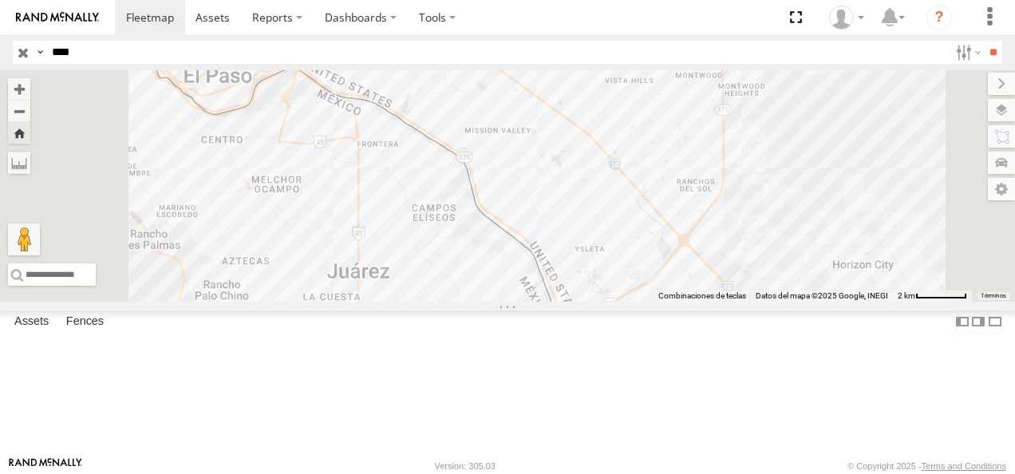
drag, startPoint x: 96, startPoint y: 53, endPoint x: 17, endPoint y: 64, distance: 79.8
click at [17, 64] on header "Search Query Asset ID Asset Label Registration Manufacturer Model VIN Job ID" at bounding box center [507, 52] width 1015 height 36
click at [984, 41] on input "**" at bounding box center [993, 52] width 18 height 23
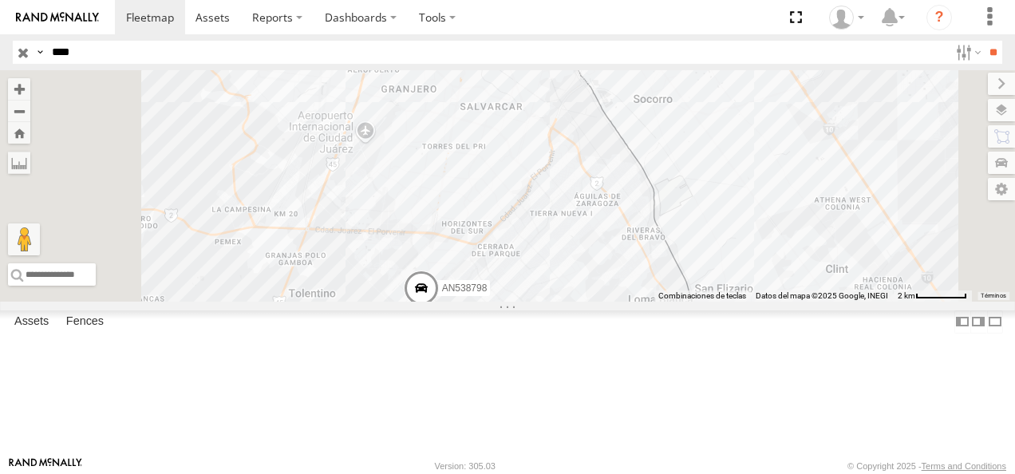
drag, startPoint x: 104, startPoint y: 46, endPoint x: 2, endPoint y: 49, distance: 101.4
click at [2, 49] on header "Search Query Asset ID Asset Label Registration Manufacturer Model VIN Job ID" at bounding box center [507, 52] width 1015 height 36
click at [984, 41] on input "**" at bounding box center [993, 52] width 18 height 23
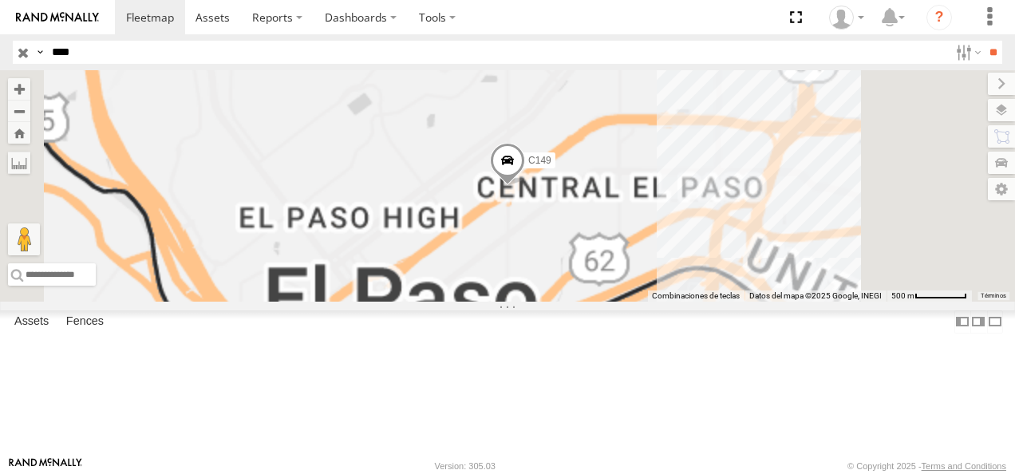
click at [0, 0] on div "Cruce" at bounding box center [0, 0] width 0 height 0
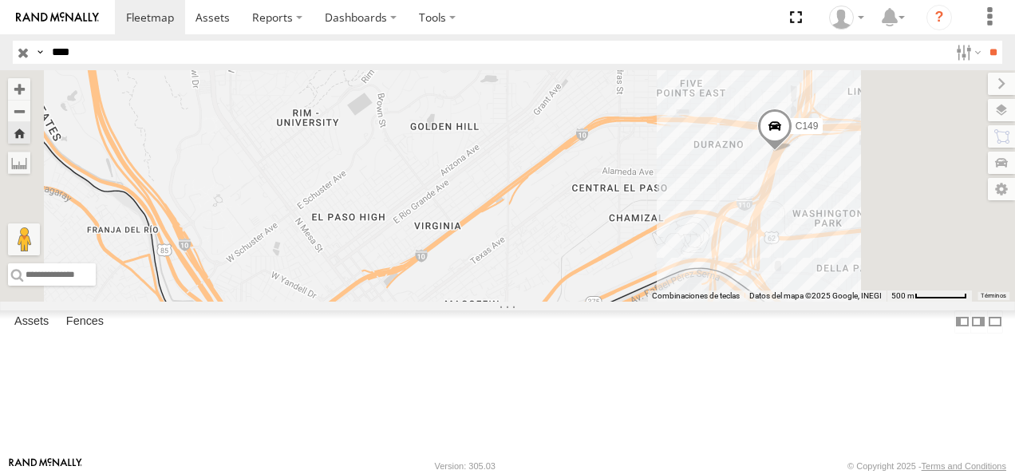
drag, startPoint x: 93, startPoint y: 57, endPoint x: 48, endPoint y: 56, distance: 44.7
click at [49, 57] on input "****" at bounding box center [496, 52] width 903 height 23
click at [984, 41] on input "**" at bounding box center [993, 52] width 18 height 23
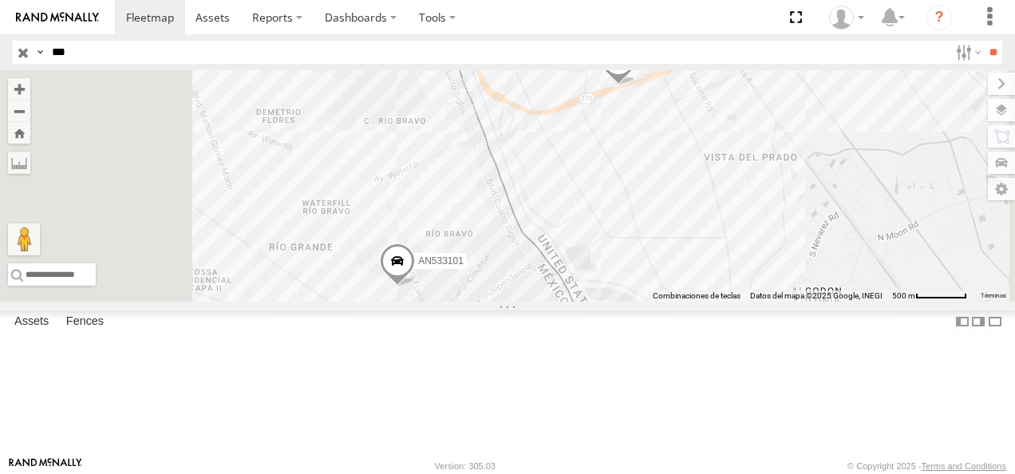
click at [0, 0] on div "Cruce" at bounding box center [0, 0] width 0 height 0
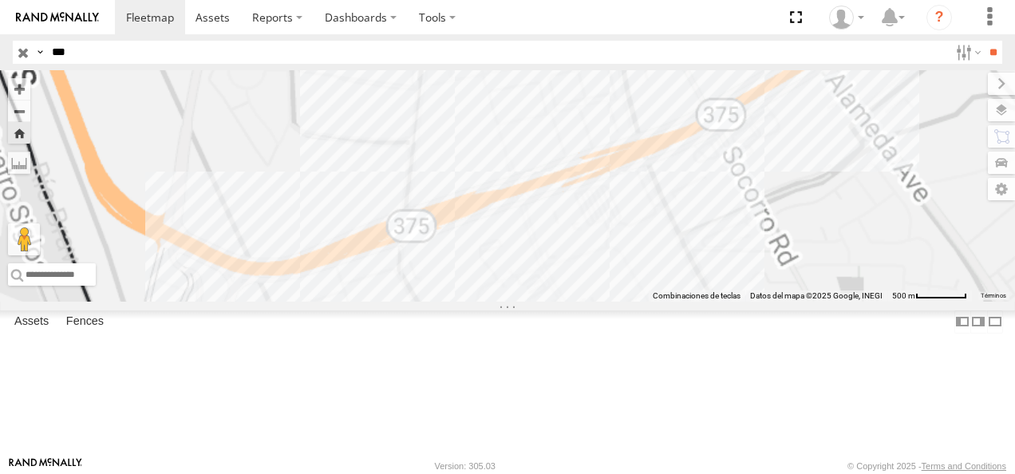
drag, startPoint x: 78, startPoint y: 43, endPoint x: 30, endPoint y: 53, distance: 48.8
click at [30, 53] on div "Search Query Asset ID Asset Label Registration Manufacturer Model VIN Job ID Dr…" at bounding box center [498, 52] width 971 height 23
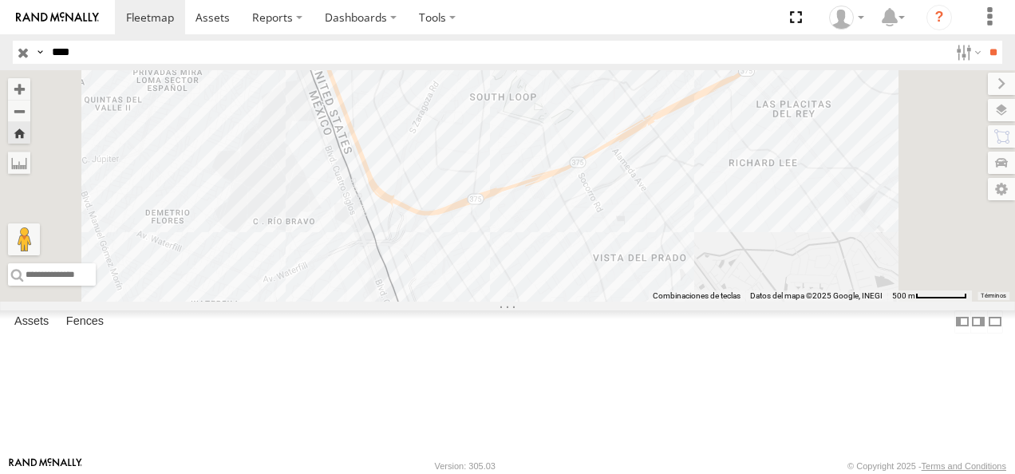
click at [984, 41] on input "**" at bounding box center [993, 52] width 18 height 23
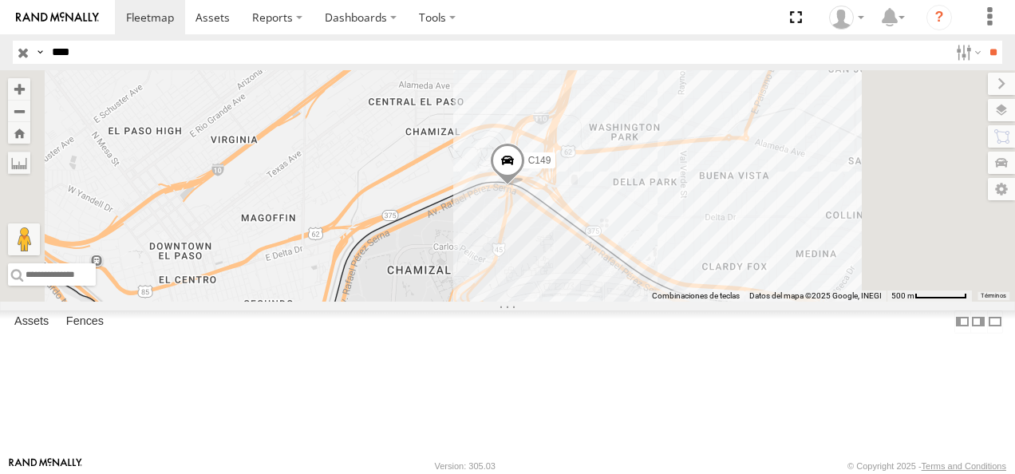
click at [0, 0] on div "Cruce" at bounding box center [0, 0] width 0 height 0
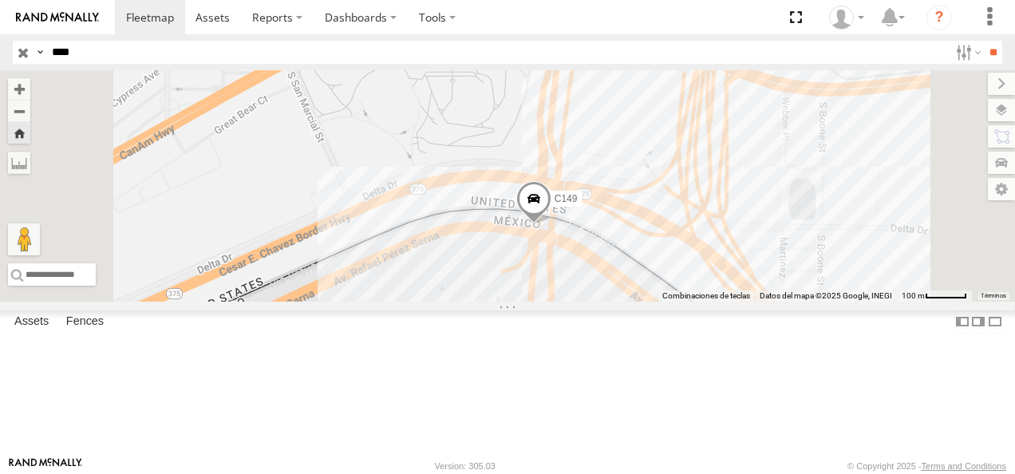
drag, startPoint x: 94, startPoint y: 51, endPoint x: 0, endPoint y: 54, distance: 94.2
click at [0, 54] on header "Search Query Asset ID Asset Label Registration Manufacturer Model VIN Job ID" at bounding box center [507, 52] width 1015 height 36
click at [984, 41] on input "**" at bounding box center [993, 52] width 18 height 23
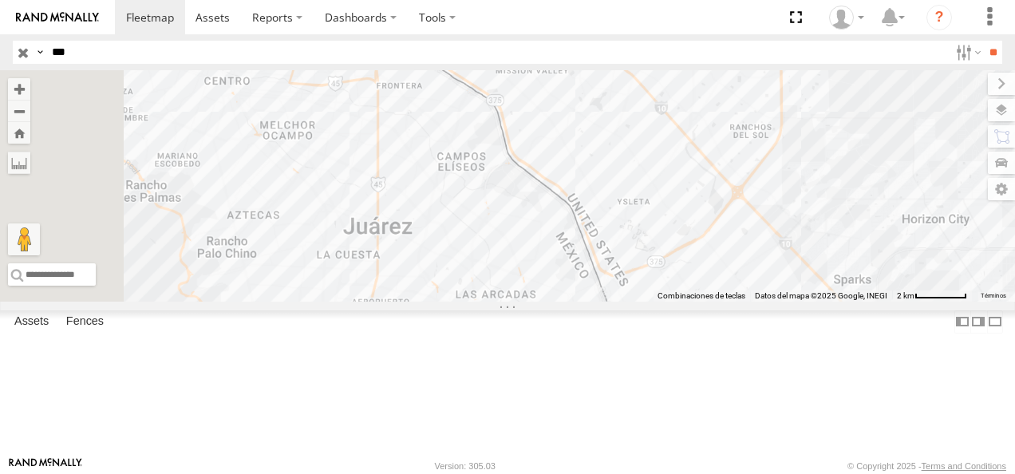
click at [0, 0] on div "205" at bounding box center [0, 0] width 0 height 0
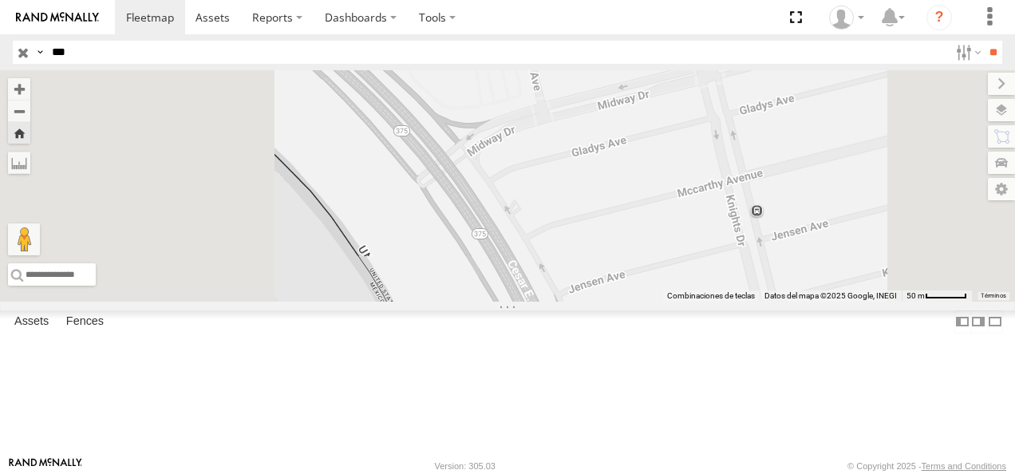
drag, startPoint x: 512, startPoint y: 226, endPoint x: 717, endPoint y: 311, distance: 222.9
click at [717, 302] on div "205" at bounding box center [507, 185] width 1015 height 231
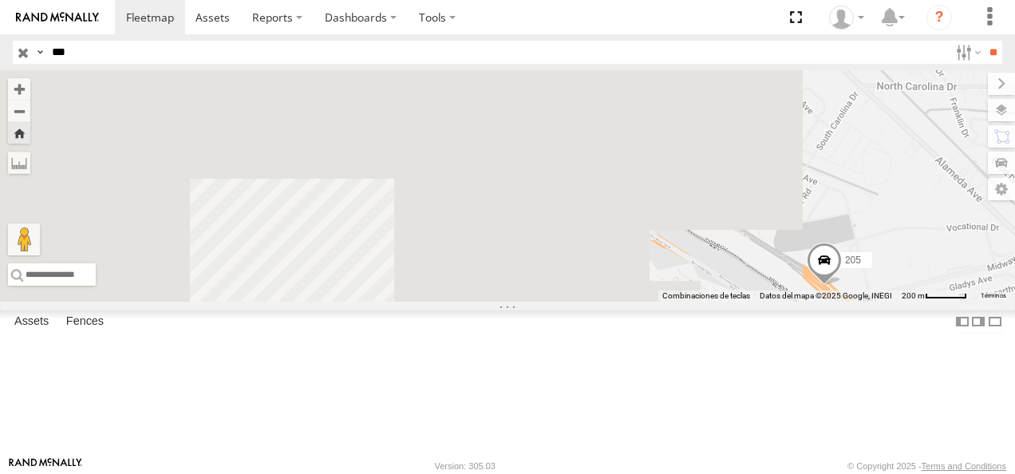
drag, startPoint x: 611, startPoint y: 300, endPoint x: 871, endPoint y: 369, distance: 269.3
click at [871, 302] on div "205" at bounding box center [507, 185] width 1015 height 231
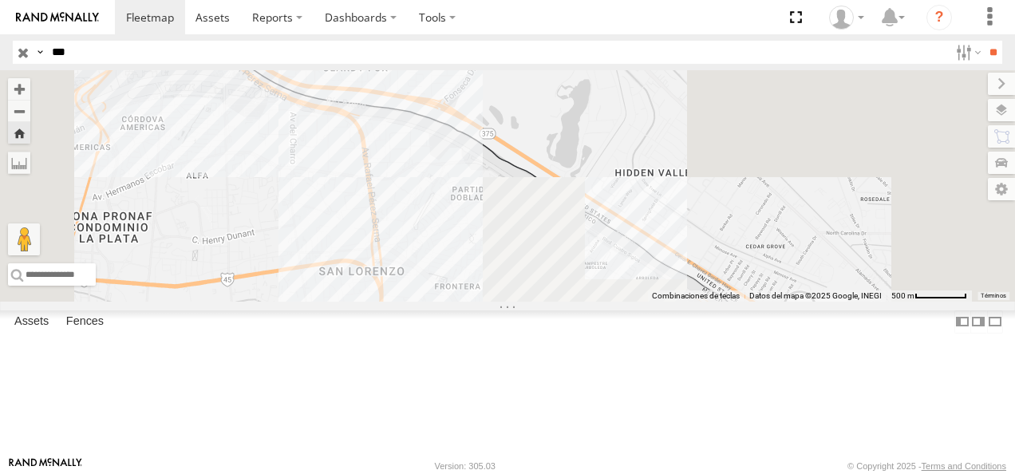
drag, startPoint x: 628, startPoint y: 295, endPoint x: 638, endPoint y: 335, distance: 41.2
click at [638, 302] on div "205" at bounding box center [507, 185] width 1015 height 231
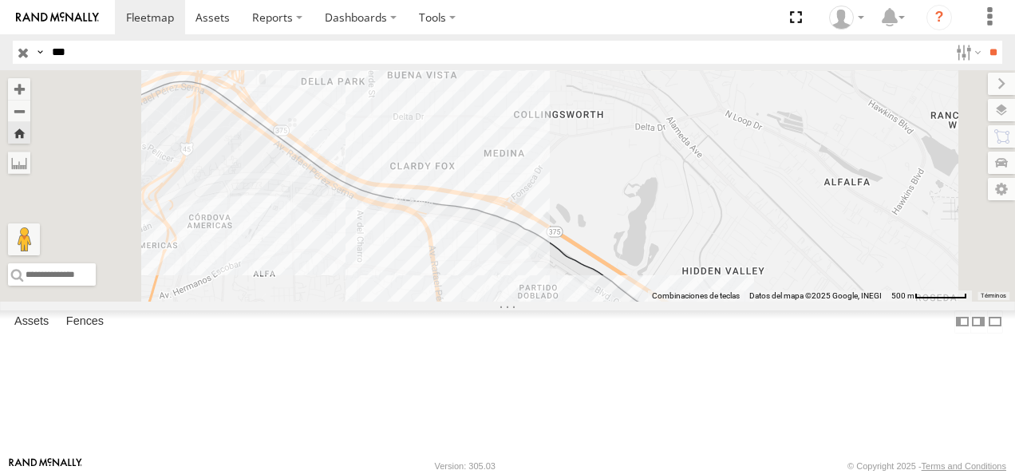
drag, startPoint x: 591, startPoint y: 255, endPoint x: 661, endPoint y: 358, distance: 124.2
click at [661, 302] on div "205" at bounding box center [507, 185] width 1015 height 231
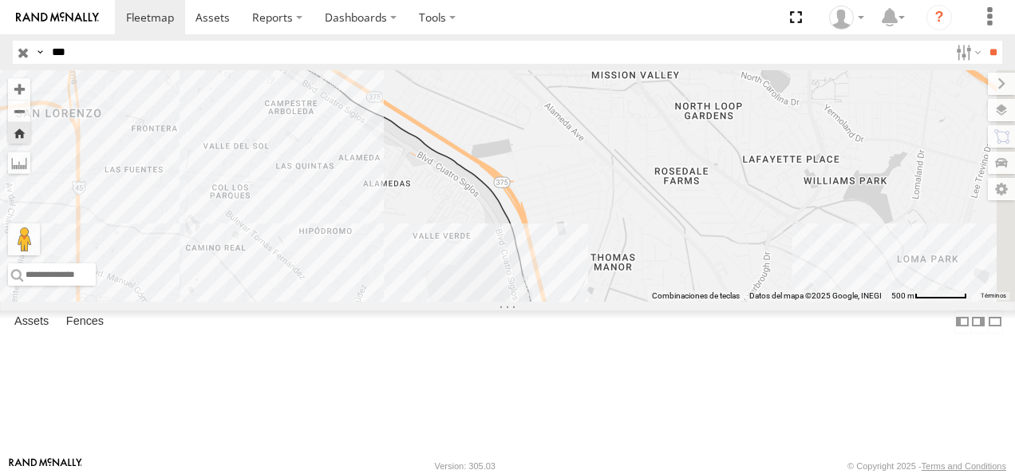
drag, startPoint x: 104, startPoint y: 60, endPoint x: -3, endPoint y: 49, distance: 107.4
click at [0, 49] on html at bounding box center [507, 237] width 1015 height 474
click at [984, 41] on input "**" at bounding box center [993, 52] width 18 height 23
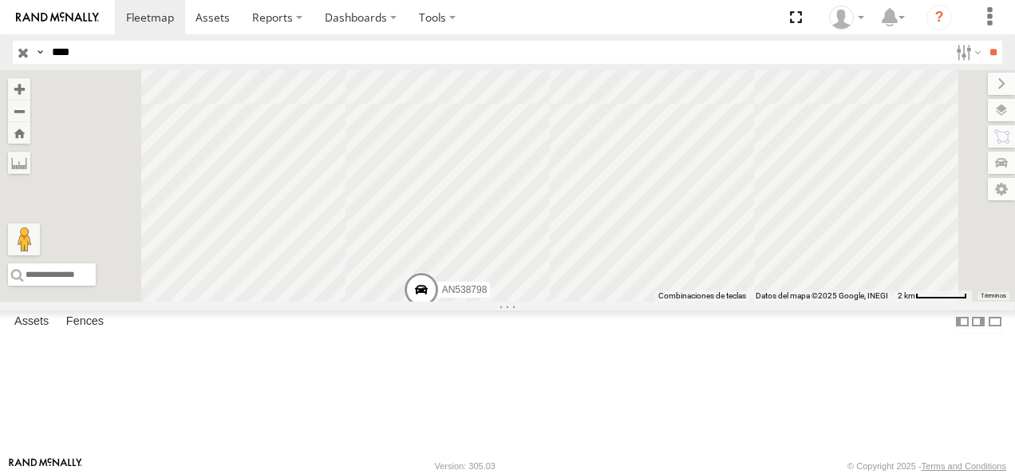
click at [0, 0] on div "8798" at bounding box center [0, 0] width 0 height 0
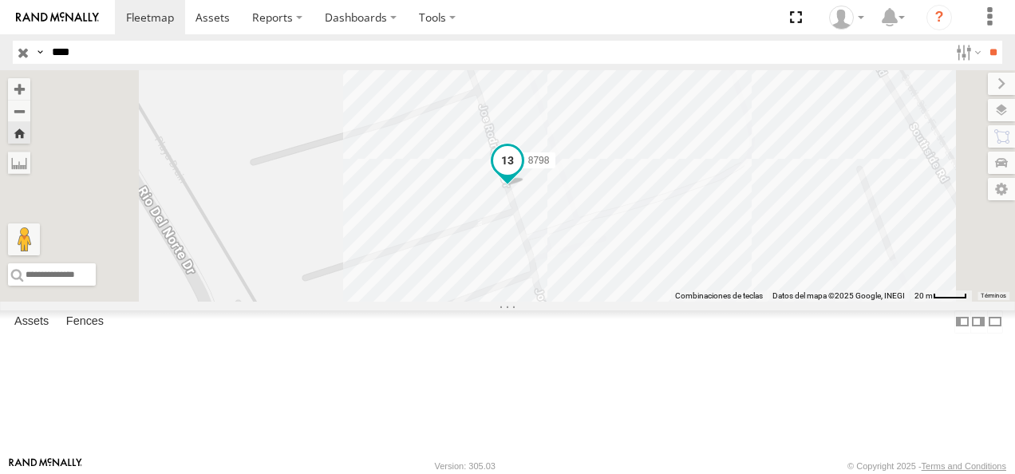
click at [522, 175] on span at bounding box center [507, 160] width 29 height 29
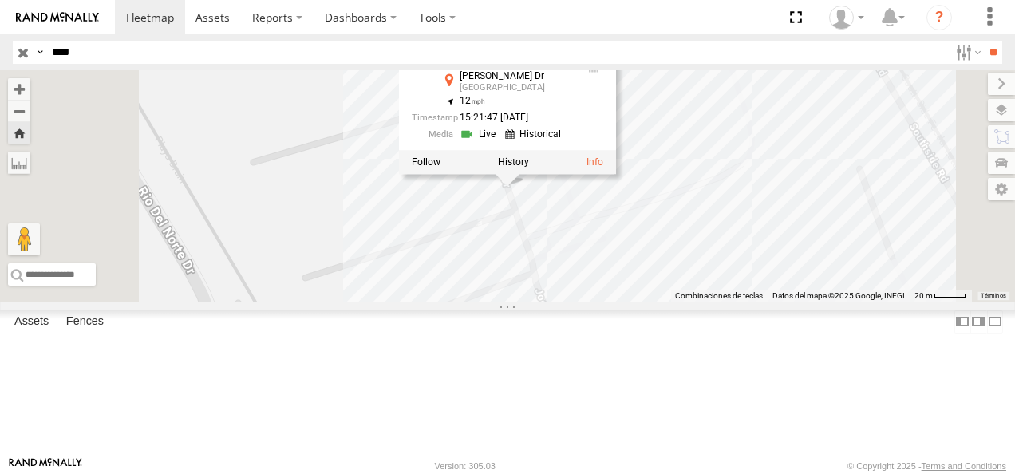
click at [673, 286] on div "8798 8798 FLEX NORTE Joe Rodriguez Dr El Paso 31.67076 , -106.3287 12 15:21:47 …" at bounding box center [507, 185] width 1015 height 231
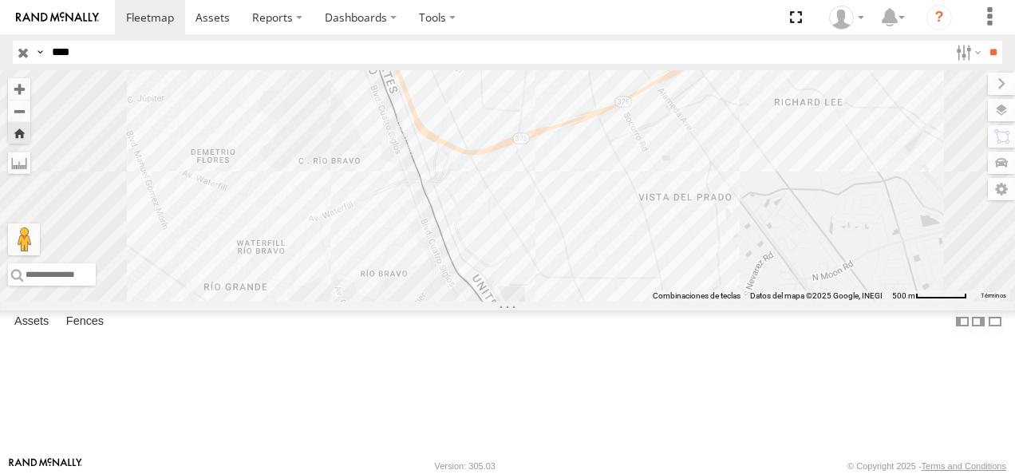
drag, startPoint x: 93, startPoint y: 57, endPoint x: 3, endPoint y: 65, distance: 89.8
click at [3, 65] on header "Search Query Asset ID Asset Label Registration Manufacturer Model VIN Job ID" at bounding box center [507, 52] width 1015 height 36
click at [984, 41] on input "**" at bounding box center [993, 52] width 18 height 23
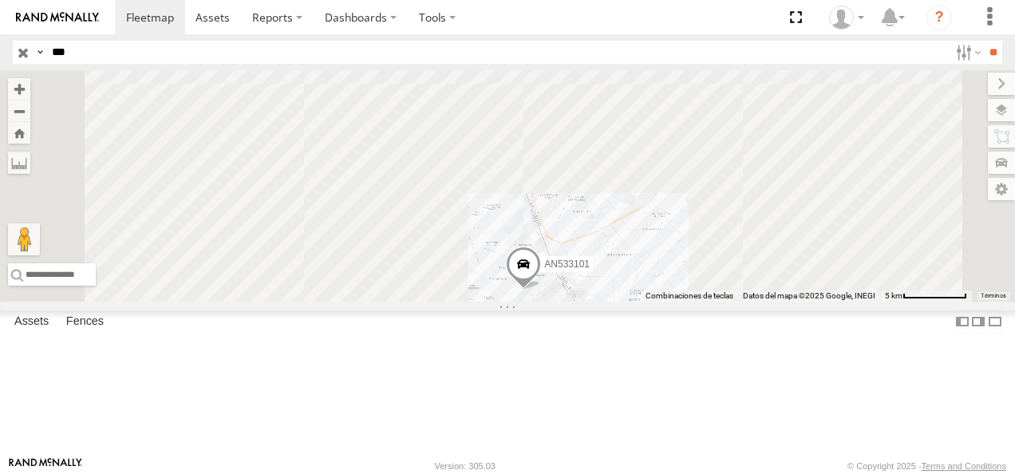
click at [0, 0] on div "205 Cruce Gateway Blvd N Austin Terrace 31.8001 -106.4405 Video" at bounding box center [0, 0] width 0 height 0
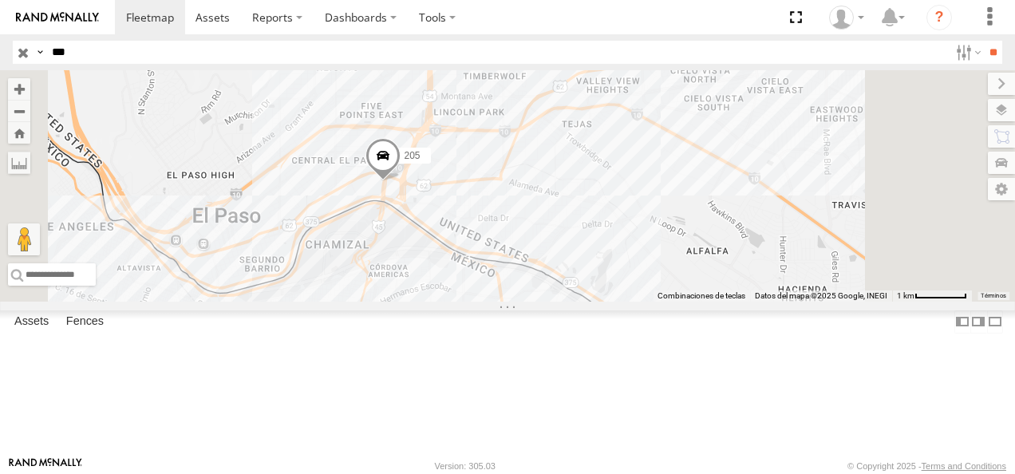
drag, startPoint x: 646, startPoint y: 96, endPoint x: 595, endPoint y: 308, distance: 218.3
click at [595, 302] on div "205 AN533101" at bounding box center [507, 185] width 1015 height 231
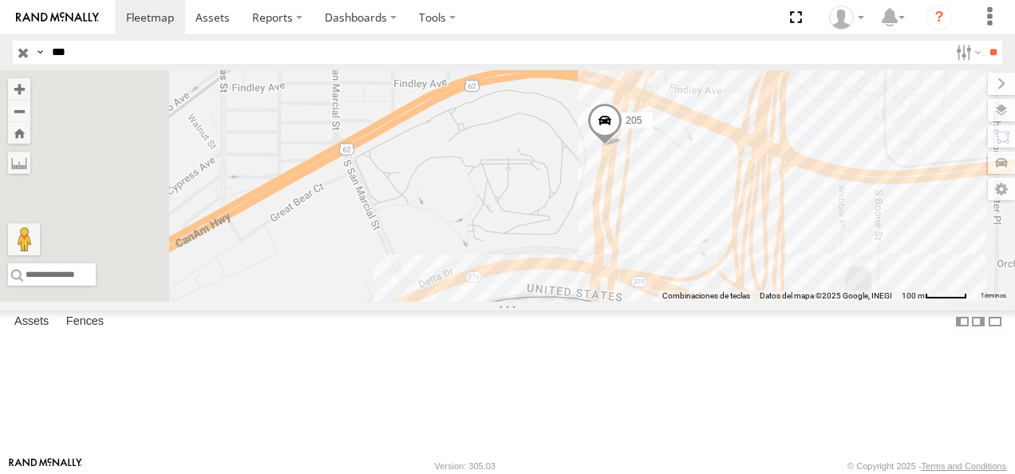
drag, startPoint x: 525, startPoint y: 235, endPoint x: 873, endPoint y: 271, distance: 349.9
click at [873, 271] on div "205 AN533101" at bounding box center [507, 185] width 1015 height 231
drag, startPoint x: 108, startPoint y: 53, endPoint x: 27, endPoint y: 53, distance: 80.6
click at [27, 53] on div "Search Query Asset ID Asset Label Registration Manufacturer Model VIN Job ID Dr…" at bounding box center [498, 52] width 971 height 23
click at [984, 41] on input "**" at bounding box center [993, 52] width 18 height 23
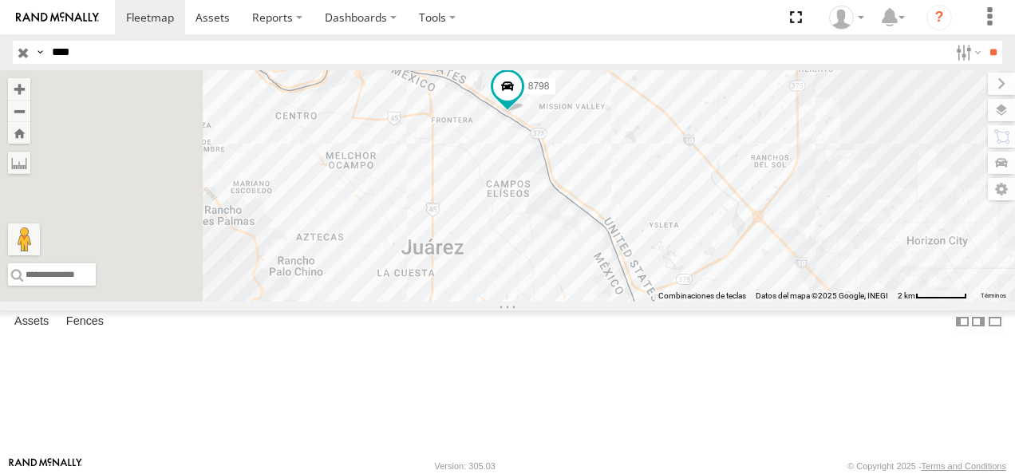
drag, startPoint x: 644, startPoint y: 135, endPoint x: 697, endPoint y: 384, distance: 254.5
click at [697, 302] on div "8798 AN538798" at bounding box center [507, 185] width 1015 height 231
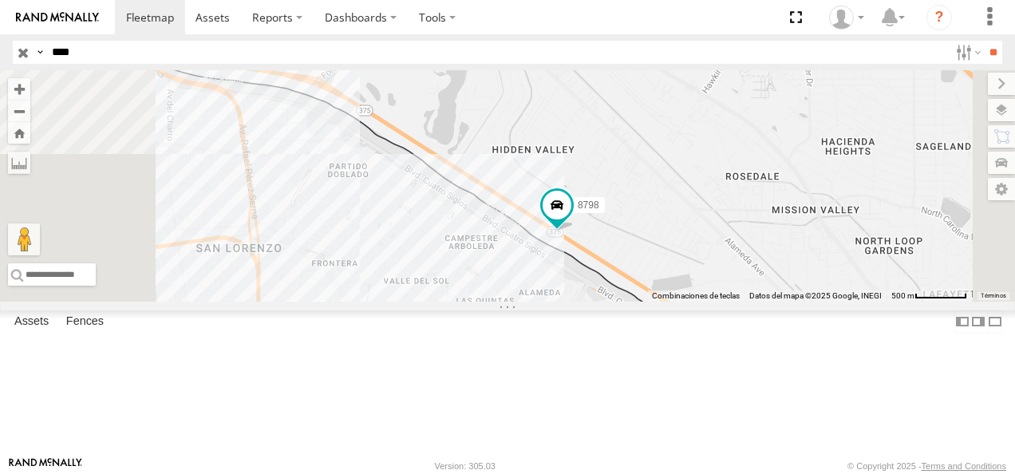
drag, startPoint x: 718, startPoint y: 258, endPoint x: 723, endPoint y: 307, distance: 49.7
click at [723, 302] on div "8798 AN538798" at bounding box center [507, 185] width 1015 height 231
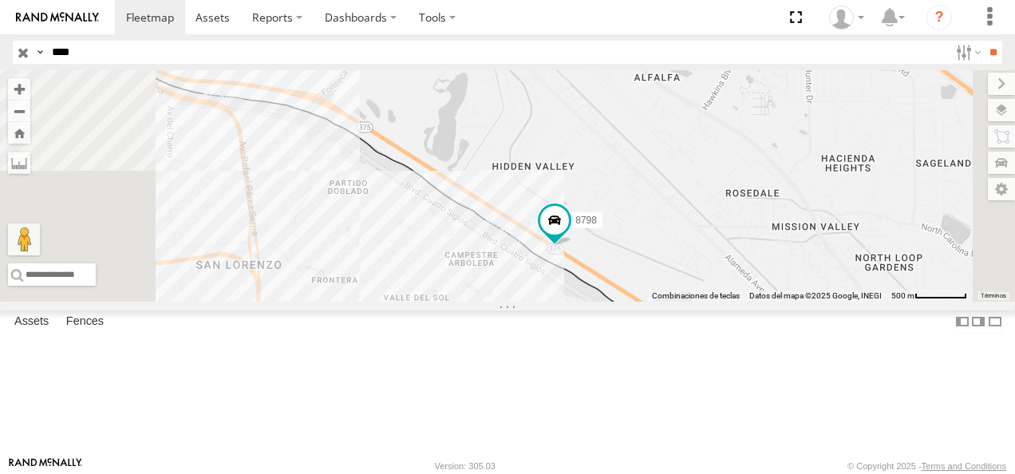
drag, startPoint x: 94, startPoint y: 49, endPoint x: -2, endPoint y: 47, distance: 95.8
click at [0, 47] on html at bounding box center [507, 237] width 1015 height 474
type input "*"
type input "***"
click at [984, 41] on input "**" at bounding box center [993, 52] width 18 height 23
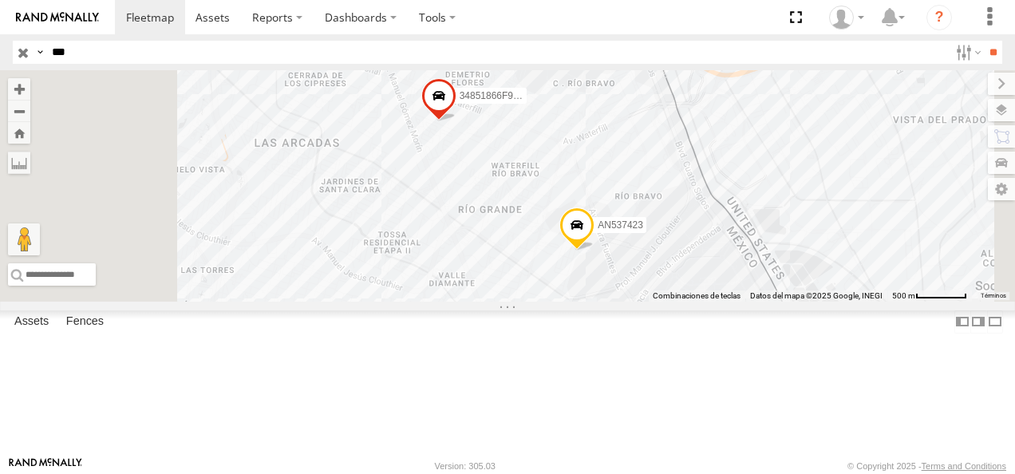
drag, startPoint x: 97, startPoint y: 56, endPoint x: 3, endPoint y: 54, distance: 93.4
click at [3, 54] on header "Search Query Asset ID Asset Label Registration Manufacturer Model VIN Job ID" at bounding box center [507, 52] width 1015 height 36
click at [67, 52] on input "text" at bounding box center [496, 52] width 903 height 23
click at [984, 41] on input "**" at bounding box center [993, 52] width 18 height 23
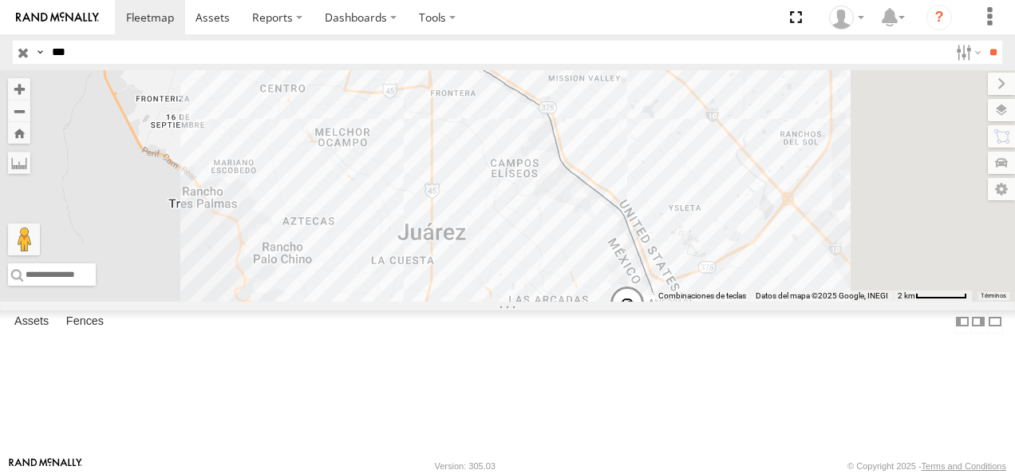
click at [0, 0] on div "Cruce" at bounding box center [0, 0] width 0 height 0
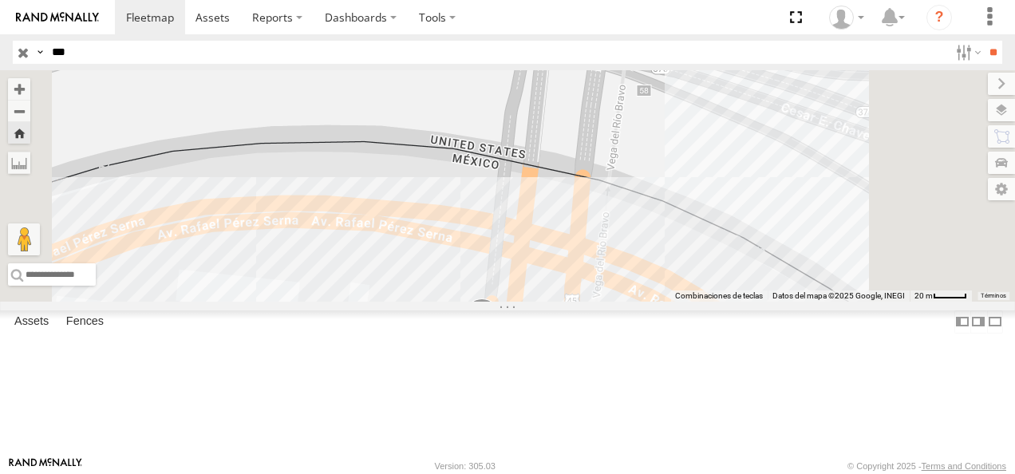
drag, startPoint x: 91, startPoint y: 50, endPoint x: 36, endPoint y: 59, distance: 55.8
click at [36, 59] on div "Search Query Asset ID Asset Label Registration Manufacturer Model VIN Job ID Dr…" at bounding box center [498, 52] width 971 height 23
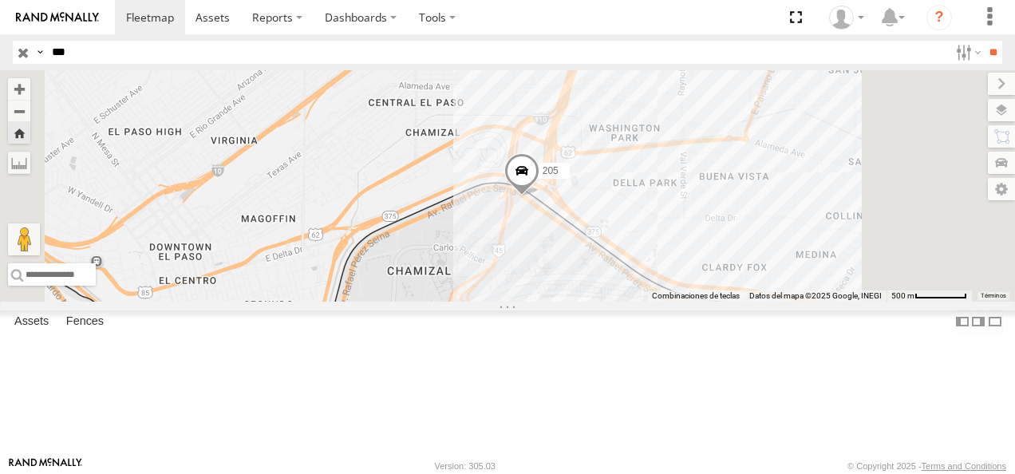
click at [984, 41] on input "**" at bounding box center [993, 52] width 18 height 23
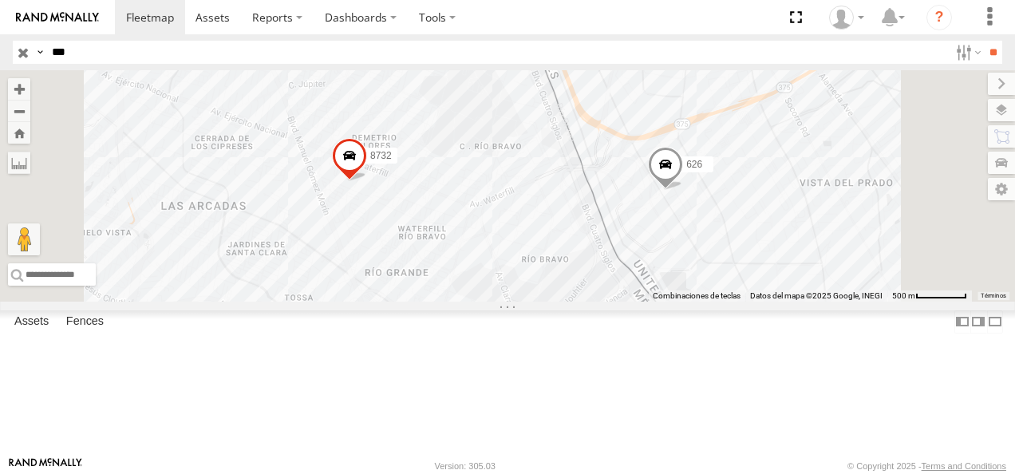
click at [0, 0] on div "FLEX NORTE" at bounding box center [0, 0] width 0 height 0
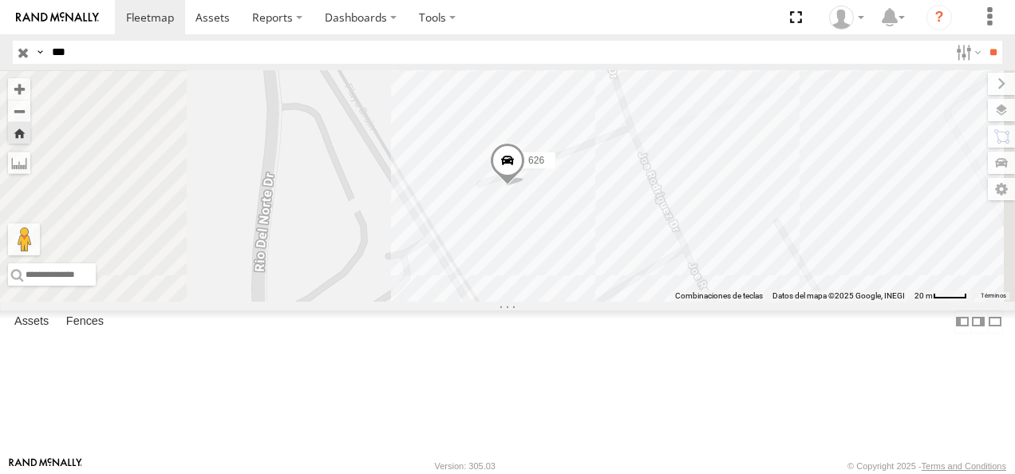
click at [525, 186] on span at bounding box center [507, 164] width 35 height 43
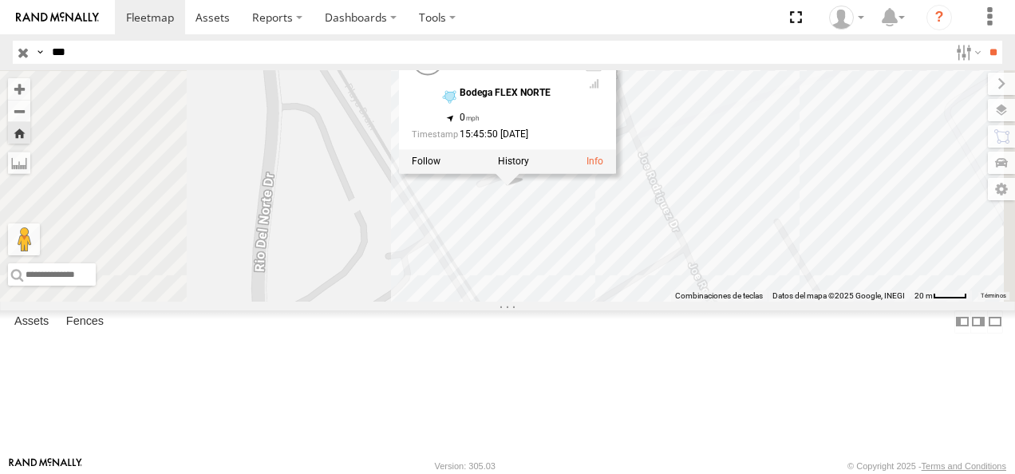
click at [656, 289] on div "626 626 FLEX NORTE Bodega FLEX NORTE 31.66909 , -106.32902 0 15:45:50 08/18/2025" at bounding box center [507, 185] width 1015 height 231
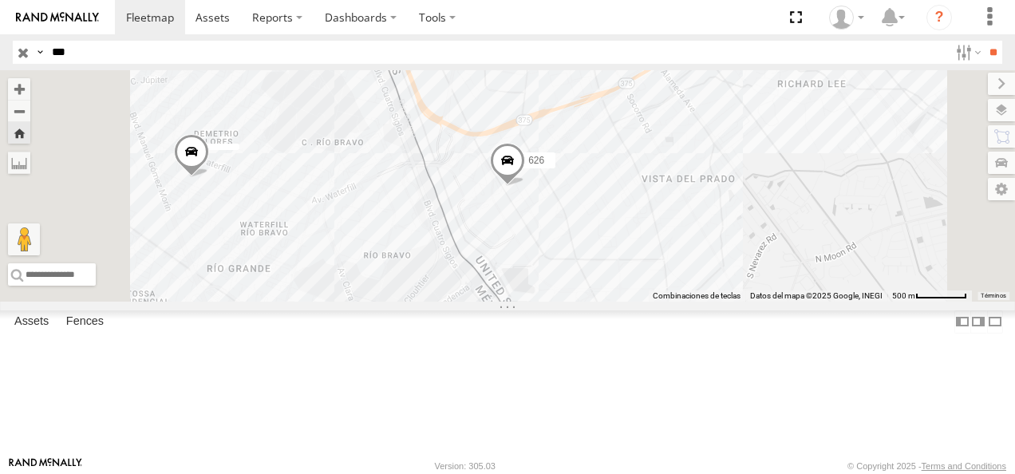
drag, startPoint x: 103, startPoint y: 50, endPoint x: 36, endPoint y: 54, distance: 67.2
click at [38, 49] on div "Search Query Asset ID Asset Label Registration Manufacturer Model VIN Job ID Dr…" at bounding box center [498, 52] width 971 height 23
click at [984, 41] on input "**" at bounding box center [993, 52] width 18 height 23
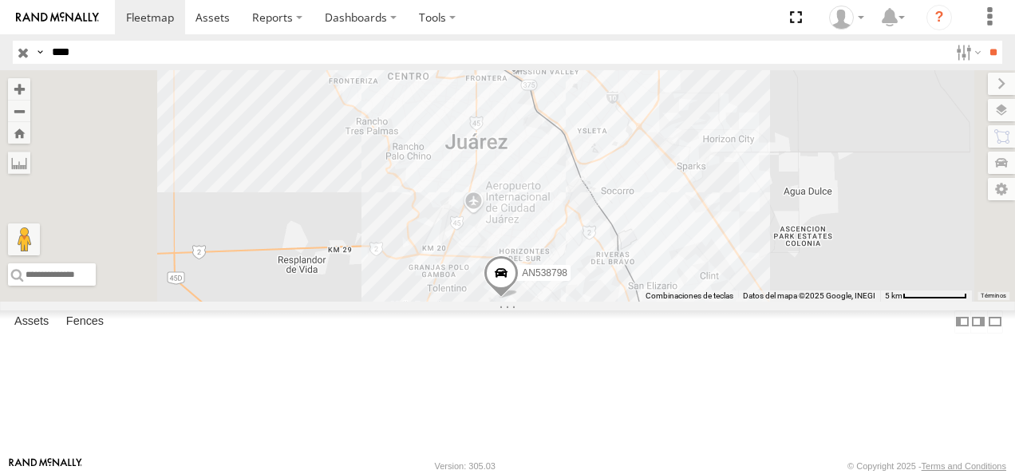
click at [0, 0] on div "FLEX NORTE" at bounding box center [0, 0] width 0 height 0
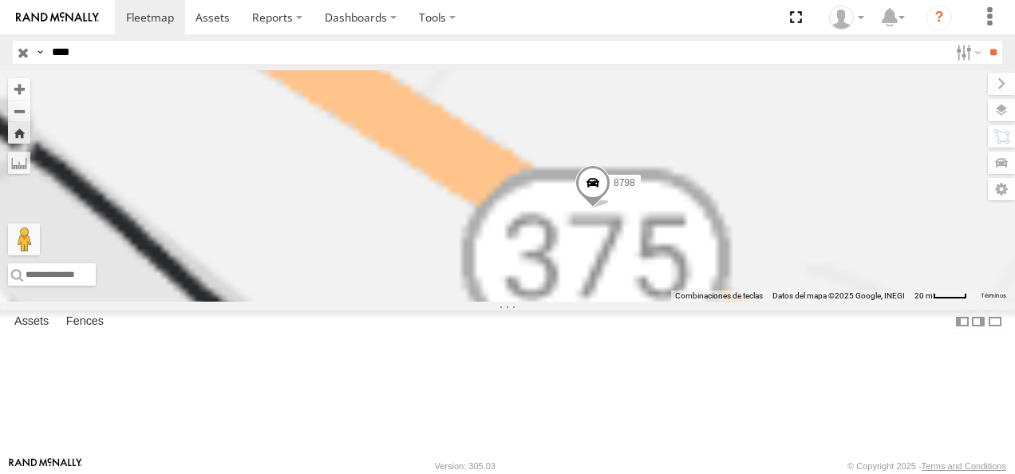
drag, startPoint x: 618, startPoint y: 235, endPoint x: 716, endPoint y: 270, distance: 104.0
click at [716, 270] on div "8798" at bounding box center [507, 185] width 1015 height 231
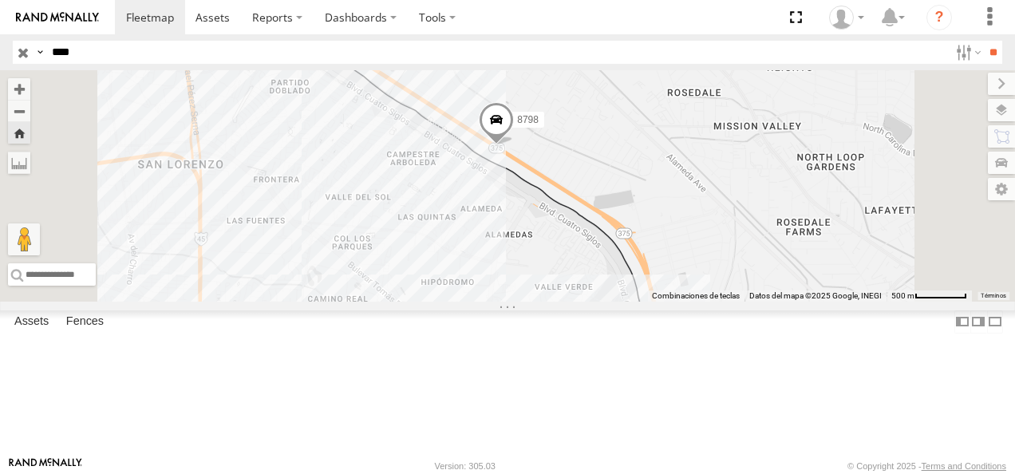
drag, startPoint x: 702, startPoint y: 281, endPoint x: 516, endPoint y: 259, distance: 187.3
click at [516, 259] on div "8798" at bounding box center [507, 185] width 1015 height 231
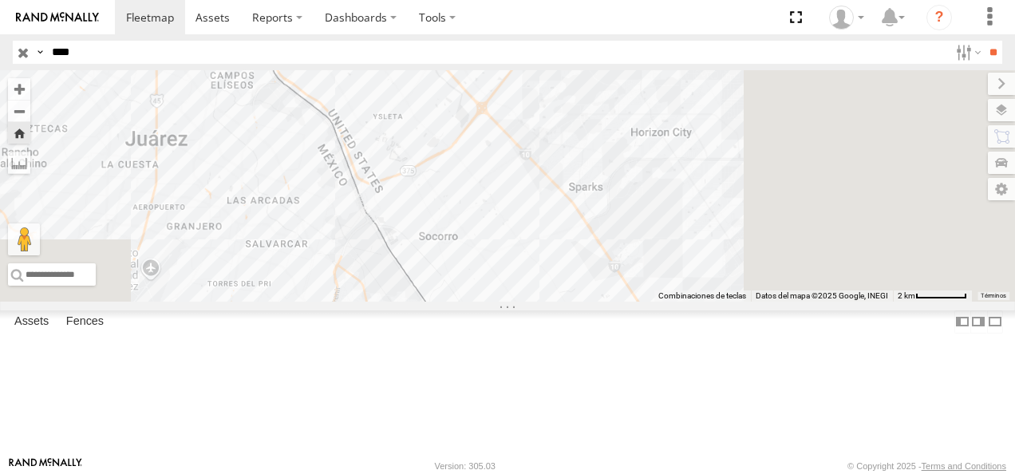
drag, startPoint x: 596, startPoint y: 311, endPoint x: 501, endPoint y: 120, distance: 213.8
click at [501, 121] on div "8798" at bounding box center [507, 185] width 1015 height 231
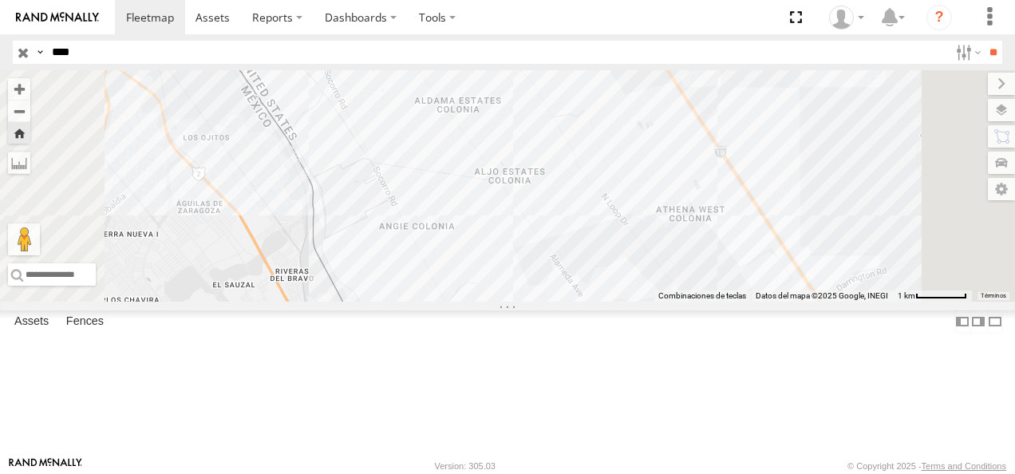
drag, startPoint x: 678, startPoint y: 300, endPoint x: 649, endPoint y: 119, distance: 183.4
click at [649, 119] on div "8798" at bounding box center [507, 185] width 1015 height 231
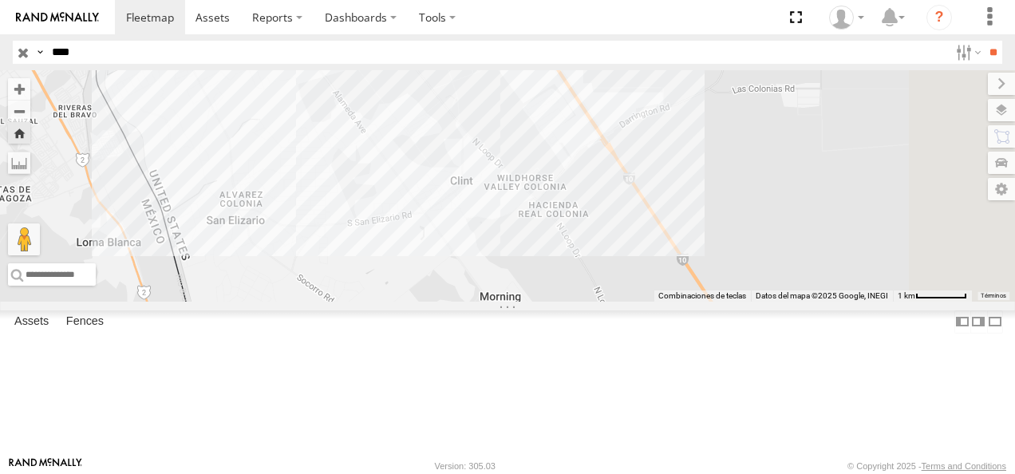
drag, startPoint x: 788, startPoint y: 308, endPoint x: 670, endPoint y: 401, distance: 149.9
click at [673, 302] on div "8798" at bounding box center [507, 185] width 1015 height 231
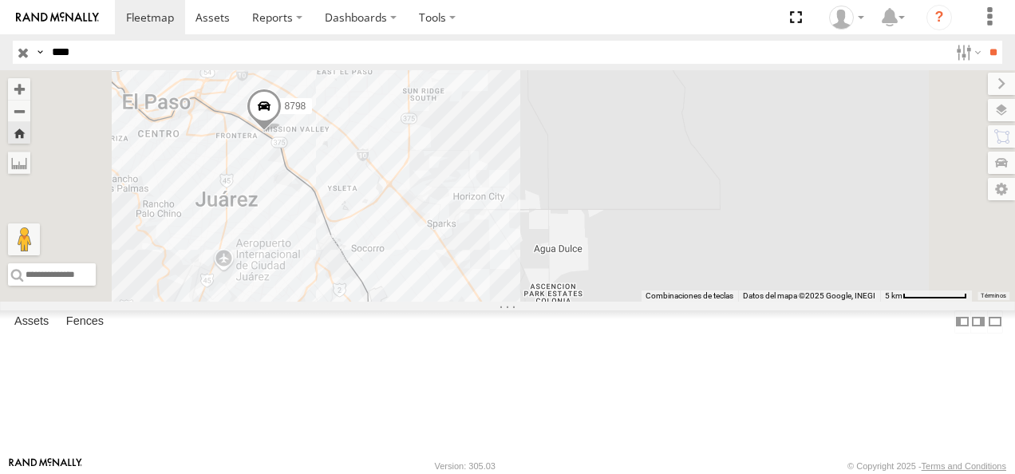
drag, startPoint x: 670, startPoint y: 349, endPoint x: 608, endPoint y: 335, distance: 63.7
click at [608, 302] on div "8798" at bounding box center [507, 185] width 1015 height 231
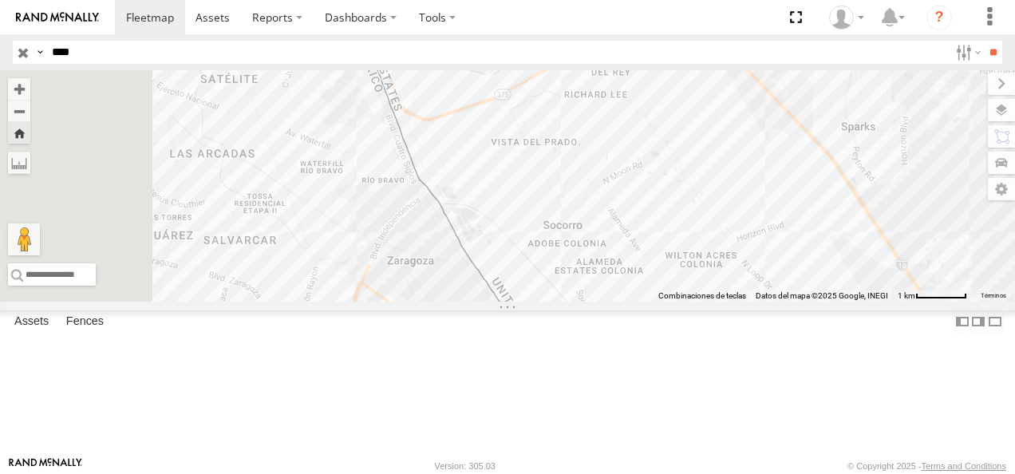
drag, startPoint x: 606, startPoint y: 335, endPoint x: 941, endPoint y: 369, distance: 336.0
click at [941, 302] on div "8798" at bounding box center [507, 185] width 1015 height 231
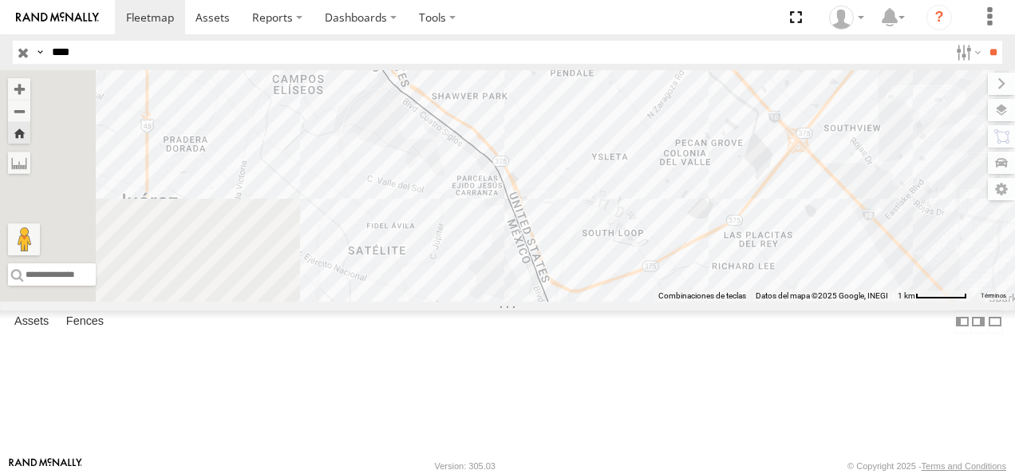
drag, startPoint x: 528, startPoint y: 202, endPoint x: 686, endPoint y: 351, distance: 217.3
click at [685, 302] on div "8798" at bounding box center [507, 185] width 1015 height 231
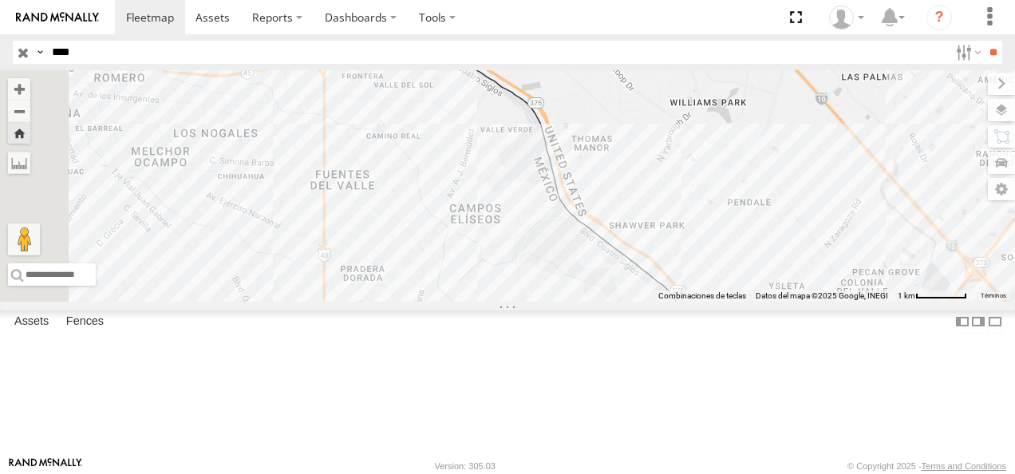
drag, startPoint x: 603, startPoint y: 255, endPoint x: 780, endPoint y: 427, distance: 247.8
click at [780, 302] on div "8798" at bounding box center [507, 185] width 1015 height 231
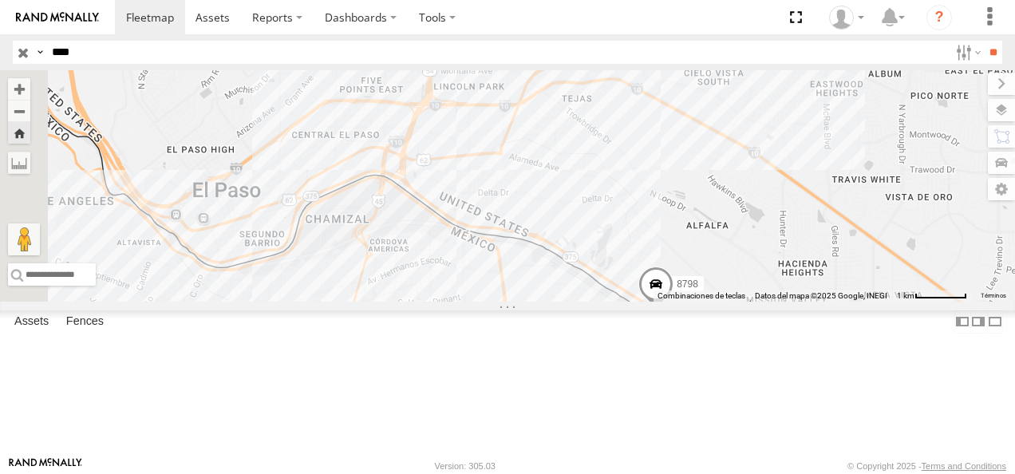
drag, startPoint x: 866, startPoint y: 415, endPoint x: 664, endPoint y: 294, distance: 235.1
click at [752, 302] on div "8798" at bounding box center [507, 185] width 1015 height 231
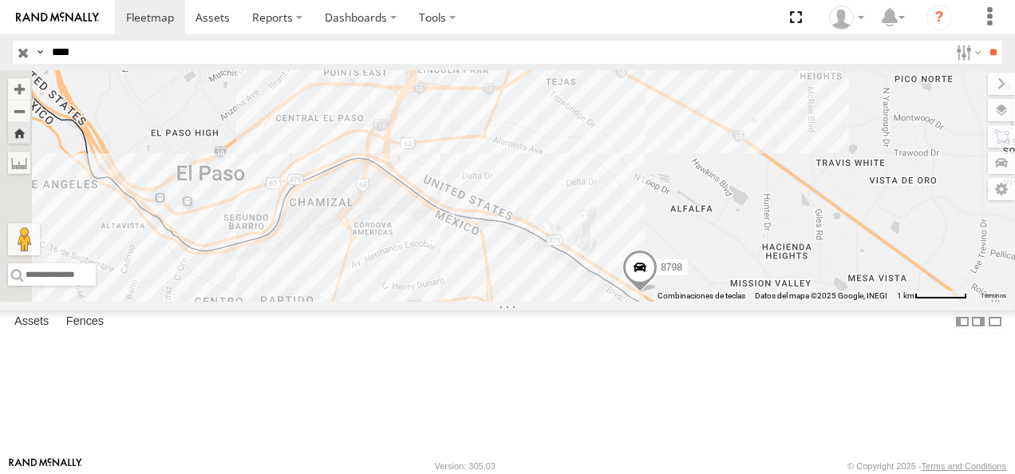
drag, startPoint x: 664, startPoint y: 294, endPoint x: 634, endPoint y: 258, distance: 47.6
click at [634, 258] on div "8798" at bounding box center [507, 185] width 1015 height 231
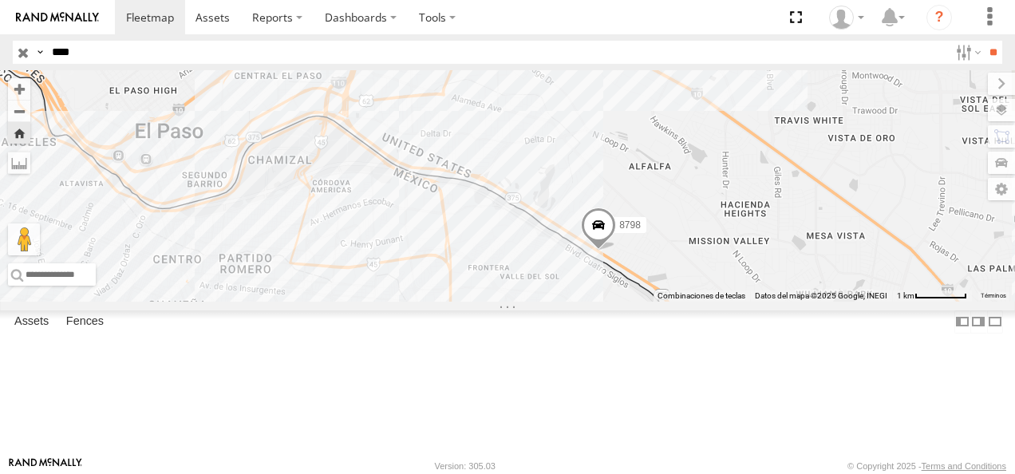
drag, startPoint x: 674, startPoint y: 276, endPoint x: 713, endPoint y: 334, distance: 70.0
click at [713, 302] on div "8798" at bounding box center [507, 185] width 1015 height 231
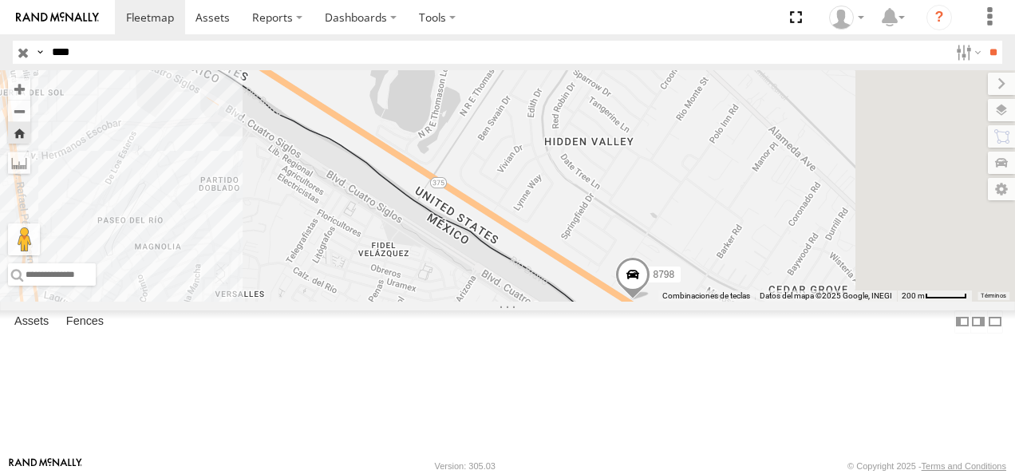
drag, startPoint x: 804, startPoint y: 373, endPoint x: 891, endPoint y: 460, distance: 123.0
click at [891, 461] on body at bounding box center [507, 237] width 1015 height 474
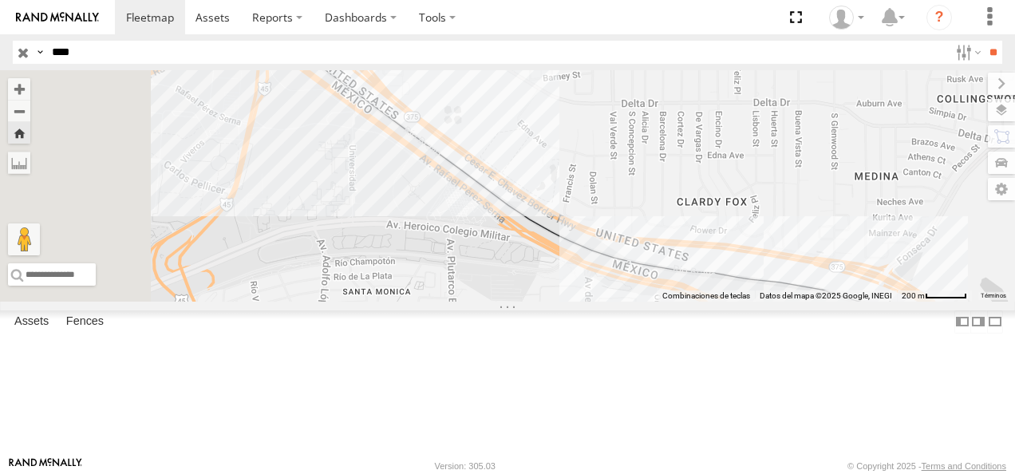
drag, startPoint x: 847, startPoint y: 404, endPoint x: 991, endPoint y: 412, distance: 144.7
click at [997, 302] on div "8798" at bounding box center [507, 185] width 1015 height 231
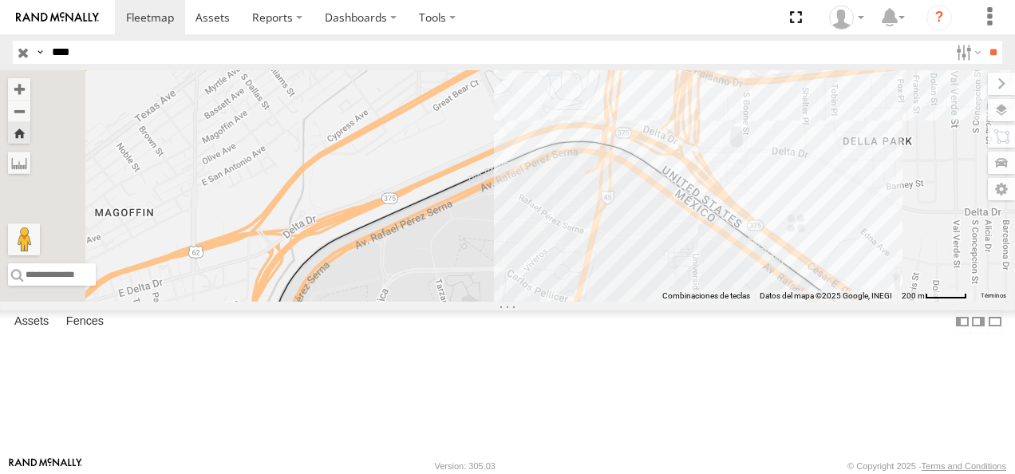
drag, startPoint x: 540, startPoint y: 327, endPoint x: 758, endPoint y: 418, distance: 236.1
click at [758, 302] on div "8798" at bounding box center [507, 185] width 1015 height 231
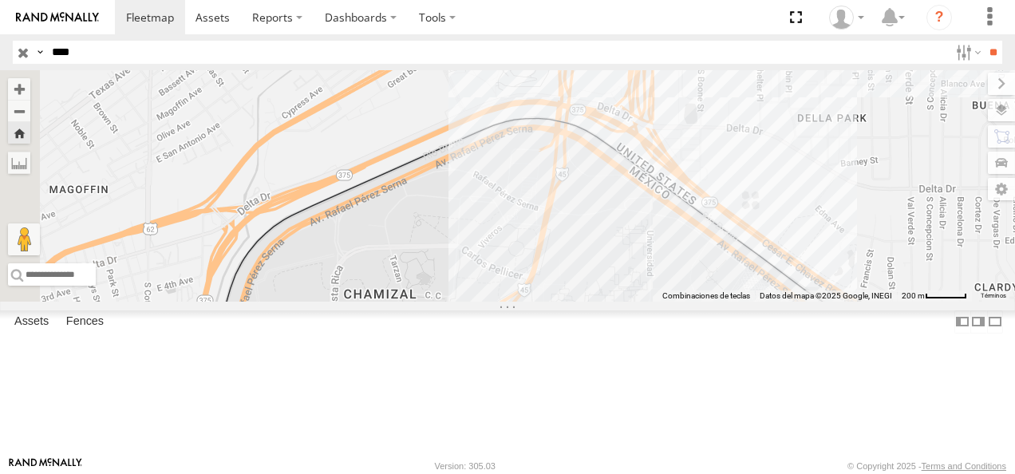
drag, startPoint x: 814, startPoint y: 380, endPoint x: 730, endPoint y: 298, distance: 116.8
click at [730, 298] on div "8798" at bounding box center [507, 185] width 1015 height 231
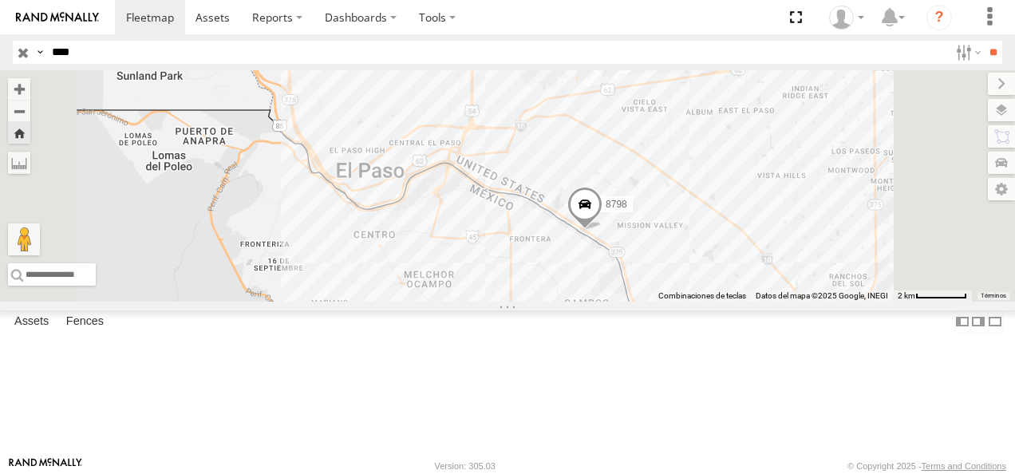
drag, startPoint x: 736, startPoint y: 308, endPoint x: 658, endPoint y: 302, distance: 78.5
click at [658, 302] on div "8798" at bounding box center [507, 185] width 1015 height 231
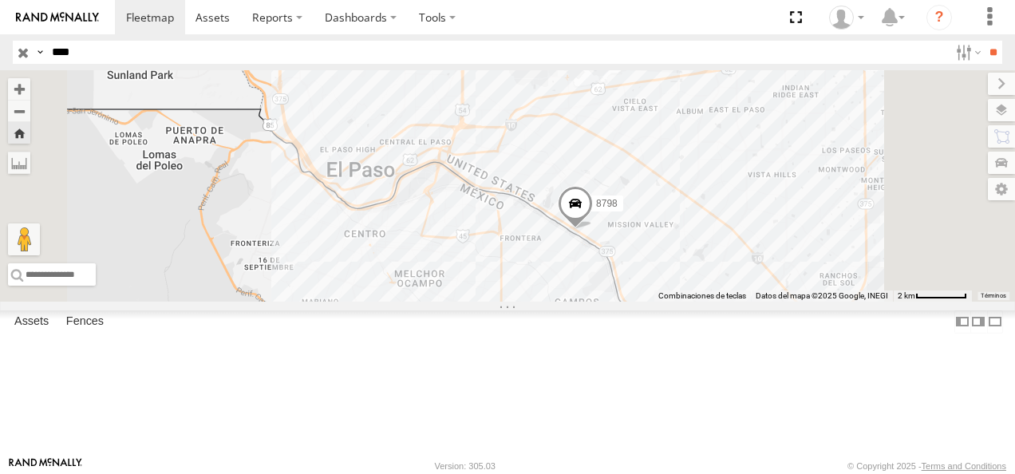
drag, startPoint x: 95, startPoint y: 41, endPoint x: 57, endPoint y: 51, distance: 39.5
click at [57, 51] on input "****" at bounding box center [496, 52] width 903 height 23
click at [134, 49] on input "****" at bounding box center [496, 52] width 903 height 23
type input "*"
click at [99, 53] on input "text" at bounding box center [496, 52] width 903 height 23
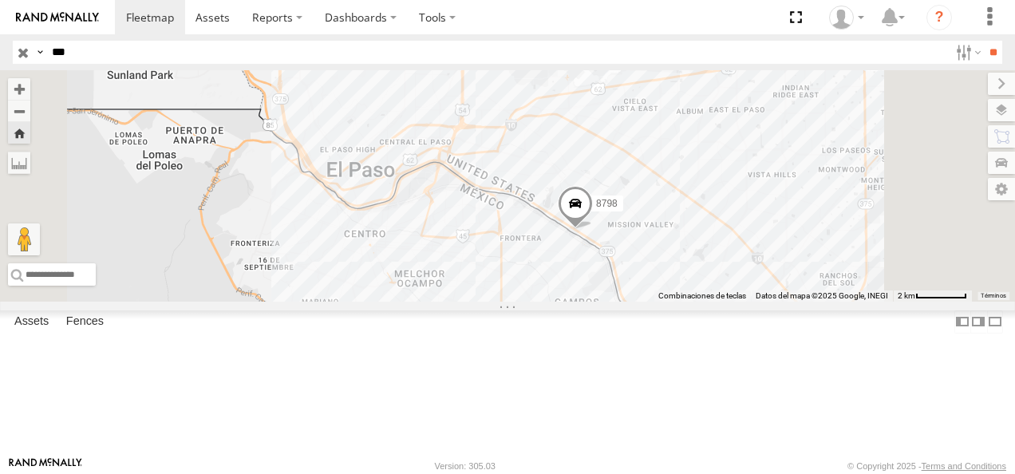
click at [984, 41] on input "**" at bounding box center [993, 52] width 18 height 23
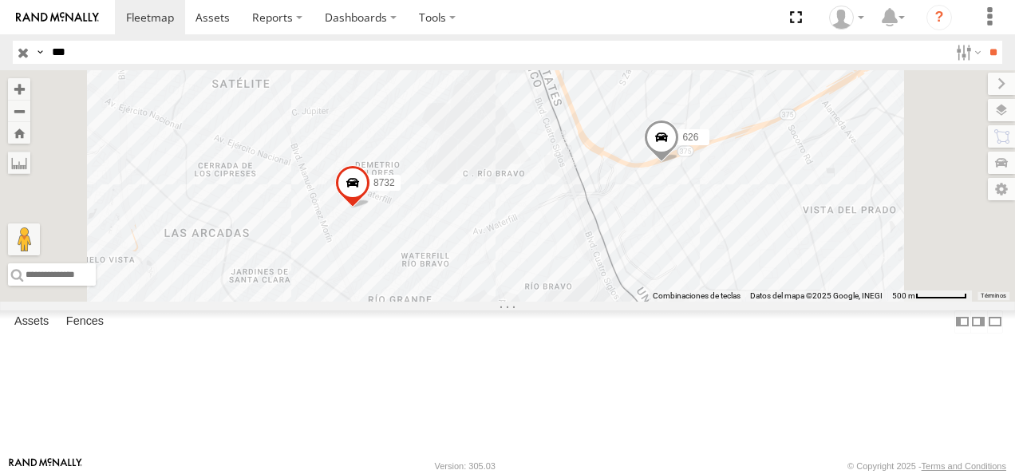
drag, startPoint x: 85, startPoint y: 48, endPoint x: 44, endPoint y: 49, distance: 40.7
click at [44, 49] on div "Search Query Asset ID Asset Label Registration Manufacturer Model VIN Job ID Dr…" at bounding box center [498, 52] width 971 height 23
type input "*"
click at [984, 41] on input "**" at bounding box center [993, 52] width 18 height 23
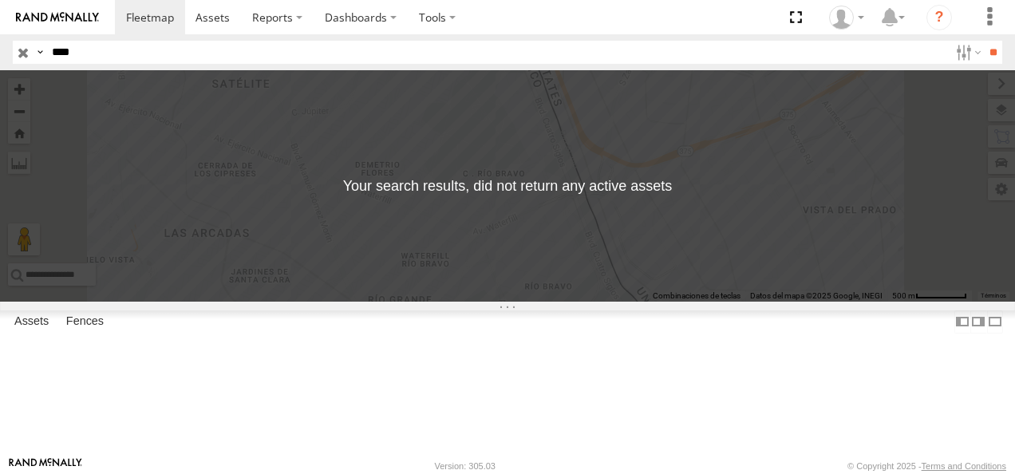
drag, startPoint x: 92, startPoint y: 54, endPoint x: -3, endPoint y: 54, distance: 95.0
click at [0, 54] on html at bounding box center [507, 237] width 1015 height 474
type input "****"
click at [984, 41] on input "**" at bounding box center [993, 52] width 18 height 23
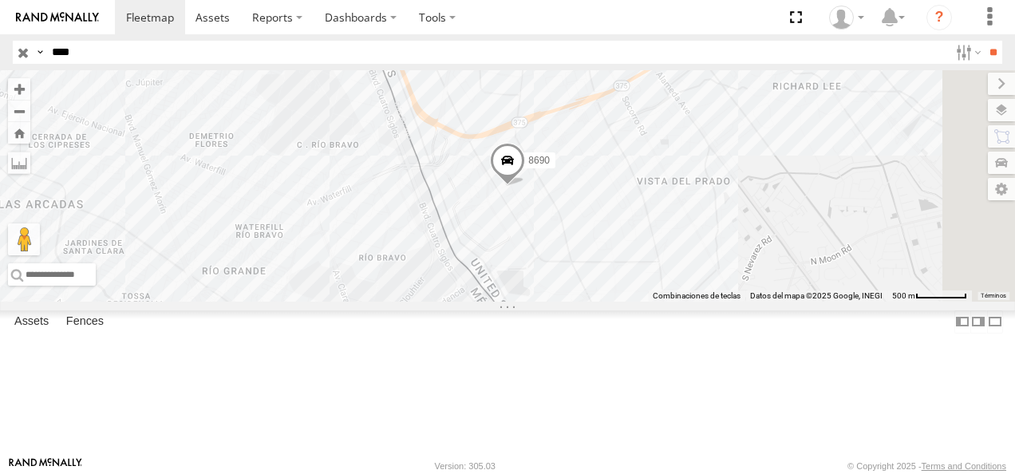
click at [0, 0] on div "FLEX NORTE" at bounding box center [0, 0] width 0 height 0
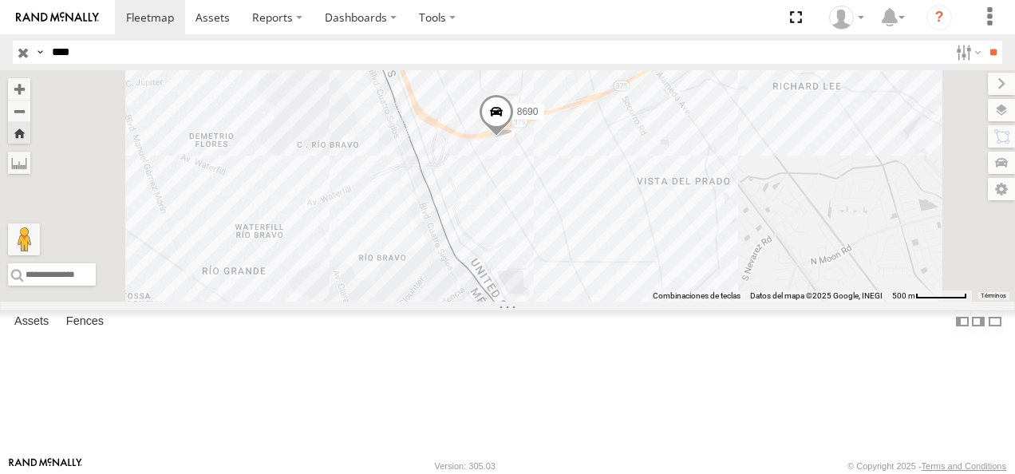
click at [0, 0] on div "8690" at bounding box center [0, 0] width 0 height 0
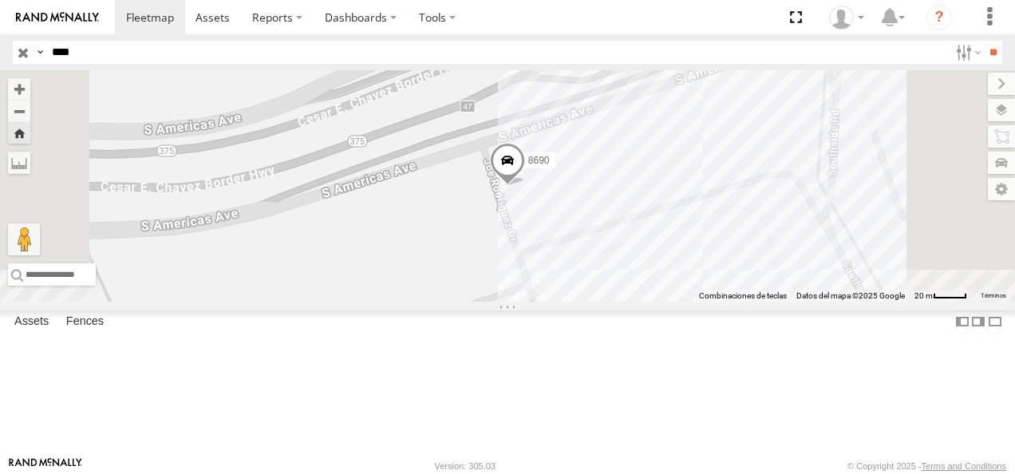
click at [0, 0] on div "Video" at bounding box center [0, 0] width 0 height 0
click at [0, 0] on div "FLEX NORTE" at bounding box center [0, 0] width 0 height 0
click at [525, 187] on span at bounding box center [507, 165] width 35 height 43
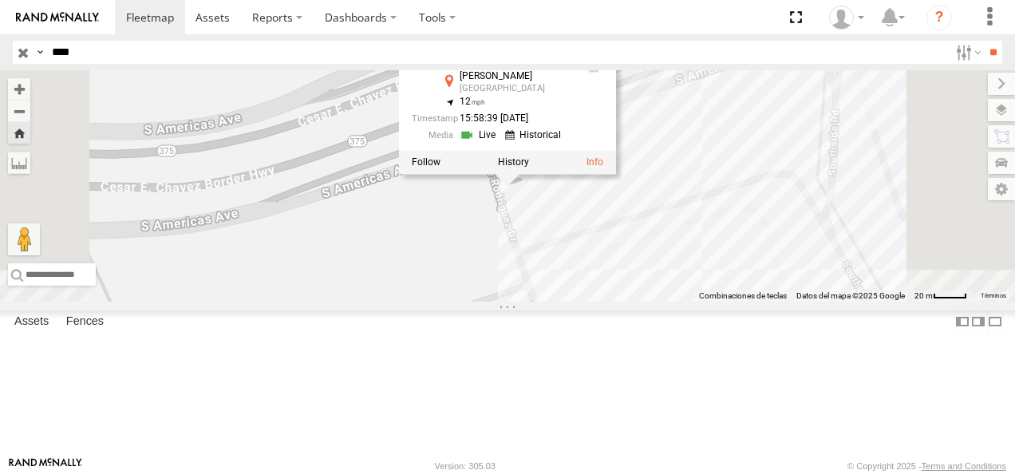
click at [663, 302] on div "8690 8690 FLEX NORTE Joe Rodriguez El Paso 31.67373 , -106.32974 12 15:58:39 08…" at bounding box center [507, 185] width 1015 height 231
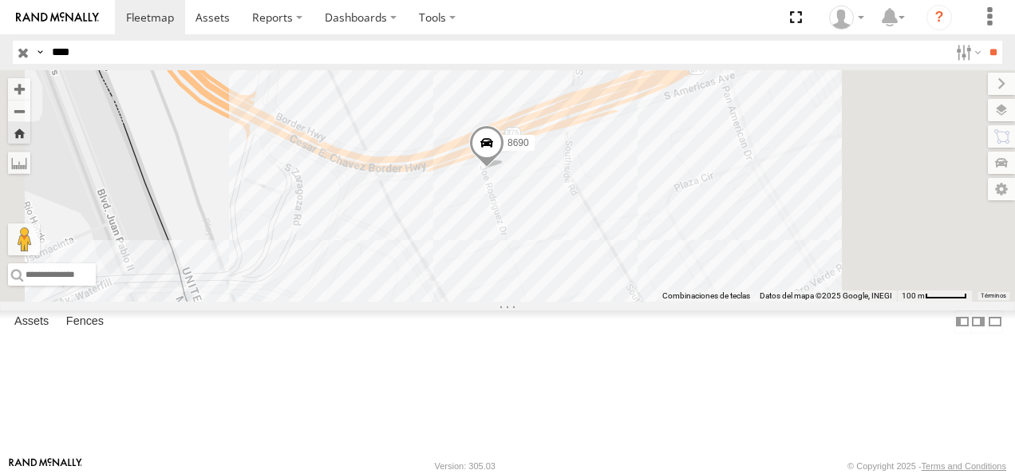
drag, startPoint x: 652, startPoint y: 362, endPoint x: 678, endPoint y: 192, distance: 172.8
click at [679, 204] on div "8690" at bounding box center [507, 185] width 1015 height 231
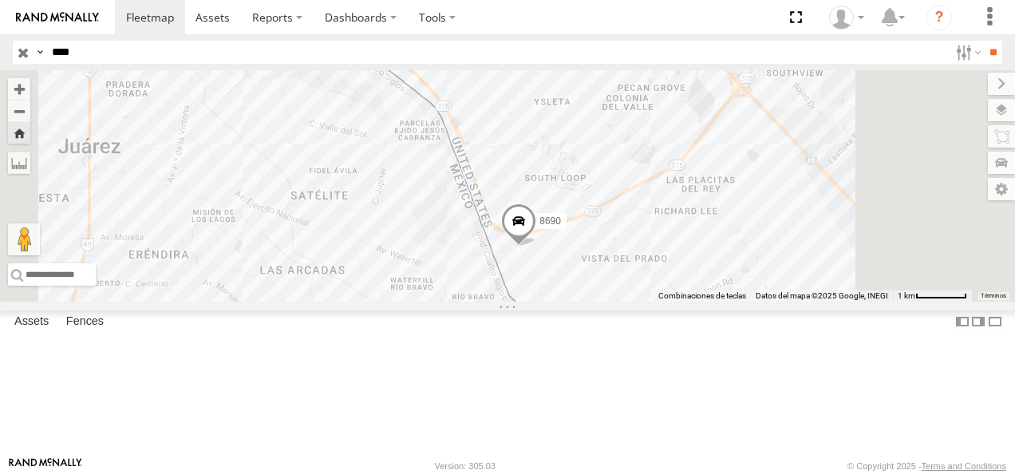
click at [0, 0] on div "FLEX NORTE" at bounding box center [0, 0] width 0 height 0
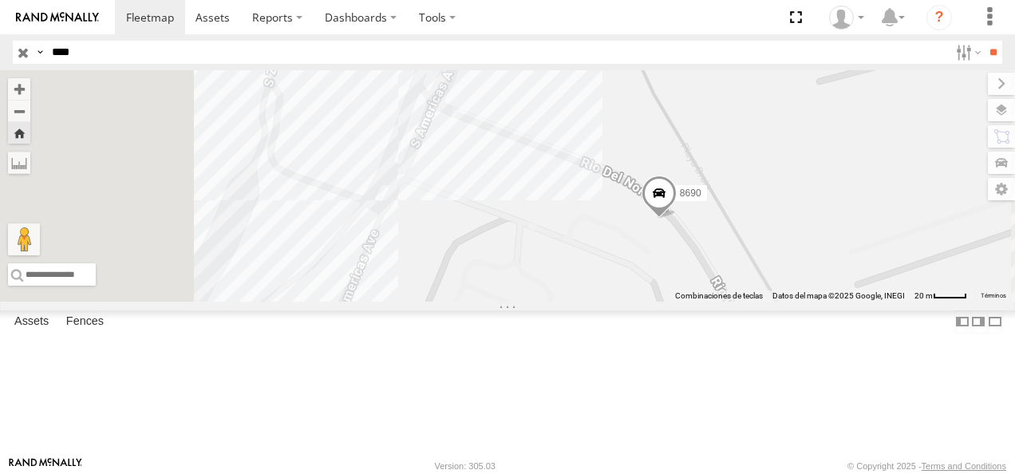
drag, startPoint x: 539, startPoint y: 276, endPoint x: 702, endPoint y: 311, distance: 167.3
click at [702, 302] on div "8690" at bounding box center [507, 185] width 1015 height 231
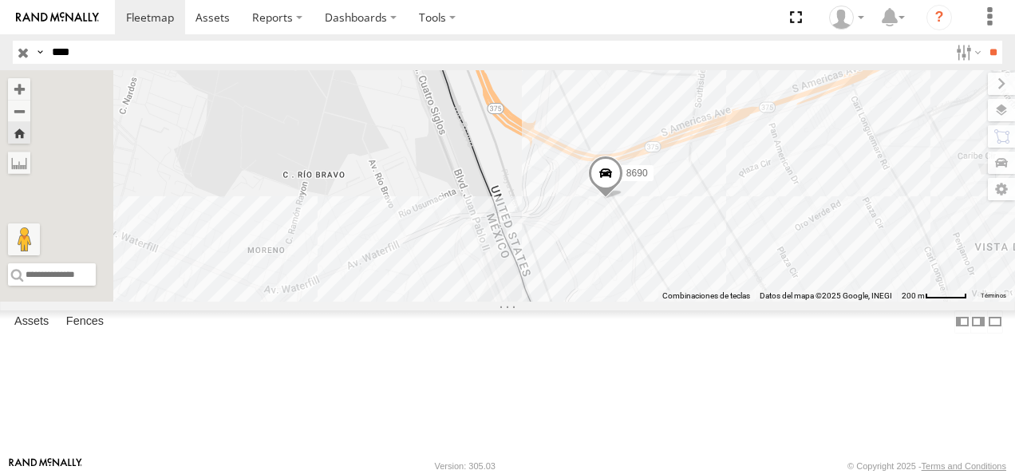
drag, startPoint x: 668, startPoint y: 275, endPoint x: 745, endPoint y: 275, distance: 76.6
click at [745, 275] on div "8690" at bounding box center [507, 185] width 1015 height 231
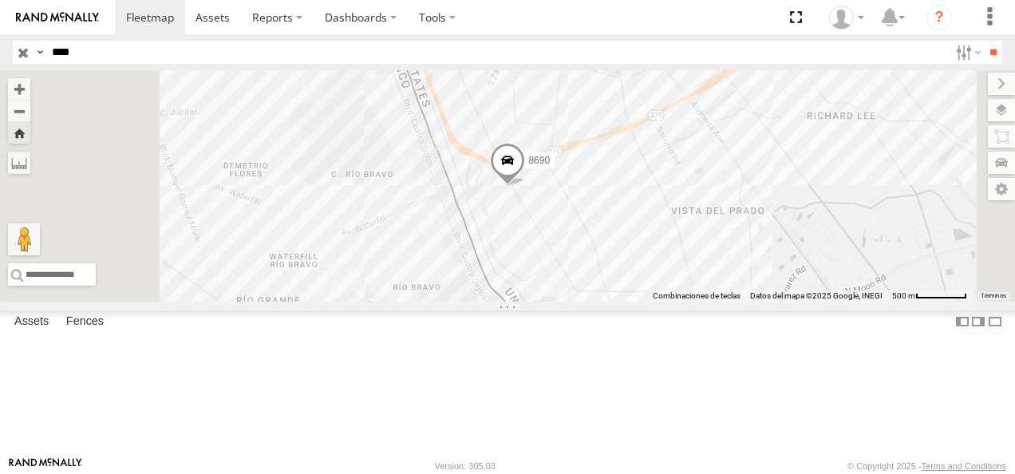
drag, startPoint x: 86, startPoint y: 108, endPoint x: 141, endPoint y: 128, distance: 58.8
click at [0, 0] on div "8690 FLEX NORTE" at bounding box center [0, 0] width 0 height 0
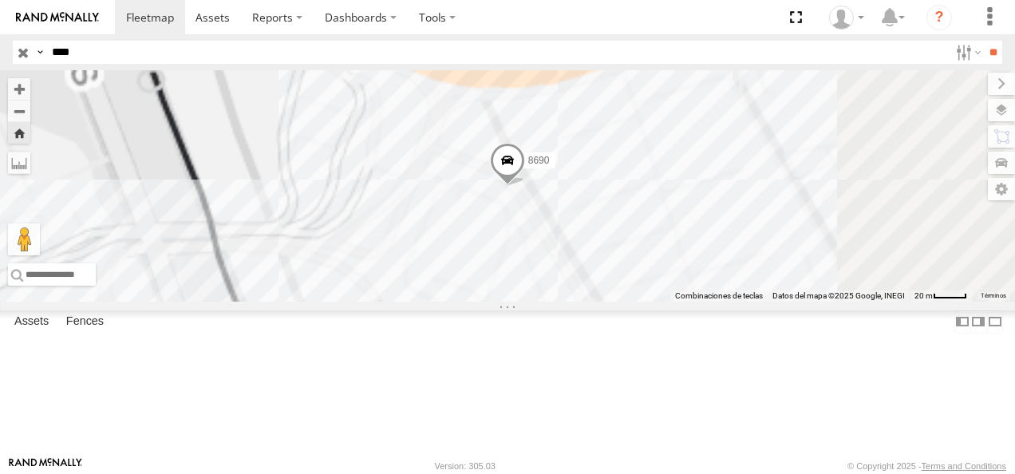
click at [525, 186] on span at bounding box center [507, 164] width 35 height 43
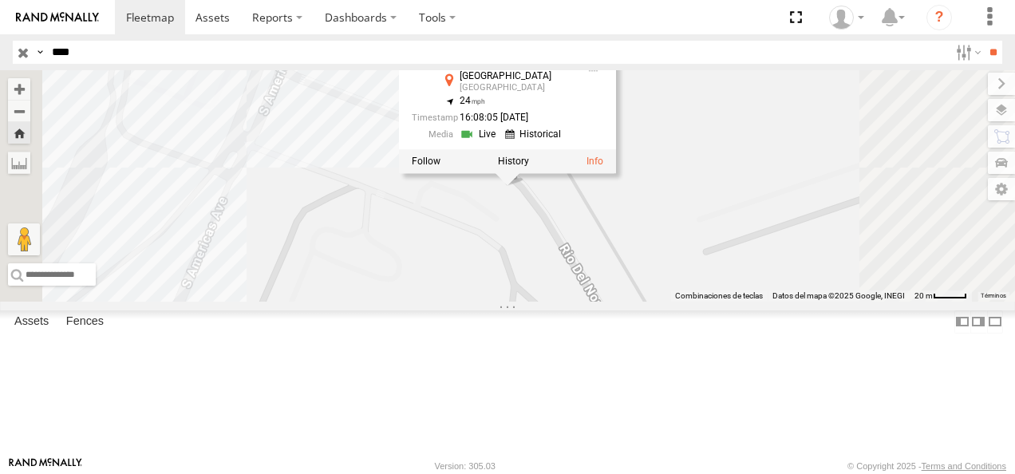
click at [634, 302] on div "8690 8690 FLEX NORTE Rio del Norte El Paso 31.67198 , -106.33217 24 16:08:05 08…" at bounding box center [507, 185] width 1015 height 231
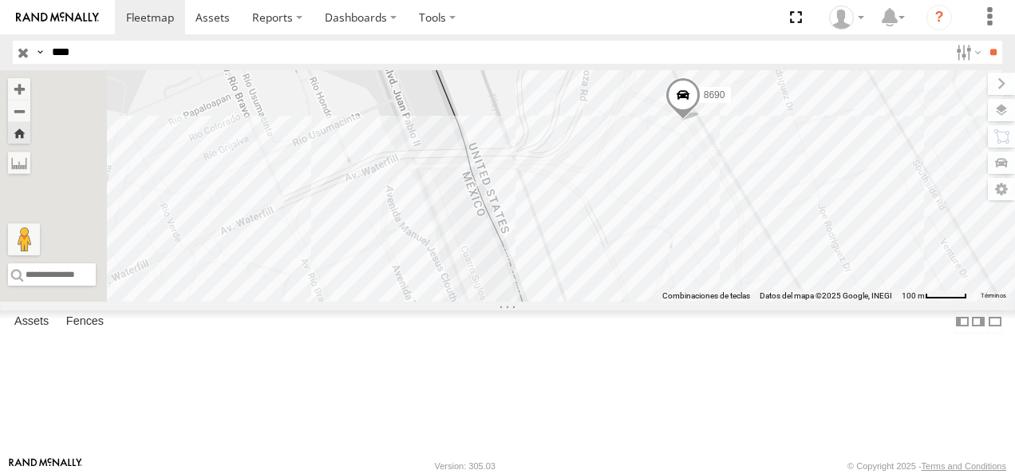
drag, startPoint x: 502, startPoint y: 330, endPoint x: 804, endPoint y: 183, distance: 335.8
click at [804, 184] on div "8690" at bounding box center [507, 185] width 1015 height 231
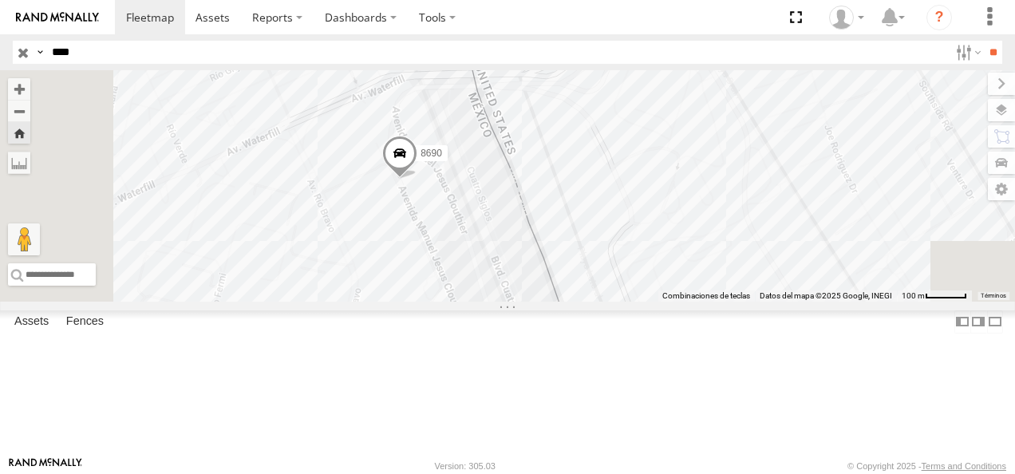
click at [0, 0] on div "8690" at bounding box center [0, 0] width 0 height 0
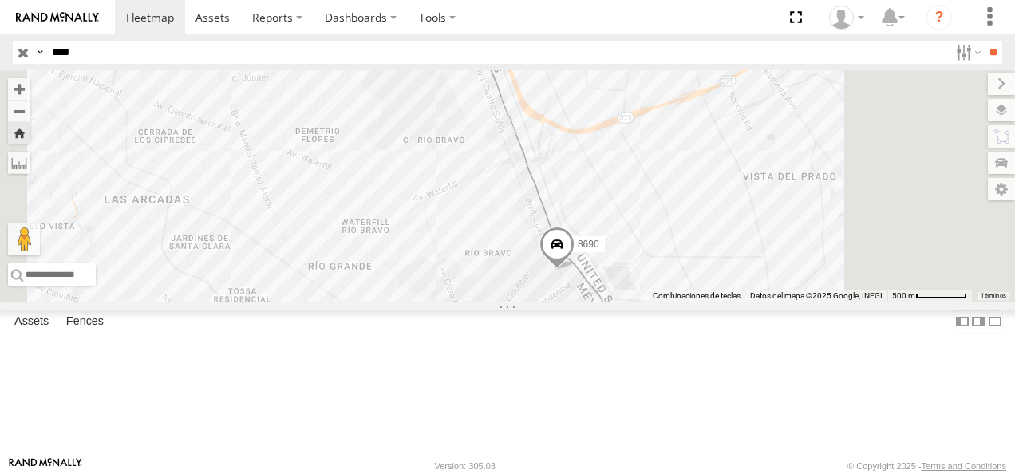
drag, startPoint x: 514, startPoint y: 229, endPoint x: 645, endPoint y: 365, distance: 188.5
click at [642, 302] on div "8690" at bounding box center [507, 185] width 1015 height 231
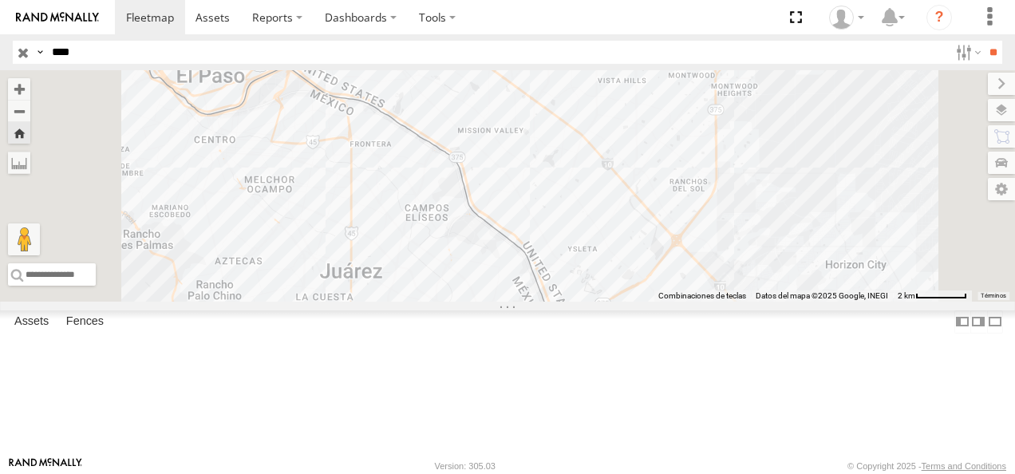
drag, startPoint x: 551, startPoint y: 239, endPoint x: 583, endPoint y: 267, distance: 42.4
click at [583, 267] on div "8690" at bounding box center [507, 185] width 1015 height 231
drag, startPoint x: 102, startPoint y: 50, endPoint x: 29, endPoint y: 49, distance: 73.4
click at [29, 49] on div "Search Query Asset ID Asset Label Registration Manufacturer Model VIN Job ID Dr…" at bounding box center [498, 52] width 971 height 23
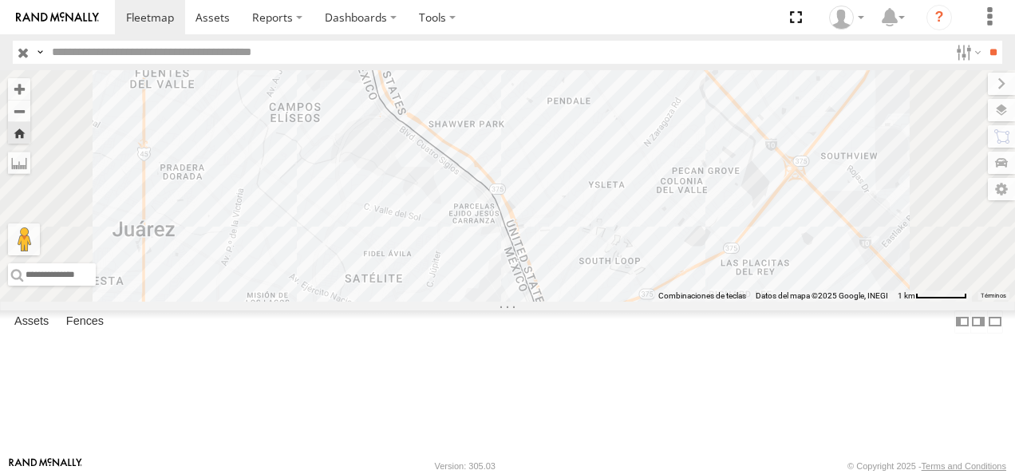
click at [91, 51] on input "text" at bounding box center [496, 52] width 903 height 23
click at [984, 41] on input "**" at bounding box center [993, 52] width 18 height 23
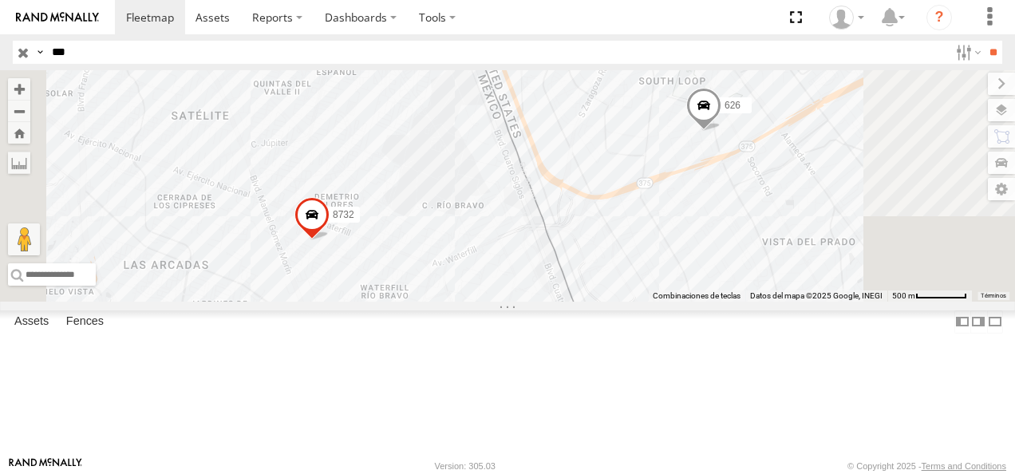
click at [721, 132] on span at bounding box center [703, 110] width 35 height 43
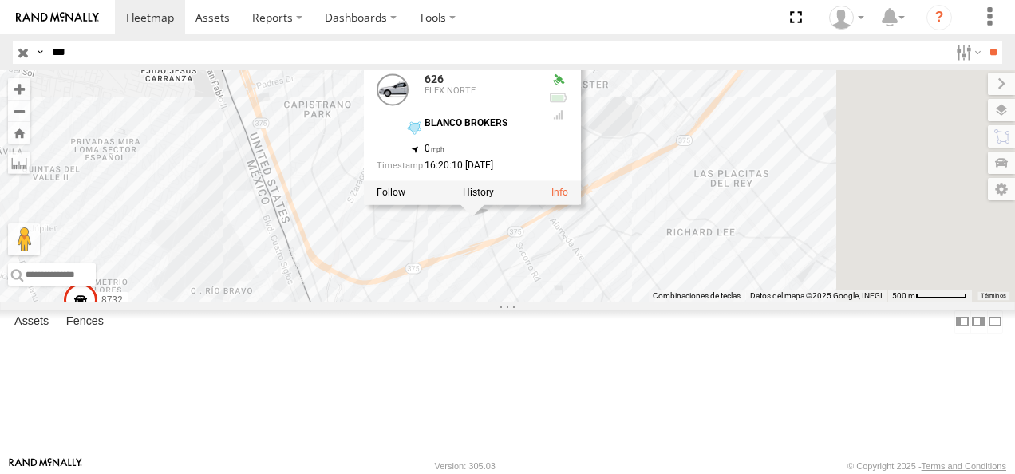
drag, startPoint x: 808, startPoint y: 255, endPoint x: 595, endPoint y: 326, distance: 224.1
click at [595, 302] on div "8732 626 626 FLEX NORTE BLANCO BROKERS 31.67987 , -106.32088 0 16:20:10 08/18/2…" at bounding box center [507, 185] width 1015 height 231
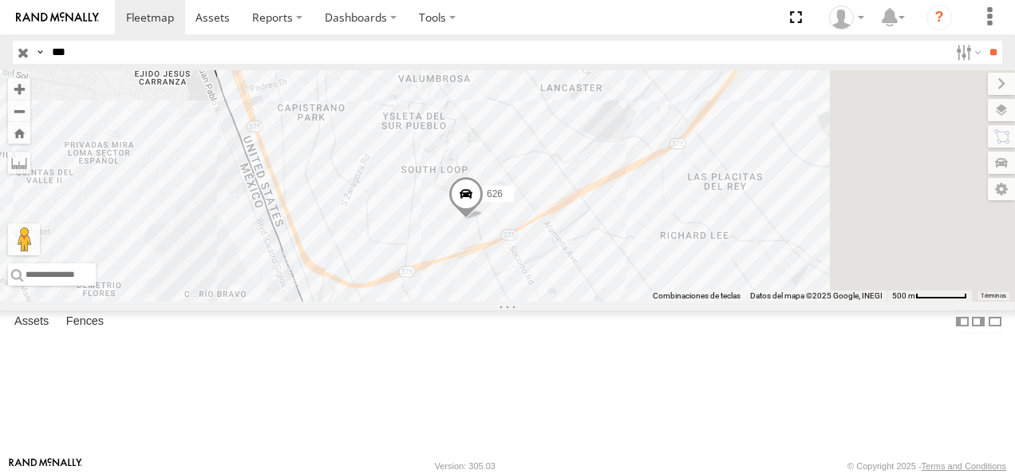
drag, startPoint x: 110, startPoint y: 51, endPoint x: 14, endPoint y: 57, distance: 96.7
click at [14, 57] on div "Search Query Asset ID Asset Label Registration Manufacturer Model VIN Job ID Dr…" at bounding box center [498, 52] width 971 height 23
type input "****"
click at [984, 41] on input "**" at bounding box center [993, 52] width 18 height 23
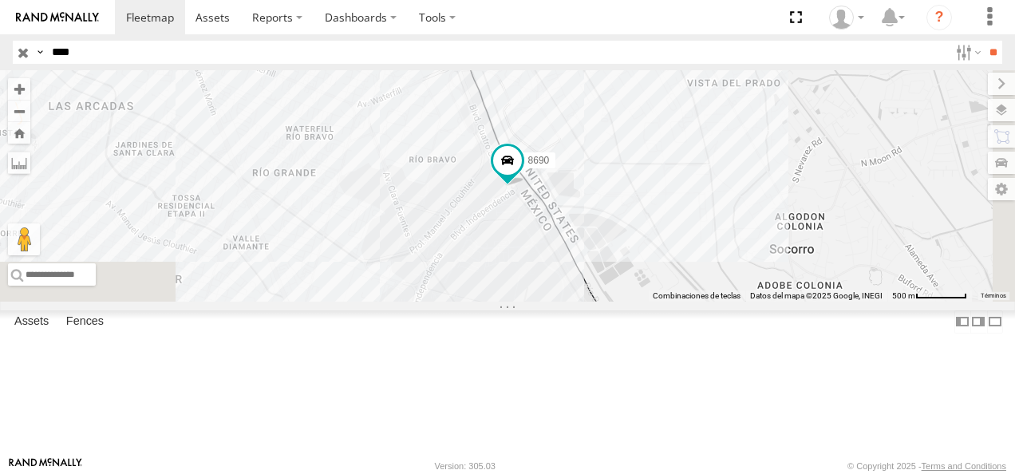
click at [0, 0] on div "8690 FLEX NORTE" at bounding box center [0, 0] width 0 height 0
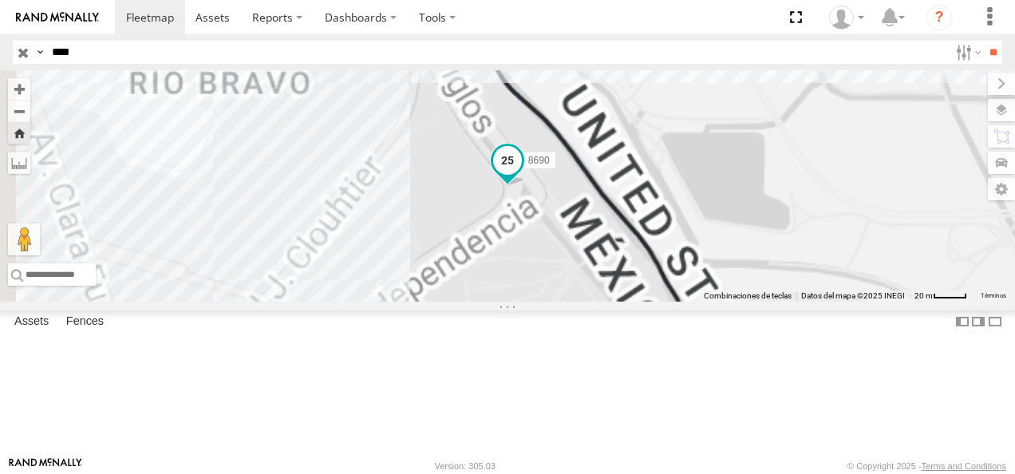
click at [522, 175] on span at bounding box center [507, 160] width 29 height 29
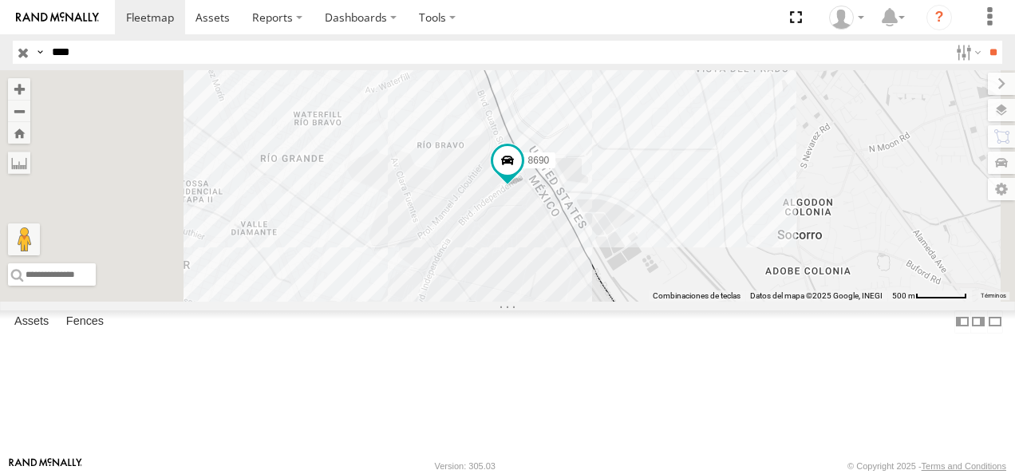
click at [0, 0] on div "8690" at bounding box center [0, 0] width 0 height 0
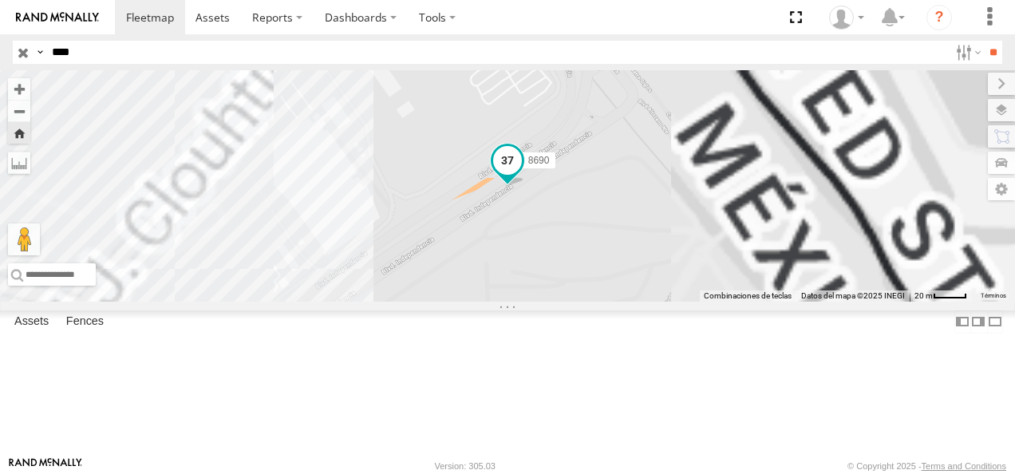
click at [522, 176] on span at bounding box center [507, 161] width 29 height 29
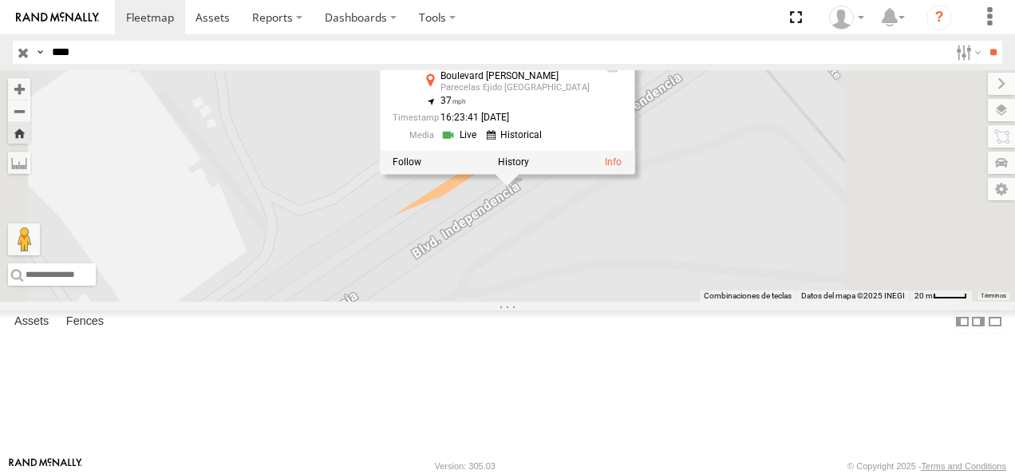
click at [496, 290] on div "8690 8690 FLEX NORTE Boulevard Manuel Talamás Camandari Parecelas Ejido Zaragoz…" at bounding box center [507, 185] width 1015 height 231
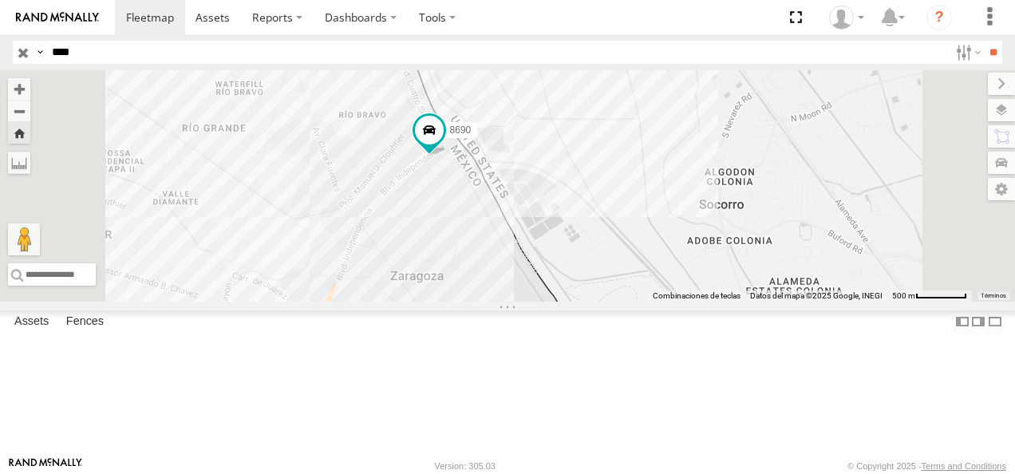
click at [583, 259] on div "8690" at bounding box center [507, 185] width 1015 height 231
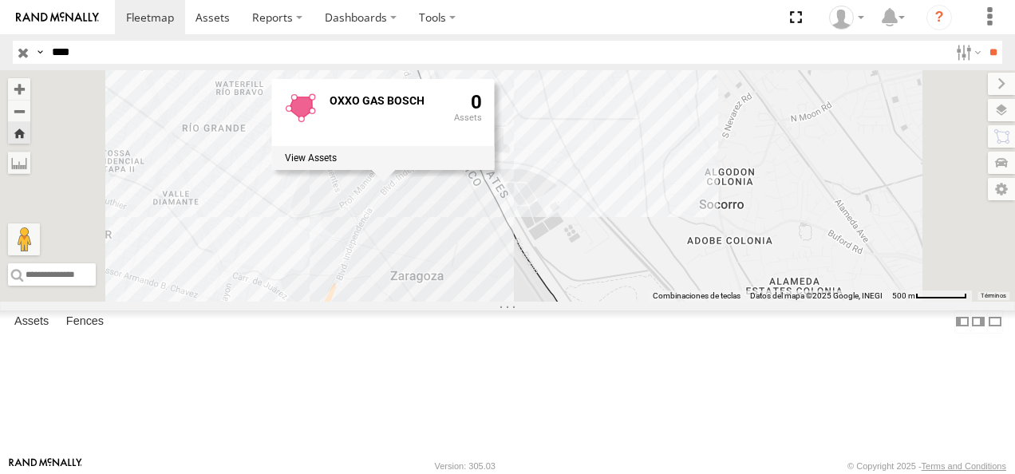
click at [549, 302] on div "8690 OXXO GAS BOSCH 0" at bounding box center [507, 185] width 1015 height 231
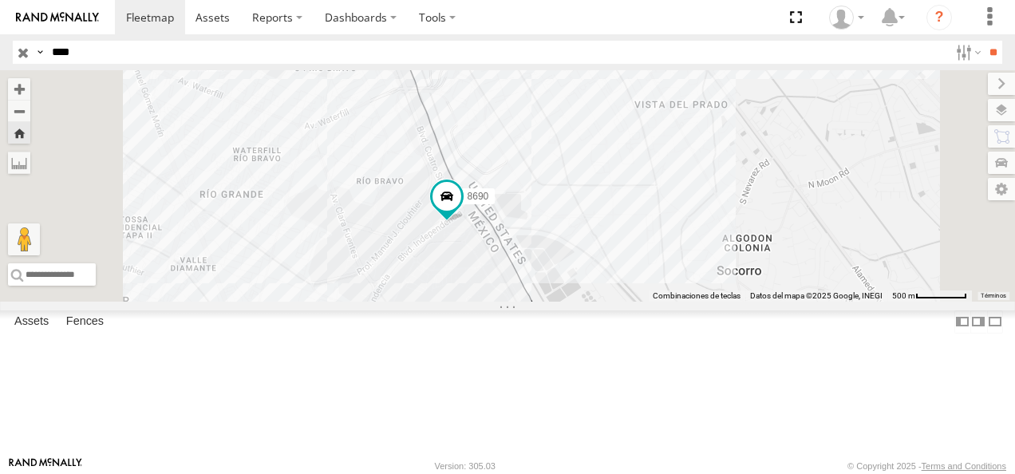
drag, startPoint x: 666, startPoint y: 292, endPoint x: 683, endPoint y: 365, distance: 74.7
click at [683, 302] on div "8690" at bounding box center [507, 185] width 1015 height 231
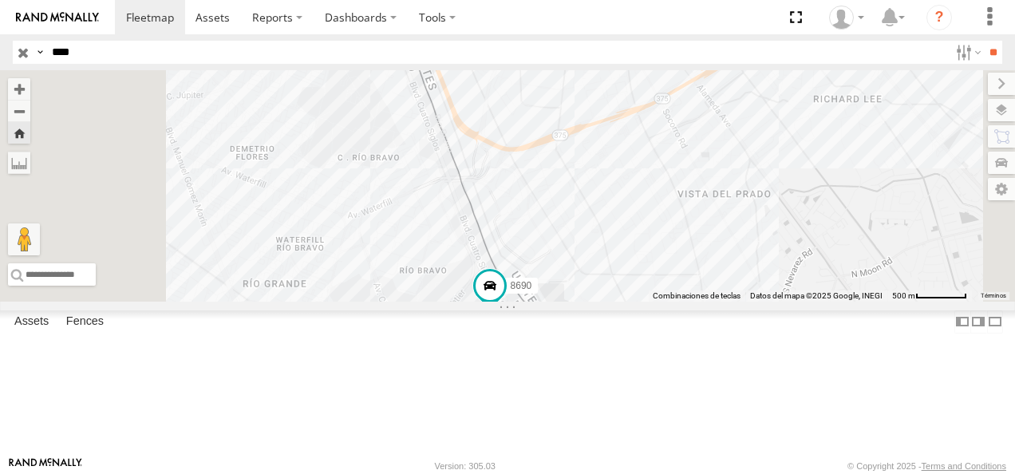
drag, startPoint x: 559, startPoint y: 219, endPoint x: 602, endPoint y: 311, distance: 102.1
click at [602, 302] on div "8690" at bounding box center [507, 185] width 1015 height 231
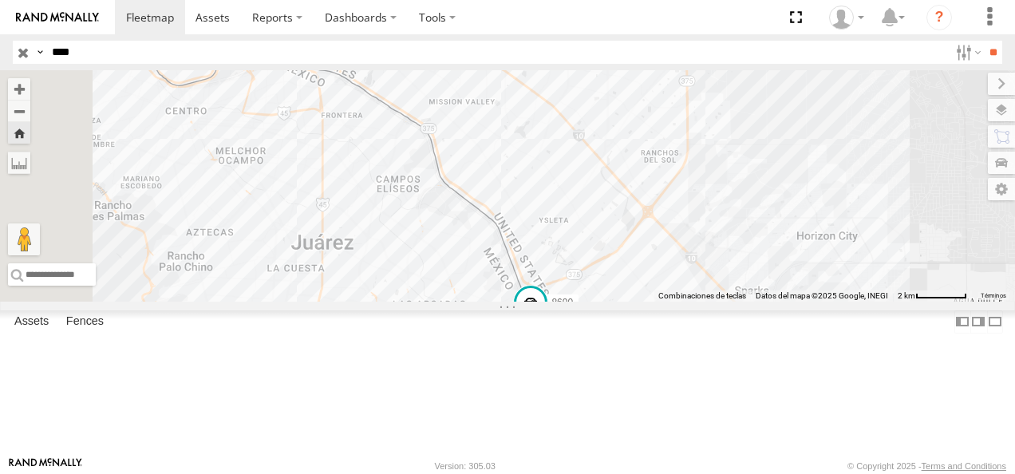
drag, startPoint x: 575, startPoint y: 275, endPoint x: 697, endPoint y: 346, distance: 141.3
click at [697, 302] on div "8690" at bounding box center [507, 185] width 1015 height 231
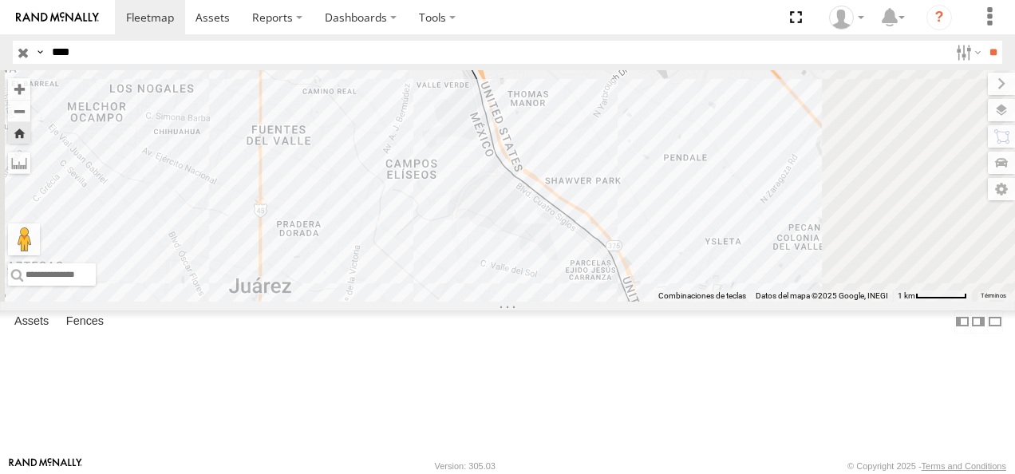
drag, startPoint x: 571, startPoint y: 194, endPoint x: 576, endPoint y: 217, distance: 23.6
click at [576, 217] on div "8690" at bounding box center [507, 185] width 1015 height 231
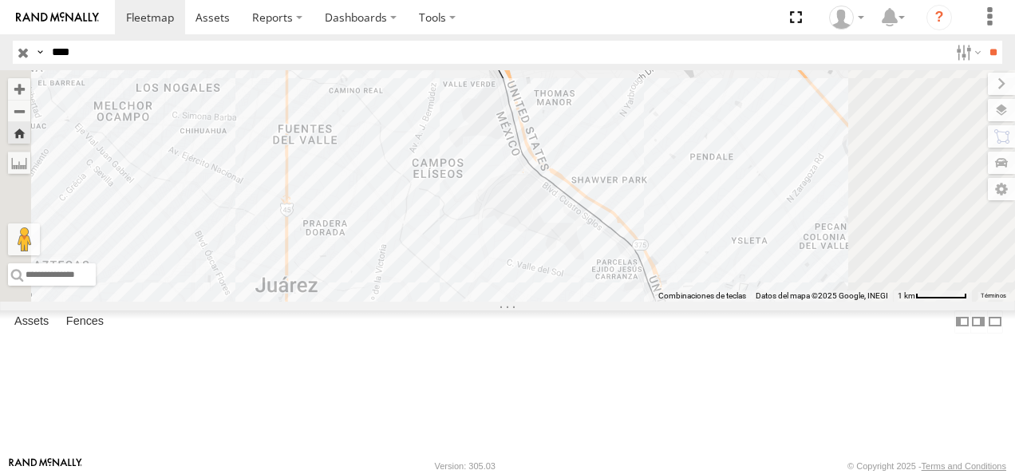
drag, startPoint x: 595, startPoint y: 239, endPoint x: 606, endPoint y: 221, distance: 20.8
click at [606, 221] on div "8690" at bounding box center [507, 185] width 1015 height 231
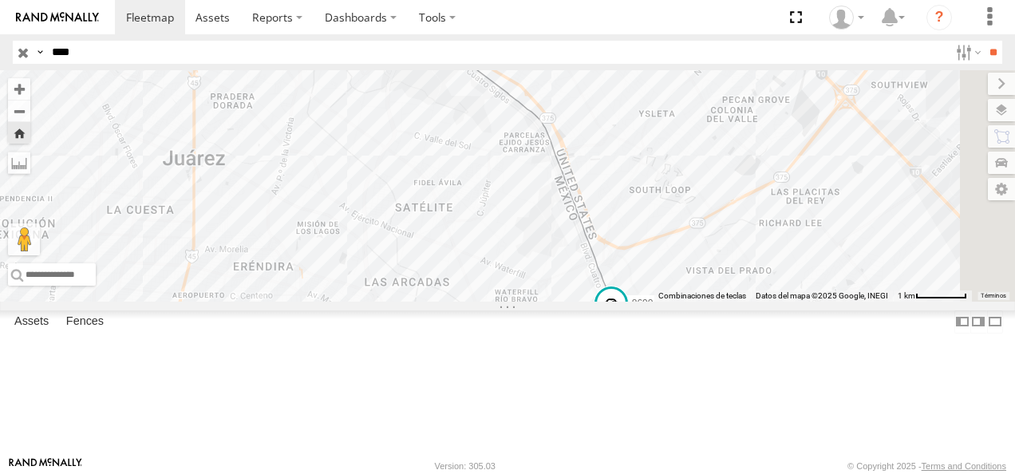
drag, startPoint x: 672, startPoint y: 342, endPoint x: 595, endPoint y: 232, distance: 133.5
click at [595, 232] on div "8690" at bounding box center [507, 185] width 1015 height 231
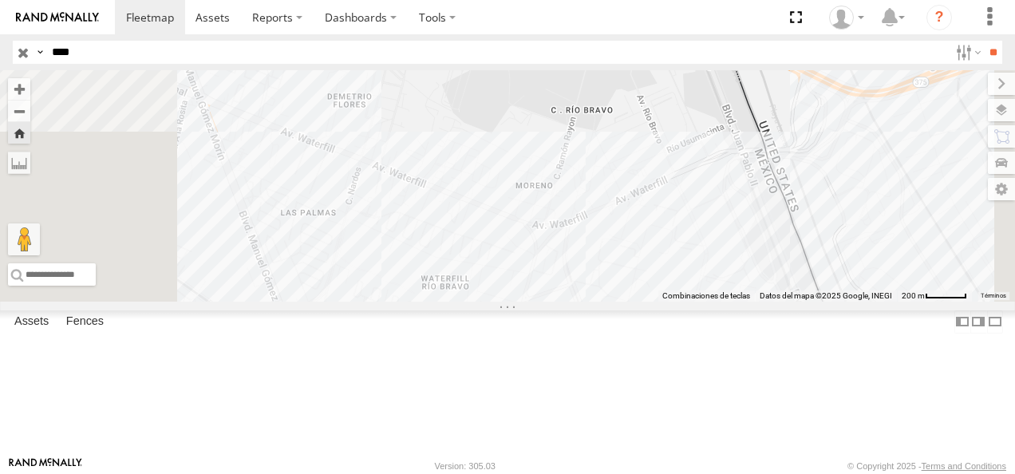
drag, startPoint x: 675, startPoint y: 275, endPoint x: 707, endPoint y: 332, distance: 65.7
click at [707, 302] on div "8690" at bounding box center [507, 185] width 1015 height 231
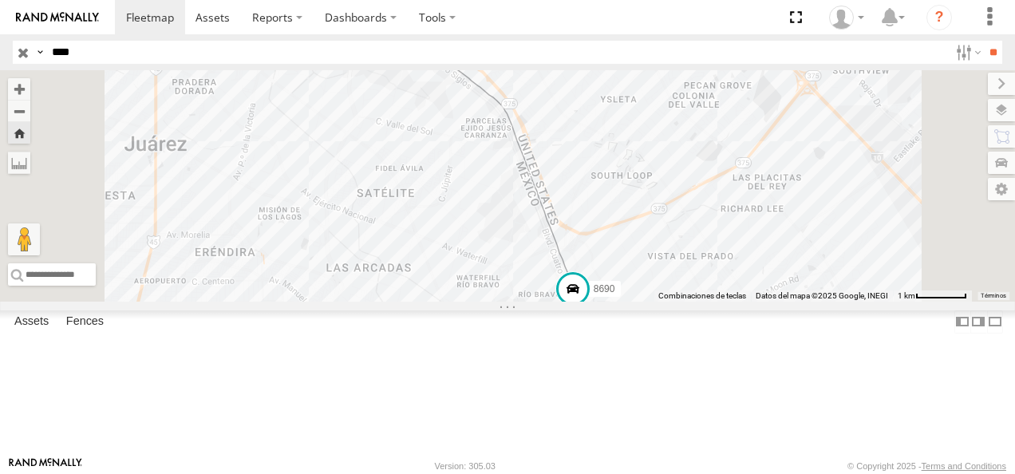
drag, startPoint x: 688, startPoint y: 255, endPoint x: 702, endPoint y: 358, distance: 103.2
click at [702, 302] on div "8690" at bounding box center [507, 185] width 1015 height 231
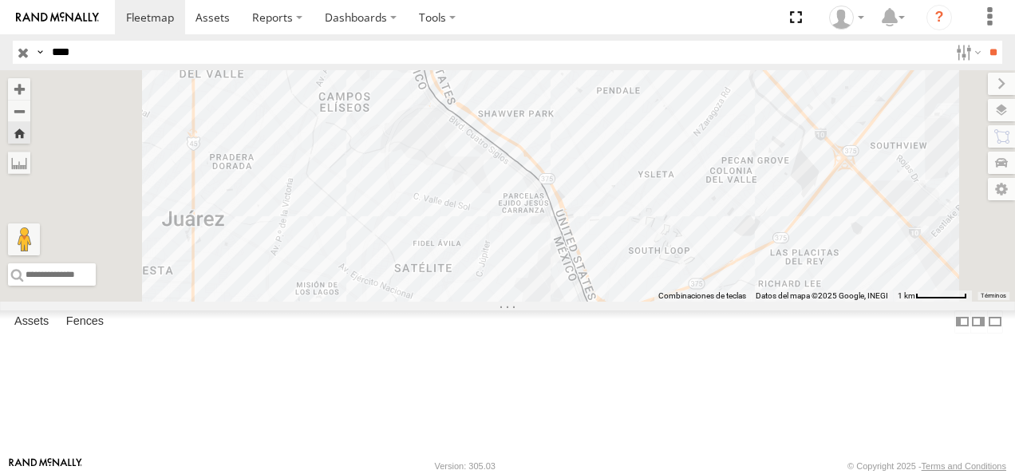
drag, startPoint x: 635, startPoint y: 319, endPoint x: 672, endPoint y: 342, distance: 43.0
click at [672, 302] on div "8690" at bounding box center [507, 185] width 1015 height 231
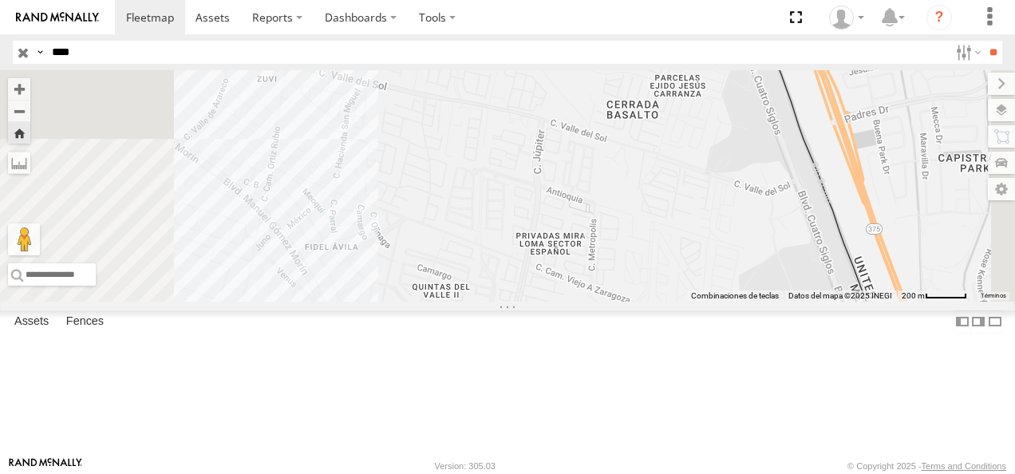
drag, startPoint x: 700, startPoint y: 249, endPoint x: 704, endPoint y: 373, distance: 124.6
click at [704, 302] on div "8690" at bounding box center [507, 185] width 1015 height 231
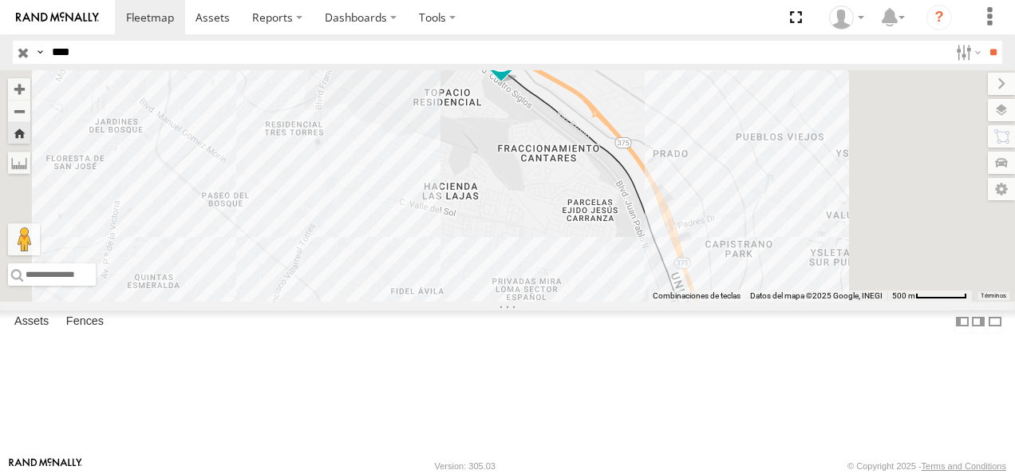
drag, startPoint x: 107, startPoint y: 61, endPoint x: 0, endPoint y: 49, distance: 107.7
click at [0, 49] on html at bounding box center [507, 237] width 1015 height 474
click at [984, 41] on input "**" at bounding box center [993, 52] width 18 height 23
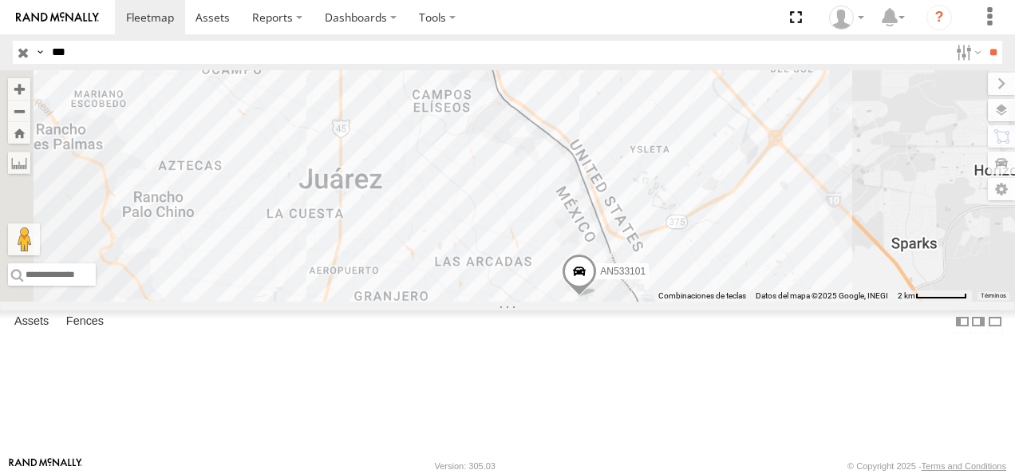
click at [0, 0] on div "205" at bounding box center [0, 0] width 0 height 0
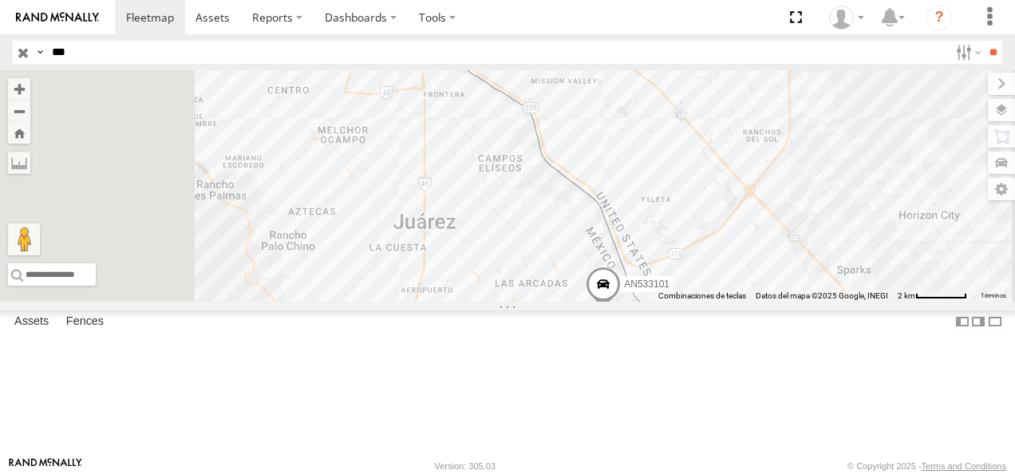
click at [526, 298] on div "205 AN533101" at bounding box center [507, 185] width 1015 height 231
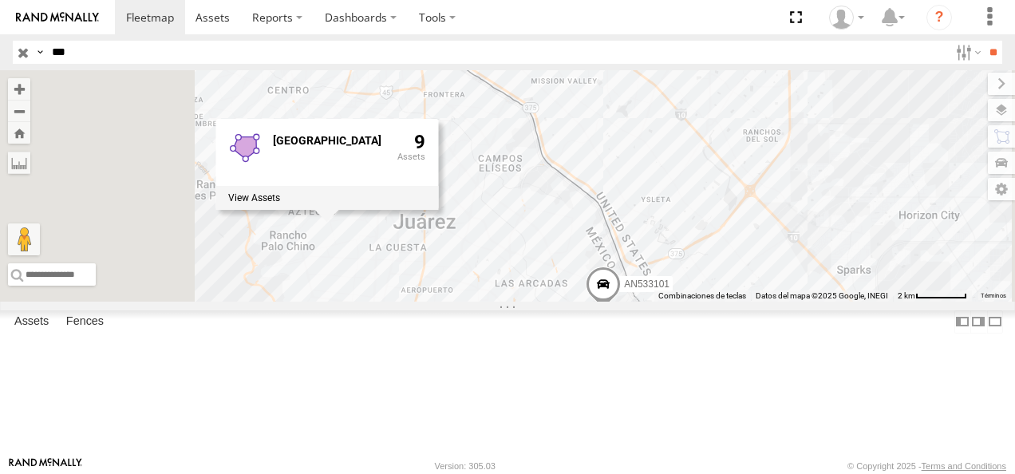
drag, startPoint x: 91, startPoint y: 48, endPoint x: 19, endPoint y: 50, distance: 71.9
click at [19, 50] on div "Search Query Asset ID Asset Label Registration Manufacturer Model VIN Job ID Dr…" at bounding box center [498, 52] width 971 height 23
click at [984, 41] on input "**" at bounding box center [993, 52] width 18 height 23
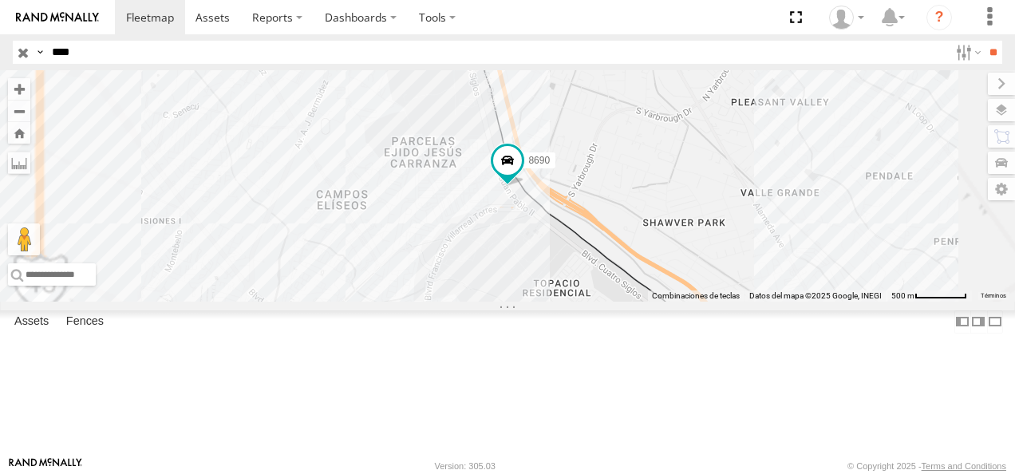
click at [0, 0] on div "8690" at bounding box center [0, 0] width 0 height 0
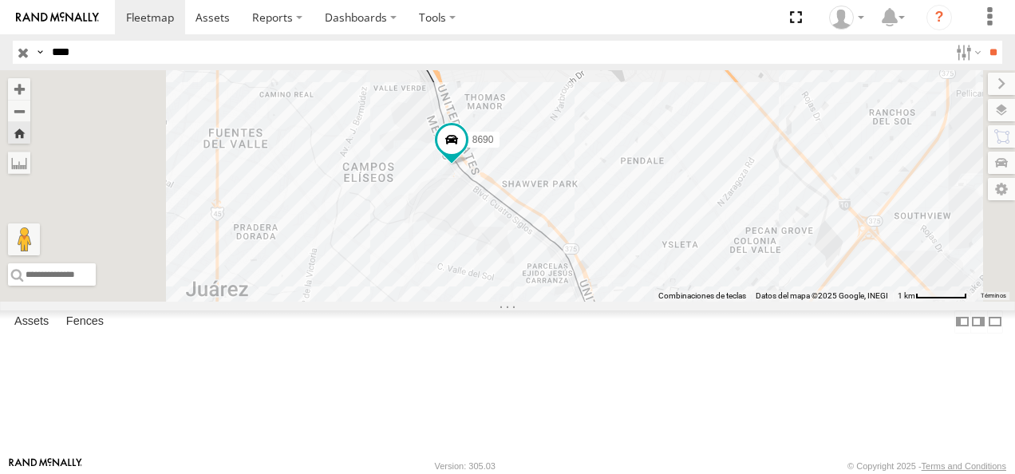
drag, startPoint x: 582, startPoint y: 253, endPoint x: 731, endPoint y: 352, distance: 179.1
click at [731, 302] on div "8690" at bounding box center [507, 185] width 1015 height 231
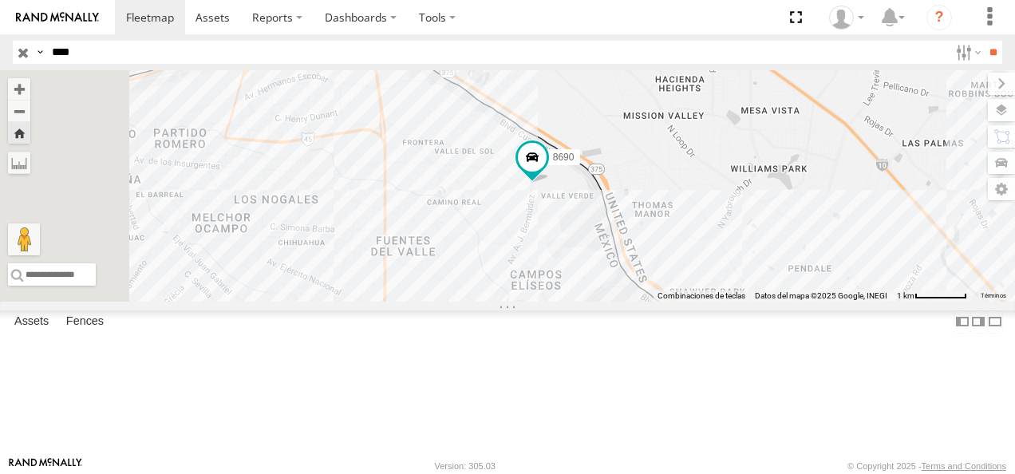
click at [687, 284] on div "8690" at bounding box center [507, 185] width 1015 height 231
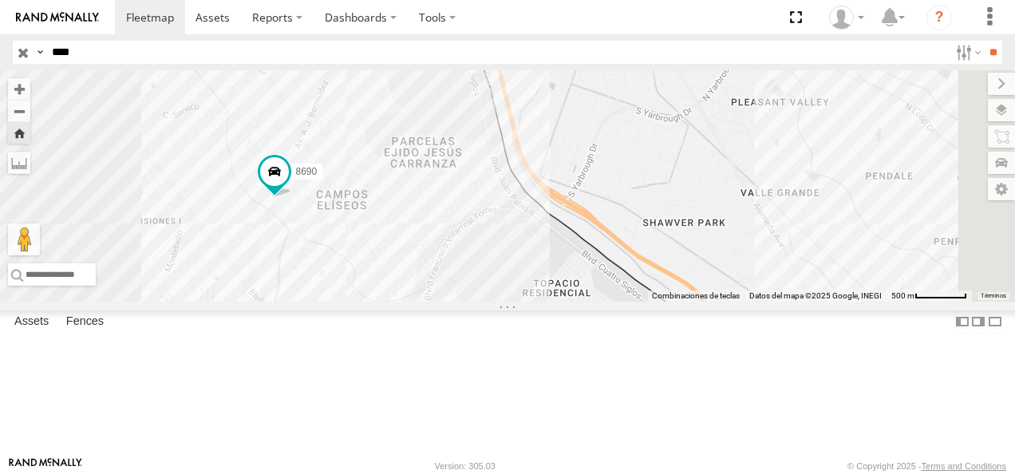
click at [6, 57] on header "Search Query Asset ID Asset Label Registration Manufacturer Model VIN Job ID" at bounding box center [507, 52] width 1015 height 36
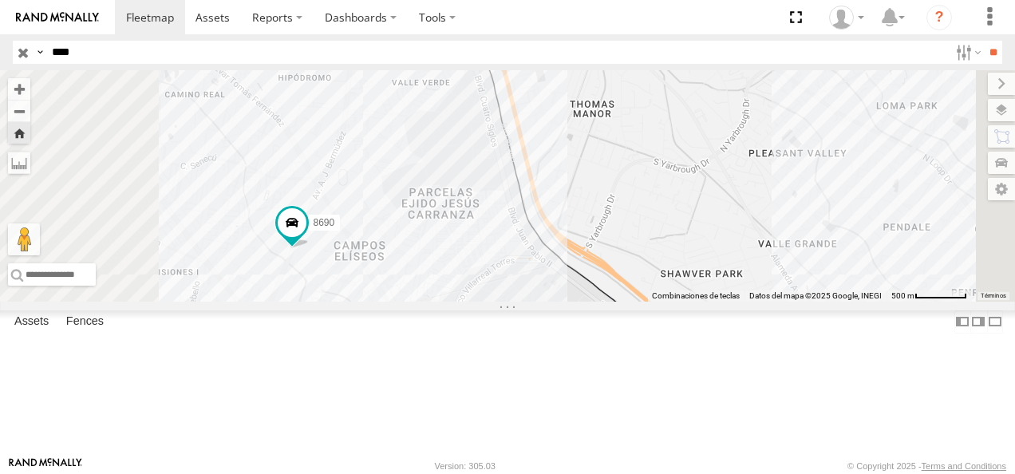
drag, startPoint x: 567, startPoint y: 200, endPoint x: 610, endPoint y: 306, distance: 114.1
click at [610, 302] on div "8690" at bounding box center [507, 185] width 1015 height 231
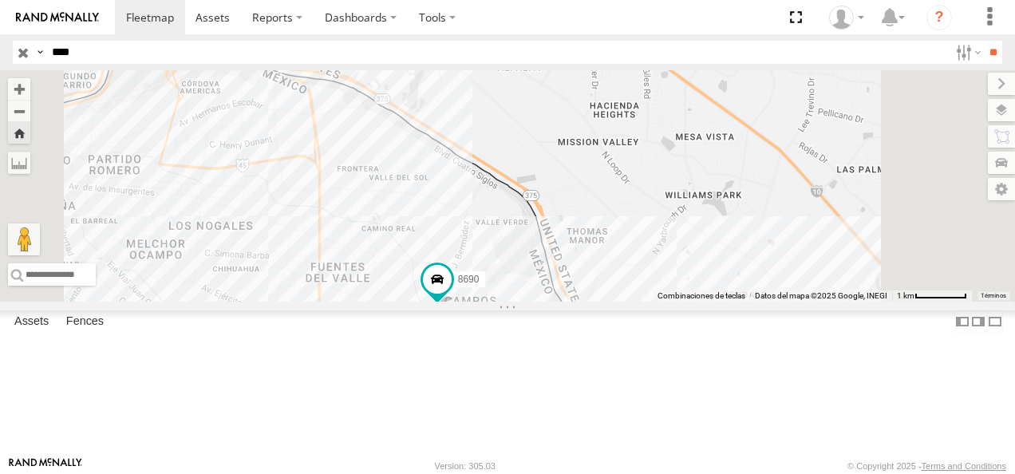
drag, startPoint x: 546, startPoint y: 270, endPoint x: 614, endPoint y: 302, distance: 76.0
click at [614, 302] on div "8690" at bounding box center [507, 185] width 1015 height 231
type input "*"
click at [984, 41] on input "**" at bounding box center [993, 52] width 18 height 23
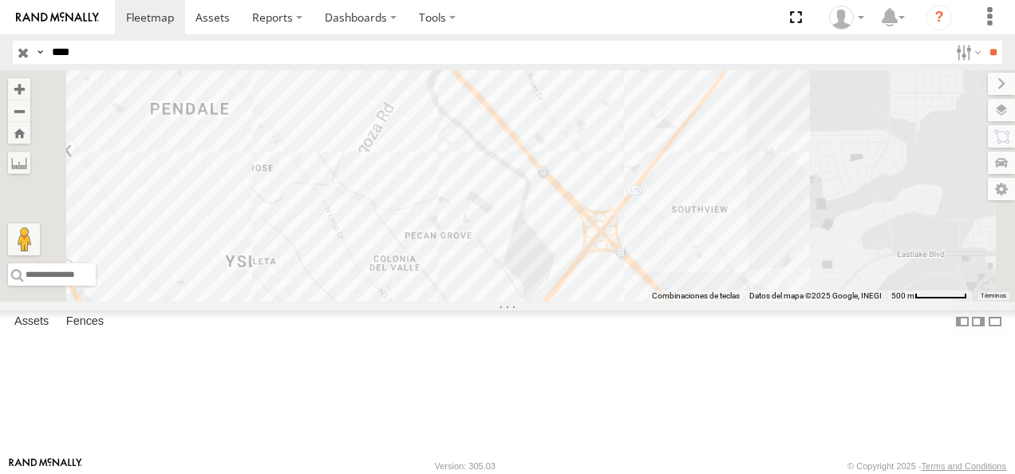
click at [0, 0] on div "[GEOGRAPHIC_DATA]" at bounding box center [0, 0] width 0 height 0
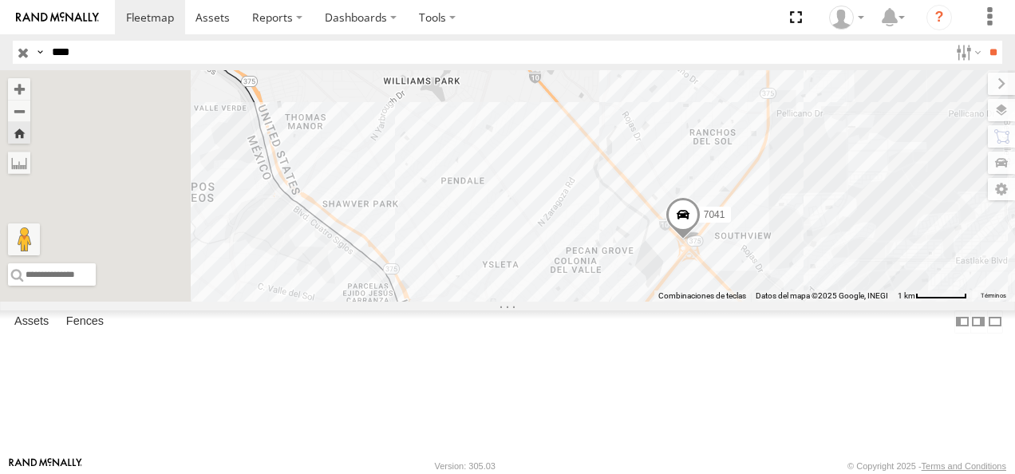
drag, startPoint x: 588, startPoint y: 304, endPoint x: 820, endPoint y: 362, distance: 239.2
click at [820, 302] on div "7041" at bounding box center [507, 185] width 1015 height 231
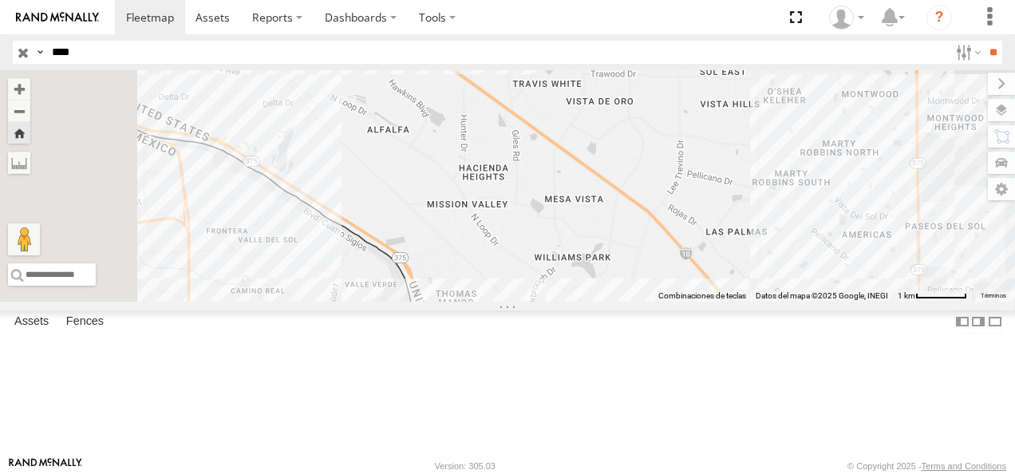
drag, startPoint x: 671, startPoint y: 203, endPoint x: 809, endPoint y: 381, distance: 225.2
click at [809, 302] on div "7041" at bounding box center [507, 185] width 1015 height 231
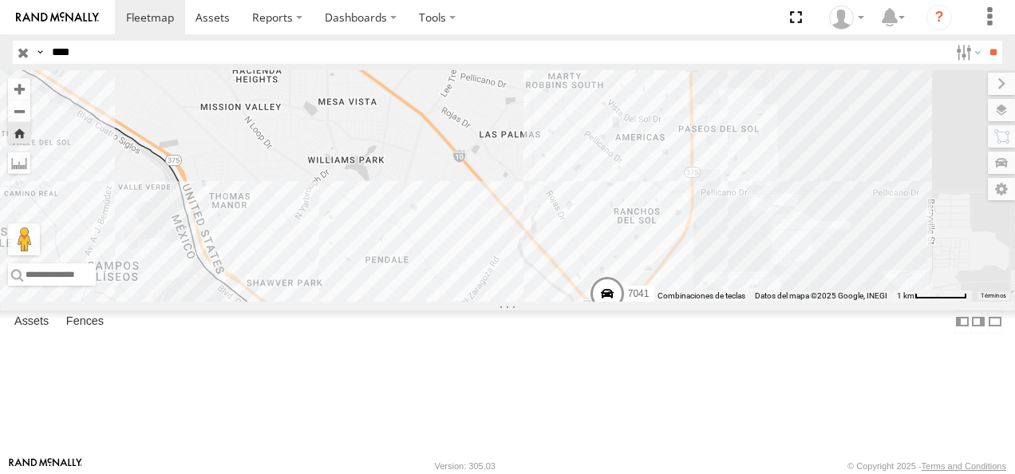
drag, startPoint x: 654, startPoint y: 275, endPoint x: 429, endPoint y: 182, distance: 243.3
click at [429, 182] on div "7041" at bounding box center [507, 185] width 1015 height 231
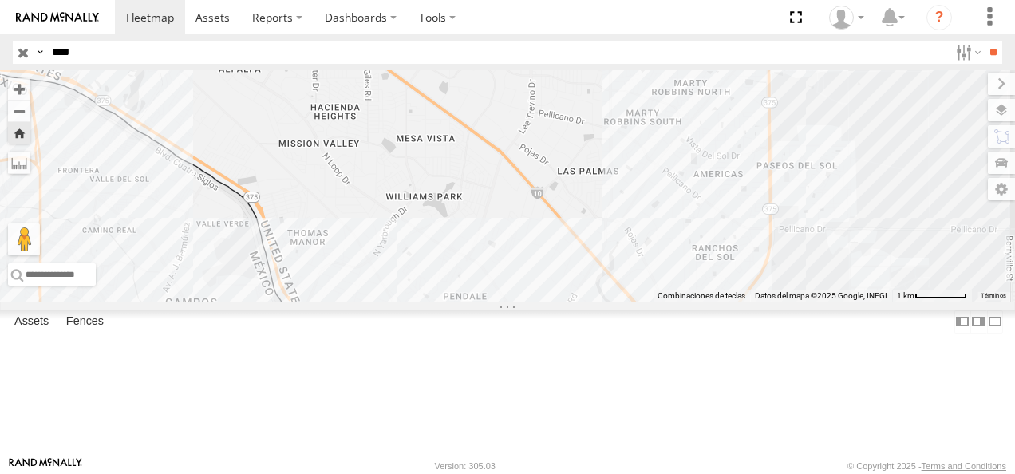
drag, startPoint x: 576, startPoint y: 260, endPoint x: 659, endPoint y: 303, distance: 93.5
click at [659, 302] on div "7041" at bounding box center [507, 185] width 1015 height 231
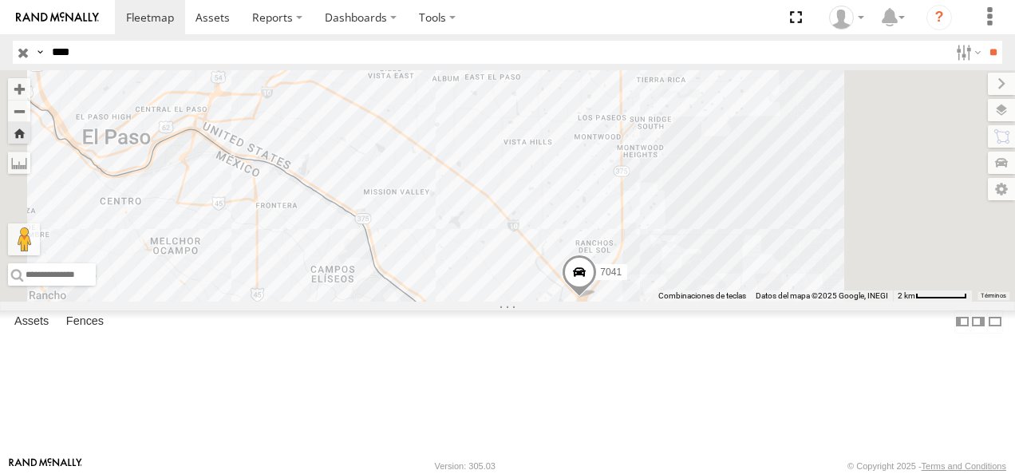
drag, startPoint x: 648, startPoint y: 299, endPoint x: 672, endPoint y: 318, distance: 30.2
click at [672, 302] on div "7041" at bounding box center [507, 185] width 1015 height 231
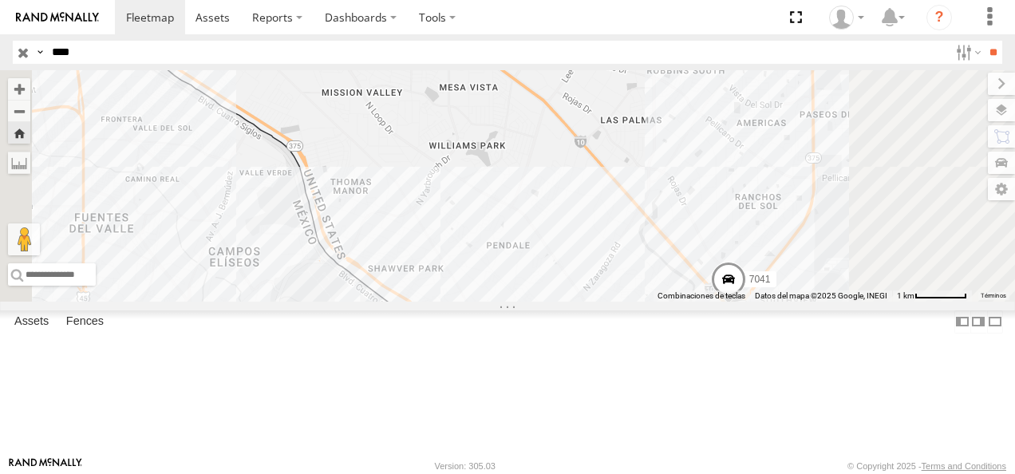
drag, startPoint x: 659, startPoint y: 300, endPoint x: 677, endPoint y: 233, distance: 69.3
click at [672, 229] on div "7041" at bounding box center [507, 185] width 1015 height 231
click at [750, 306] on span at bounding box center [732, 284] width 35 height 43
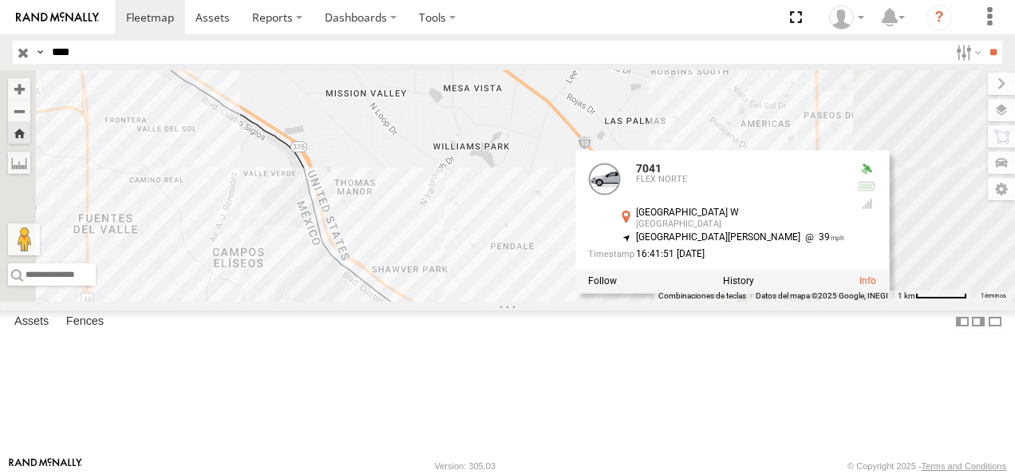
click at [787, 302] on div "7041 [STREET_ADDRESS] 31.70292 , -106.28573 [GEOGRAPHIC_DATA][PERSON_NAME] 39 1…" at bounding box center [507, 185] width 1015 height 231
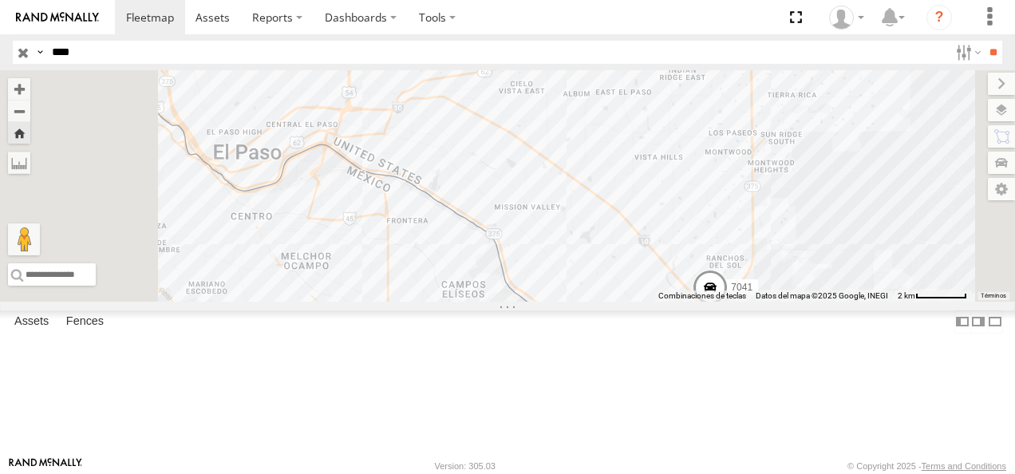
drag, startPoint x: 724, startPoint y: 302, endPoint x: 809, endPoint y: 349, distance: 97.5
click at [809, 302] on div "7041" at bounding box center [507, 185] width 1015 height 231
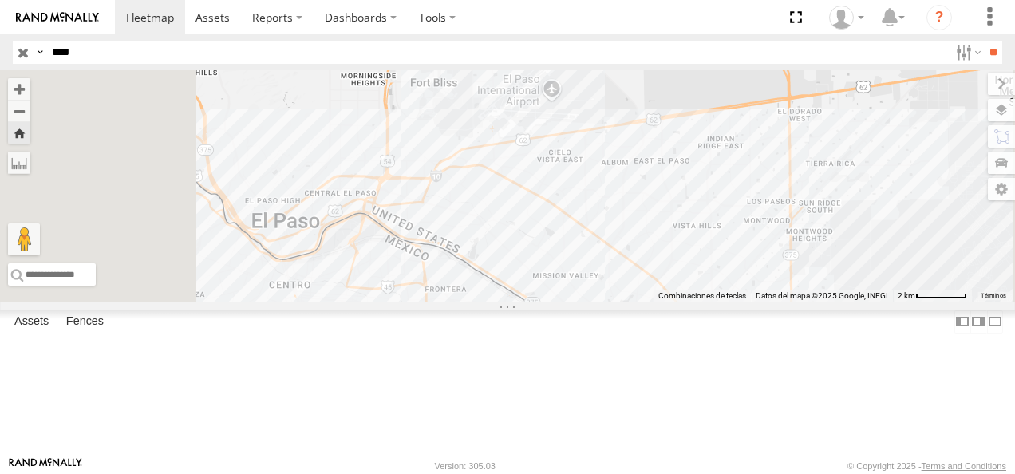
drag, startPoint x: 705, startPoint y: 252, endPoint x: 737, endPoint y: 329, distance: 82.7
click at [737, 302] on div "7041" at bounding box center [507, 185] width 1015 height 231
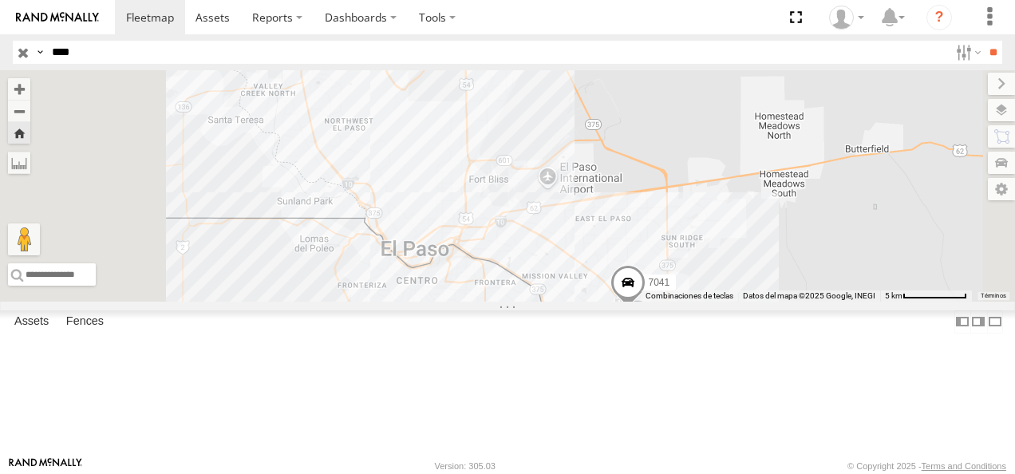
drag, startPoint x: 777, startPoint y: 370, endPoint x: 782, endPoint y: 388, distance: 18.2
click at [782, 302] on div "7041" at bounding box center [507, 185] width 1015 height 231
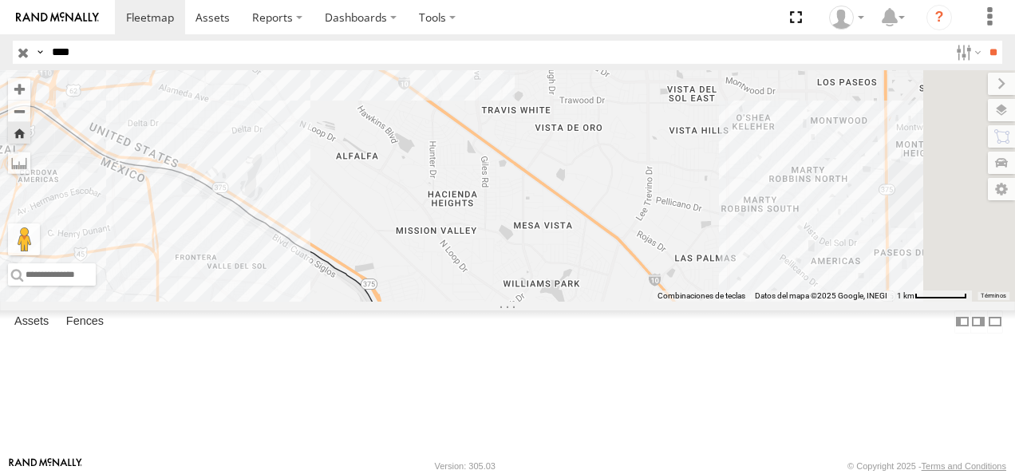
drag, startPoint x: 847, startPoint y: 349, endPoint x: 650, endPoint y: 429, distance: 212.7
click at [650, 302] on div "7041" at bounding box center [507, 185] width 1015 height 231
click at [745, 361] on span at bounding box center [726, 339] width 35 height 43
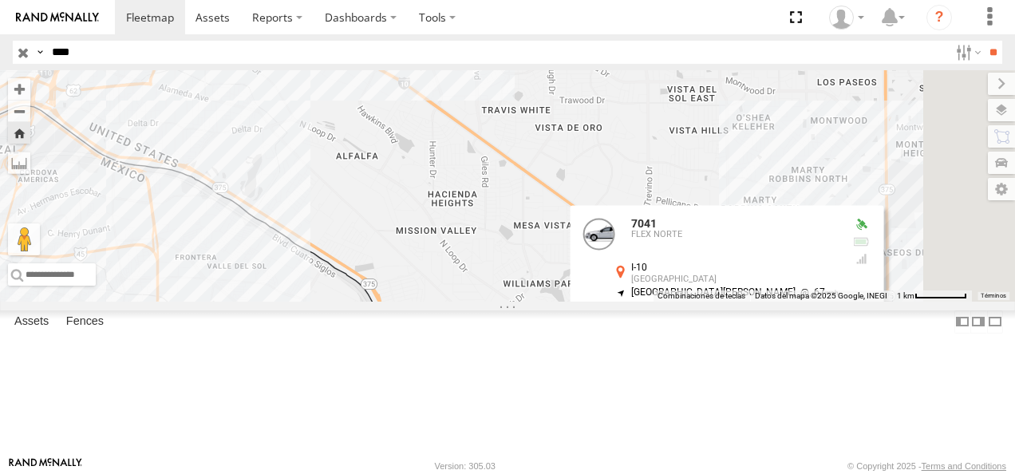
click at [772, 302] on div "7041 7041 FLEX NORTE I-10 [GEOGRAPHIC_DATA] 31.71795 , -106.30199 [GEOGRAPHIC_D…" at bounding box center [507, 185] width 1015 height 231
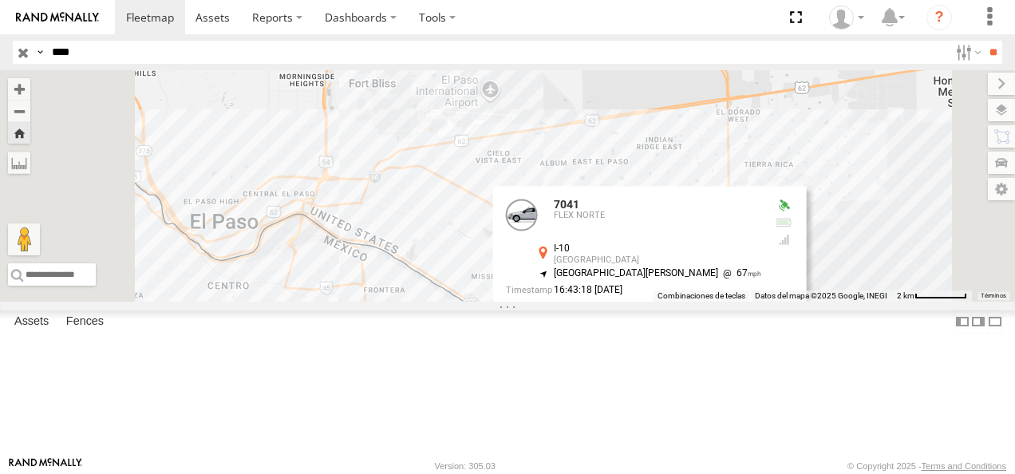
click at [0, 0] on div "7041" at bounding box center [0, 0] width 0 height 0
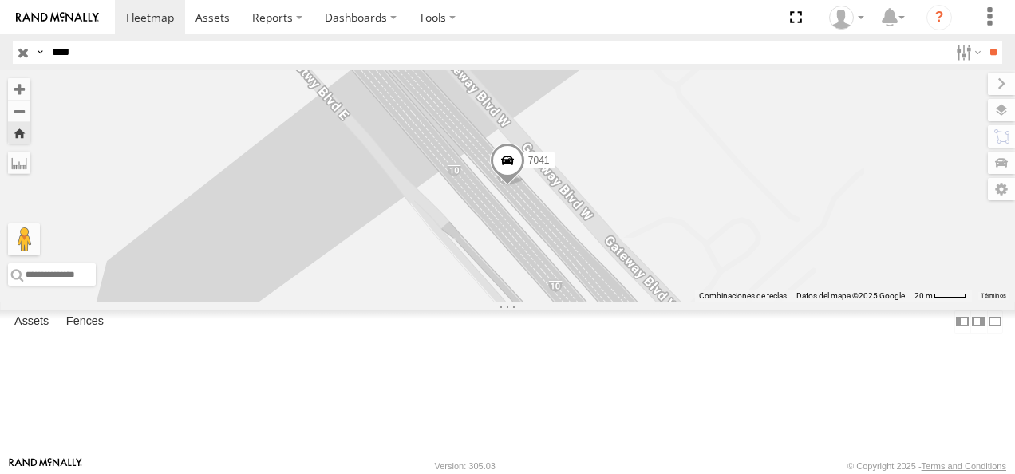
click at [630, 302] on div "7041" at bounding box center [507, 185] width 1015 height 231
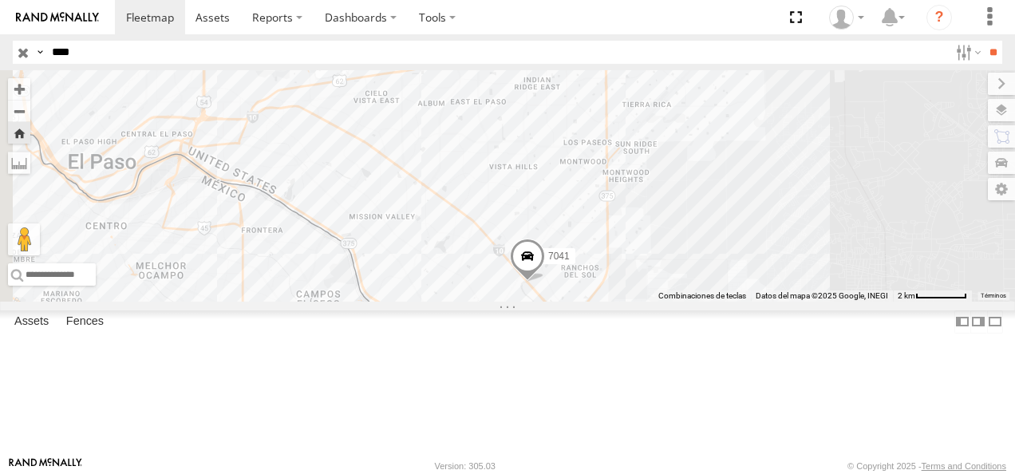
drag, startPoint x: 530, startPoint y: 365, endPoint x: 605, endPoint y: 389, distance: 78.5
click at [605, 302] on div "7041" at bounding box center [507, 185] width 1015 height 231
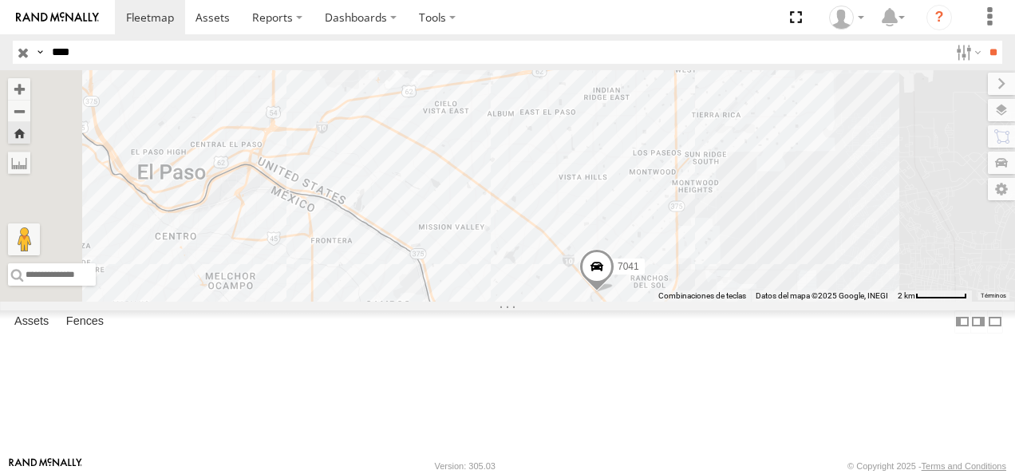
drag, startPoint x: 658, startPoint y: 251, endPoint x: 697, endPoint y: 254, distance: 40.0
click at [697, 254] on div "7041" at bounding box center [507, 185] width 1015 height 231
drag, startPoint x: 79, startPoint y: 57, endPoint x: 46, endPoint y: 51, distance: 33.3
click at [46, 51] on input "****" at bounding box center [496, 52] width 903 height 23
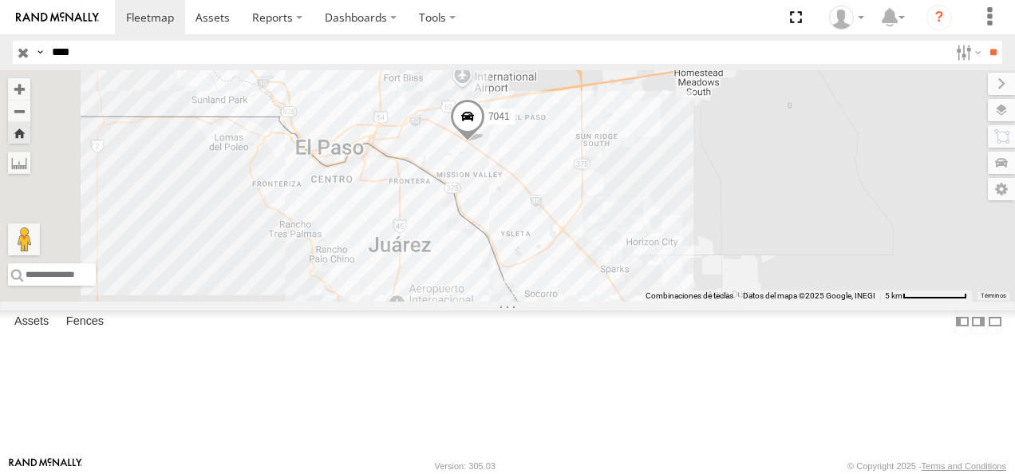
drag, startPoint x: 654, startPoint y: 252, endPoint x: 763, endPoint y: 285, distance: 114.1
click at [763, 285] on div "7041" at bounding box center [507, 185] width 1015 height 231
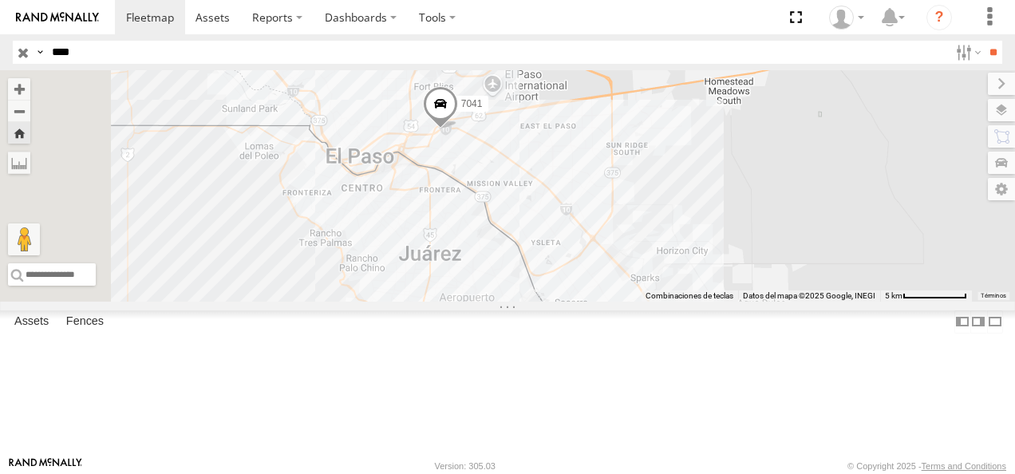
type input "****"
click at [984, 41] on input "**" at bounding box center [993, 52] width 18 height 23
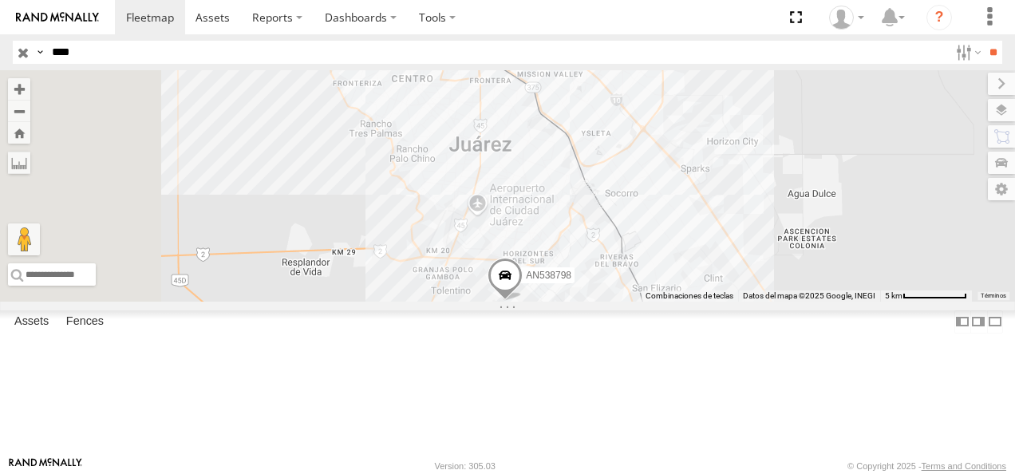
click at [0, 0] on div "FLEX NORTE" at bounding box center [0, 0] width 0 height 0
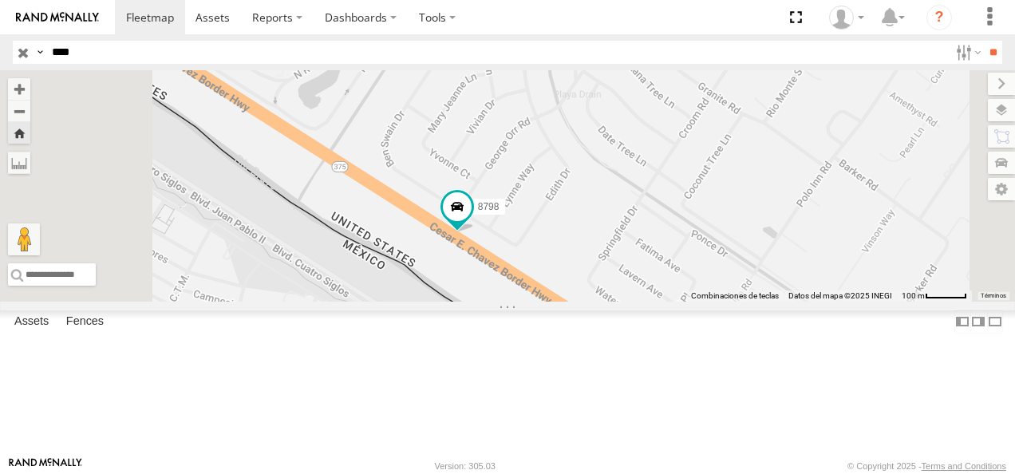
drag, startPoint x: 500, startPoint y: 291, endPoint x: 636, endPoint y: 332, distance: 141.6
click at [636, 302] on div "8798" at bounding box center [507, 185] width 1015 height 231
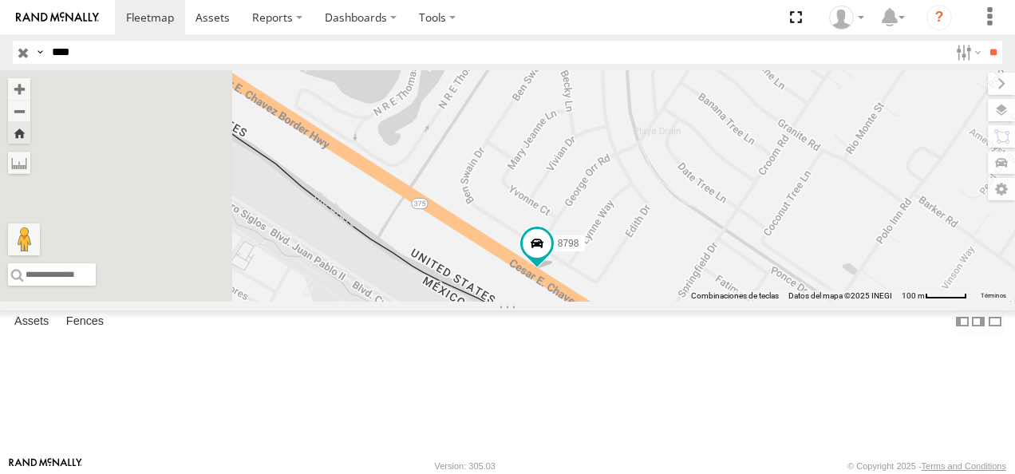
drag, startPoint x: 587, startPoint y: 292, endPoint x: 666, endPoint y: 330, distance: 88.5
click at [666, 302] on div "8798" at bounding box center [507, 185] width 1015 height 231
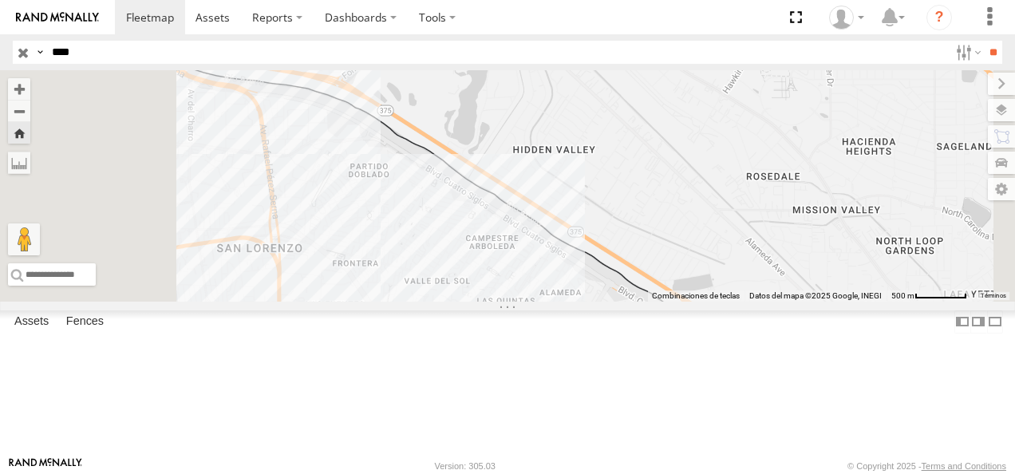
click at [0, 0] on div "FLEX NORTE" at bounding box center [0, 0] width 0 height 0
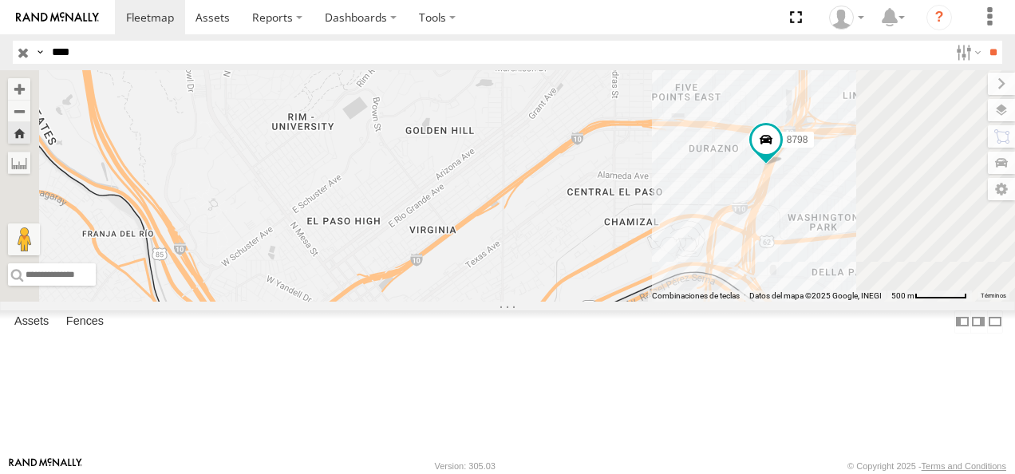
click at [0, 0] on div "8798 FLEX NORTE" at bounding box center [0, 0] width 0 height 0
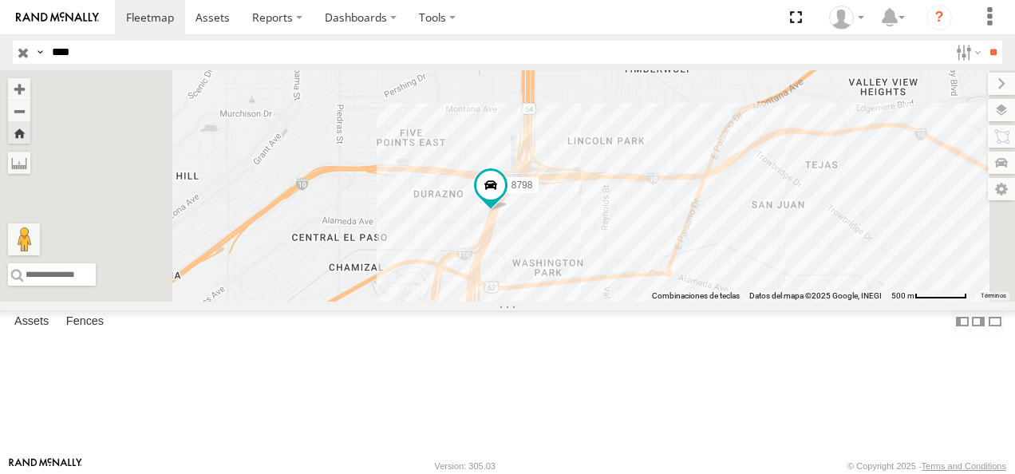
click at [0, 0] on div "8798 FLEX NORTE" at bounding box center [0, 0] width 0 height 0
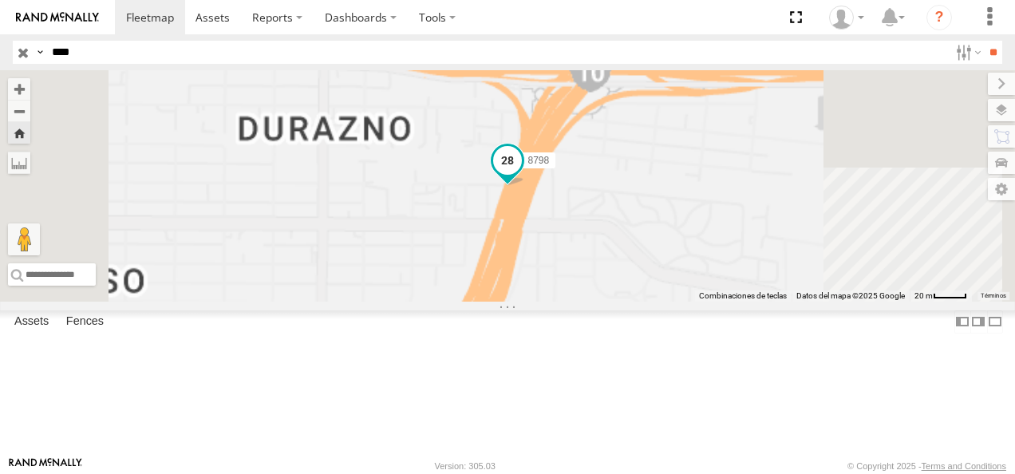
click at [522, 176] on span at bounding box center [507, 161] width 29 height 29
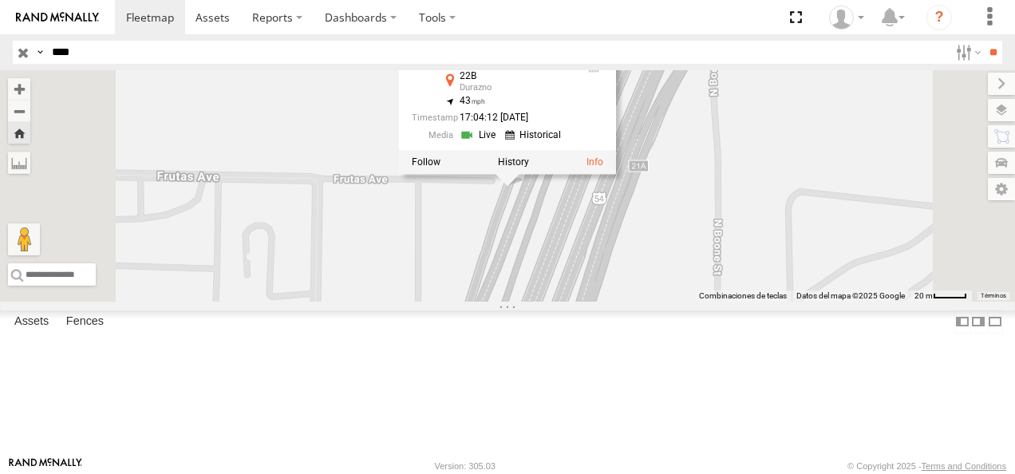
click at [658, 302] on div "8798 8798 FLEX NORTE 22B Durazno 31.77439 , -106.44527 43 17:04:12 [DATE]" at bounding box center [507, 185] width 1015 height 231
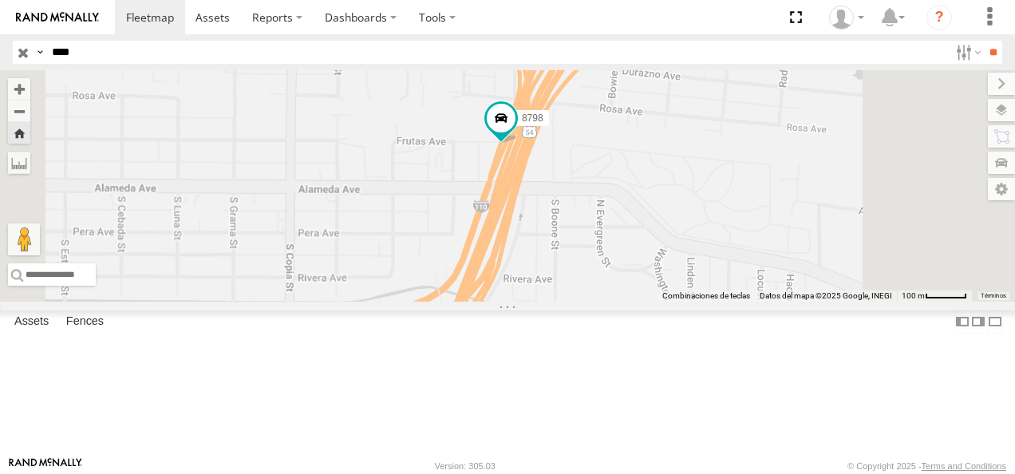
drag, startPoint x: 597, startPoint y: 373, endPoint x: 646, endPoint y: 292, distance: 95.3
click at [646, 292] on div "8798" at bounding box center [507, 185] width 1015 height 231
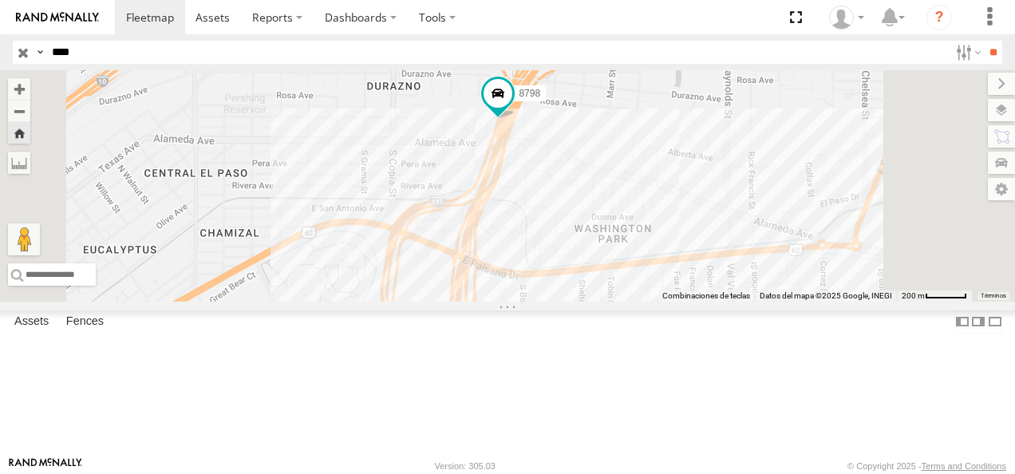
drag, startPoint x: 617, startPoint y: 361, endPoint x: 649, endPoint y: 287, distance: 80.1
click at [649, 287] on div "8798" at bounding box center [507, 185] width 1015 height 231
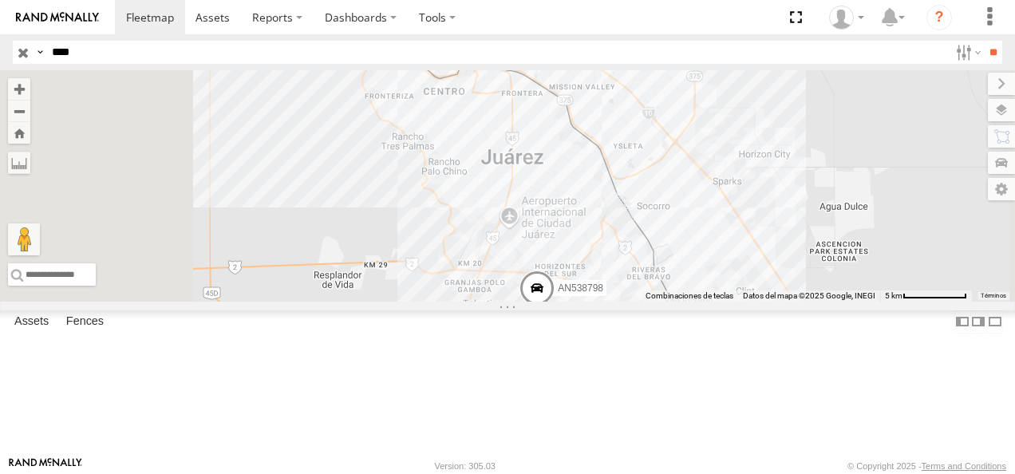
drag, startPoint x: 91, startPoint y: 51, endPoint x: 10, endPoint y: 51, distance: 80.6
click at [10, 51] on header "Search Query Asset ID Asset Label Registration Manufacturer Model VIN Job ID" at bounding box center [507, 52] width 1015 height 36
click at [0, 0] on div "8798" at bounding box center [0, 0] width 0 height 0
